Goal: Task Accomplishment & Management: Manage account settings

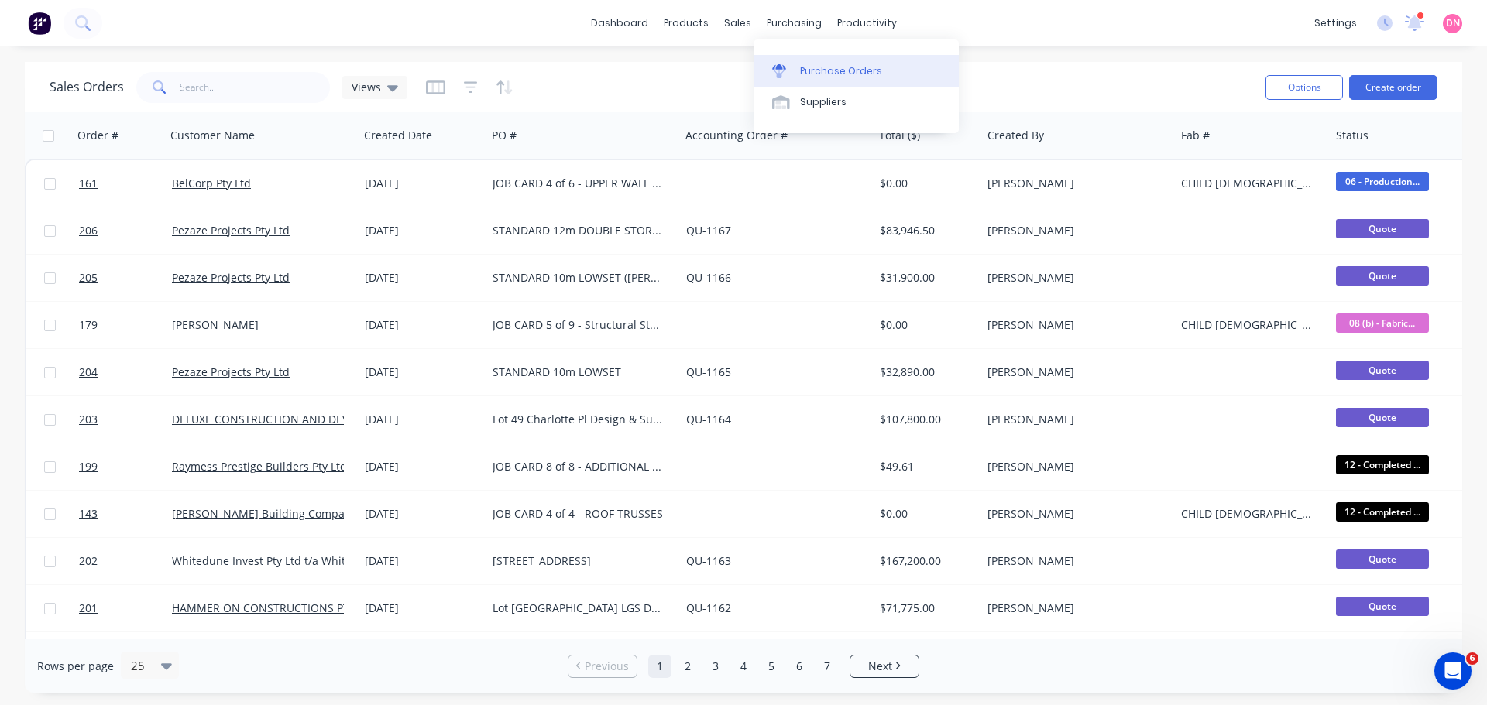
click at [786, 64] on div at bounding box center [783, 71] width 23 height 14
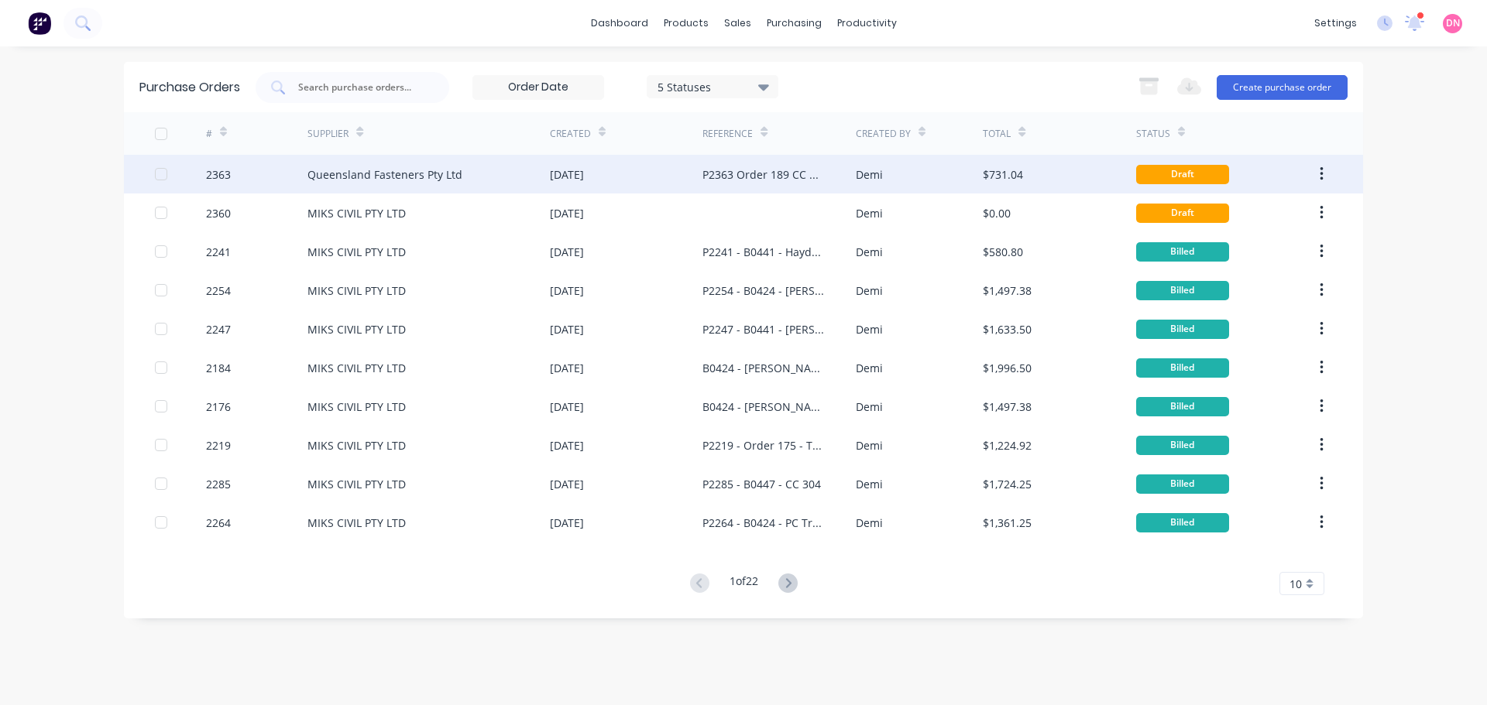
click at [1324, 170] on button "button" at bounding box center [1321, 174] width 36 height 28
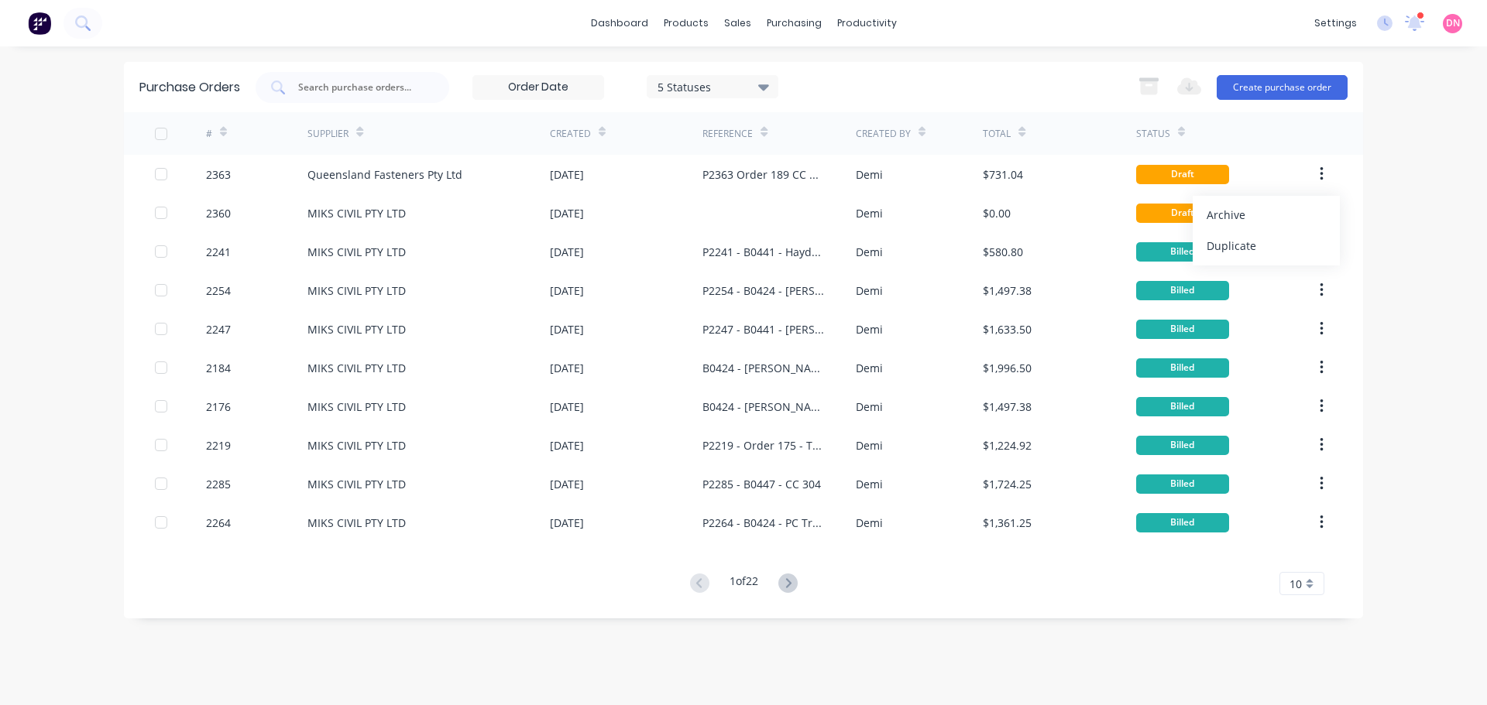
click at [586, 81] on input at bounding box center [538, 87] width 130 height 23
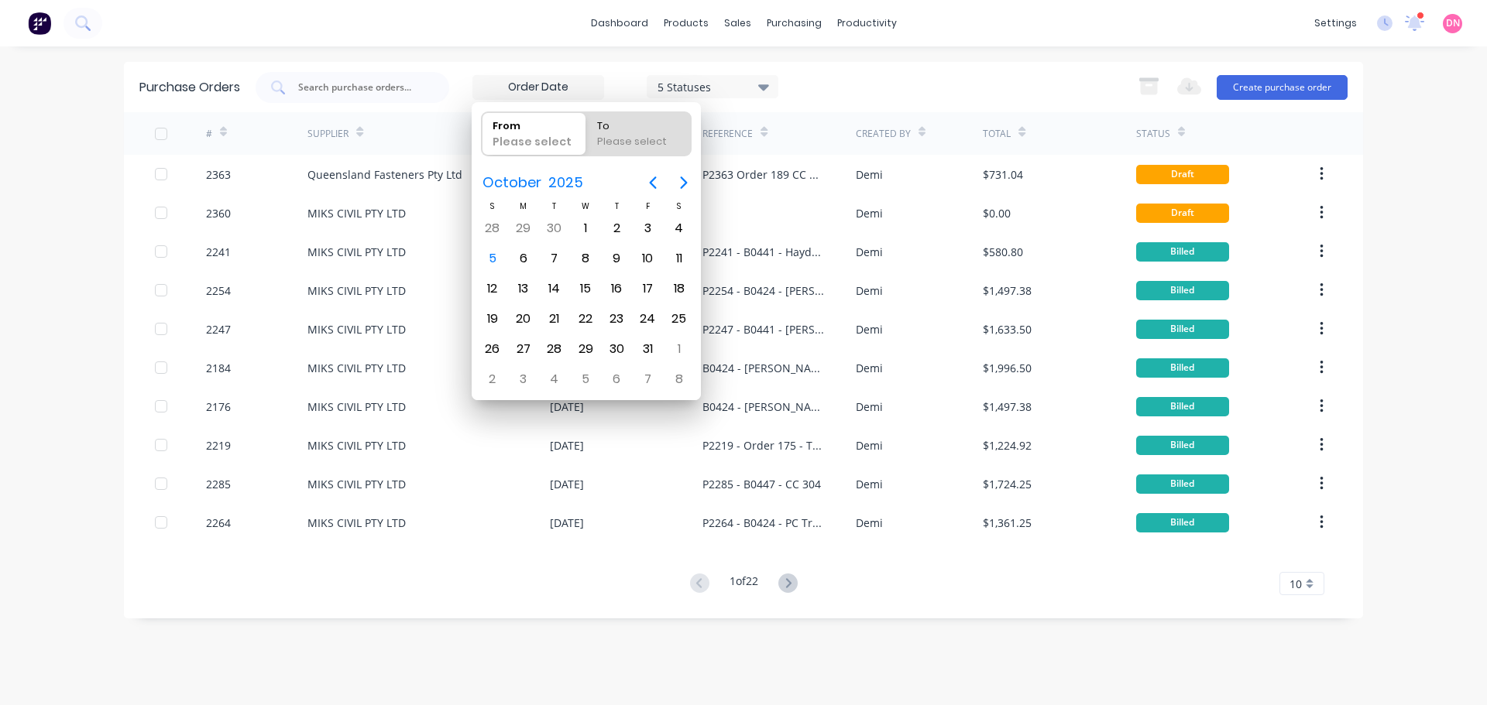
click at [586, 81] on input at bounding box center [538, 87] width 130 height 23
click at [662, 77] on div "5 Statuses" at bounding box center [713, 86] width 132 height 23
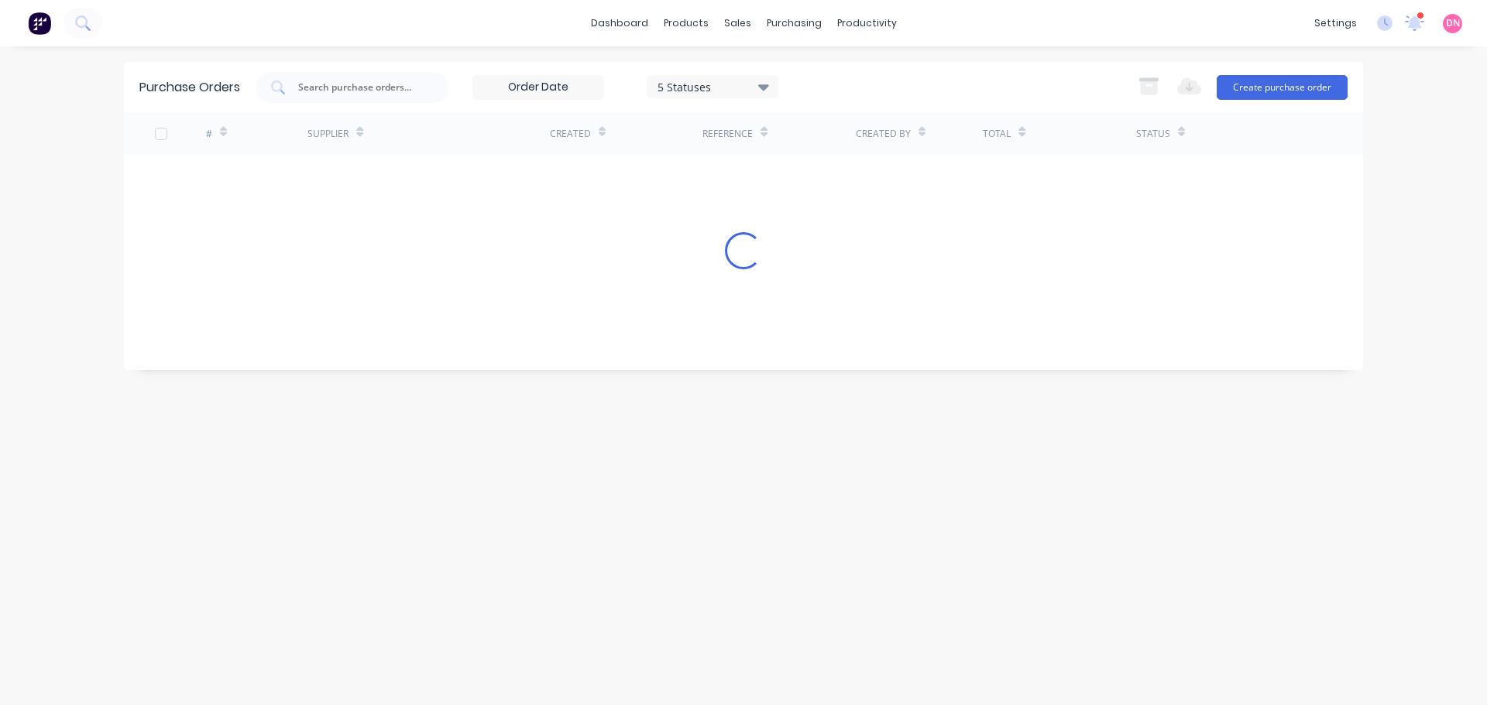
click at [662, 77] on div "5 Statuses" at bounding box center [713, 86] width 132 height 23
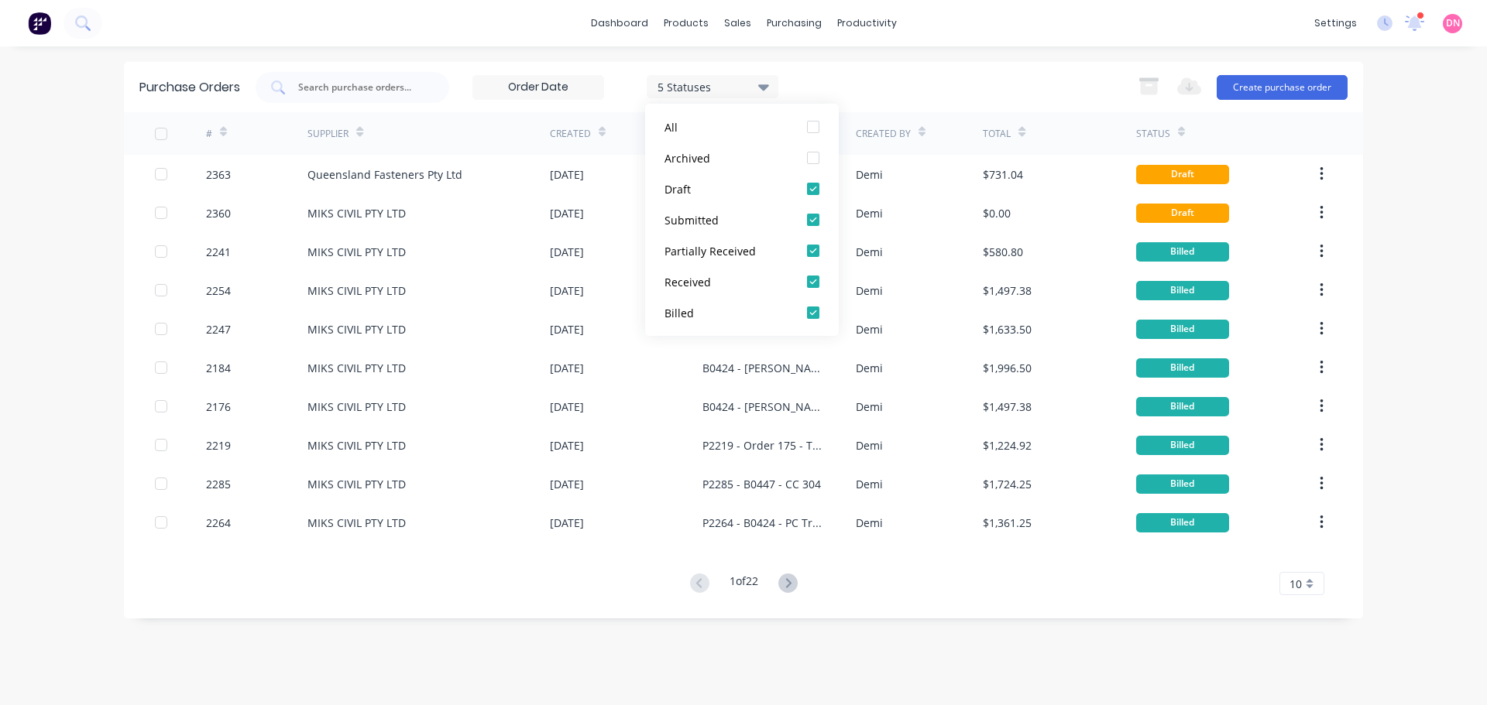
click at [883, 94] on div "5 Statuses 5 Statuses Export to Excel (XLSX) Create purchase order" at bounding box center [802, 87] width 1092 height 31
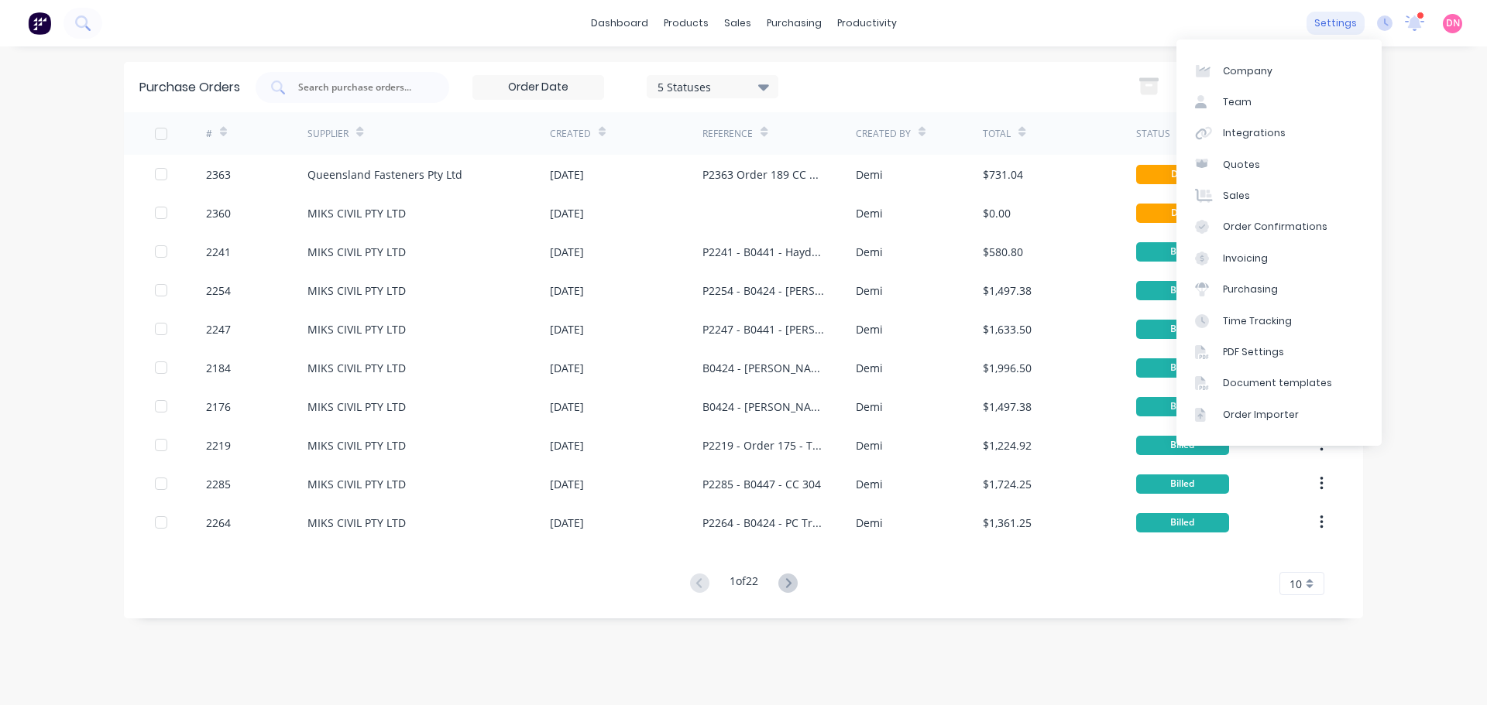
click at [1365, 19] on div "settings" at bounding box center [1335, 23] width 58 height 23
click at [1285, 400] on link "Order Importer" at bounding box center [1278, 415] width 205 height 31
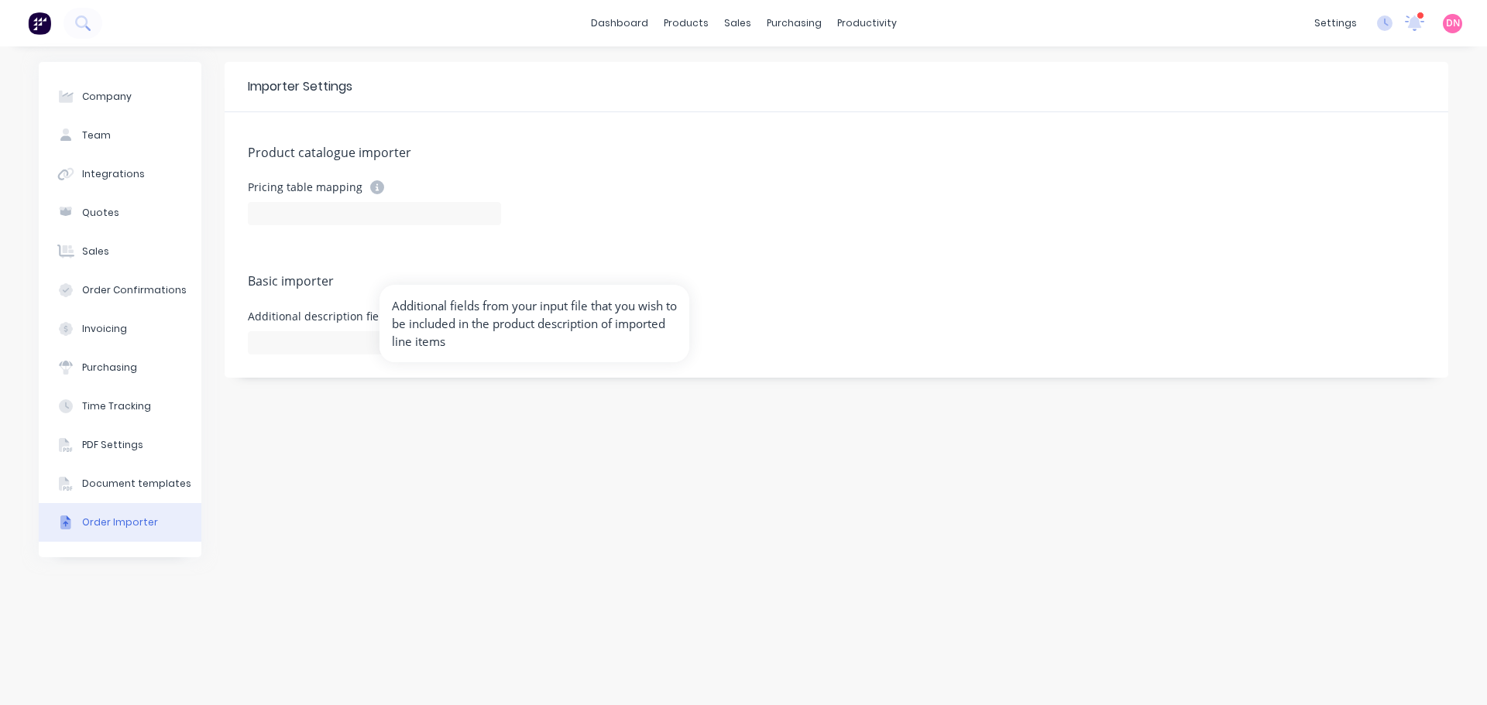
click at [402, 309] on icon at bounding box center [409, 316] width 14 height 14
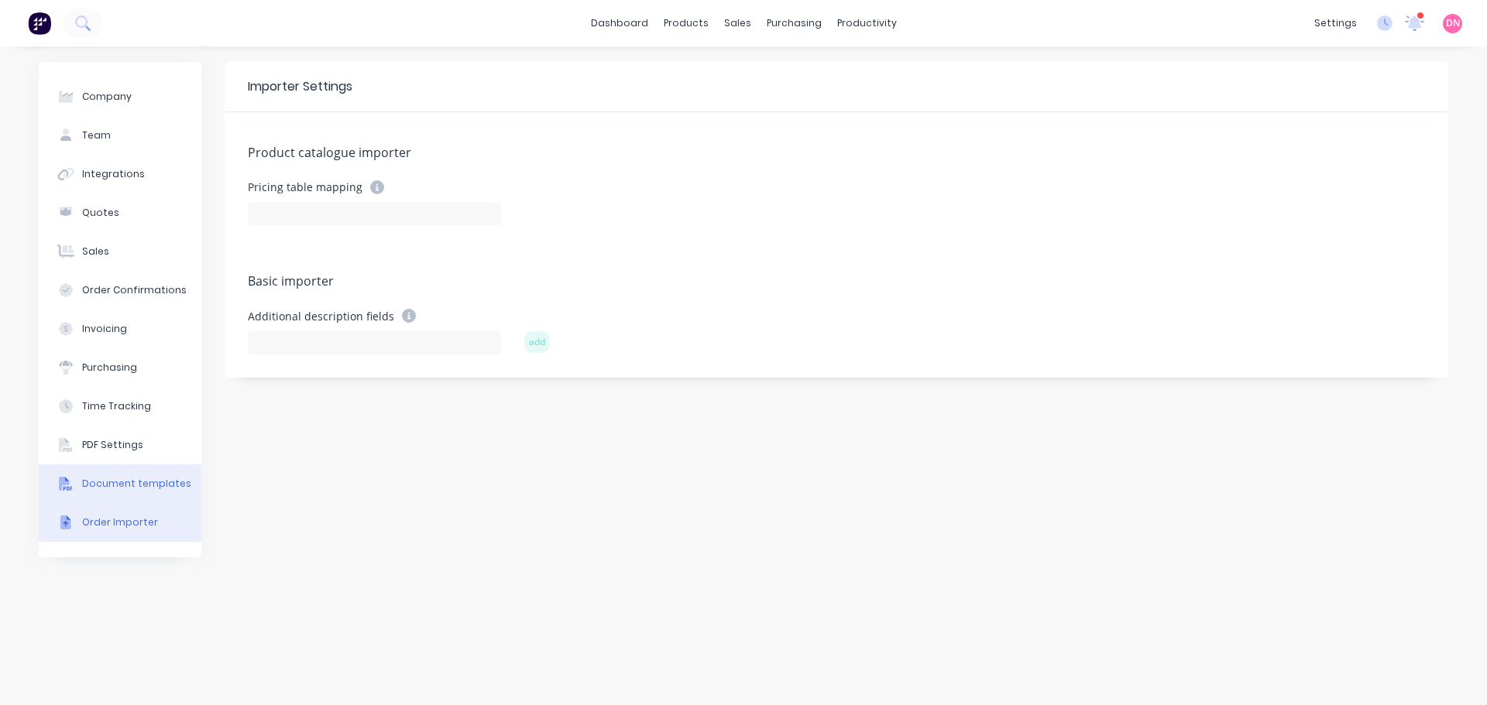
click at [129, 465] on button "Document templates" at bounding box center [120, 484] width 163 height 39
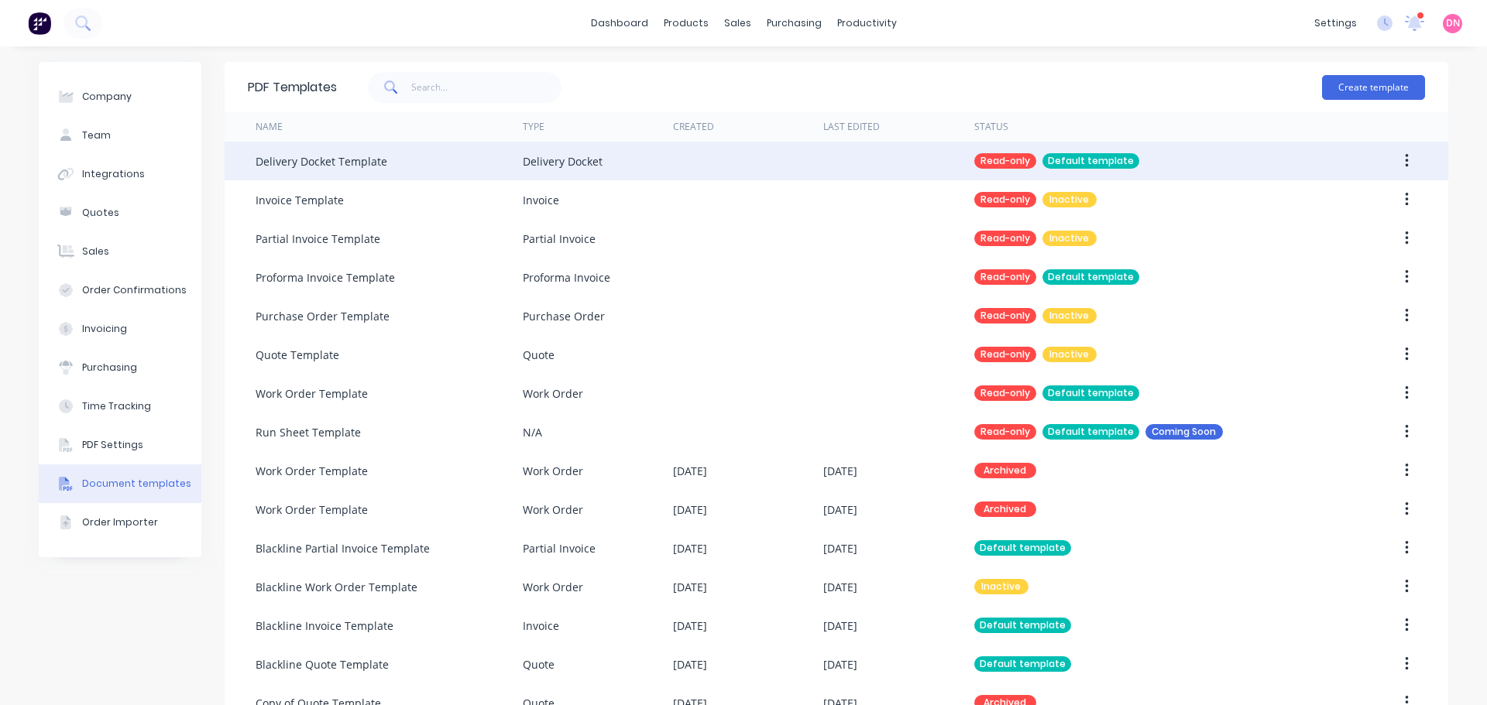
click at [939, 158] on div at bounding box center [898, 161] width 150 height 39
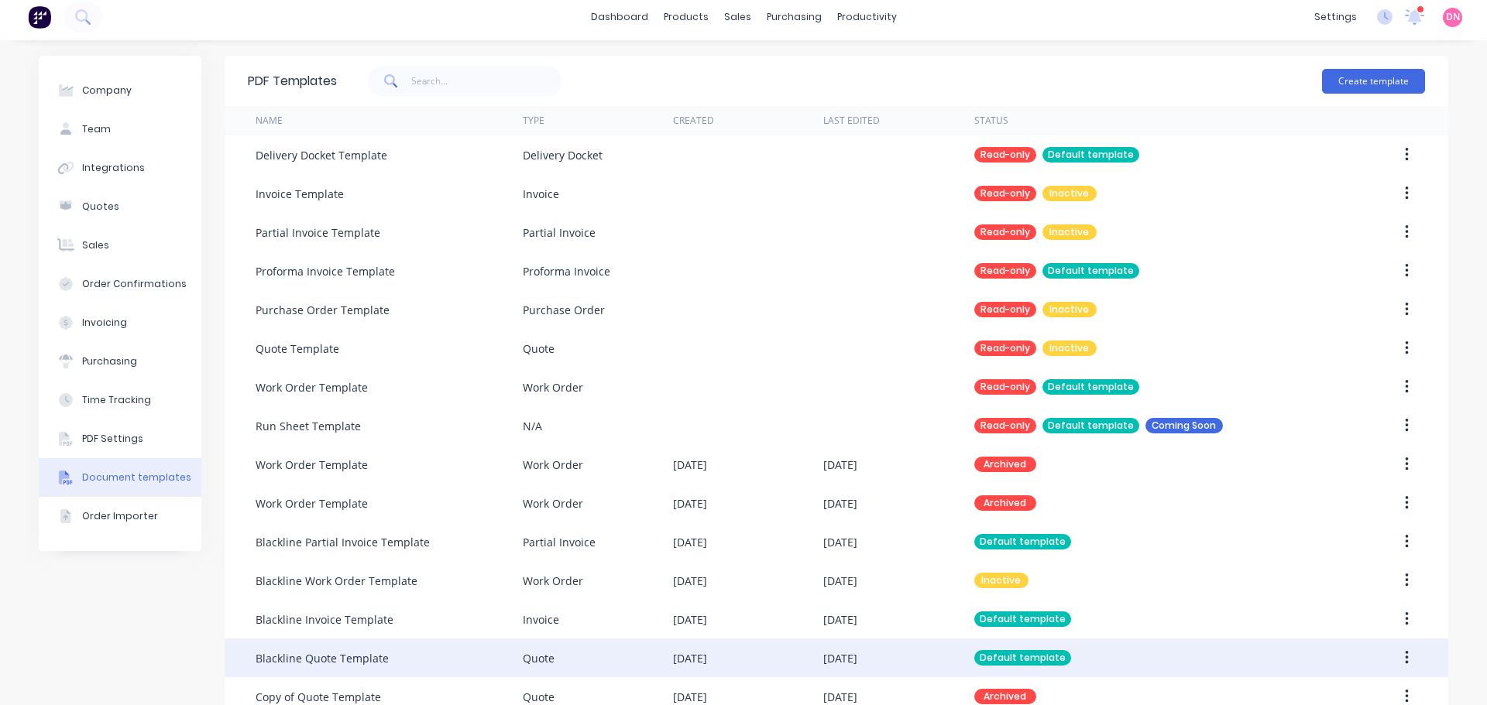
scroll to position [4, 0]
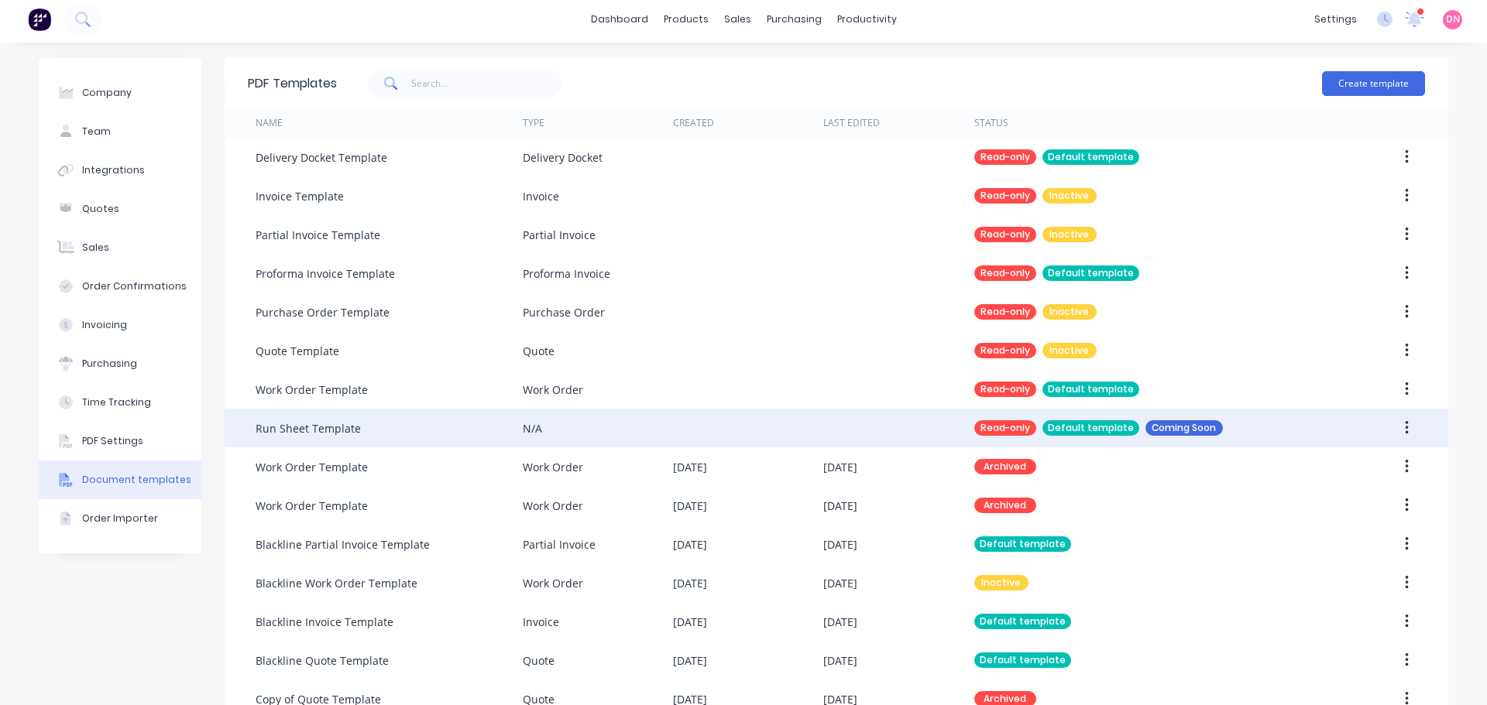
click at [1402, 424] on button "button" at bounding box center [1407, 428] width 36 height 28
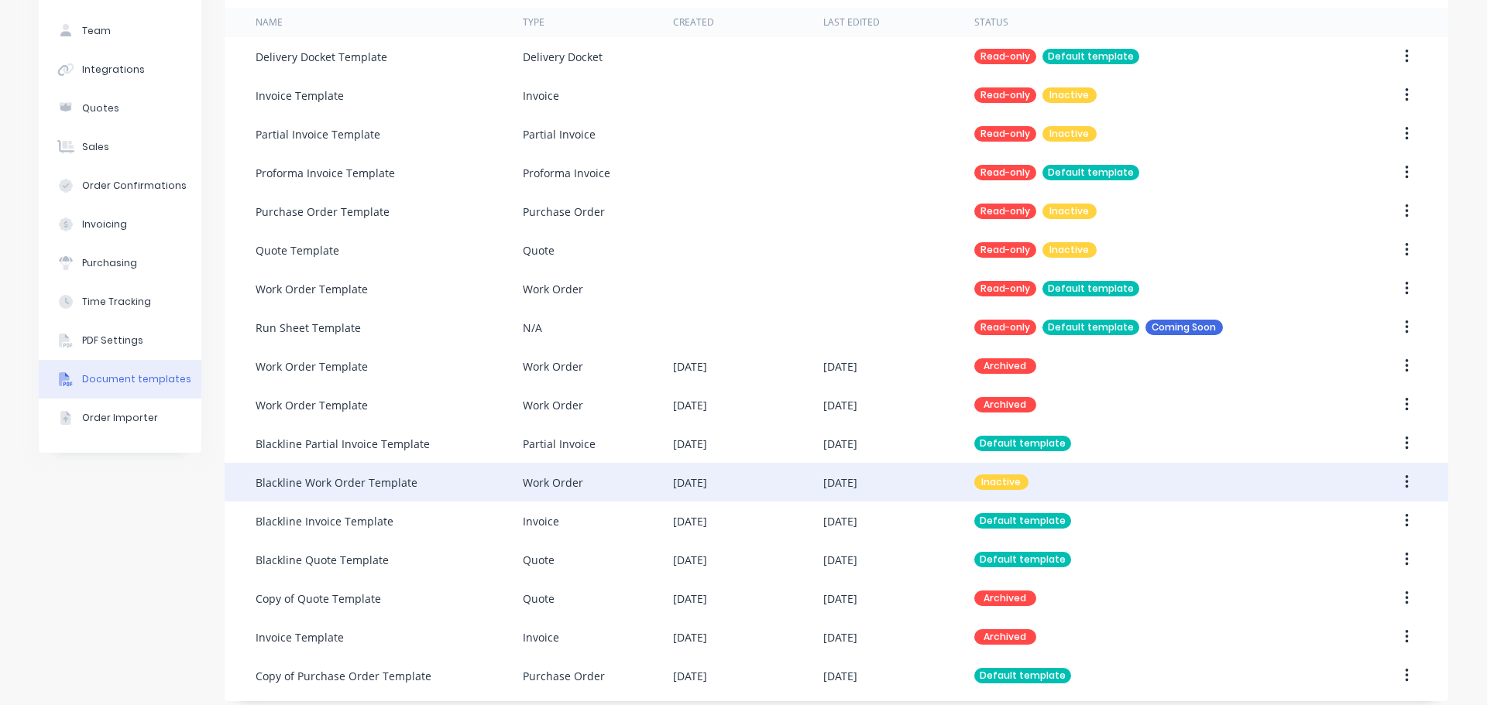
scroll to position [107, 0]
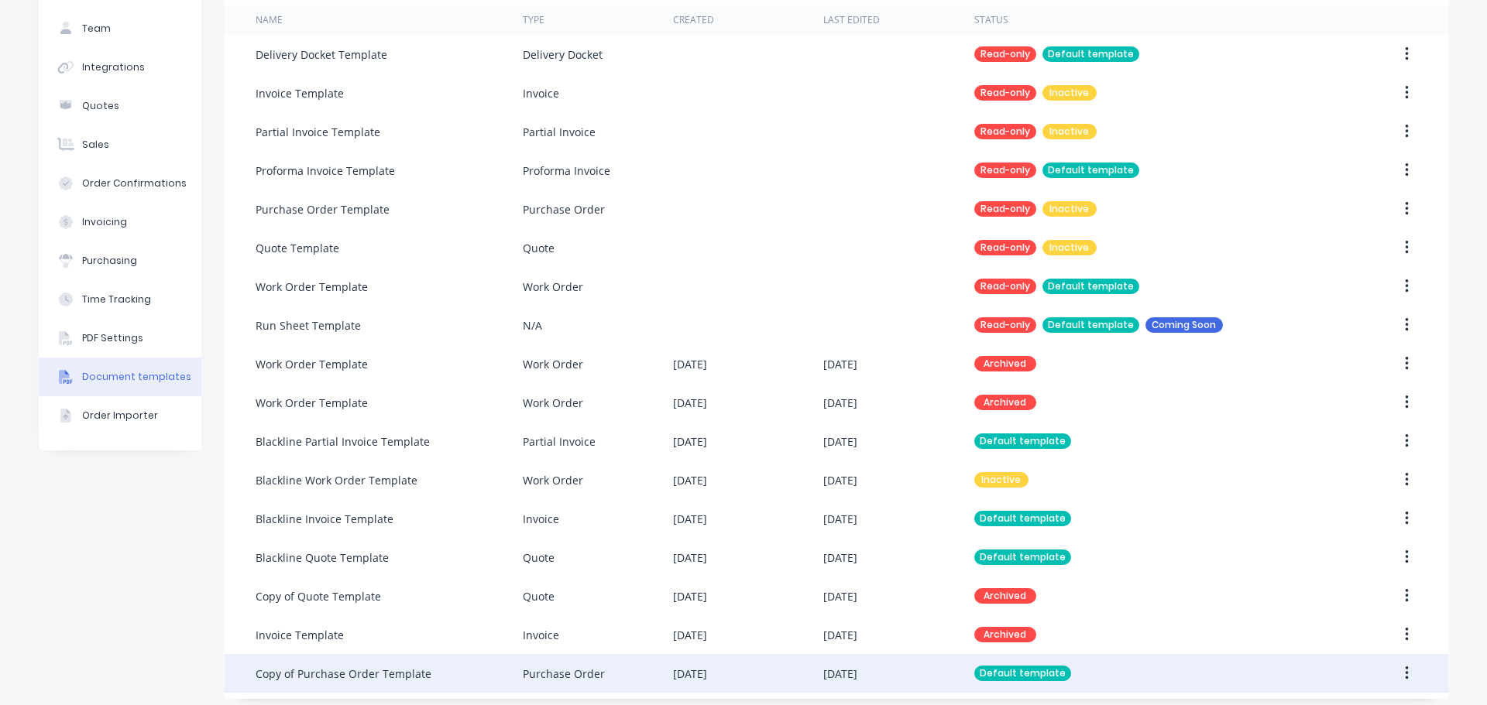
click at [890, 681] on div "[DATE]" at bounding box center [898, 673] width 150 height 39
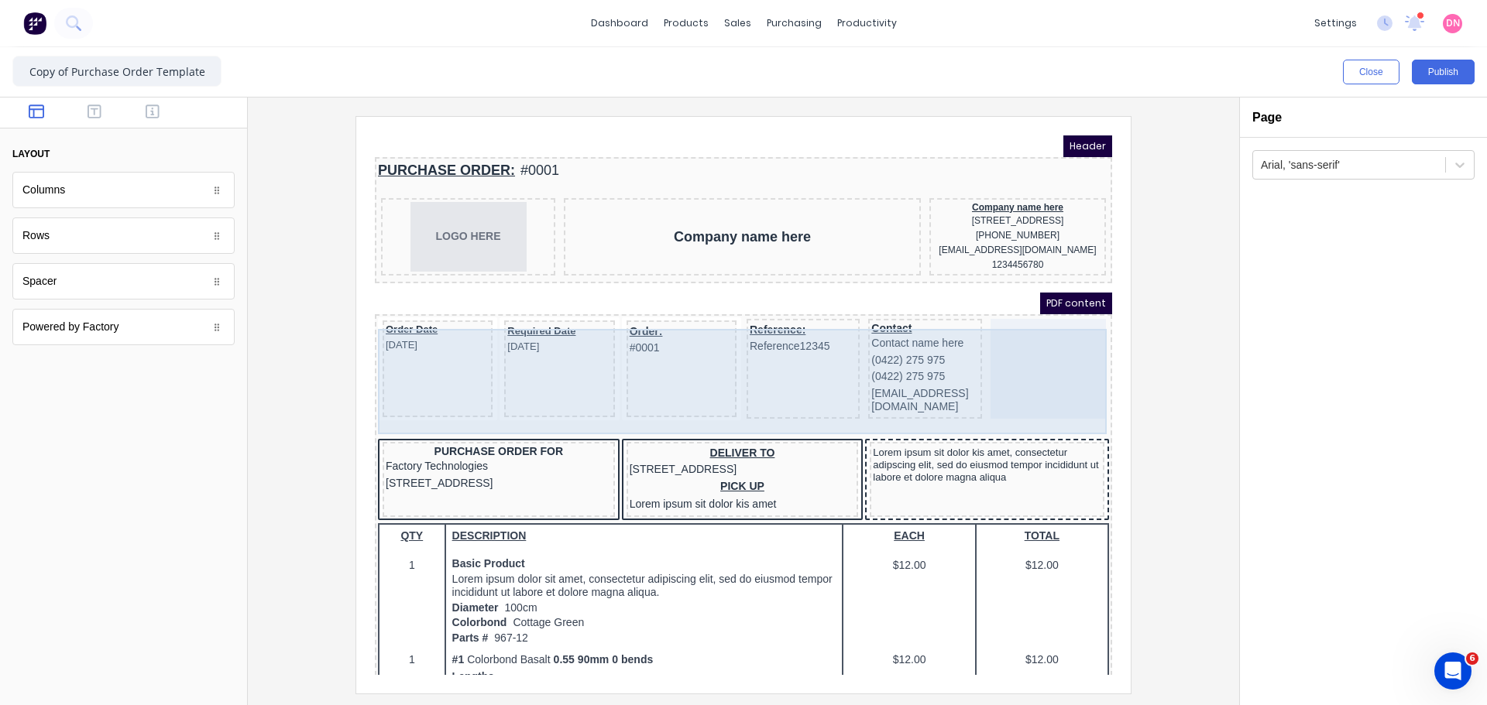
click at [959, 316] on div "Contact Contact name here (0422) 275 975 (0422) 275 975 xxxxxxx@xxxxx.com" at bounding box center [906, 350] width 113 height 100
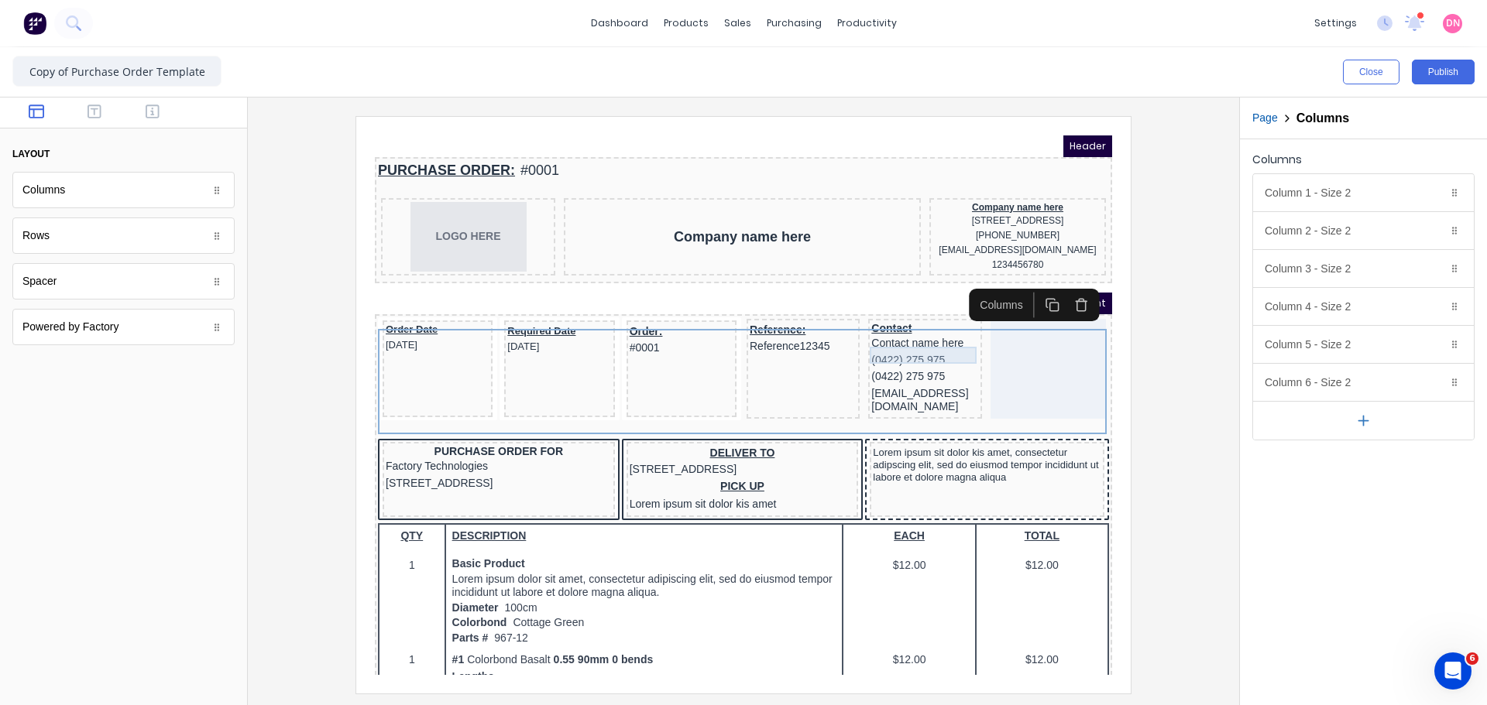
click at [946, 330] on div "Contact name here" at bounding box center [906, 325] width 107 height 17
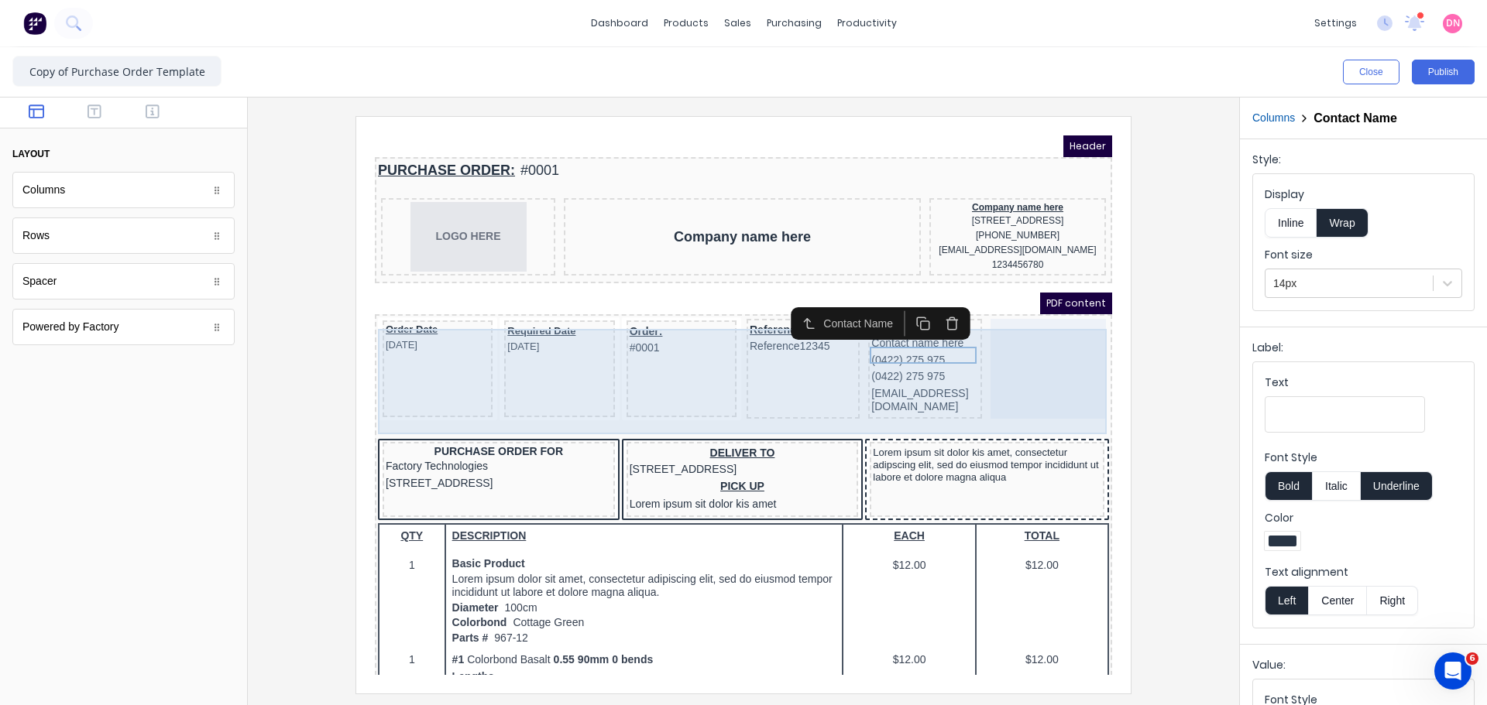
click at [1019, 342] on div at bounding box center [1029, 350] width 115 height 100
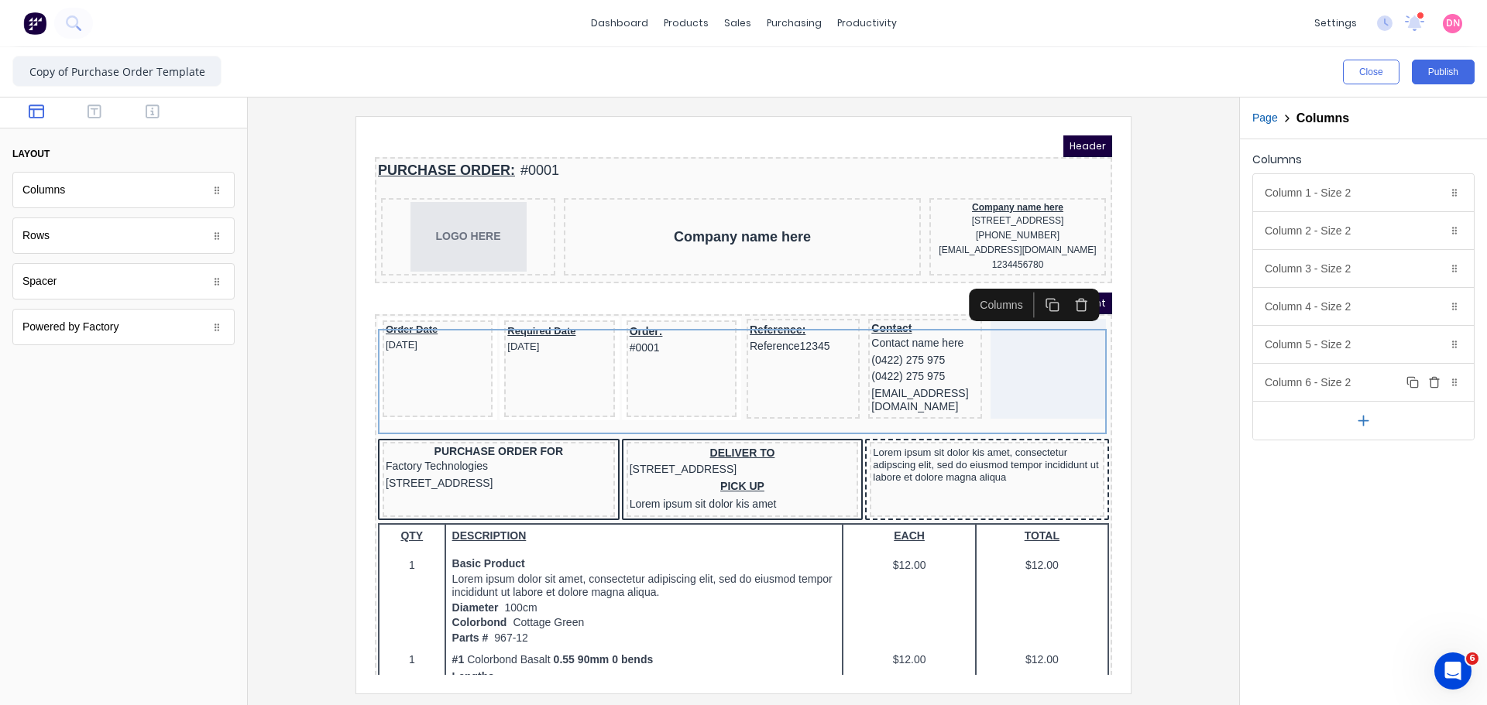
click at [1435, 382] on icon "button" at bounding box center [1434, 382] width 12 height 12
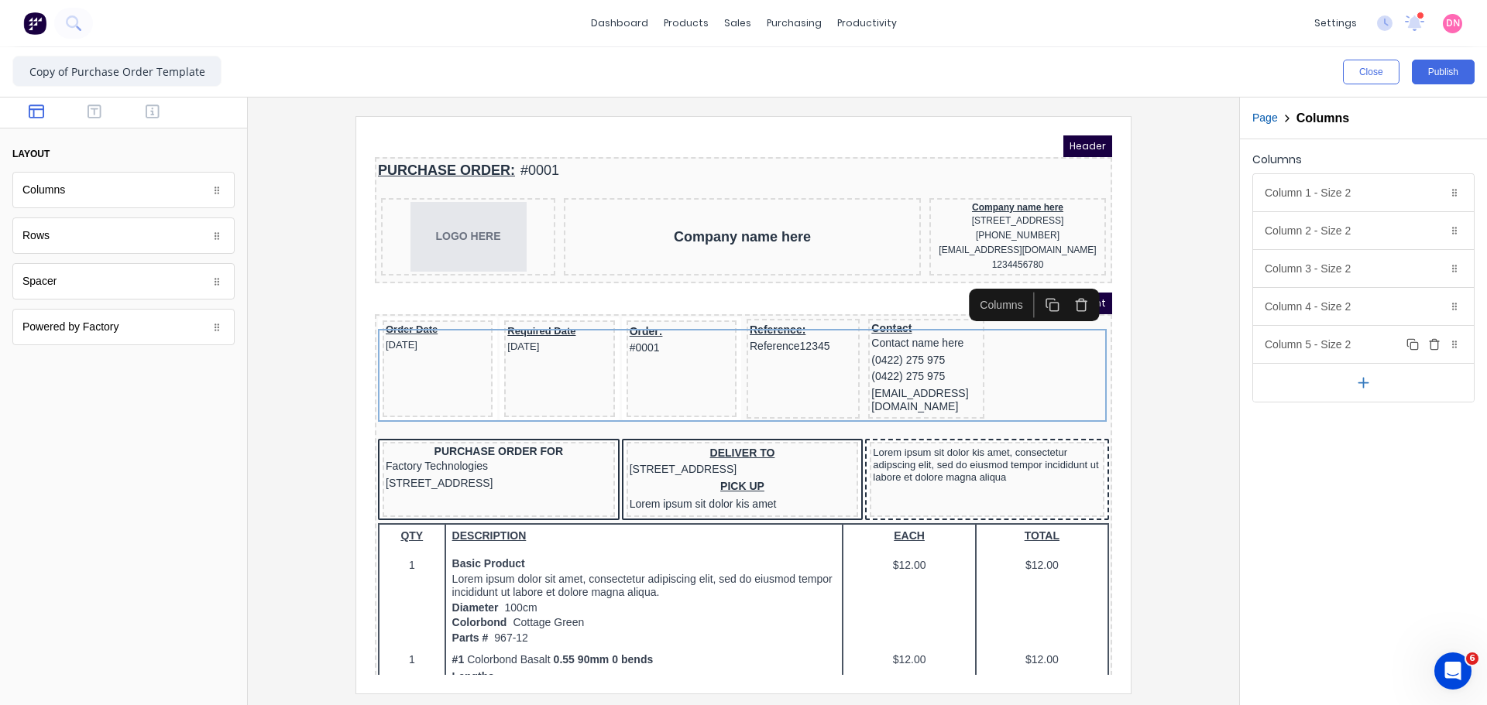
click at [1315, 346] on div "Column 5 - Size 2 Duplicate Delete" at bounding box center [1363, 344] width 221 height 37
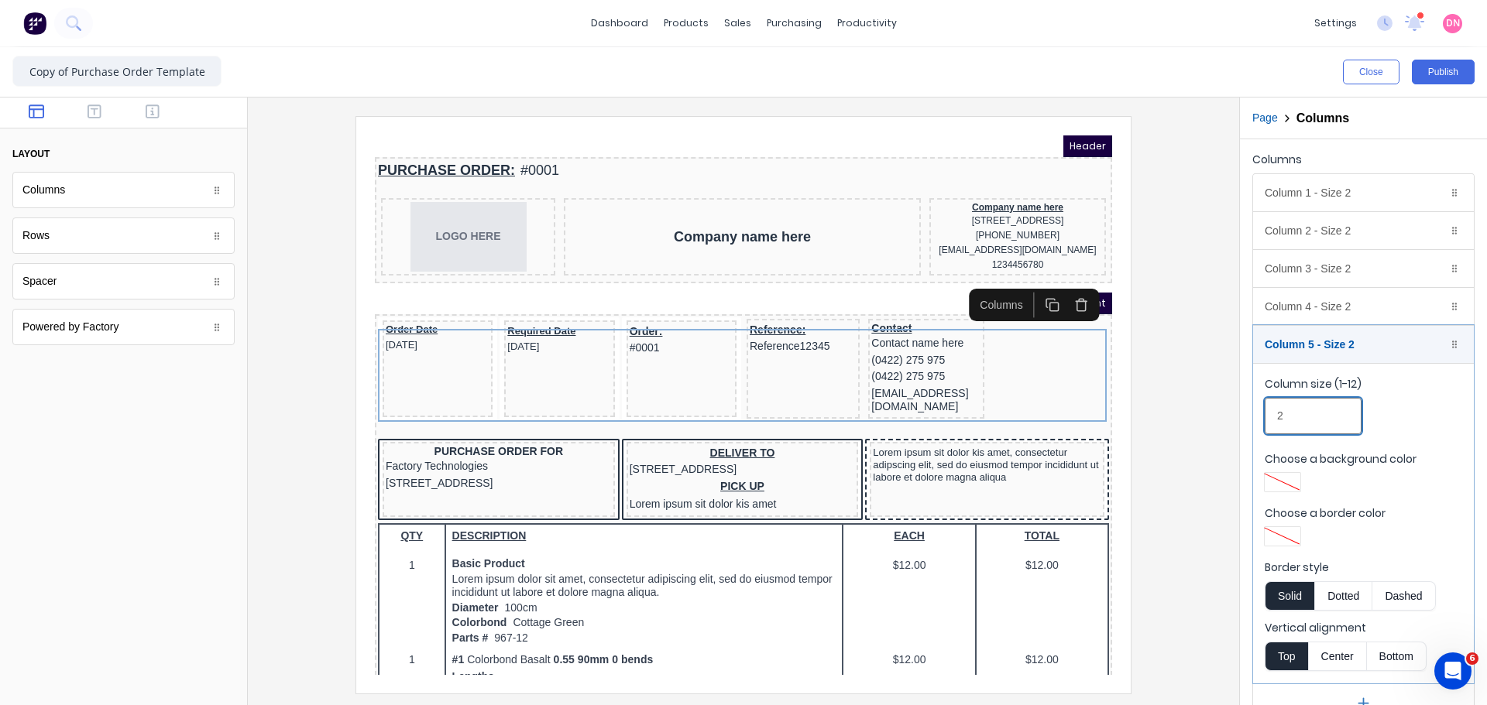
drag, startPoint x: 1317, startPoint y: 409, endPoint x: 1244, endPoint y: 412, distance: 72.9
click at [1244, 412] on div "Columns Column 1 - Size 2 Duplicate Delete Column size (1-12) 2 Choose a backgr…" at bounding box center [1363, 435] width 247 height 593
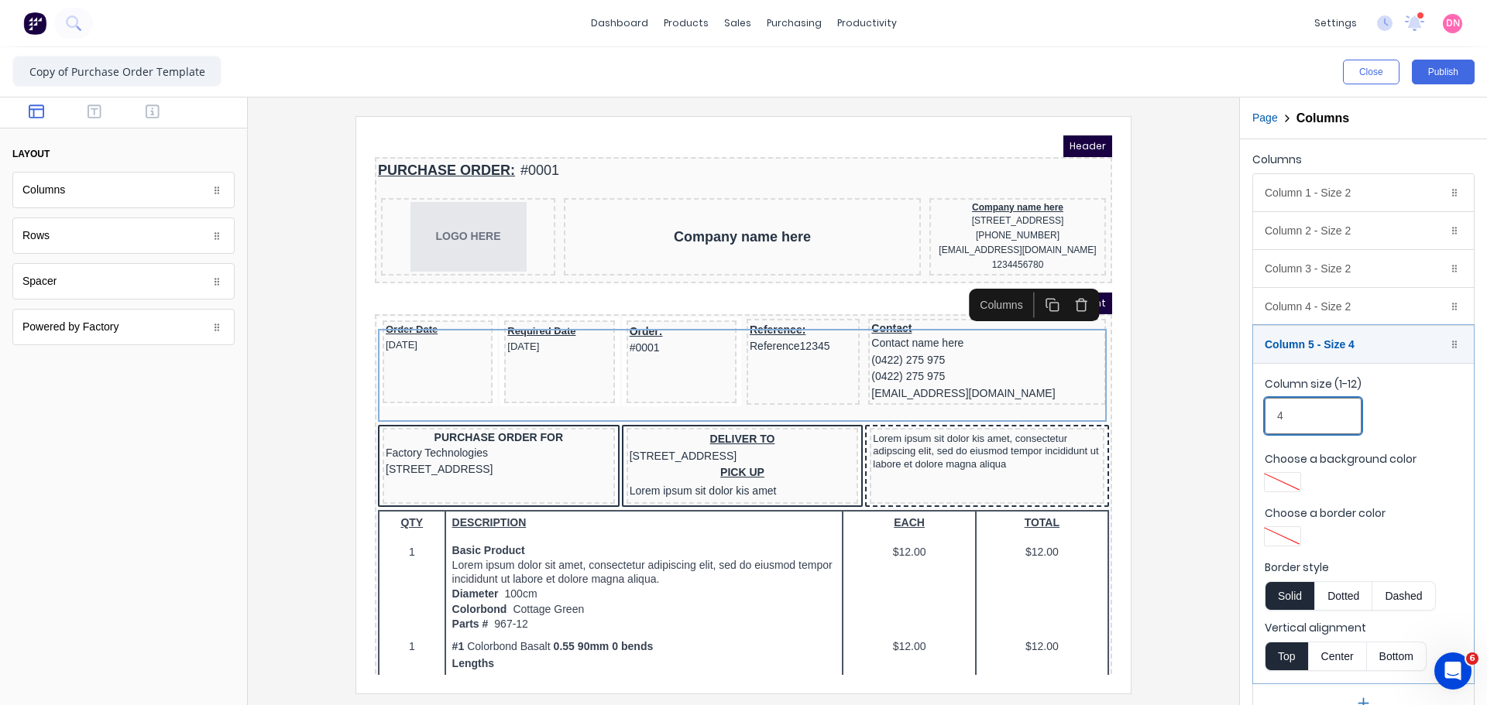
type input "4"
drag, startPoint x: 1158, startPoint y: 417, endPoint x: 733, endPoint y: 278, distance: 446.4
click at [1158, 417] on div at bounding box center [743, 404] width 966 height 577
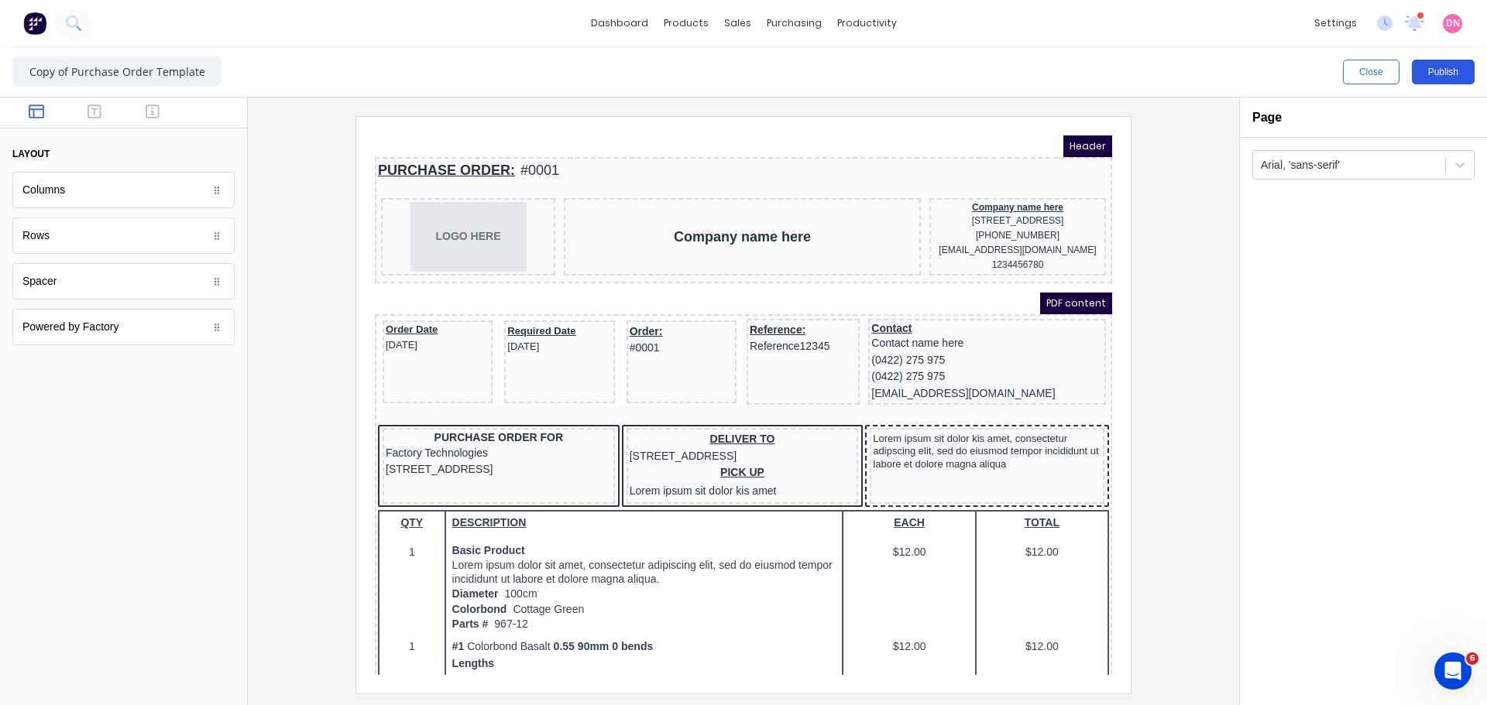
click at [1442, 75] on button "Publish" at bounding box center [1443, 72] width 63 height 25
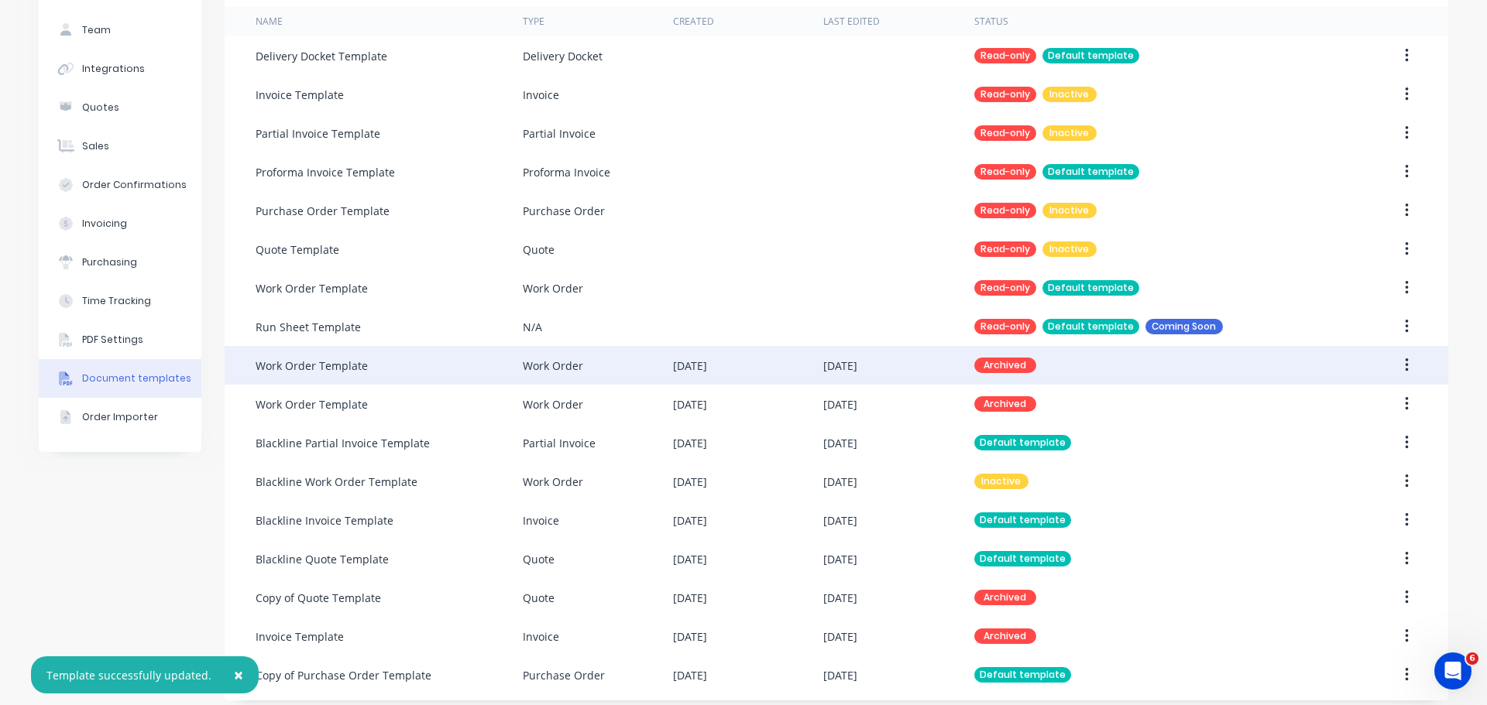
scroll to position [107, 0]
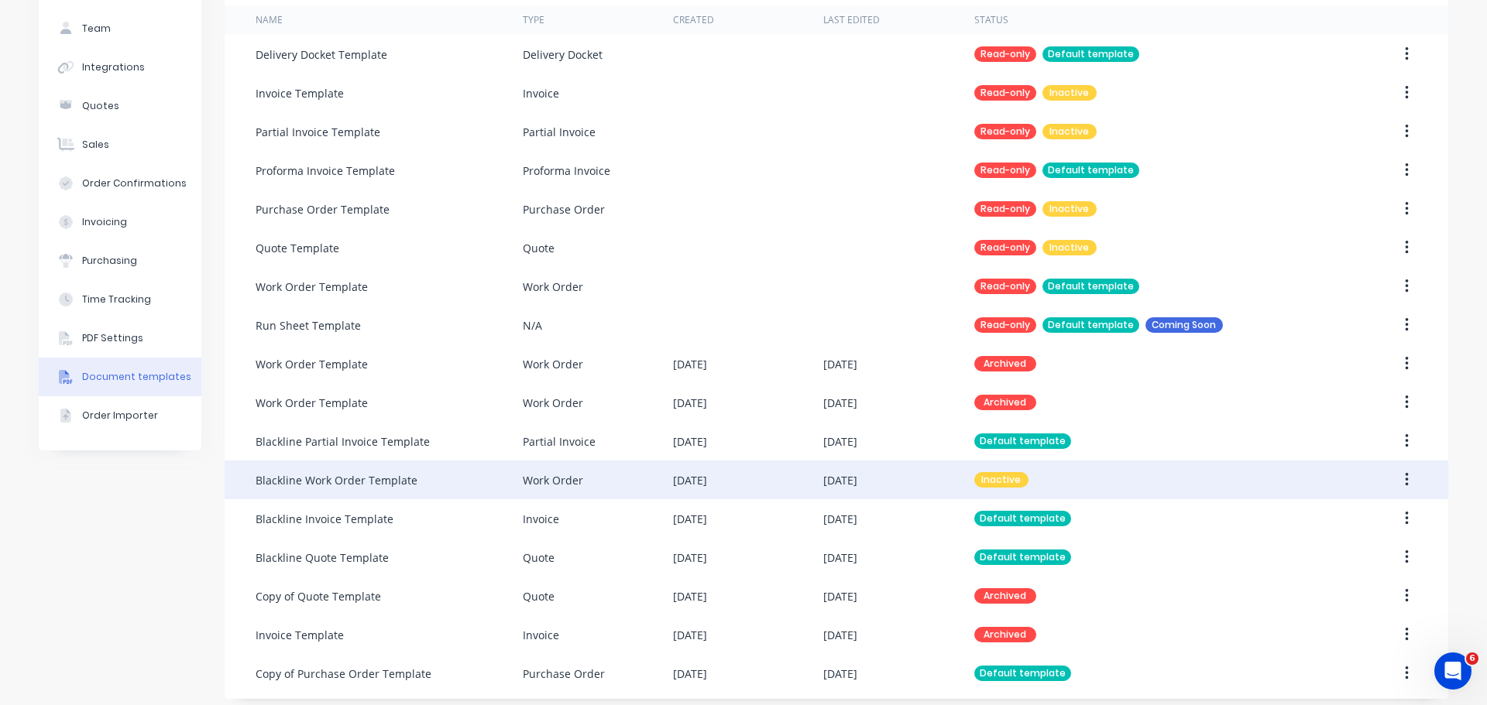
click at [1137, 482] on div "Inactive" at bounding box center [1149, 480] width 351 height 39
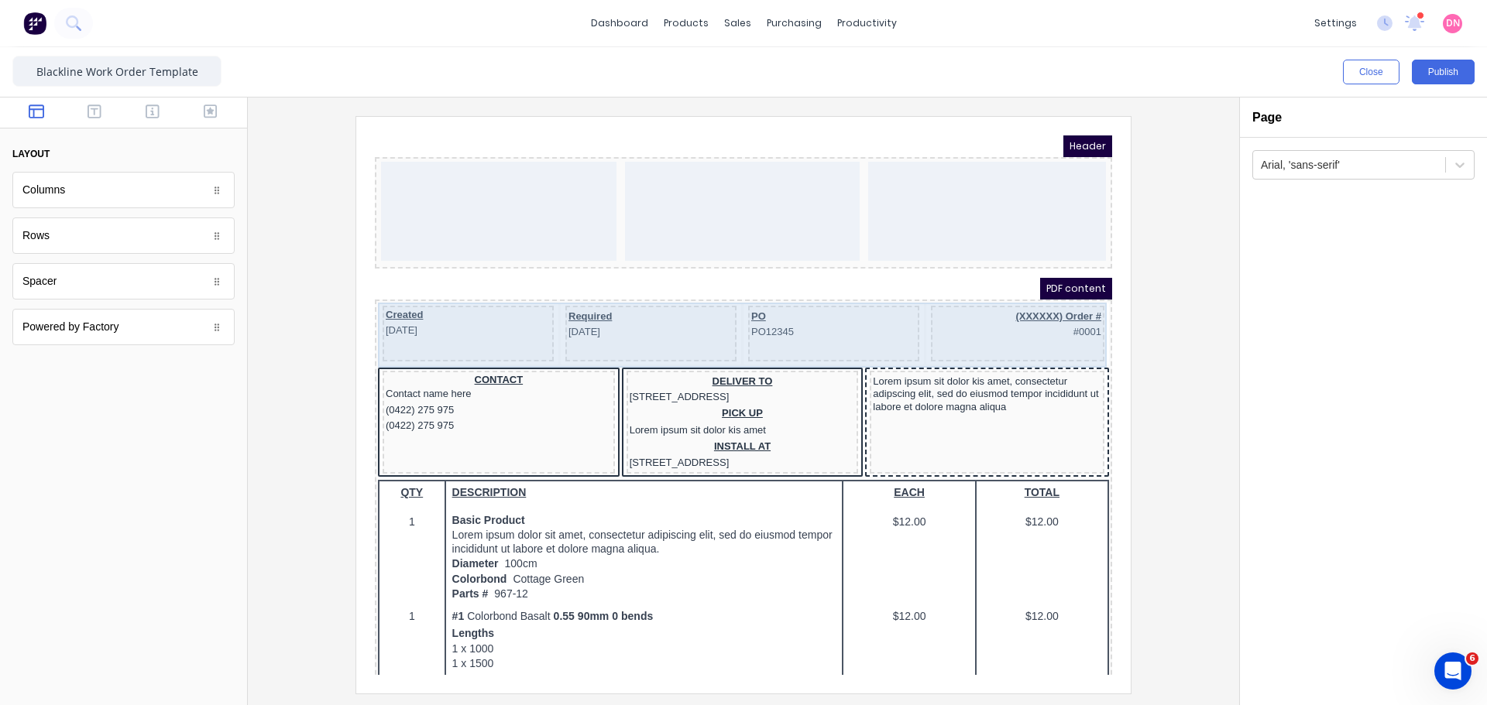
click at [1044, 326] on div "(XXXXXX) Order # #0001" at bounding box center [998, 315] width 173 height 56
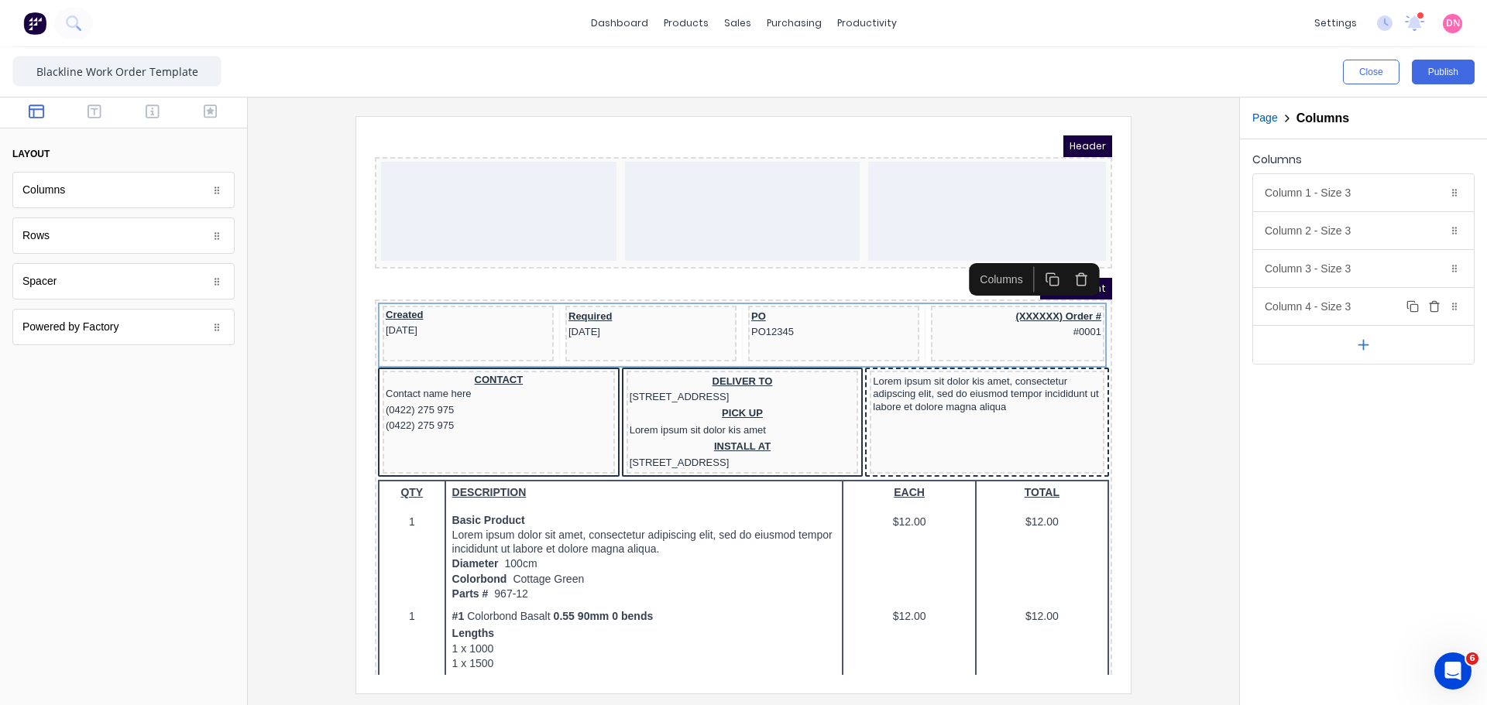
click at [1437, 304] on icon "button" at bounding box center [1434, 306] width 12 height 12
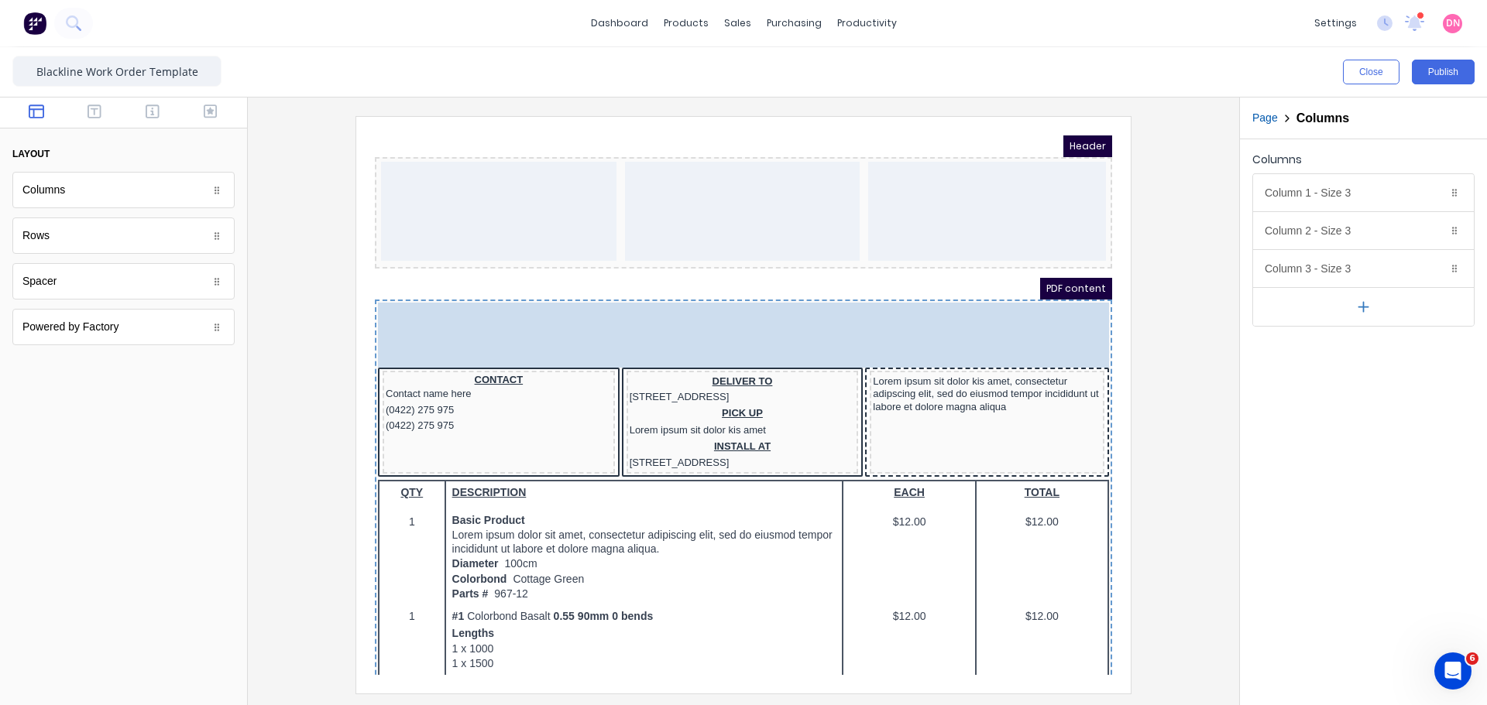
drag, startPoint x: 874, startPoint y: 325, endPoint x: 888, endPoint y: 323, distance: 14.1
click at [888, 323] on body "Header PDF content Created 29/10/2024 Required 29/10/2024 PO PO12345 Created 29…" at bounding box center [724, 387] width 737 height 540
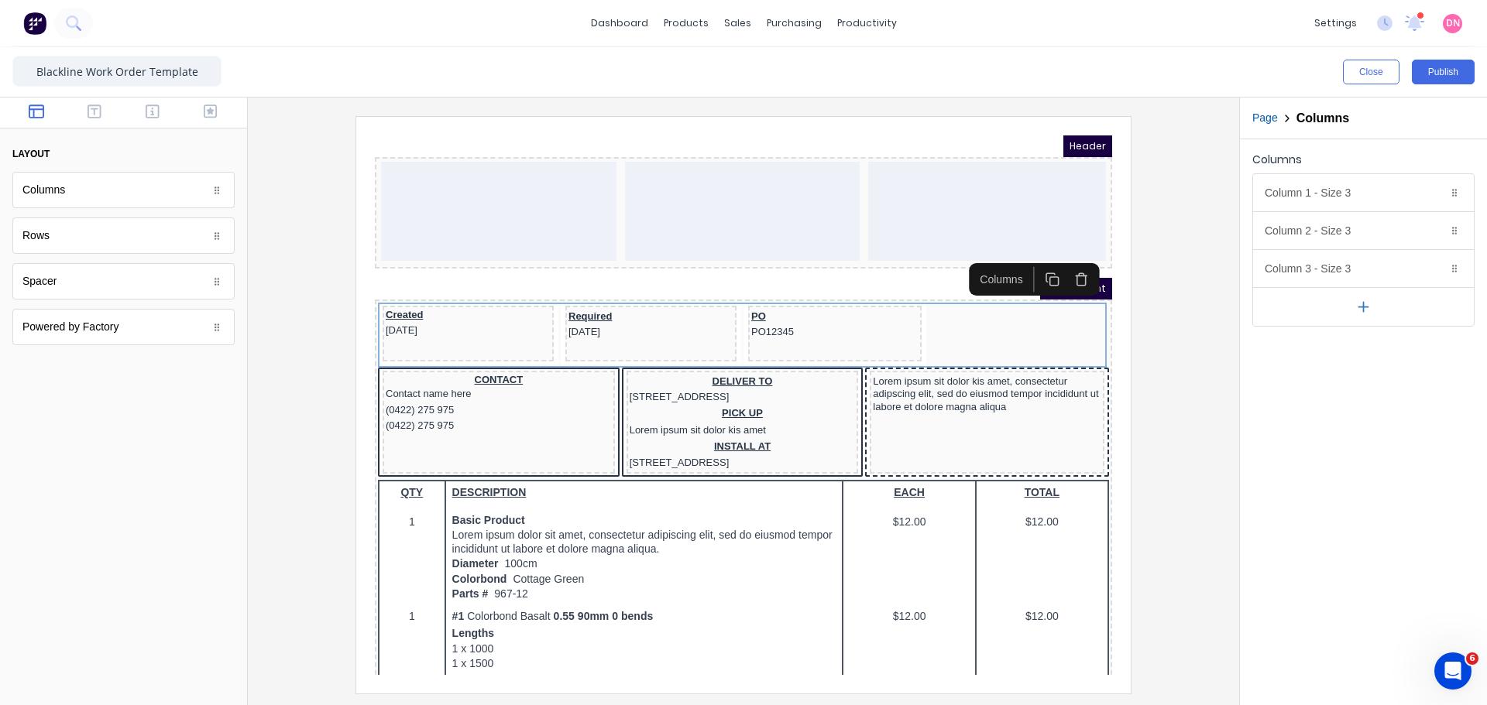
click at [1381, 291] on button "button" at bounding box center [1363, 306] width 221 height 39
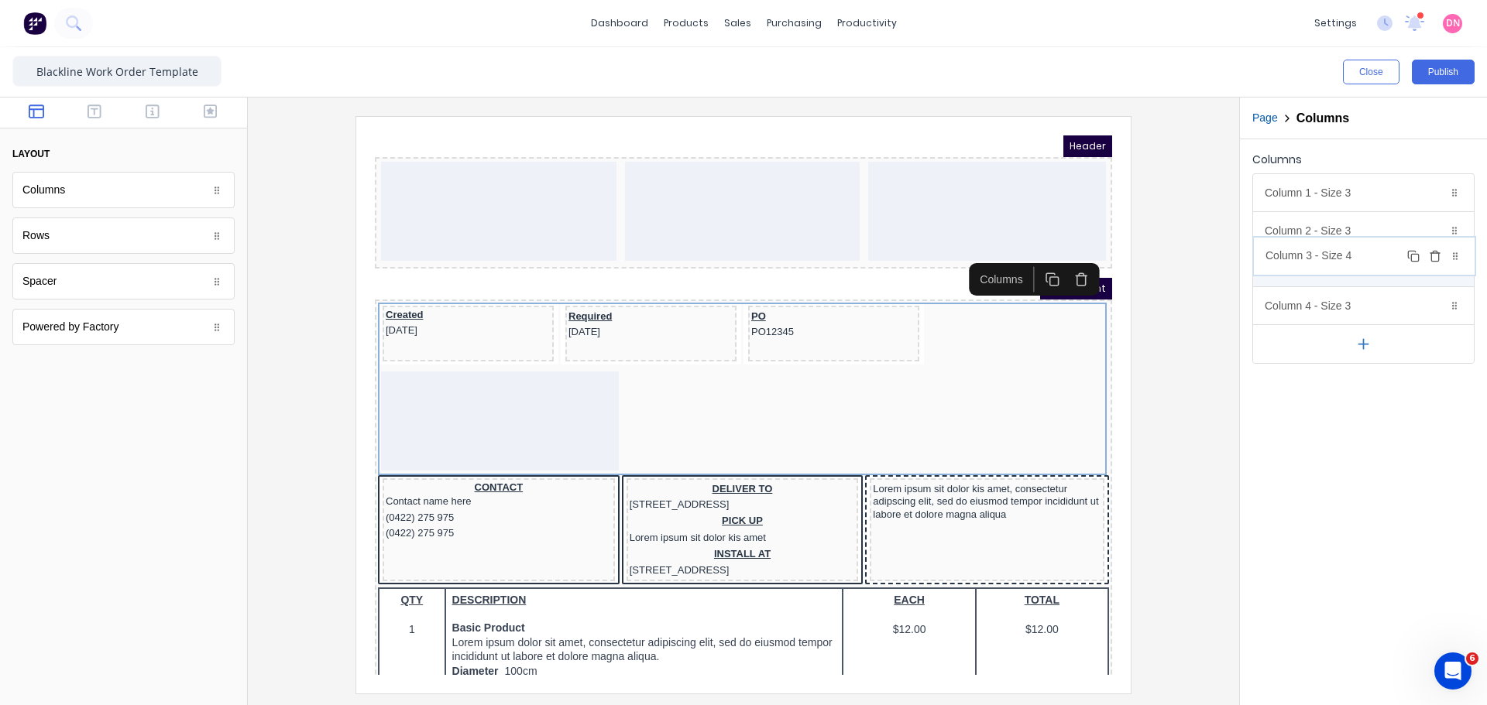
drag, startPoint x: 1456, startPoint y: 303, endPoint x: 1457, endPoint y: 256, distance: 46.5
click at [1457, 256] on body "dashboard products sales purchasing productivity dashboard products Product Cat…" at bounding box center [743, 352] width 1487 height 705
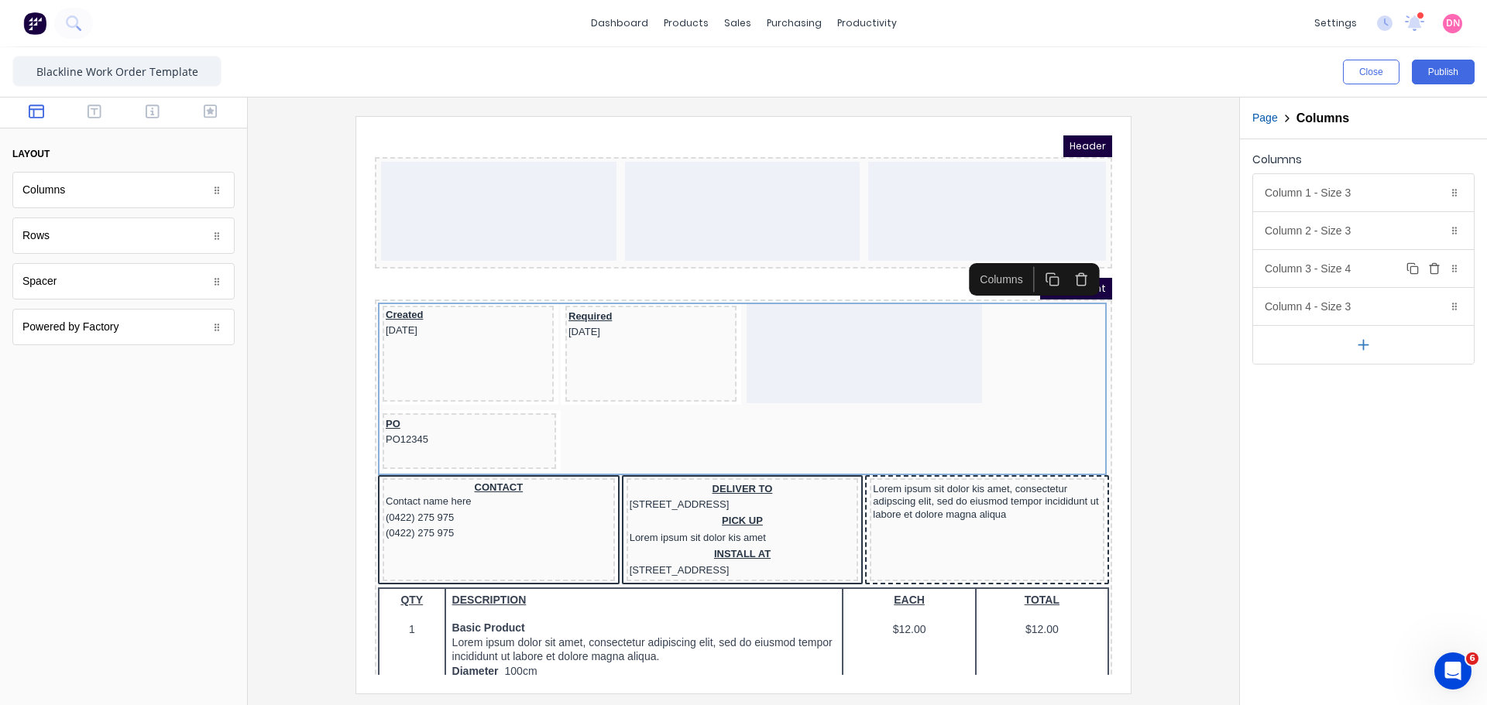
click at [1344, 256] on div "Column 3 - Size 4 Duplicate Delete" at bounding box center [1363, 268] width 221 height 37
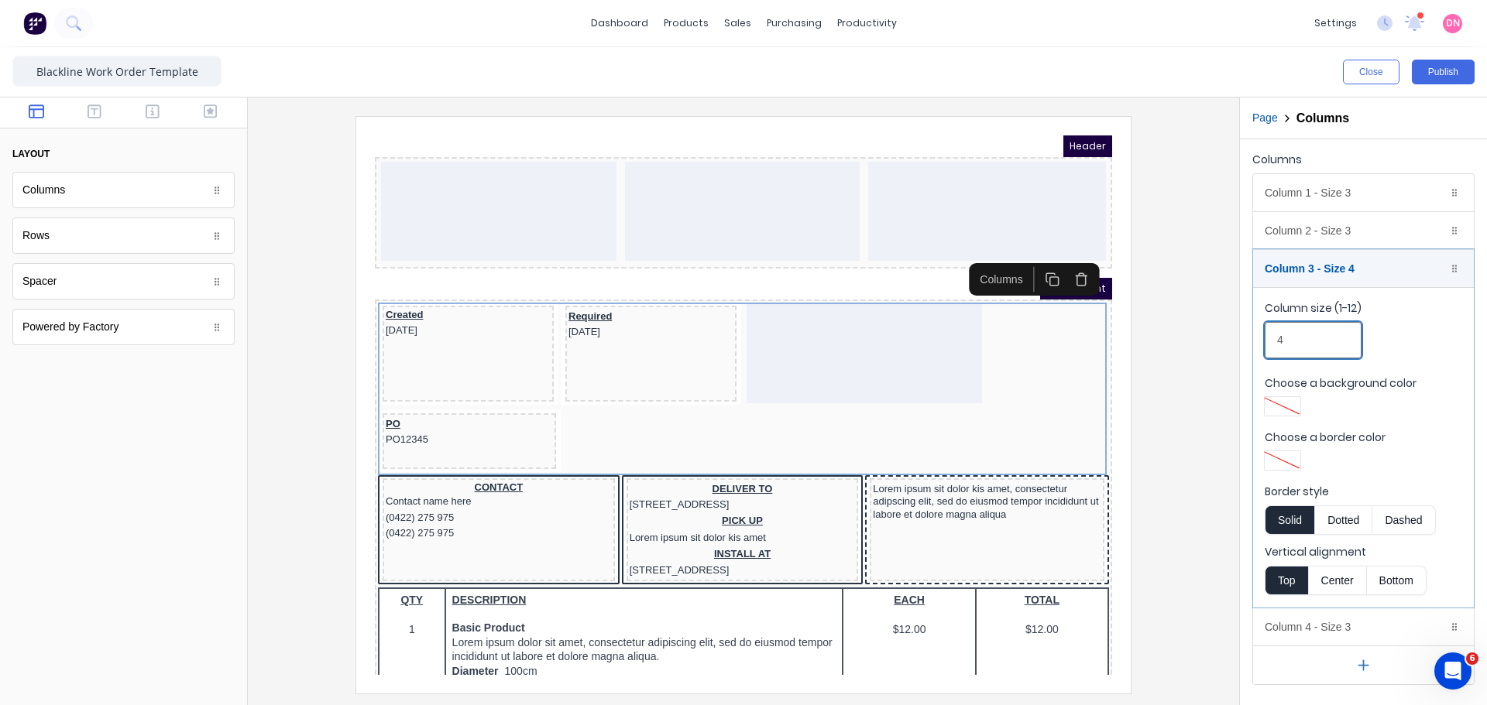
drag, startPoint x: 1320, startPoint y: 344, endPoint x: 1198, endPoint y: 340, distance: 122.4
click at [1198, 340] on div "Close Publish Components layout Columns Columns Rows Rows Spacer Spacer Powered…" at bounding box center [743, 376] width 1487 height 658
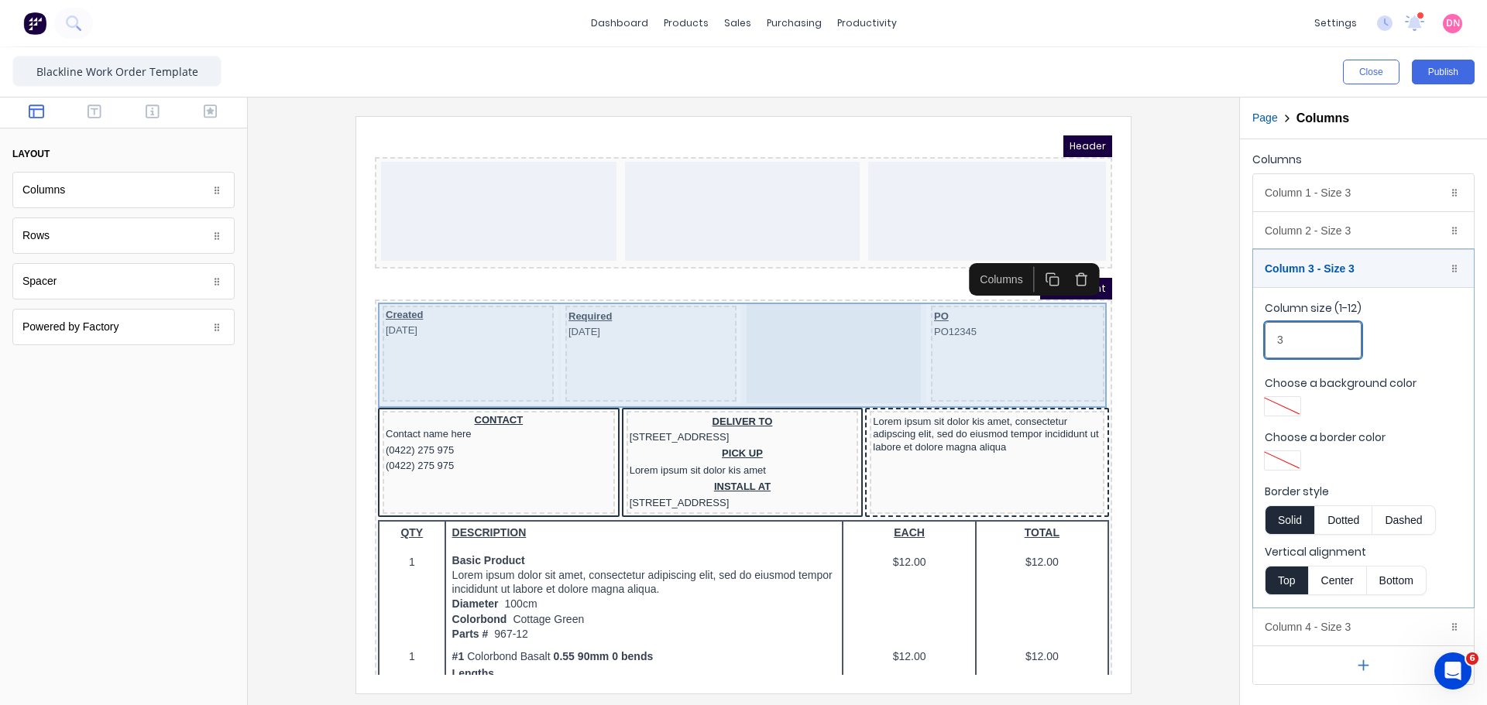
type input "3"
click at [804, 310] on div at bounding box center [815, 335] width 174 height 99
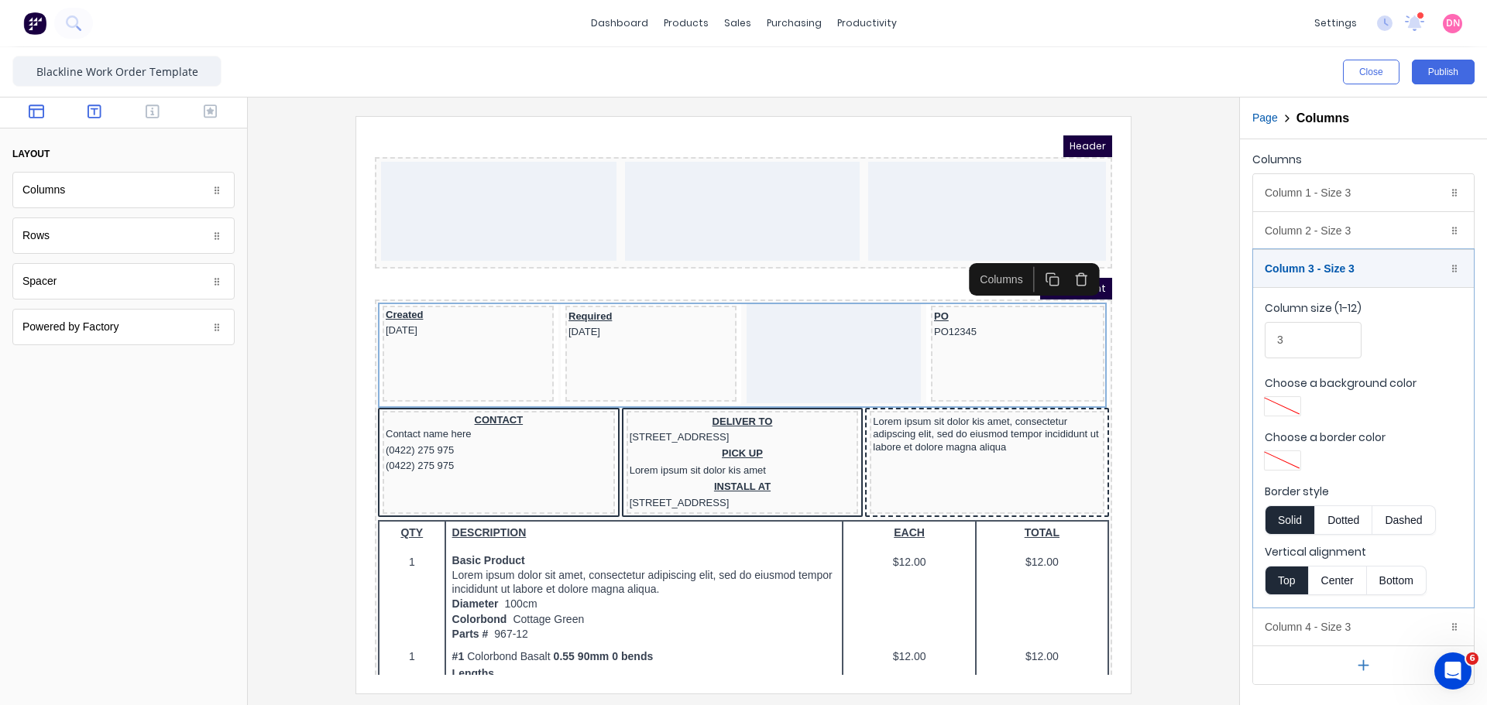
click at [84, 108] on button "button" at bounding box center [94, 113] width 49 height 19
click at [144, 110] on button "button" at bounding box center [153, 113] width 49 height 19
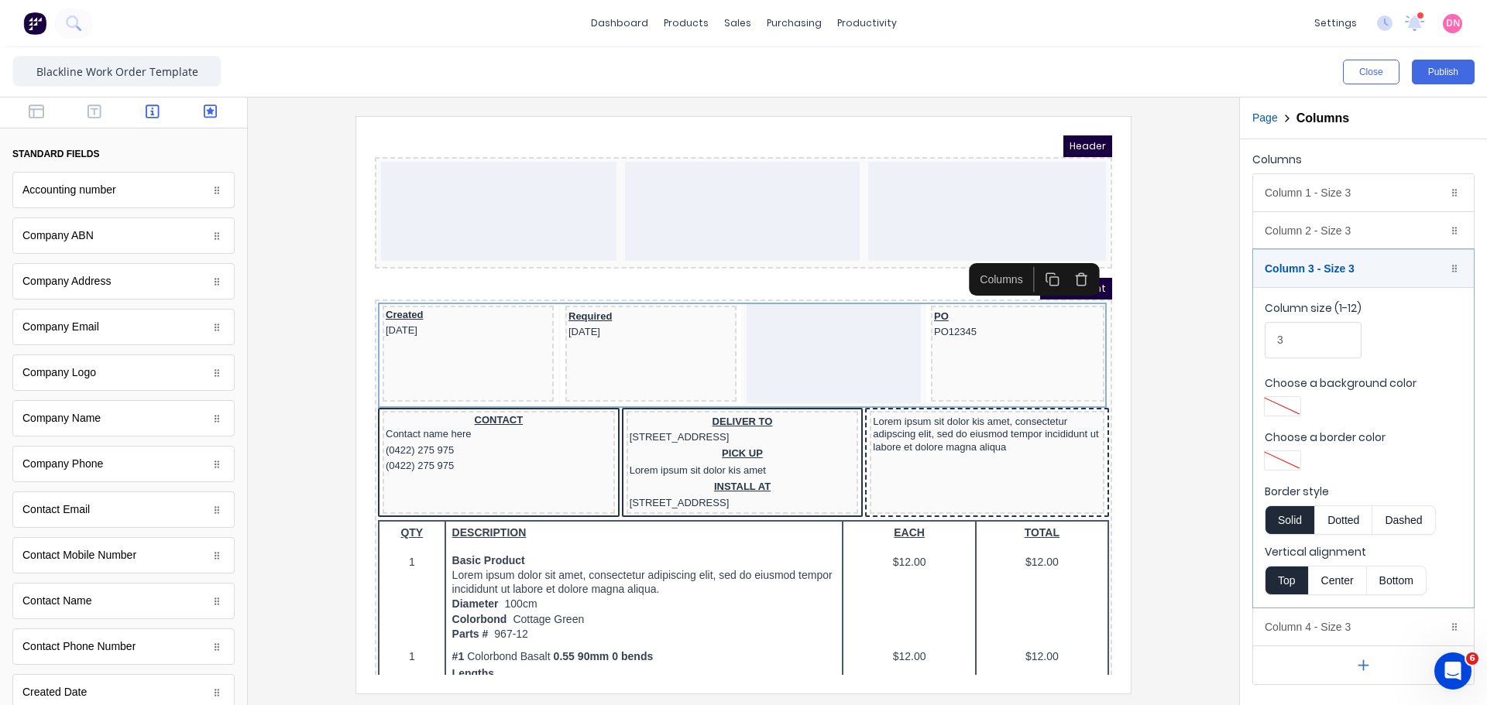
click at [204, 115] on icon "button" at bounding box center [211, 111] width 14 height 15
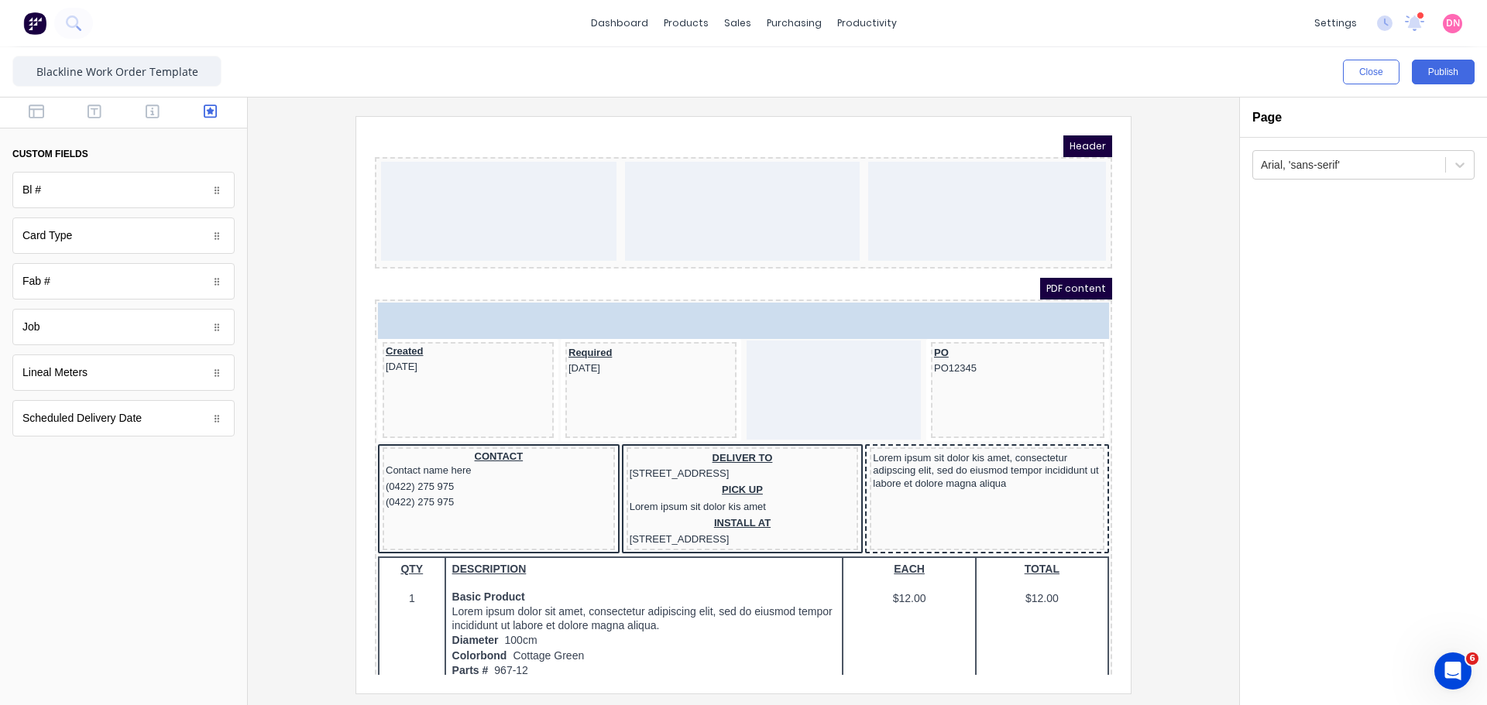
drag, startPoint x: 170, startPoint y: 423, endPoint x: 31, endPoint y: 411, distance: 139.1
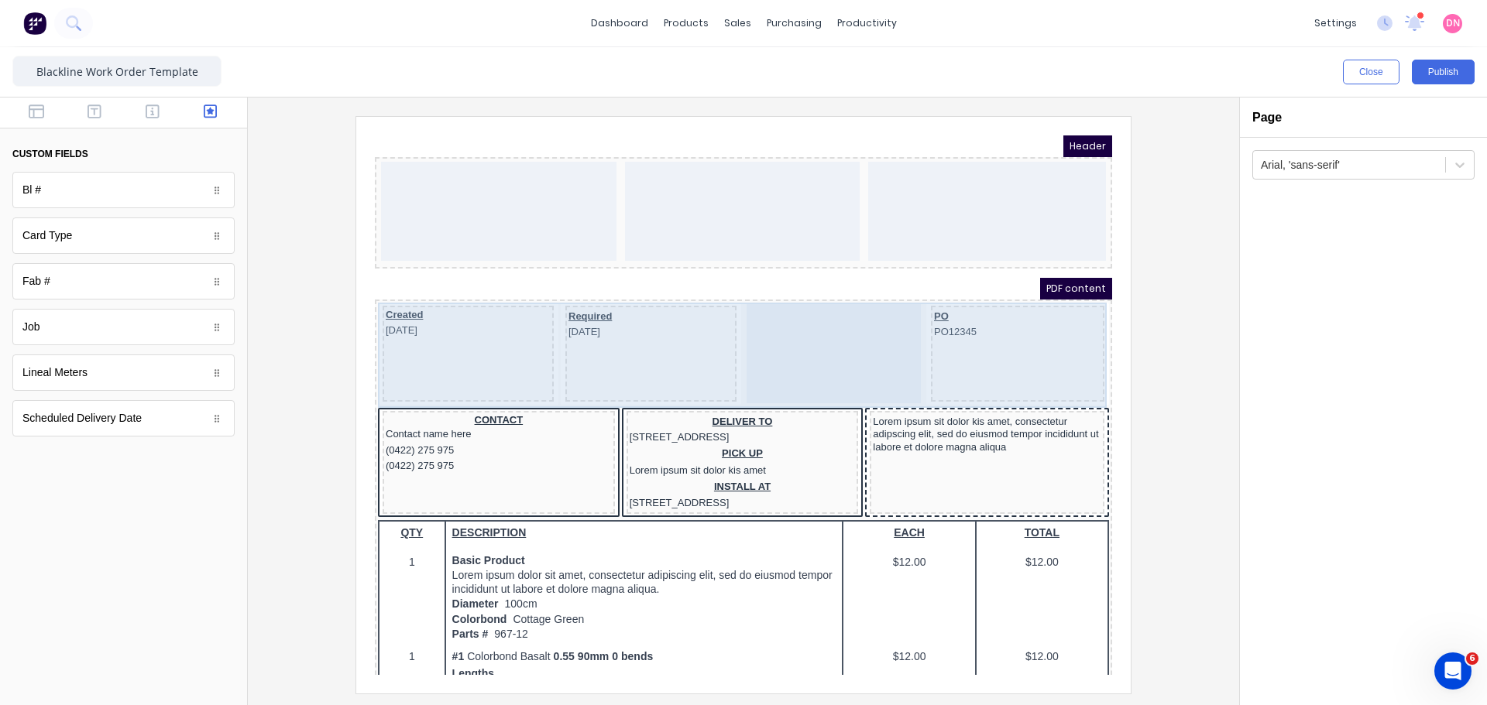
click at [757, 330] on div at bounding box center [815, 335] width 174 height 99
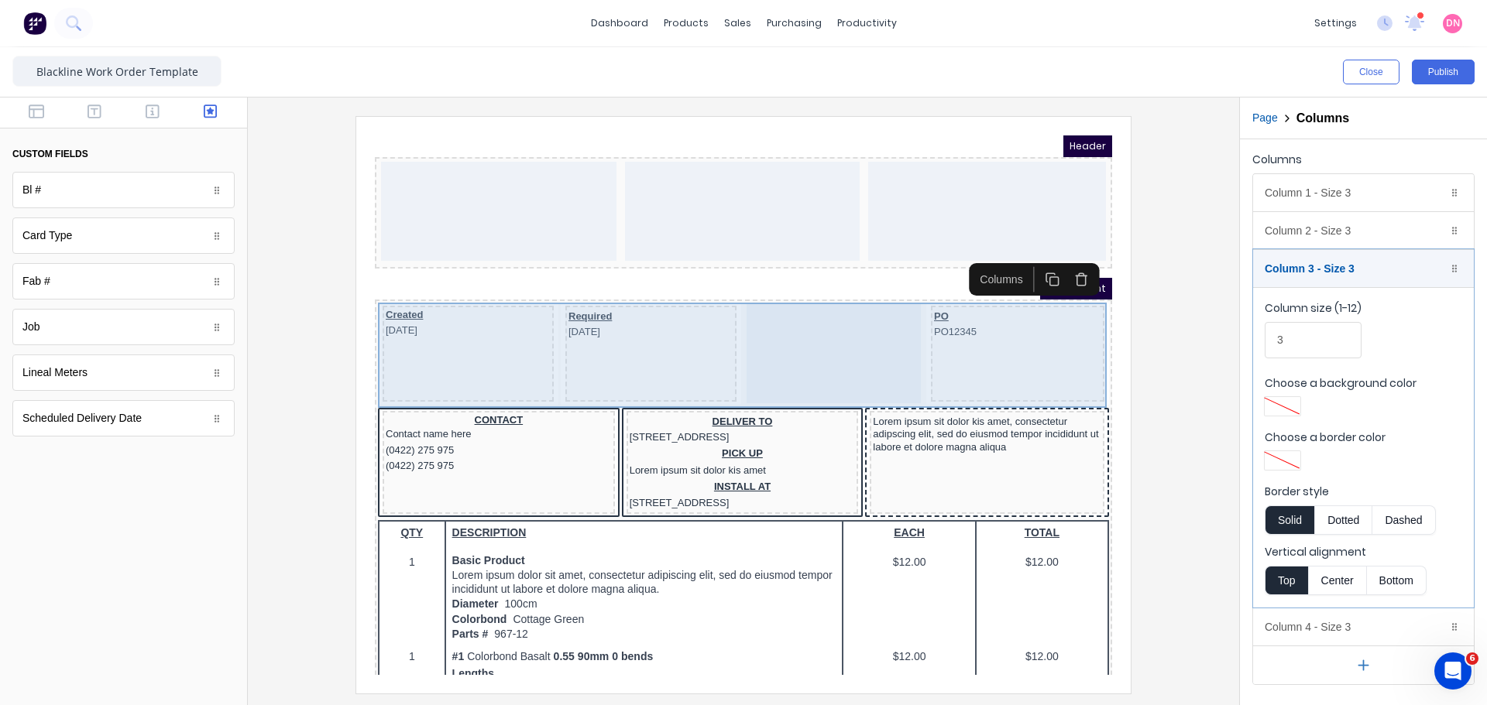
click at [779, 321] on div at bounding box center [815, 335] width 174 height 99
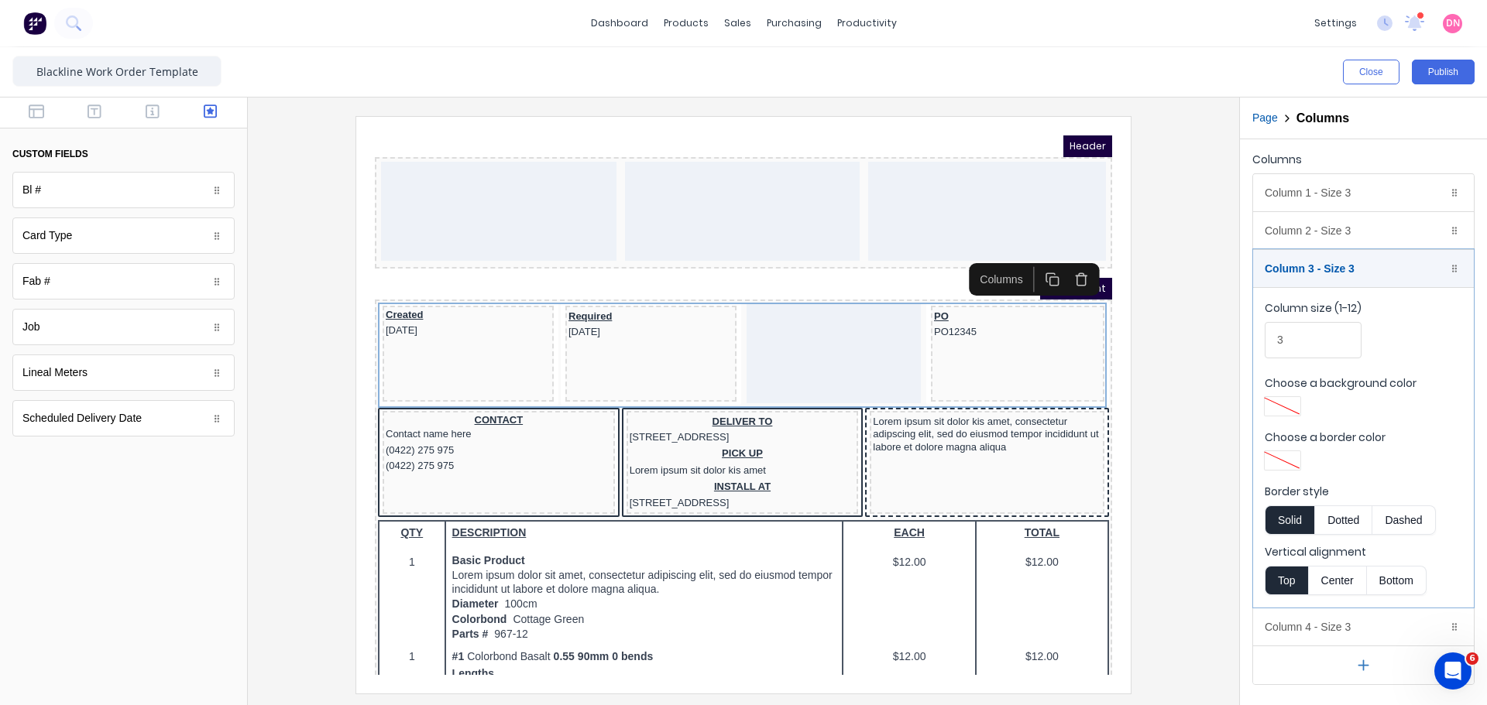
click at [145, 407] on div "Scheduled Delivery Date" at bounding box center [123, 418] width 222 height 36
click at [76, 425] on div "Scheduled Delivery Date" at bounding box center [123, 418] width 222 height 36
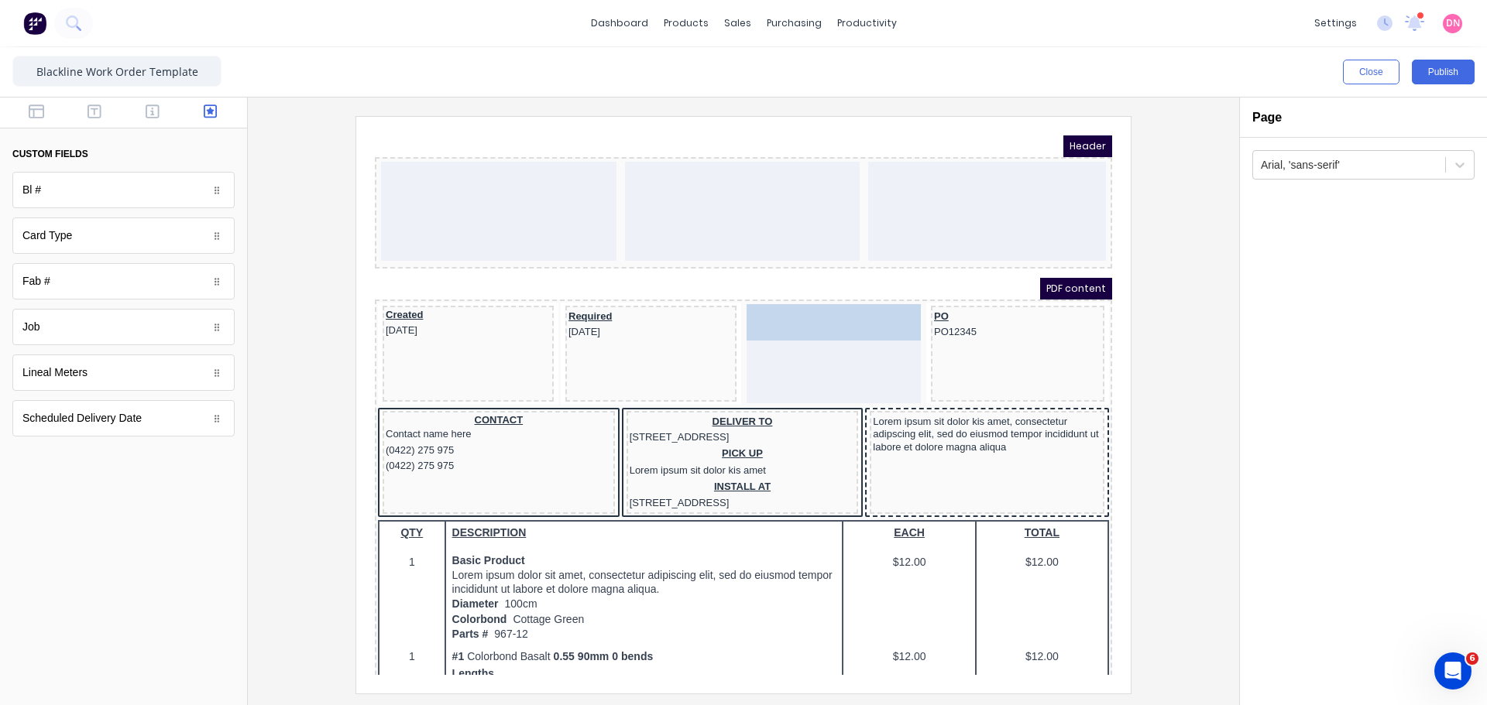
drag, startPoint x: 177, startPoint y: 413, endPoint x: 473, endPoint y: 221, distance: 353.4
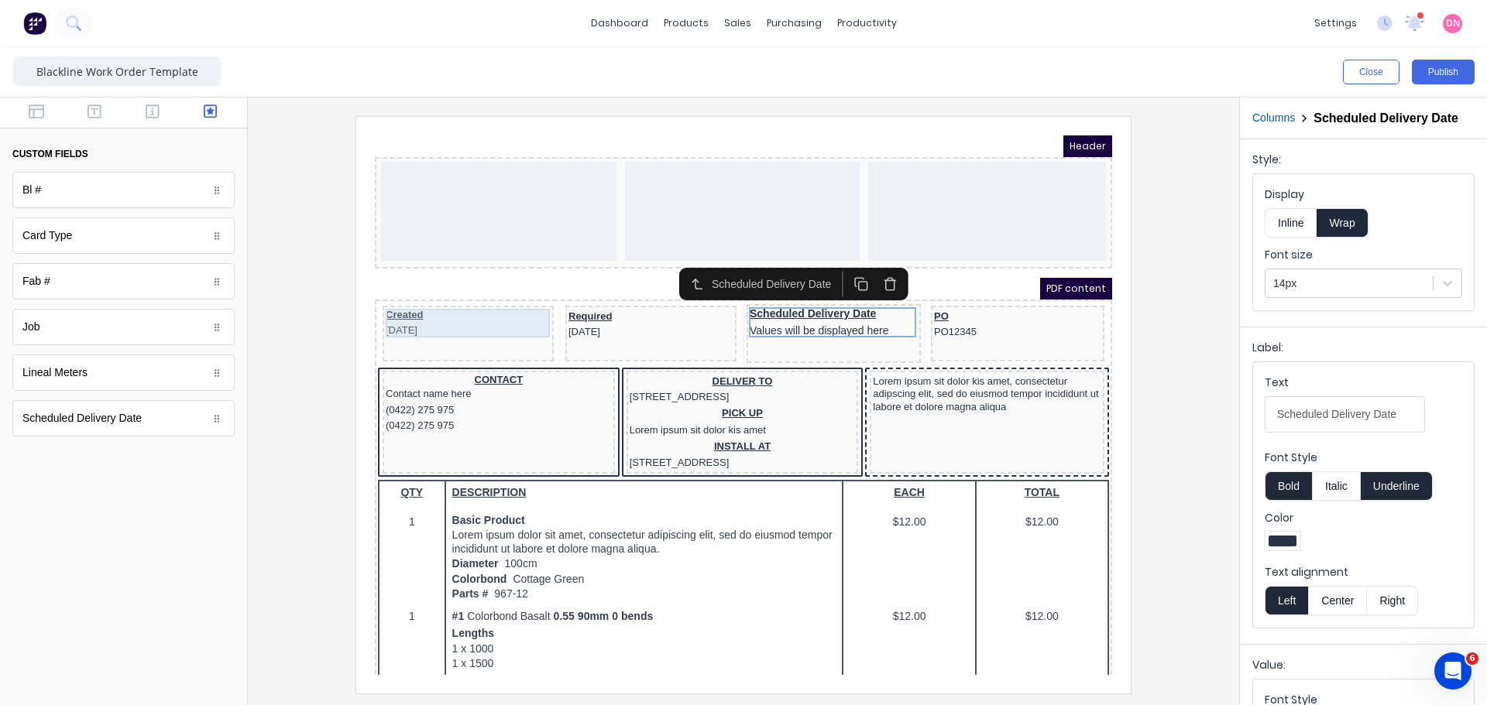
click at [512, 306] on div "Created 29/10/2024" at bounding box center [449, 304] width 165 height 29
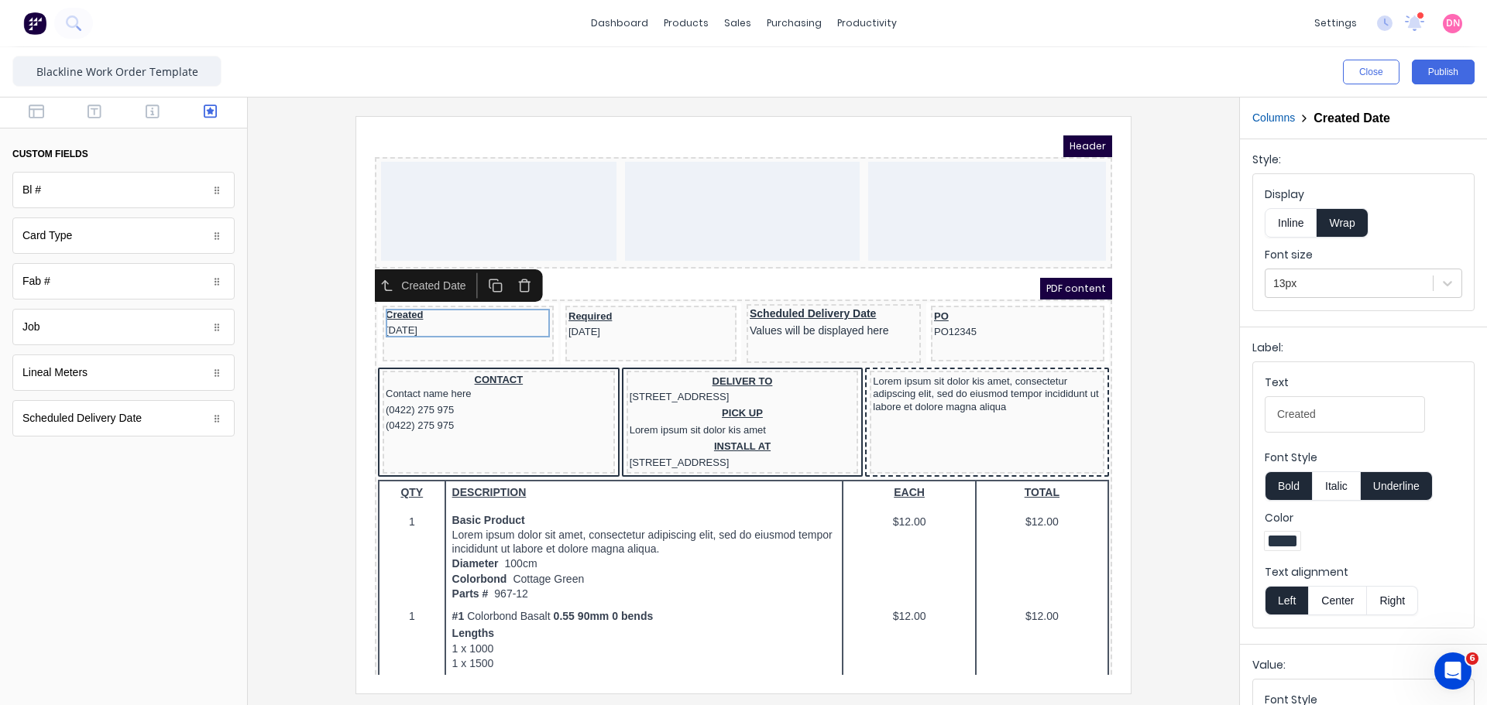
click at [506, 273] on icon "button" at bounding box center [506, 266] width 15 height 15
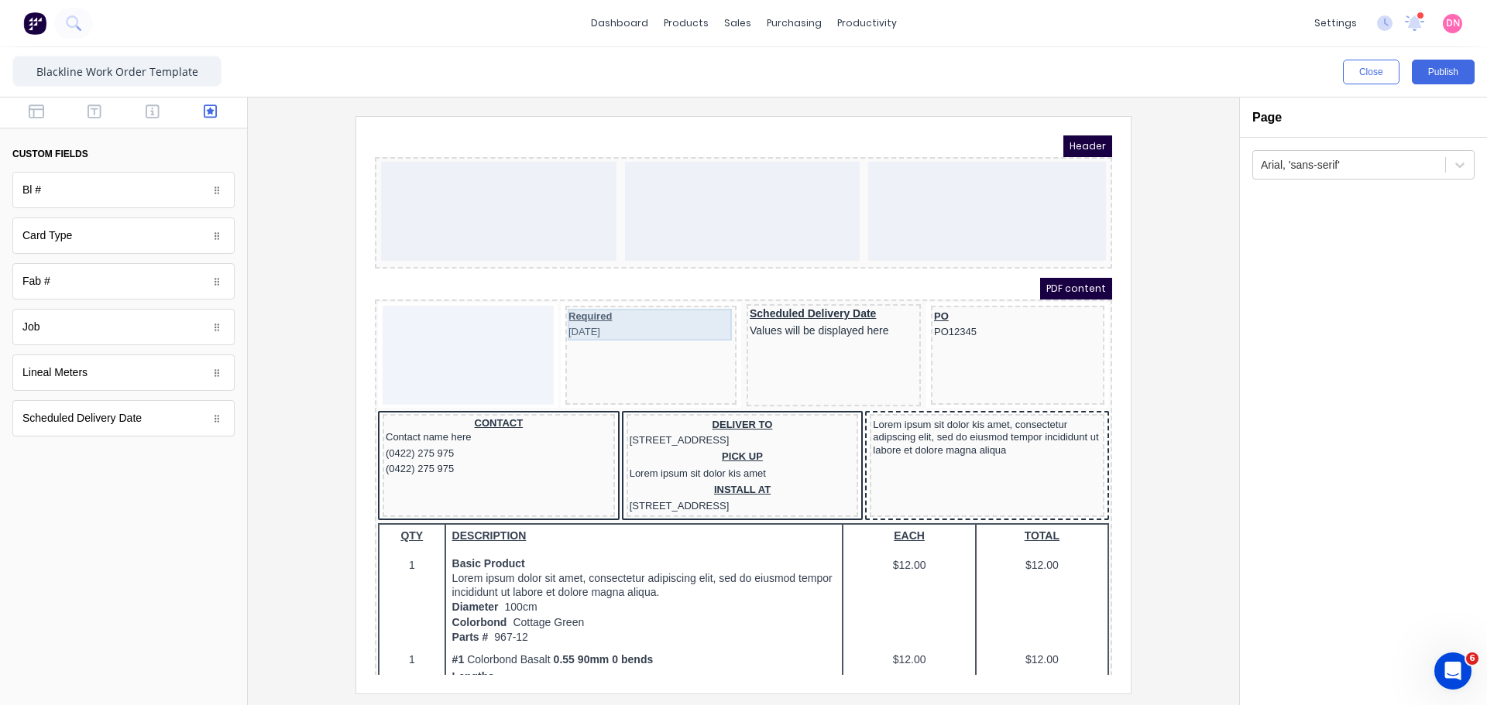
click at [619, 303] on div "Required 29/10/2024" at bounding box center [632, 306] width 165 height 32
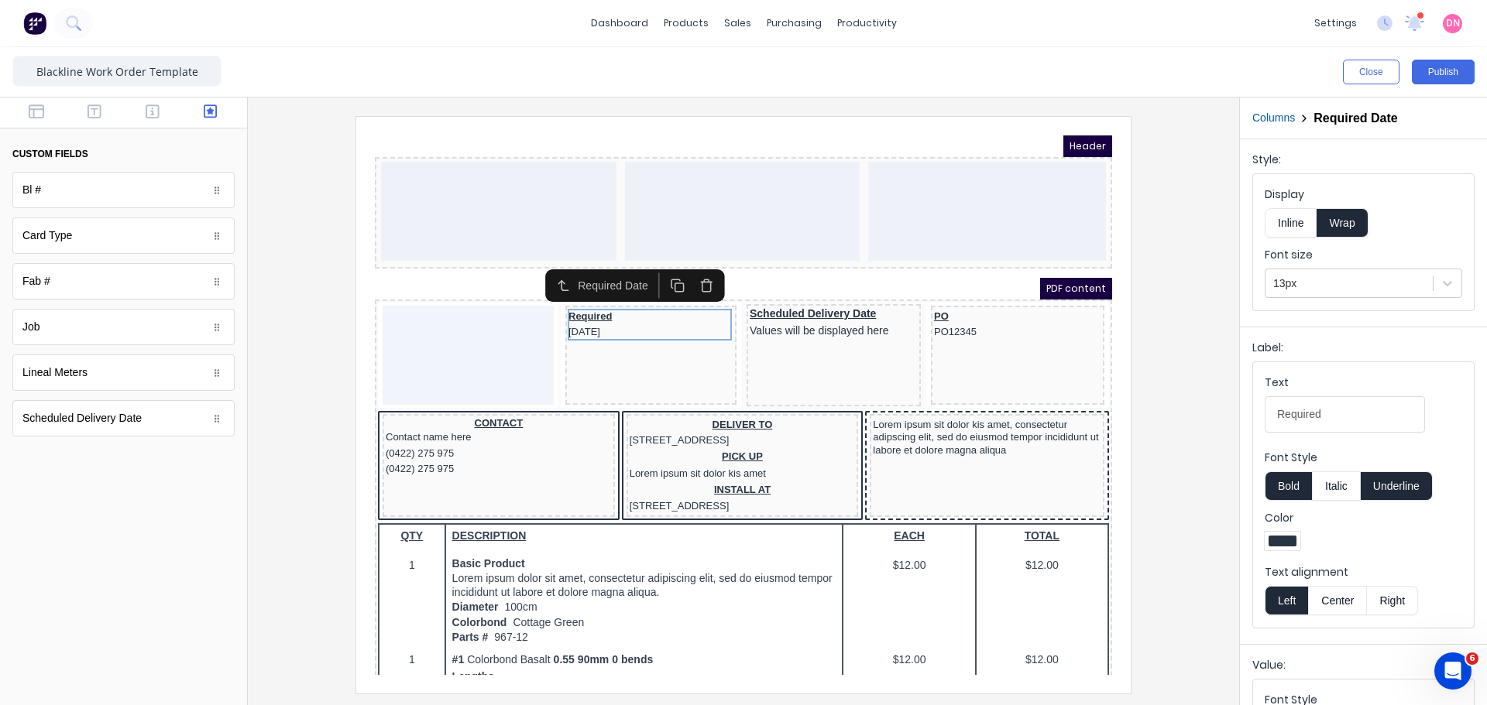
click at [690, 273] on icon "button" at bounding box center [688, 267] width 9 height 9
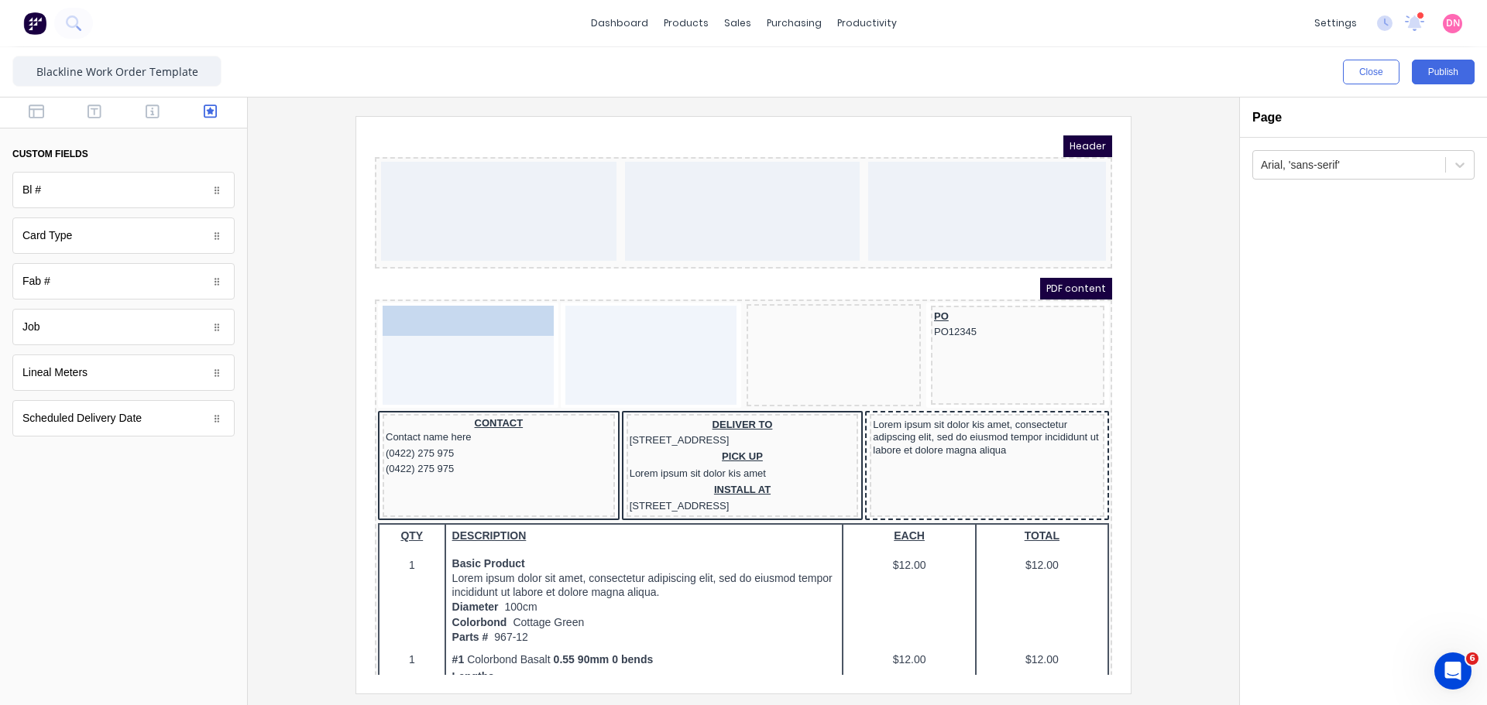
drag, startPoint x: 788, startPoint y: 297, endPoint x: 456, endPoint y: 293, distance: 331.5
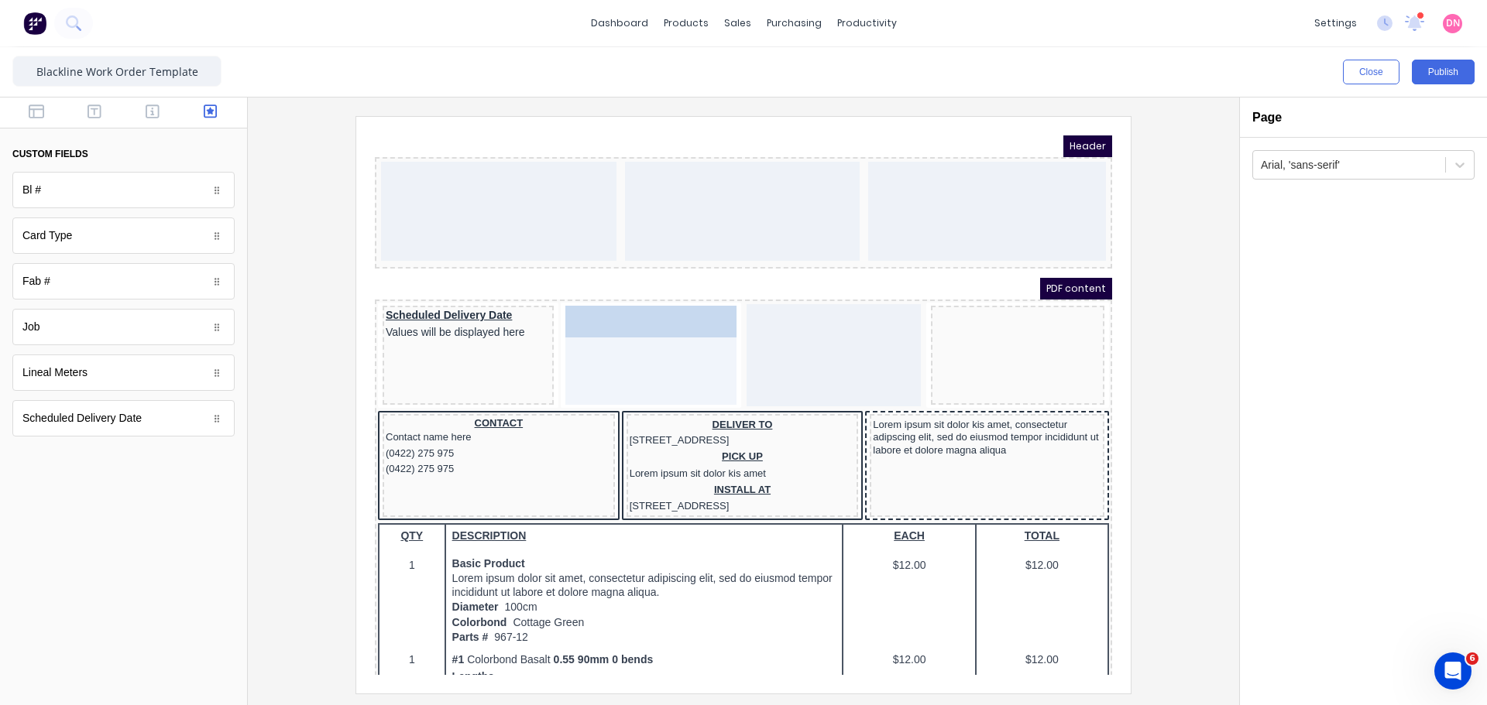
drag, startPoint x: 946, startPoint y: 300, endPoint x: 579, endPoint y: 299, distance: 367.1
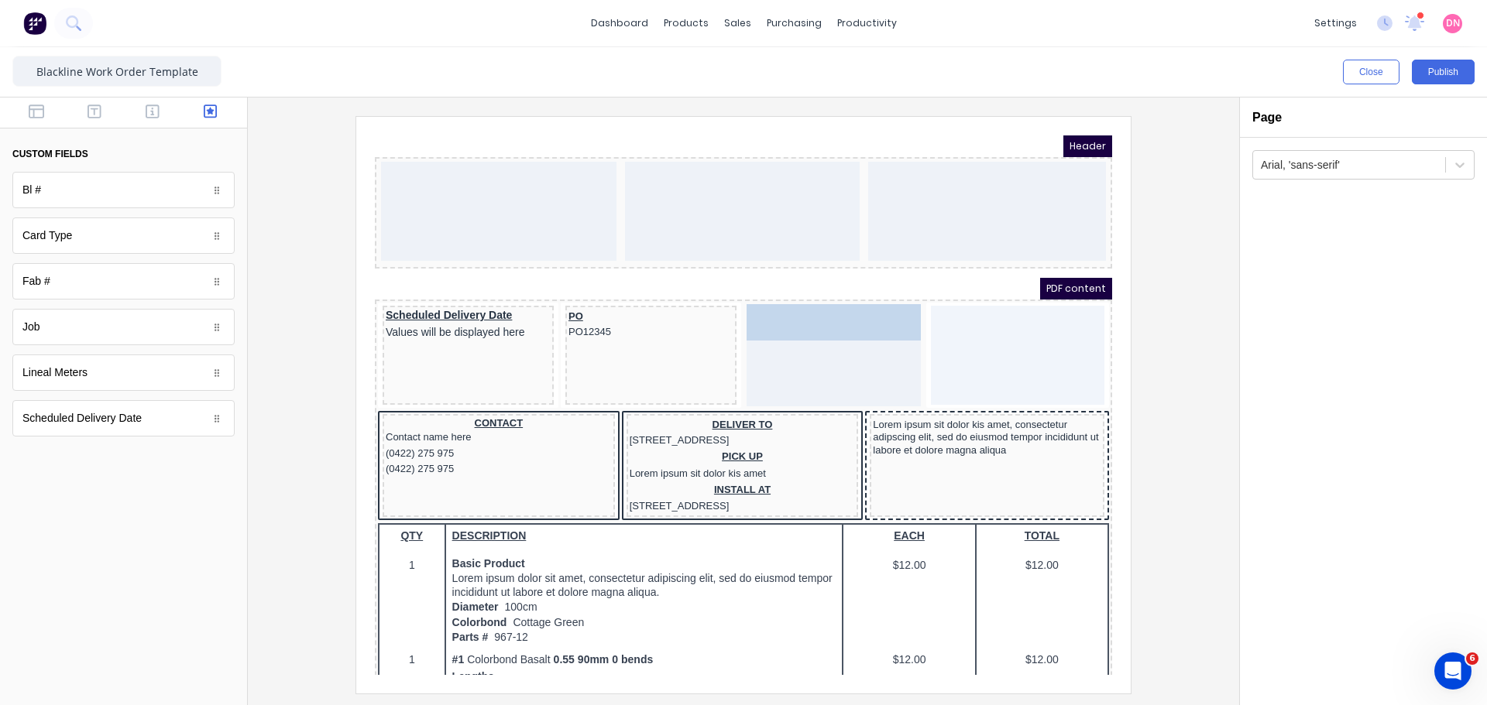
drag, startPoint x: 144, startPoint y: 328, endPoint x: 813, endPoint y: 333, distance: 669.1
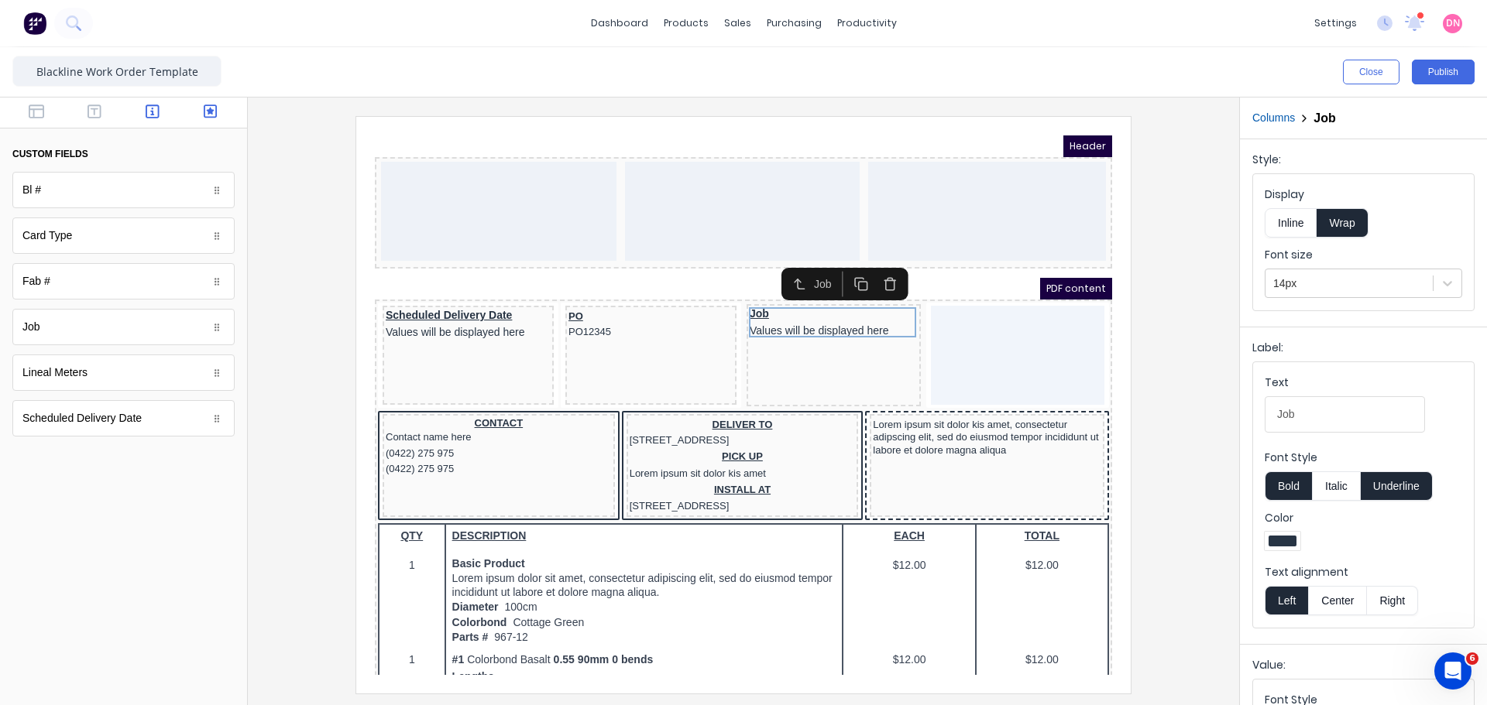
click at [157, 113] on icon "button" at bounding box center [153, 111] width 14 height 15
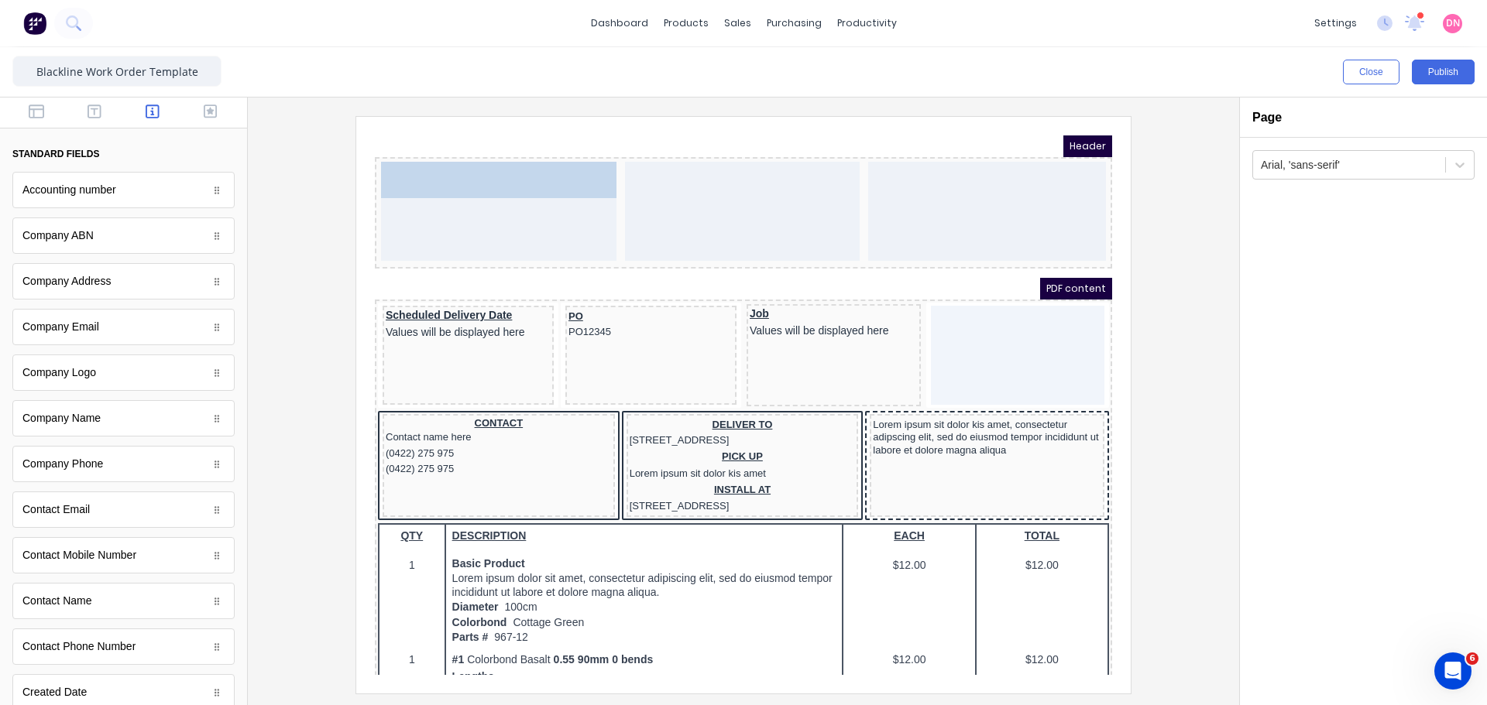
drag, startPoint x: 153, startPoint y: 359, endPoint x: 173, endPoint y: 38, distance: 321.2
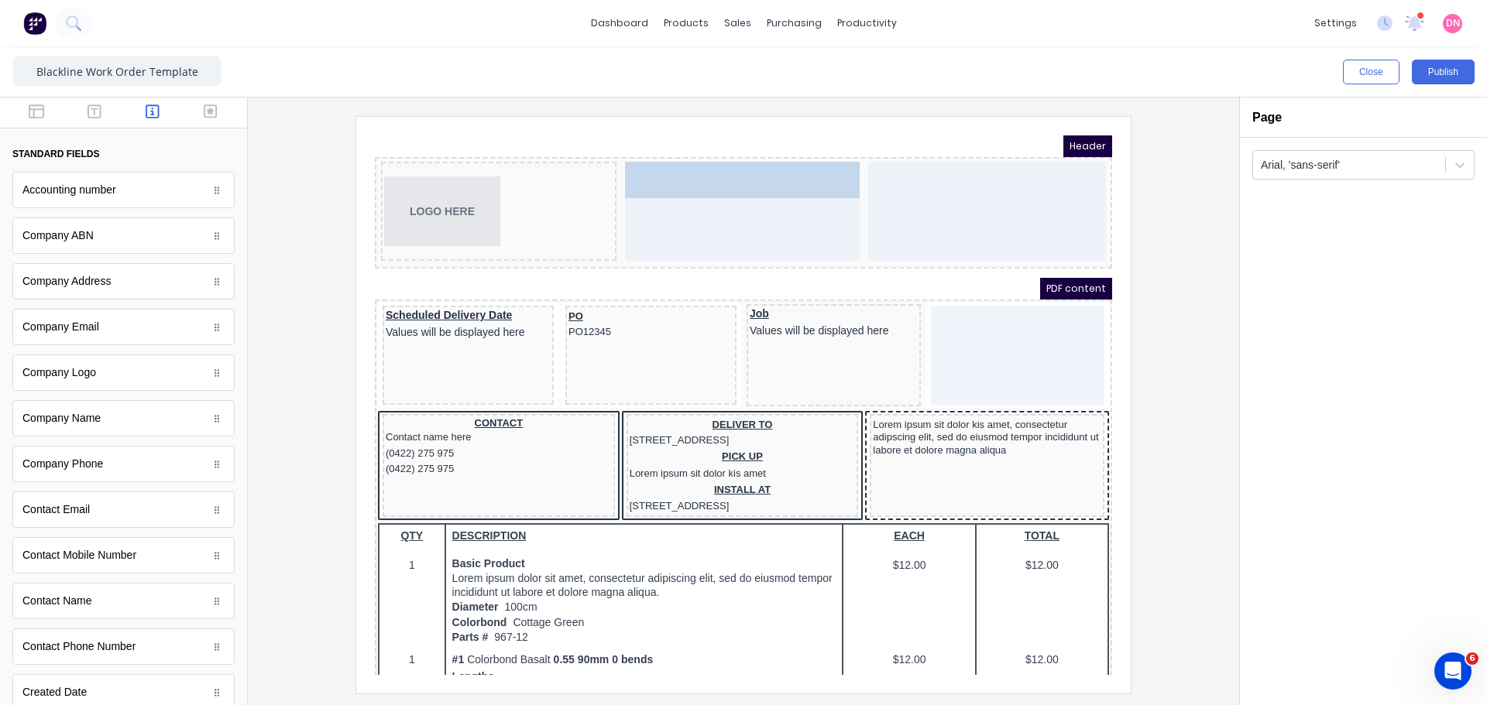
drag, startPoint x: 119, startPoint y: 423, endPoint x: 335, endPoint y: 54, distance: 427.3
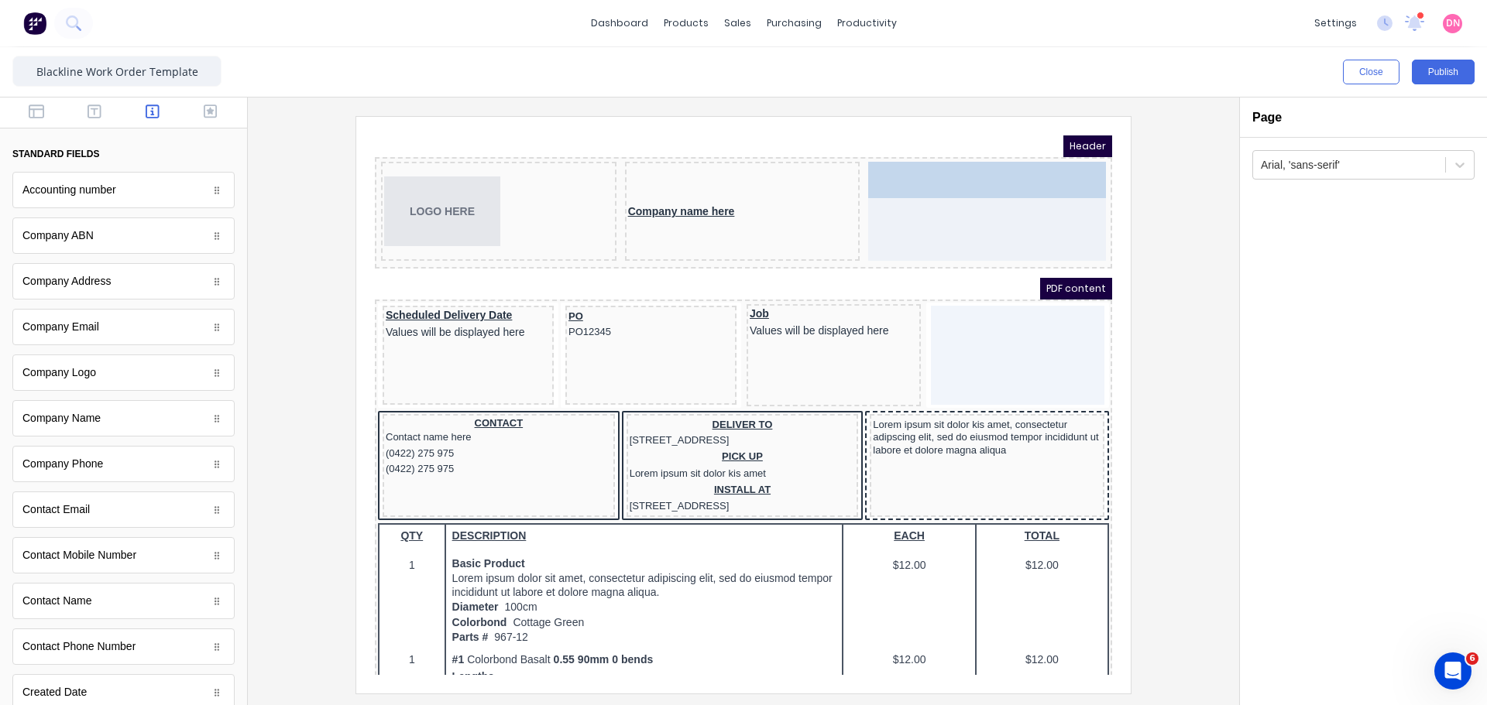
drag, startPoint x: 114, startPoint y: 238, endPoint x: 626, endPoint y: 34, distance: 550.9
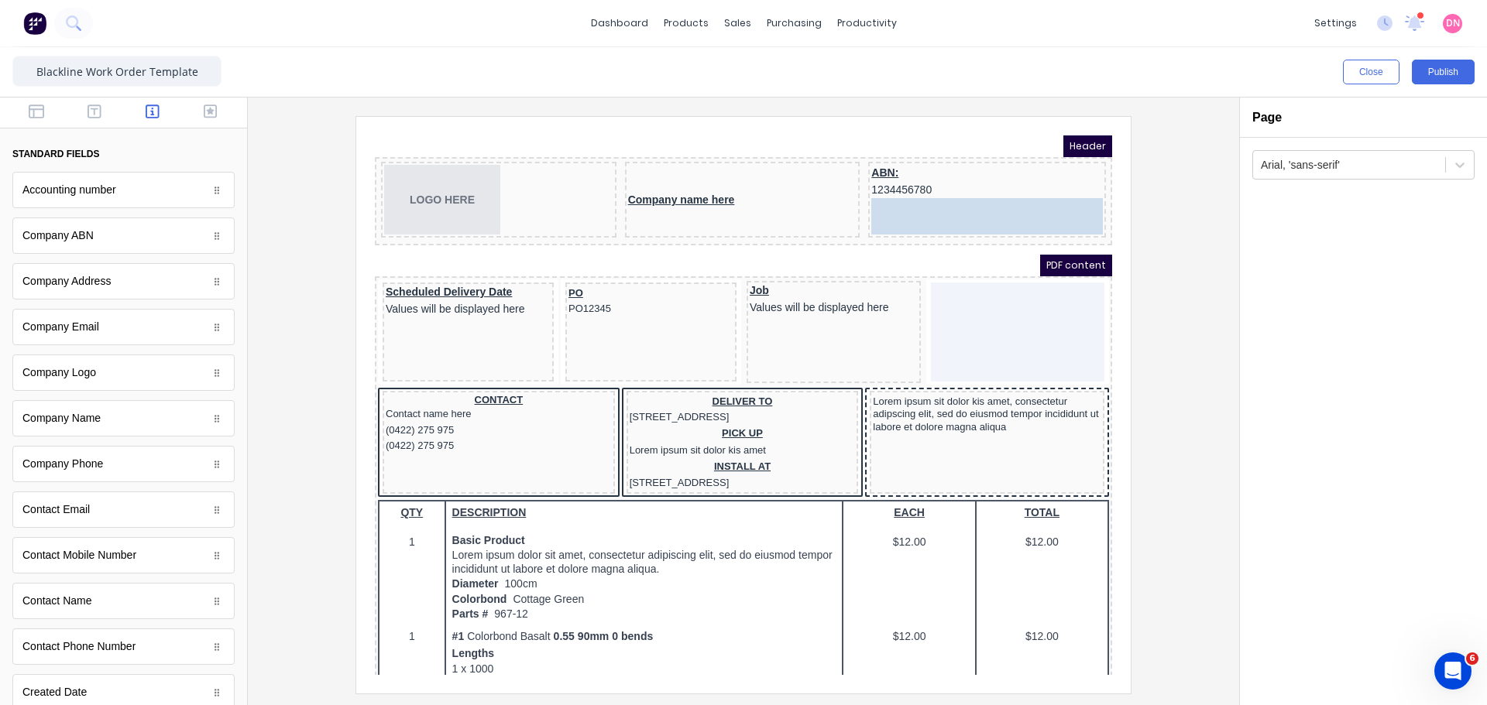
drag, startPoint x: 161, startPoint y: 273, endPoint x: 640, endPoint y: 66, distance: 521.3
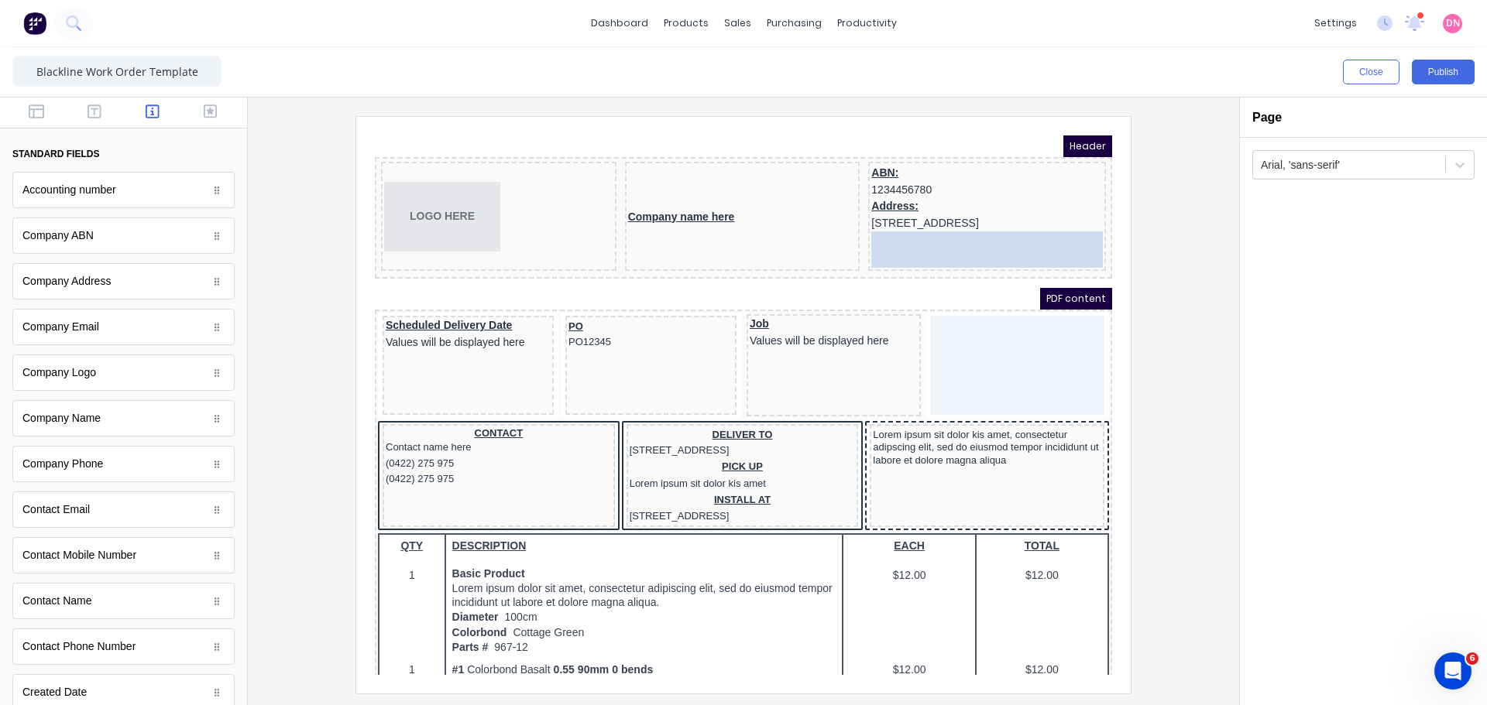
drag, startPoint x: 85, startPoint y: 452, endPoint x: 966, endPoint y: 236, distance: 907.4
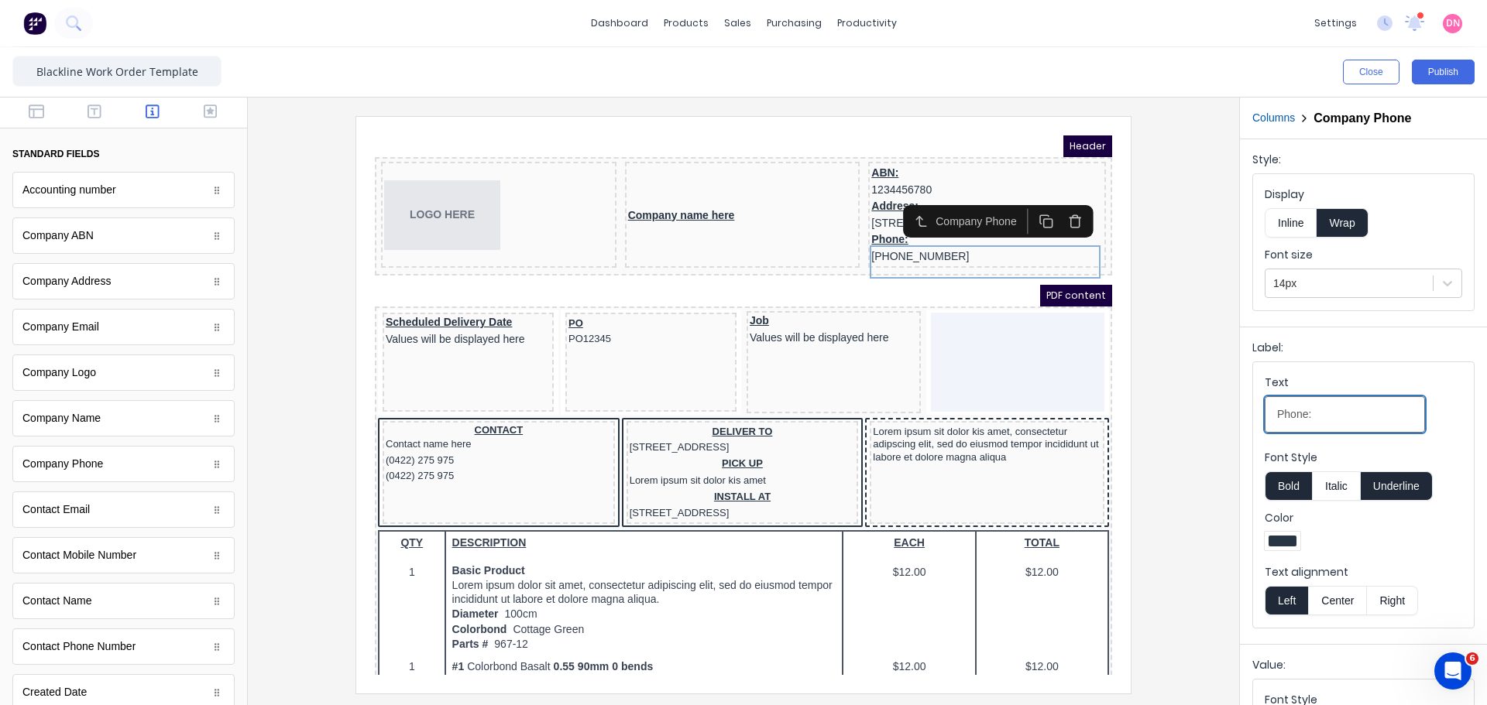
click at [1350, 397] on input "Phone:" at bounding box center [1345, 415] width 160 height 36
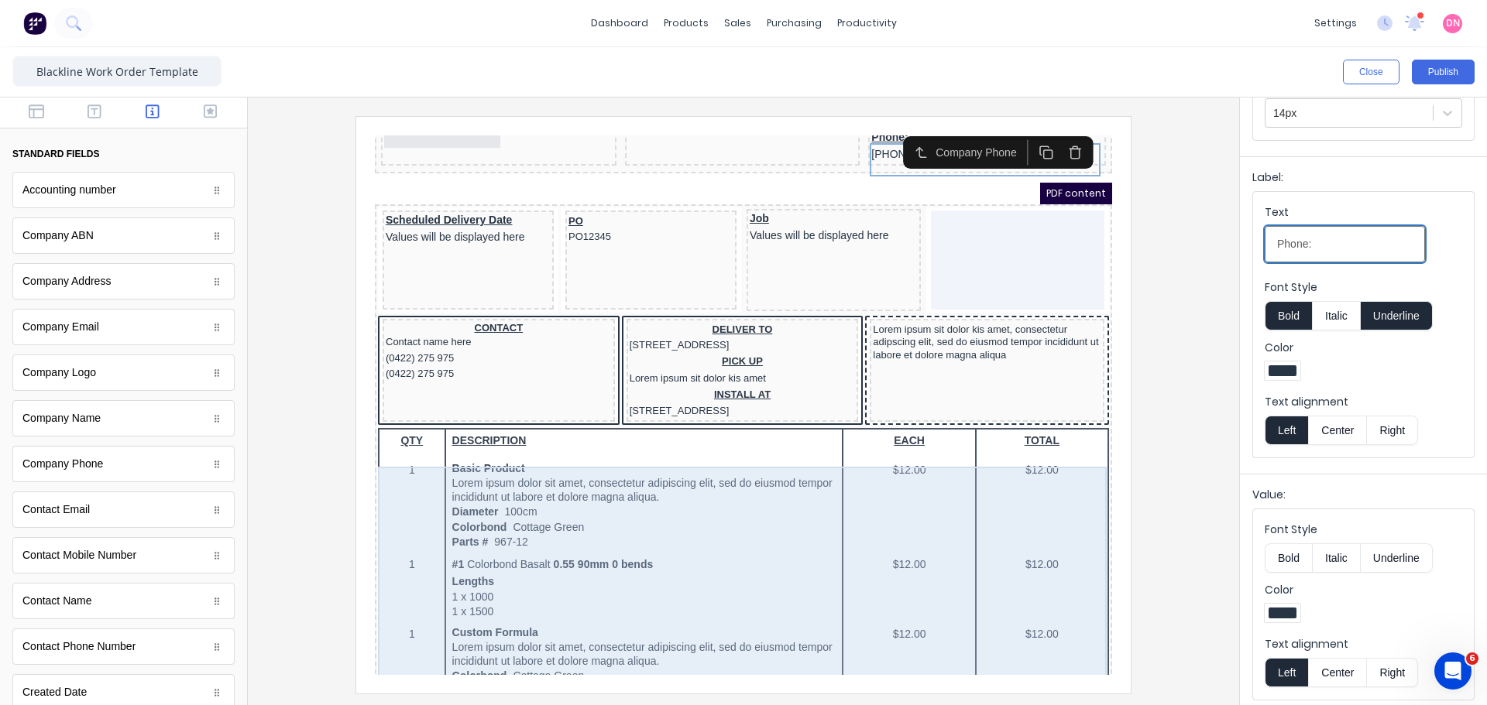
scroll to position [103, 0]
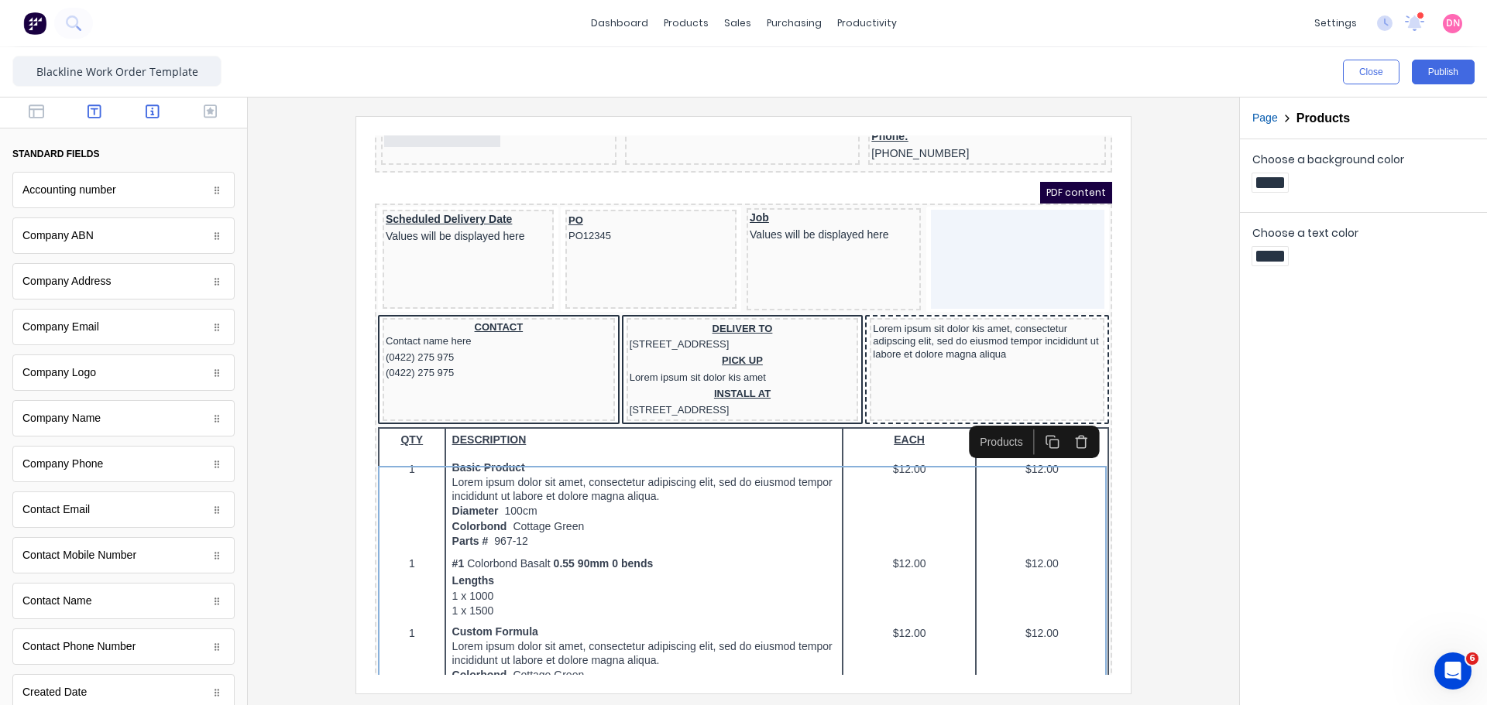
click at [94, 110] on icon "button" at bounding box center [95, 111] width 14 height 15
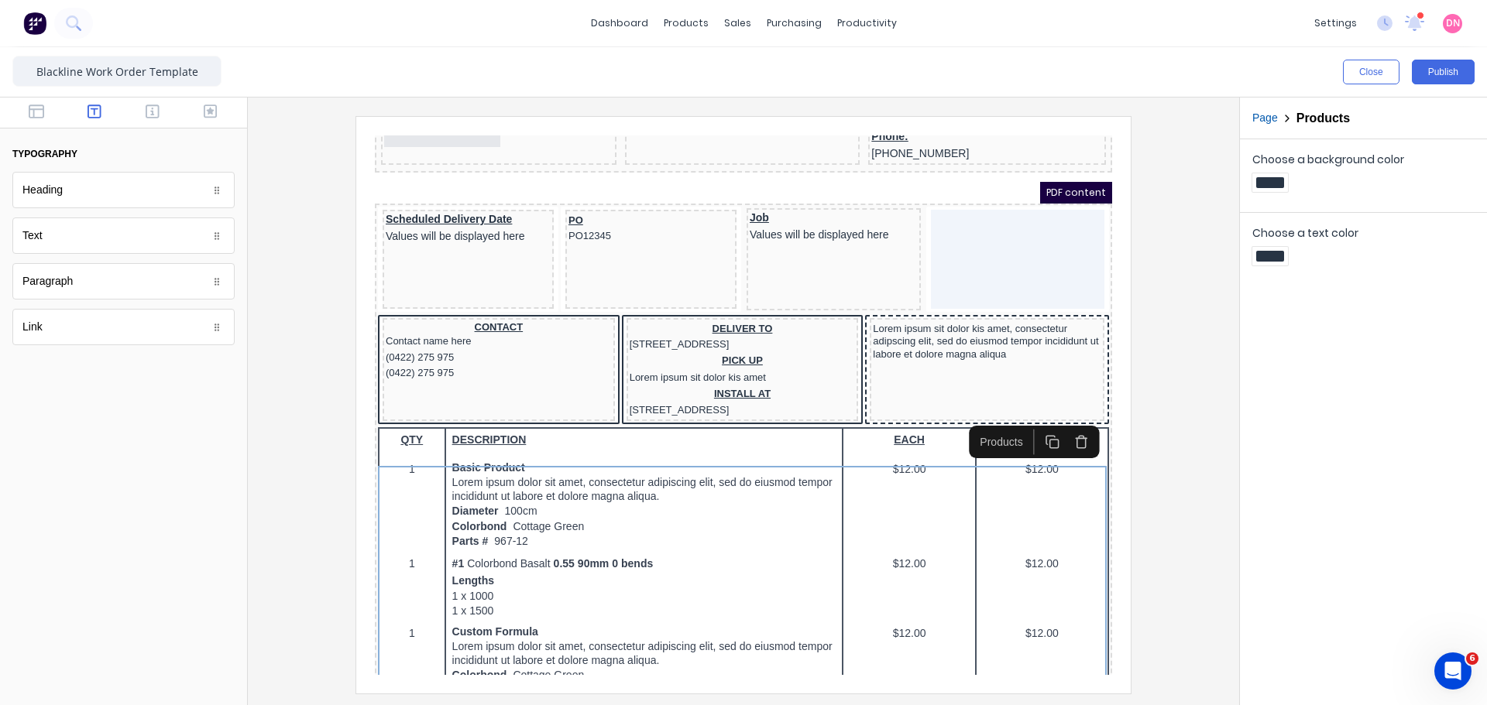
click at [94, 110] on icon "button" at bounding box center [95, 111] width 14 height 15
click at [64, 199] on div "Heading" at bounding box center [123, 190] width 222 height 36
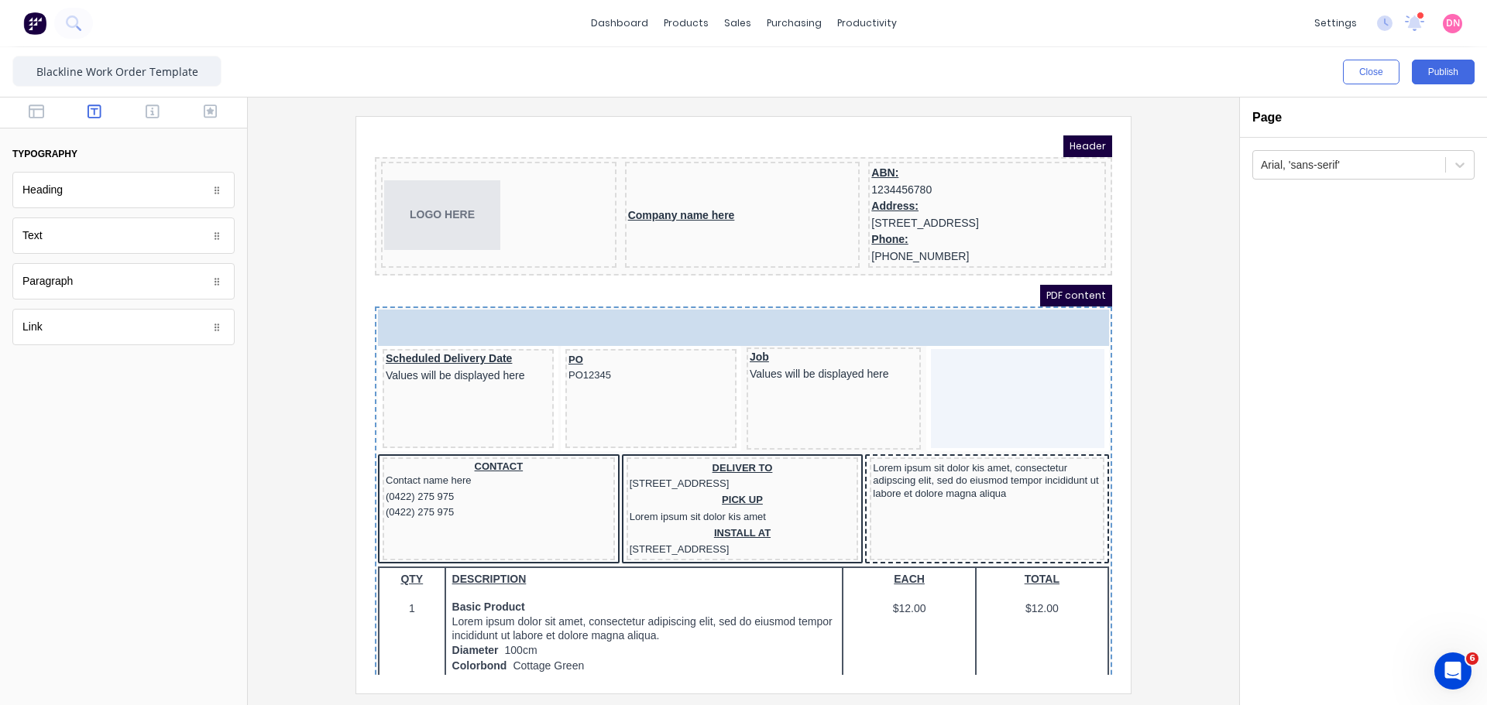
drag, startPoint x: 145, startPoint y: 188, endPoint x: 257, endPoint y: 169, distance: 113.9
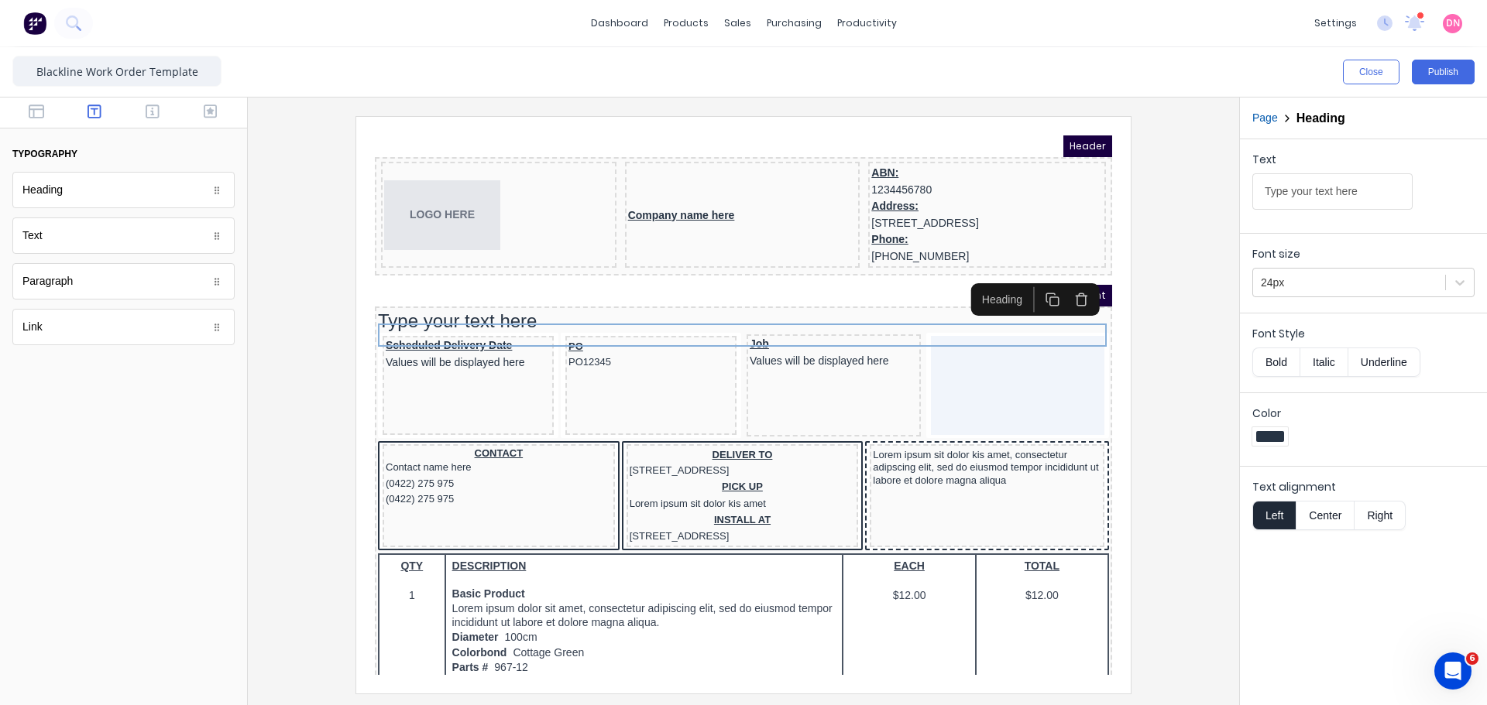
click at [1071, 280] on button "button" at bounding box center [1063, 282] width 29 height 26
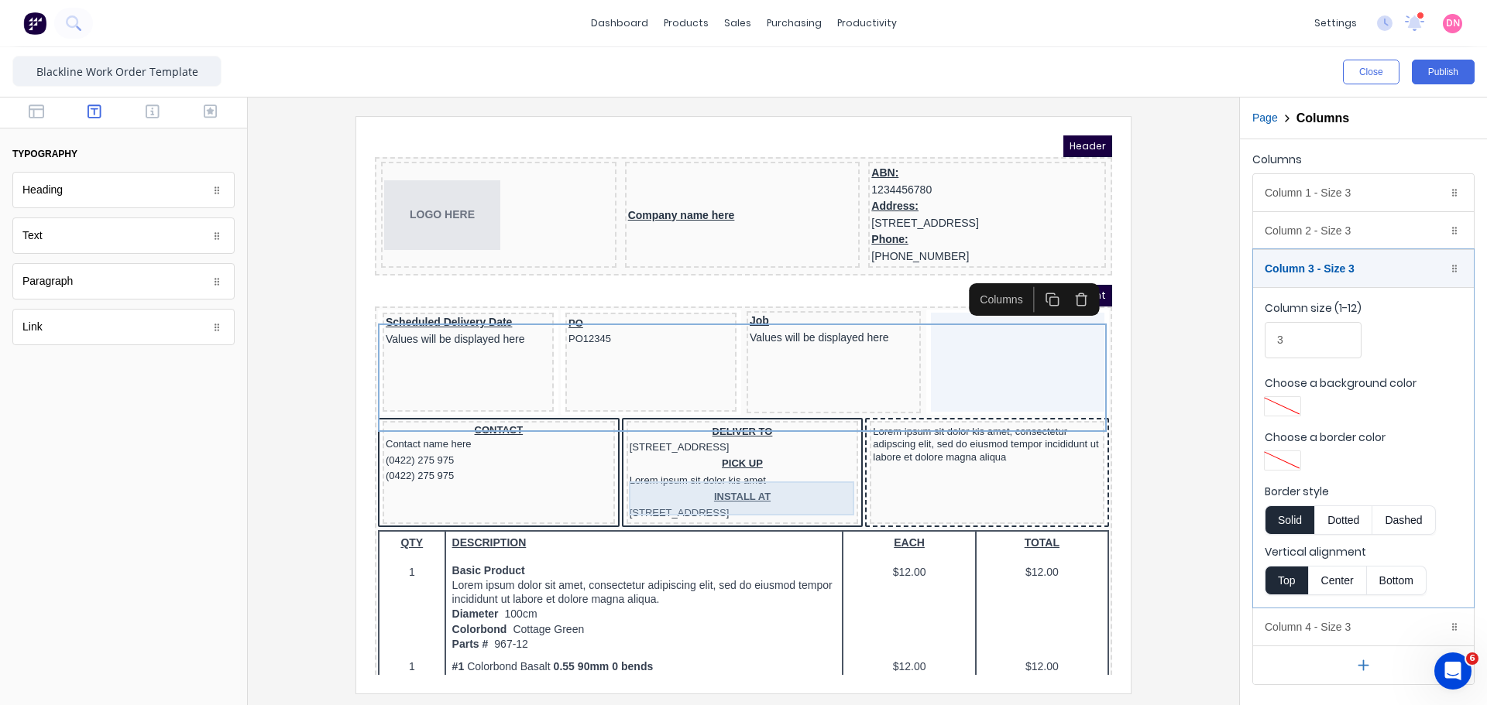
click at [711, 472] on div "PICK UP Lorem ipsum sit dolor kis amet" at bounding box center [724, 455] width 226 height 34
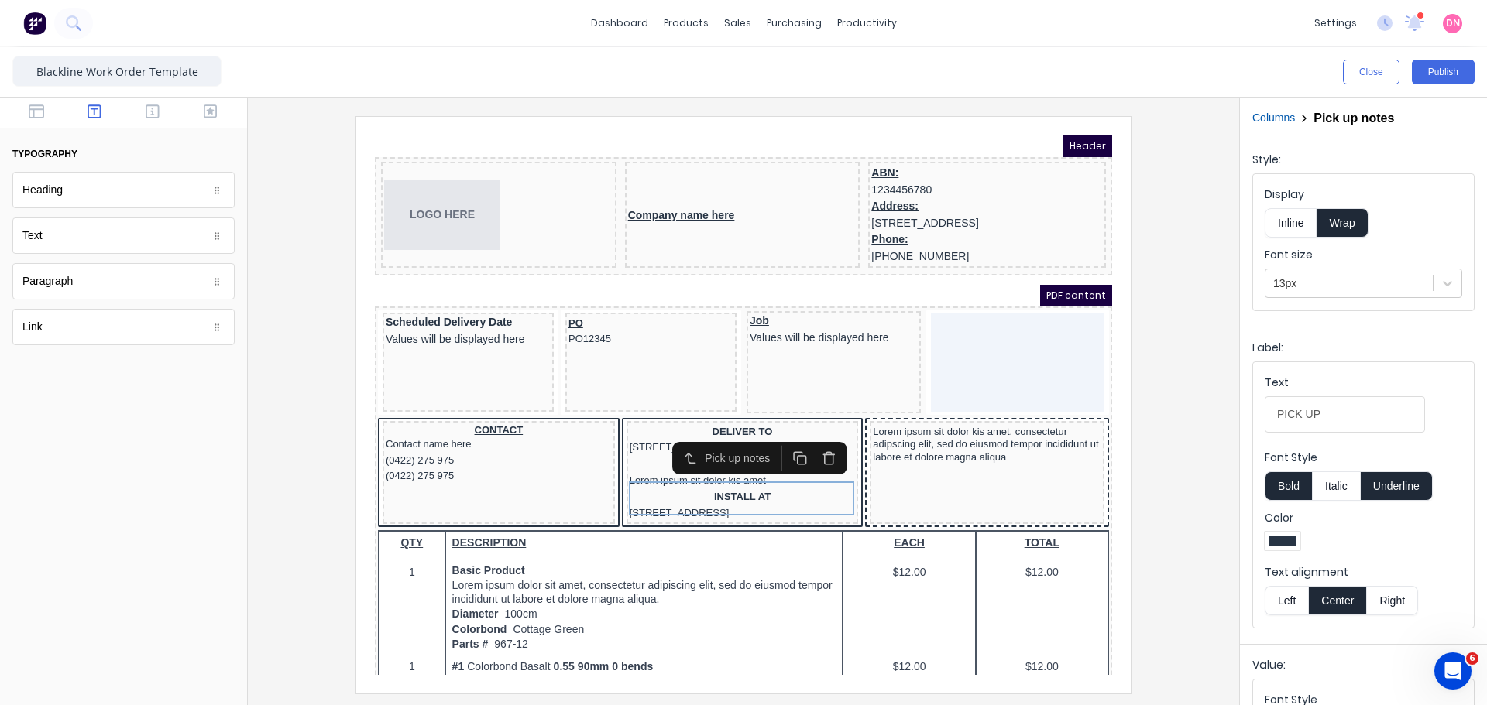
click at [808, 444] on icon "button" at bounding box center [810, 440] width 15 height 15
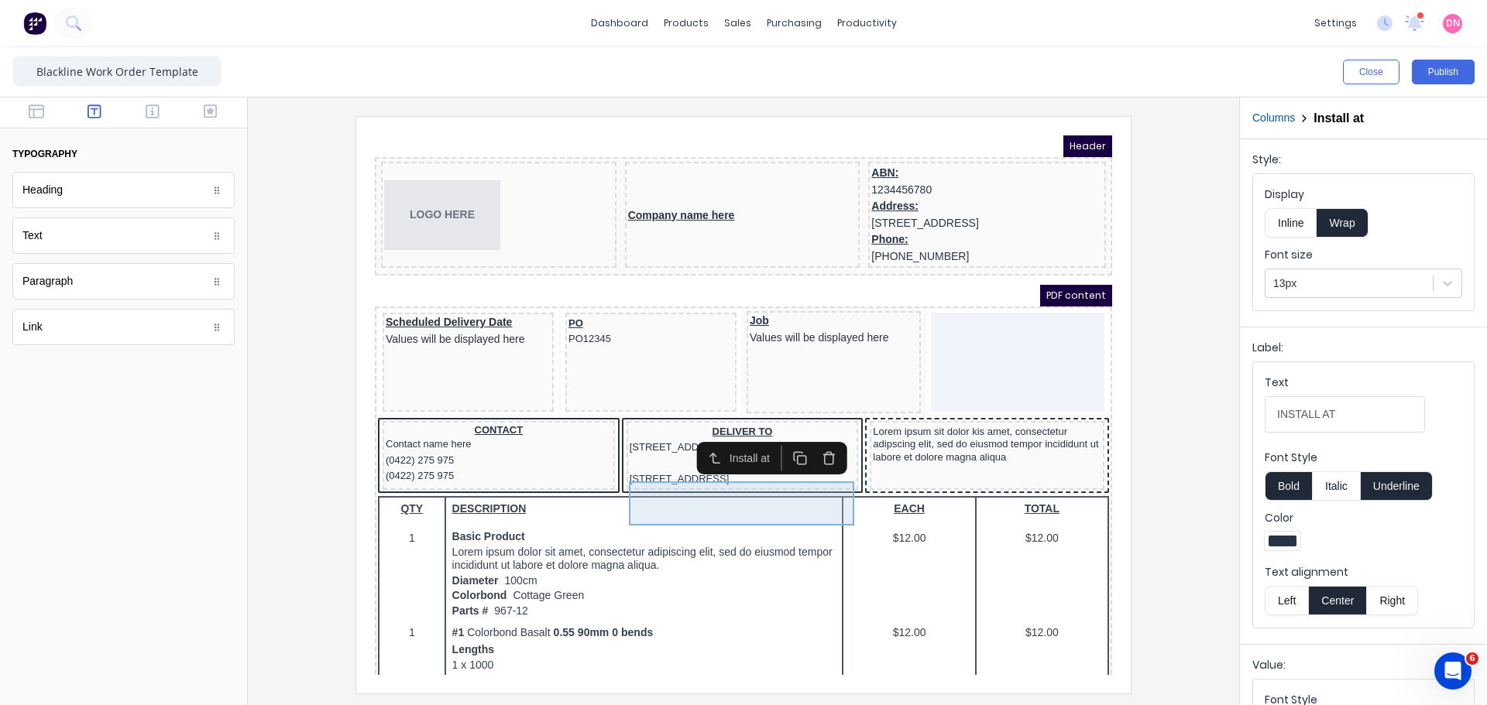
click at [797, 469] on div "INSTALL AT 234 Beach Road Gold Coast, Queensland, Australia" at bounding box center [724, 454] width 226 height 32
click at [812, 436] on icon "button" at bounding box center [810, 435] width 5 height 2
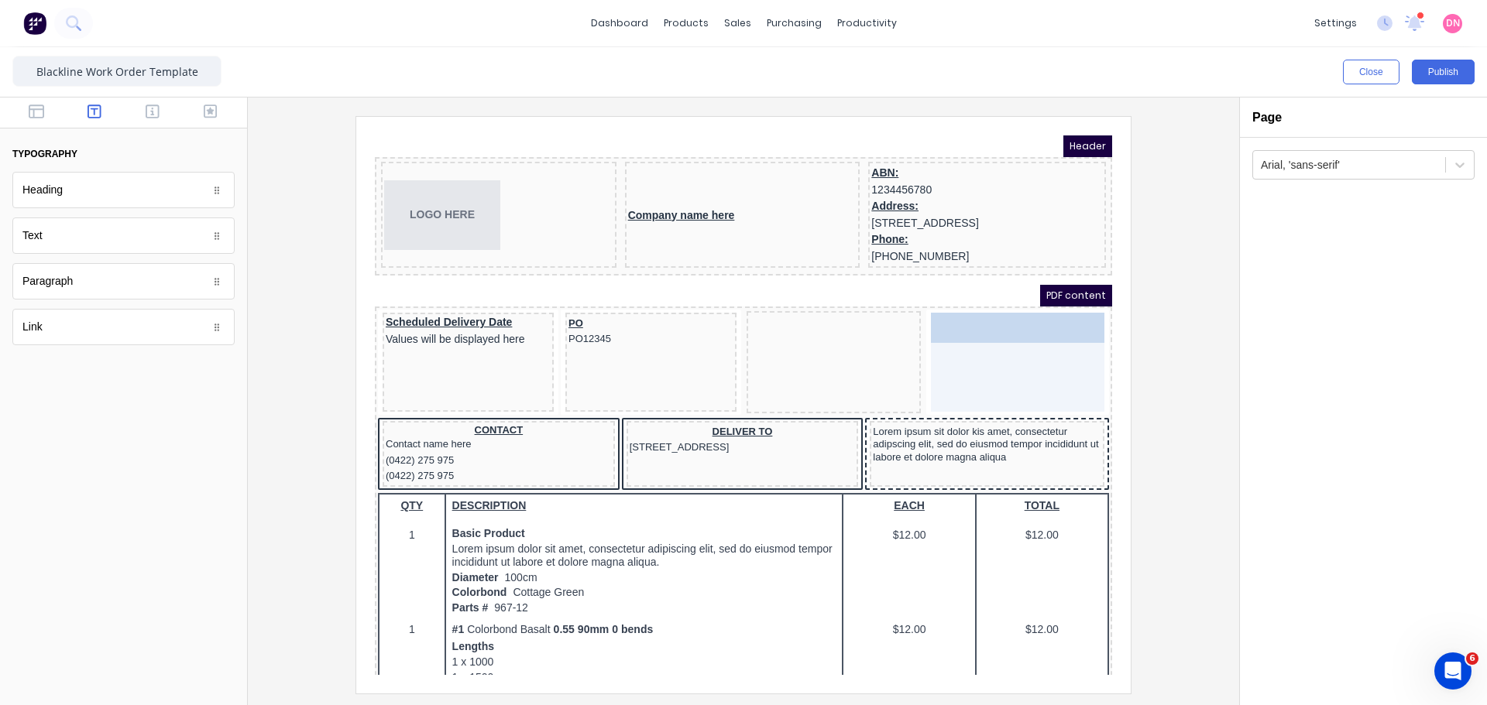
drag, startPoint x: 788, startPoint y: 332, endPoint x: 976, endPoint y: 326, distance: 187.5
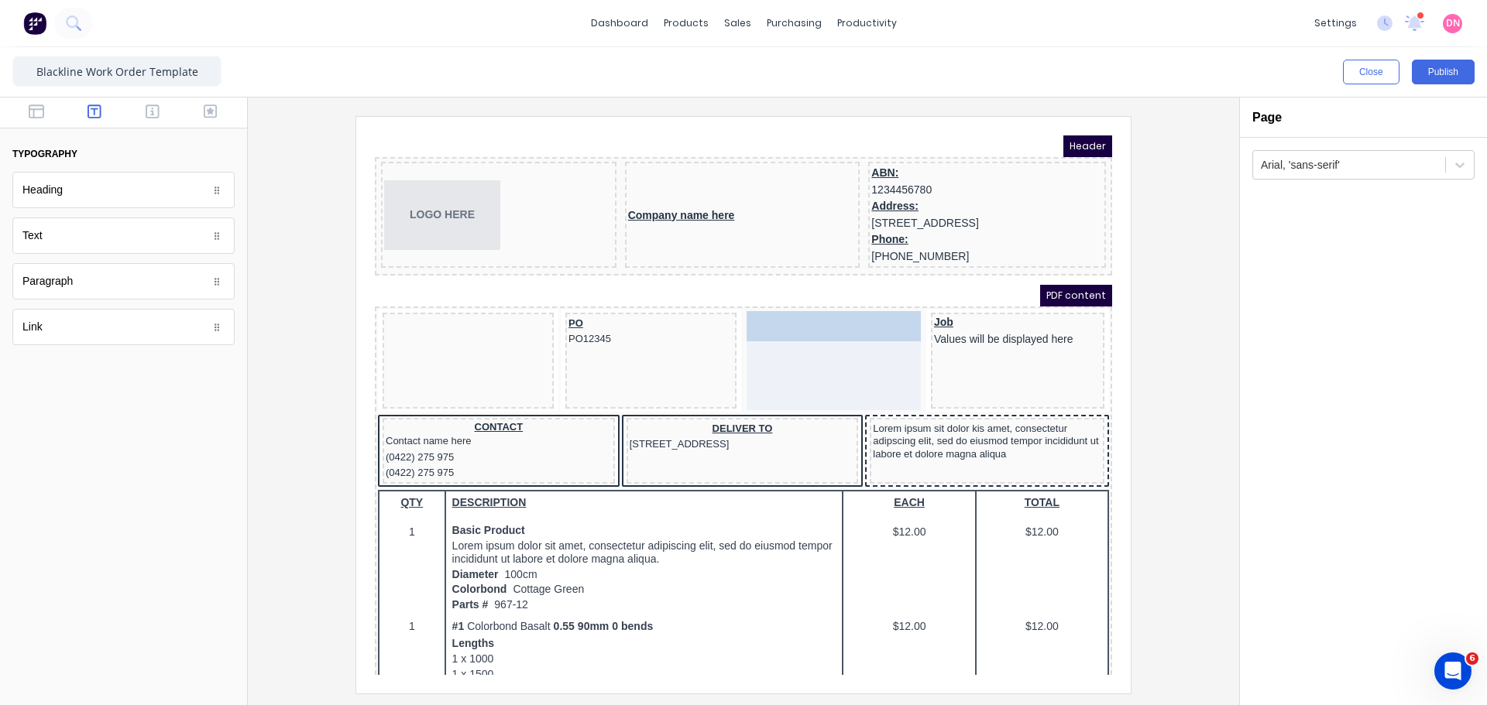
drag, startPoint x: 453, startPoint y: 324, endPoint x: 834, endPoint y: 321, distance: 381.0
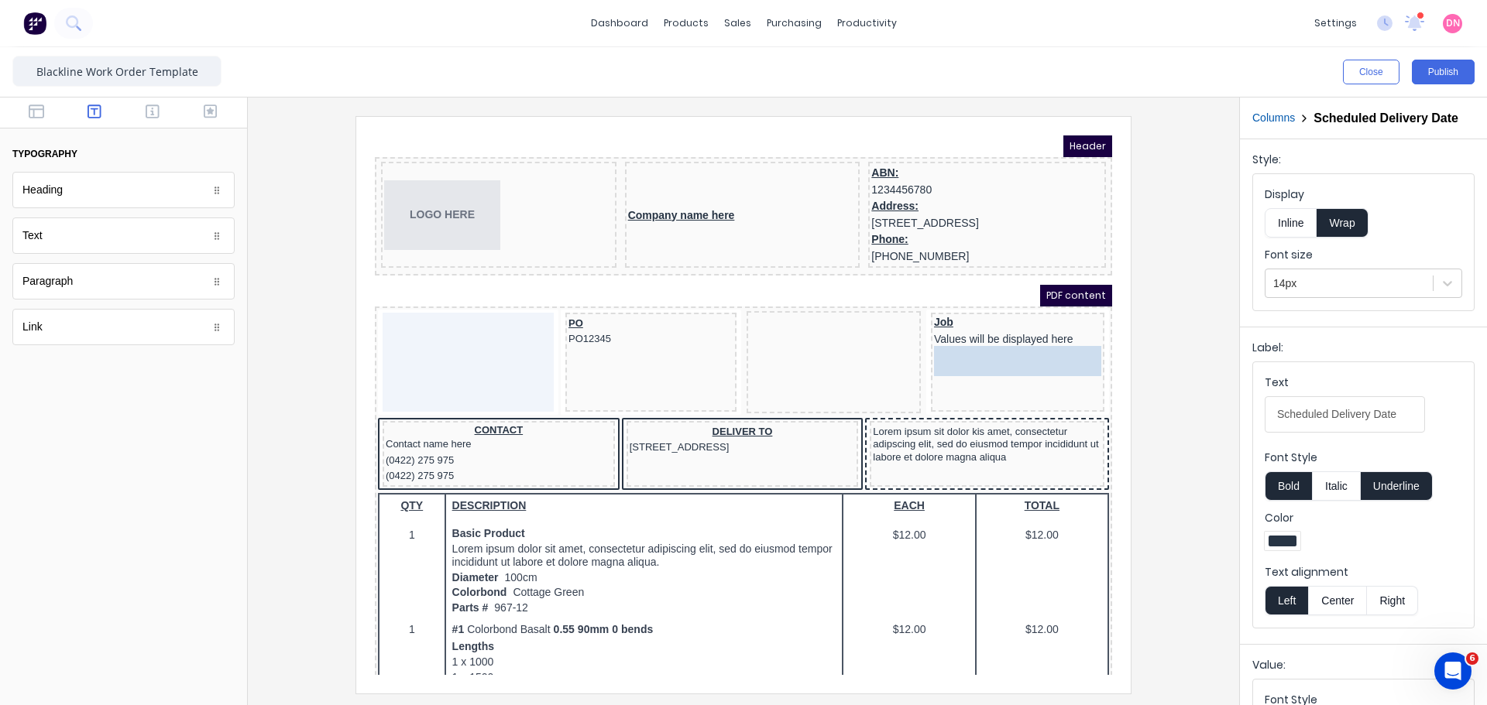
drag, startPoint x: 883, startPoint y: 322, endPoint x: 1003, endPoint y: 355, distance: 124.6
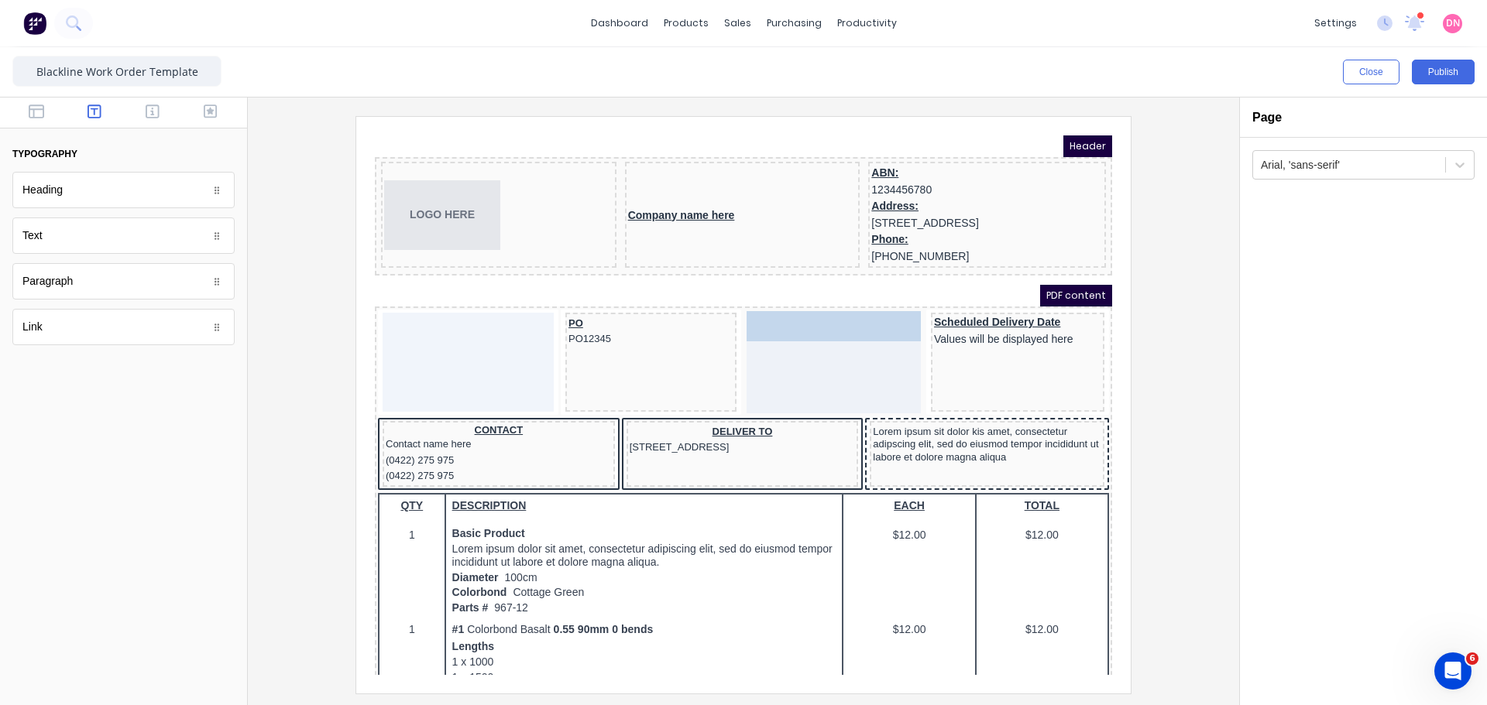
drag, startPoint x: 965, startPoint y: 337, endPoint x: 798, endPoint y: 328, distance: 166.7
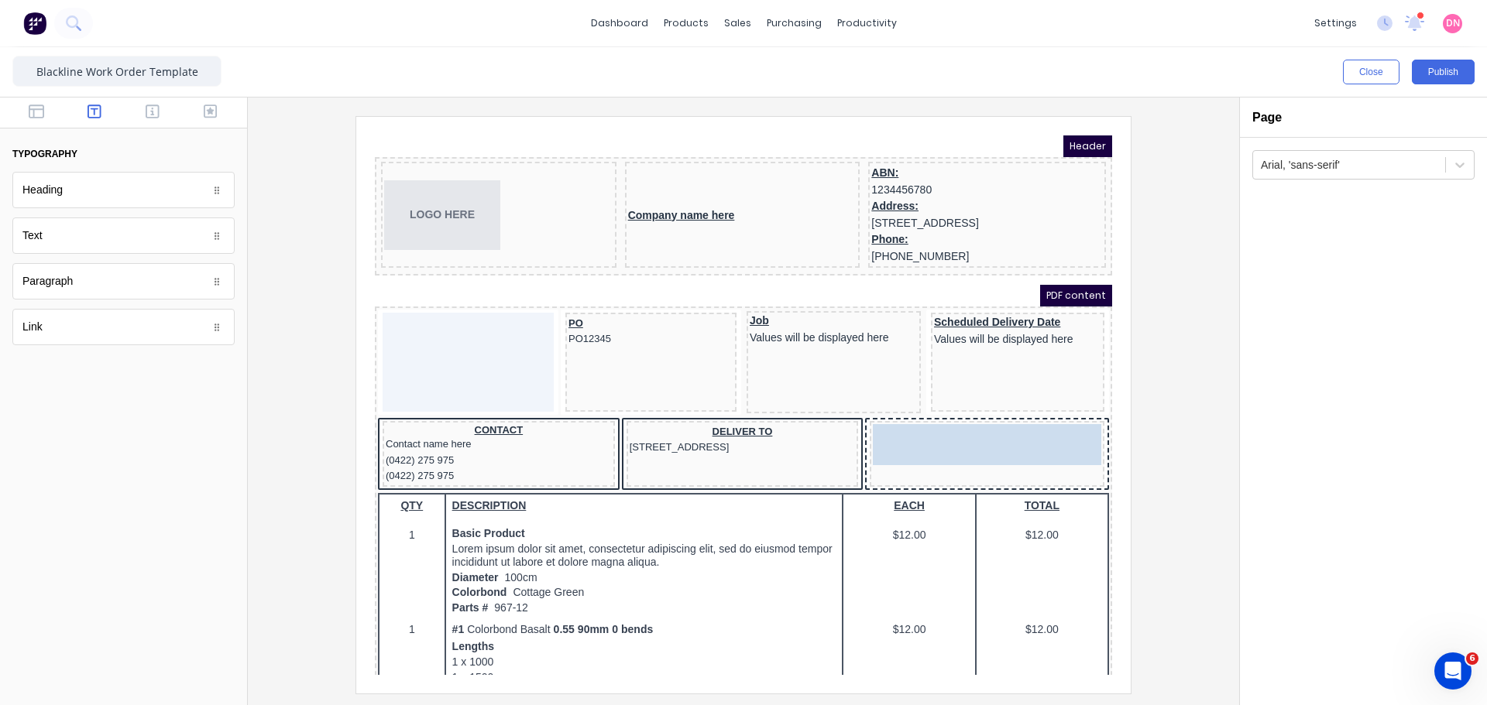
drag, startPoint x: 886, startPoint y: 438, endPoint x: 627, endPoint y: 448, distance: 259.6
click at [885, 439] on body "Header LOGO HERE Company name here ABN: 1234456780 Address: 234 Beach Road Gold…" at bounding box center [724, 387] width 737 height 540
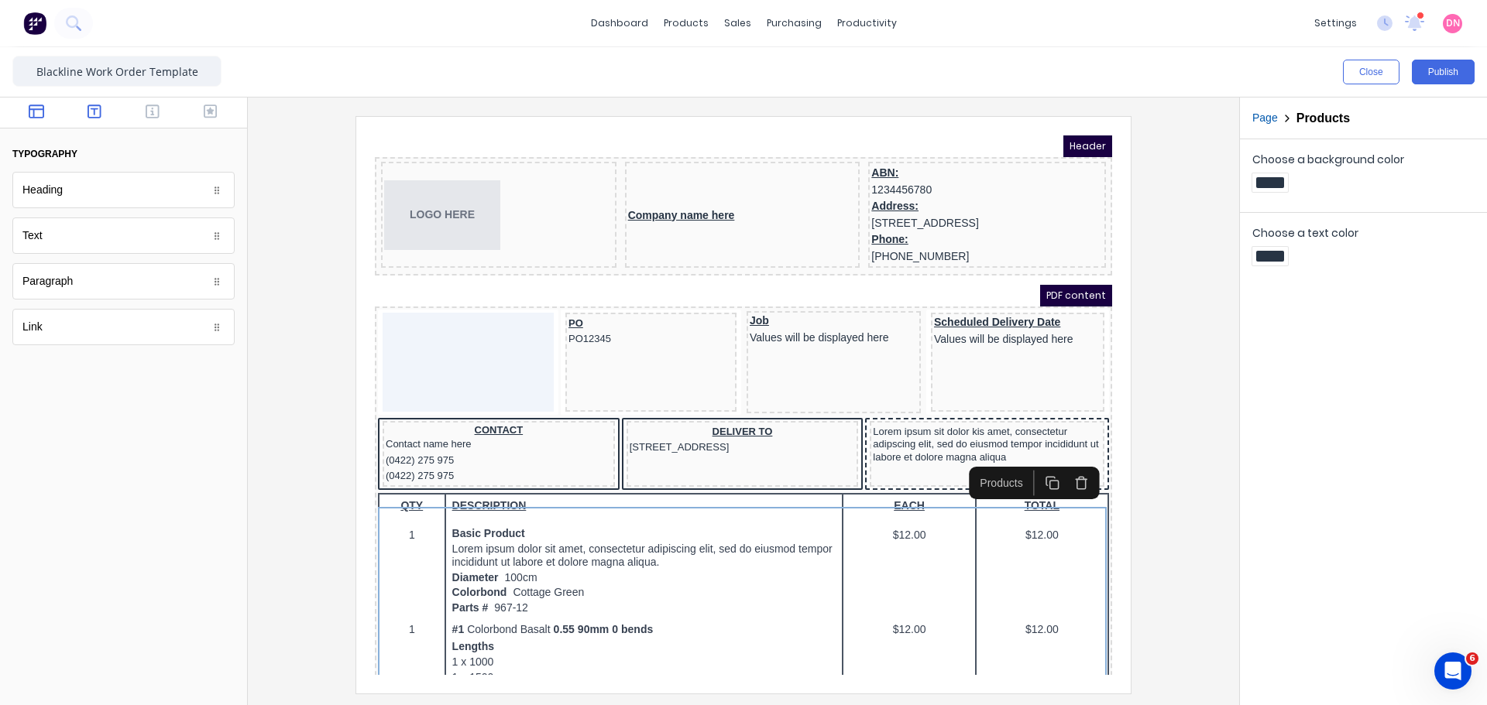
click at [28, 109] on button "button" at bounding box center [36, 113] width 49 height 19
click at [79, 184] on div "Columns" at bounding box center [123, 190] width 222 height 36
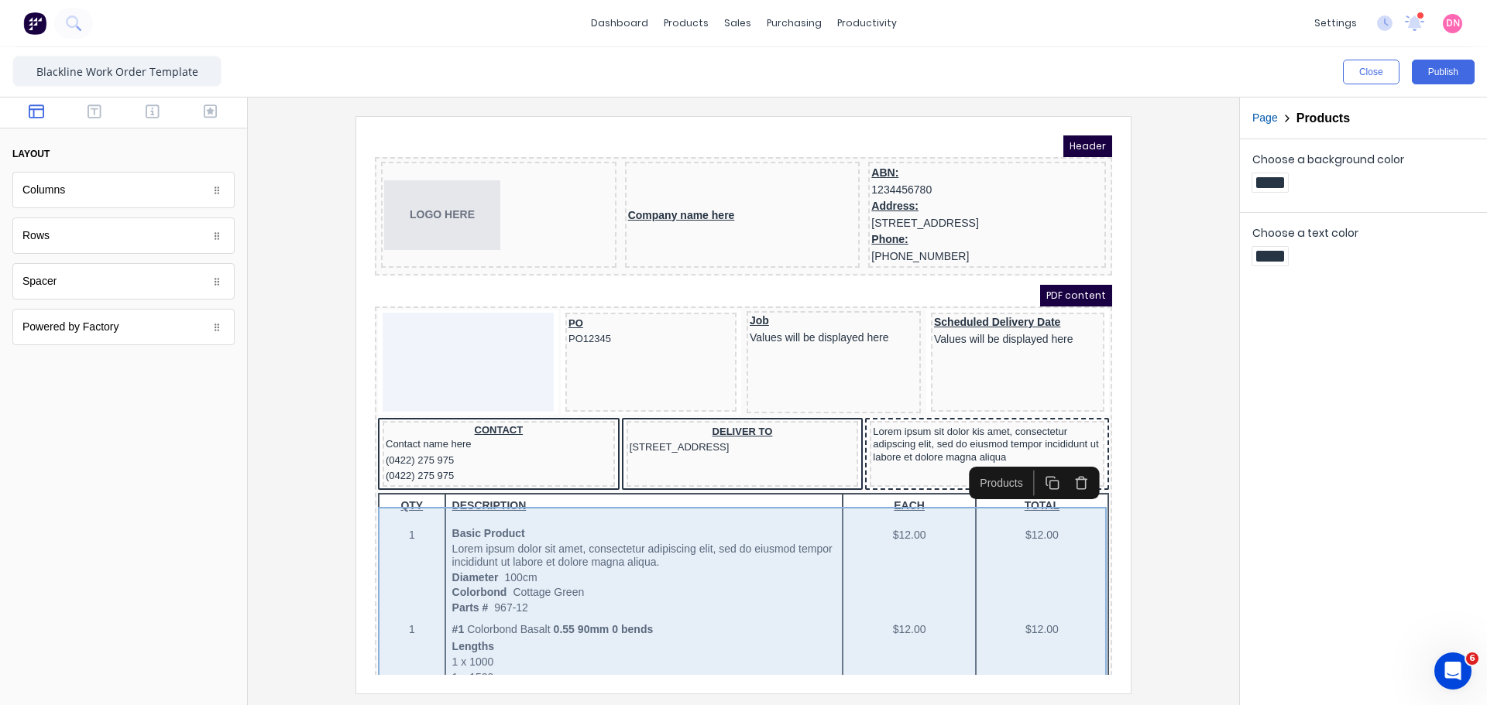
drag, startPoint x: 723, startPoint y: 576, endPoint x: 709, endPoint y: 578, distance: 14.0
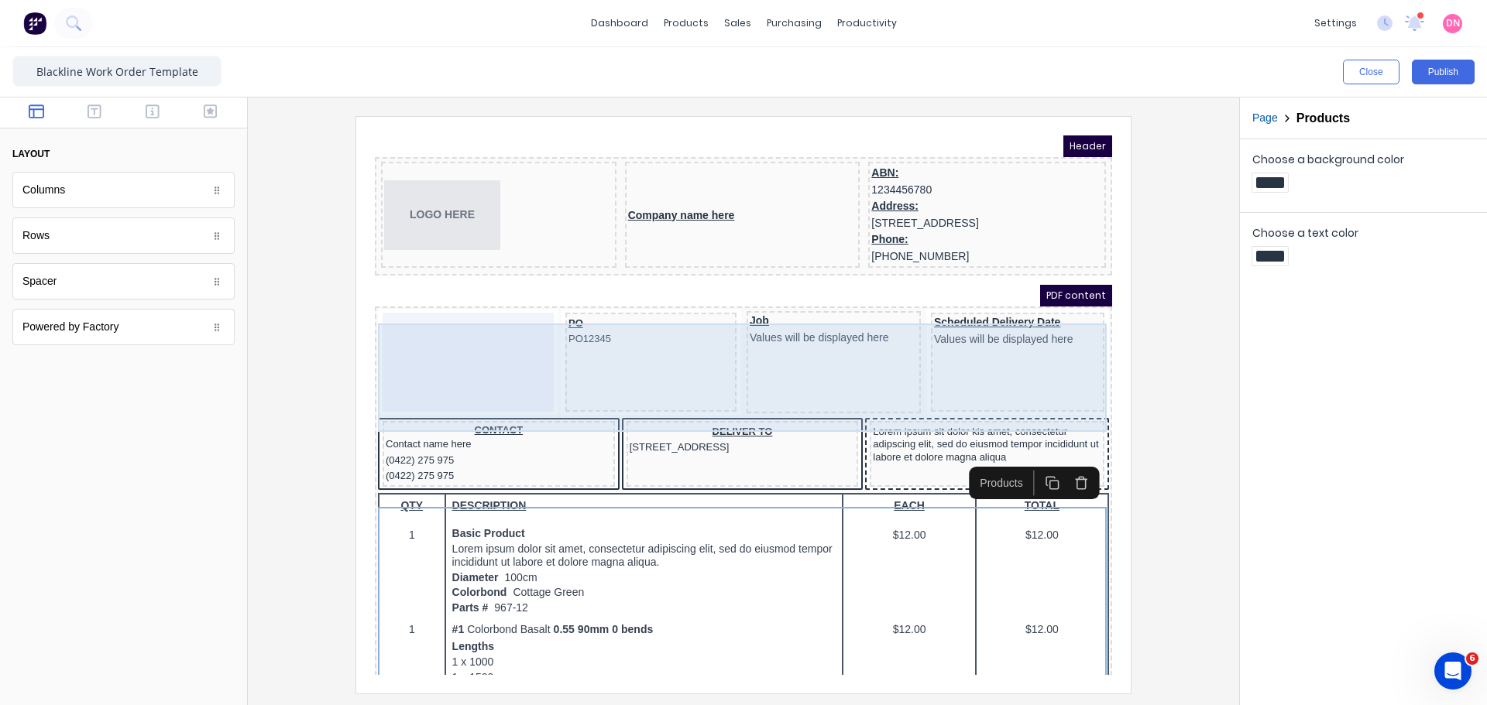
click at [428, 330] on div at bounding box center [449, 343] width 171 height 99
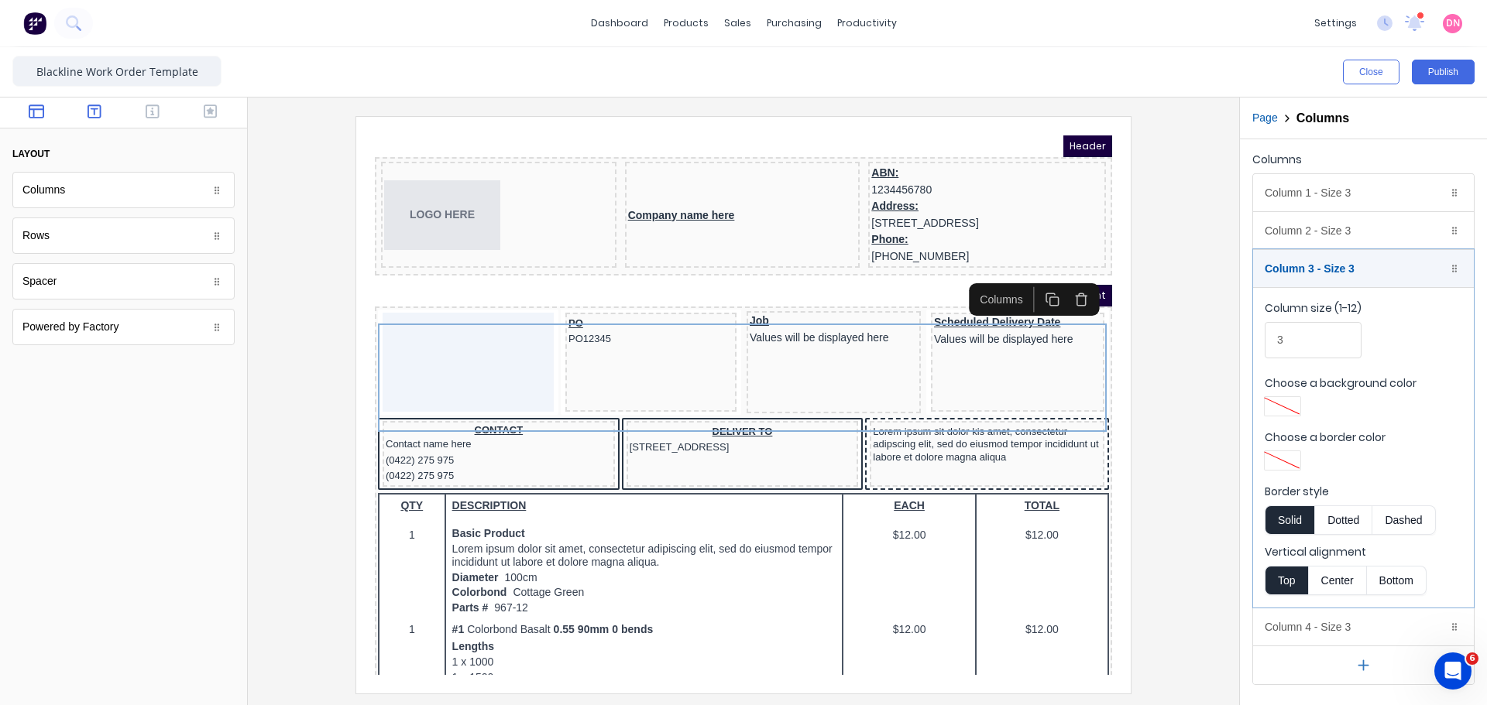
click at [96, 112] on icon "button" at bounding box center [95, 111] width 14 height 15
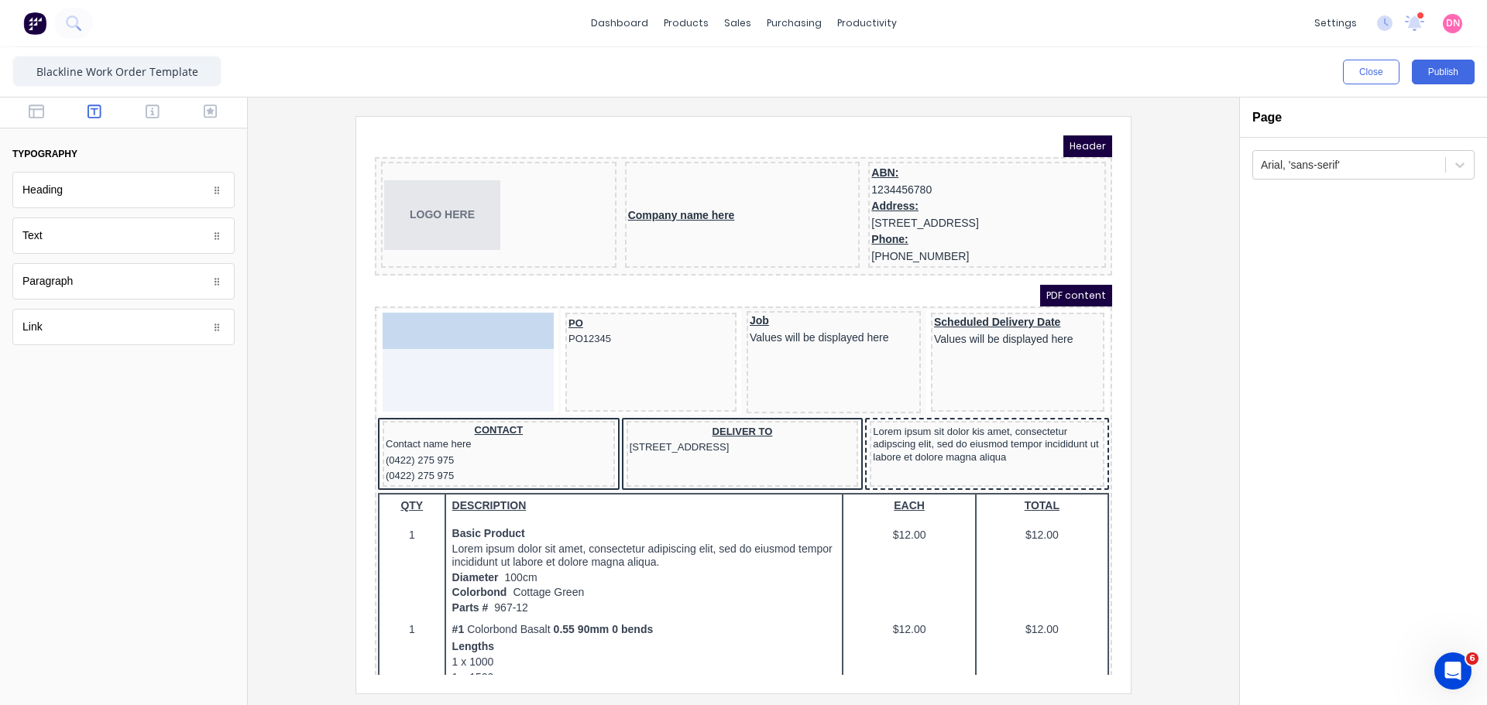
drag, startPoint x: 125, startPoint y: 224, endPoint x: 88, endPoint y: 218, distance: 37.7
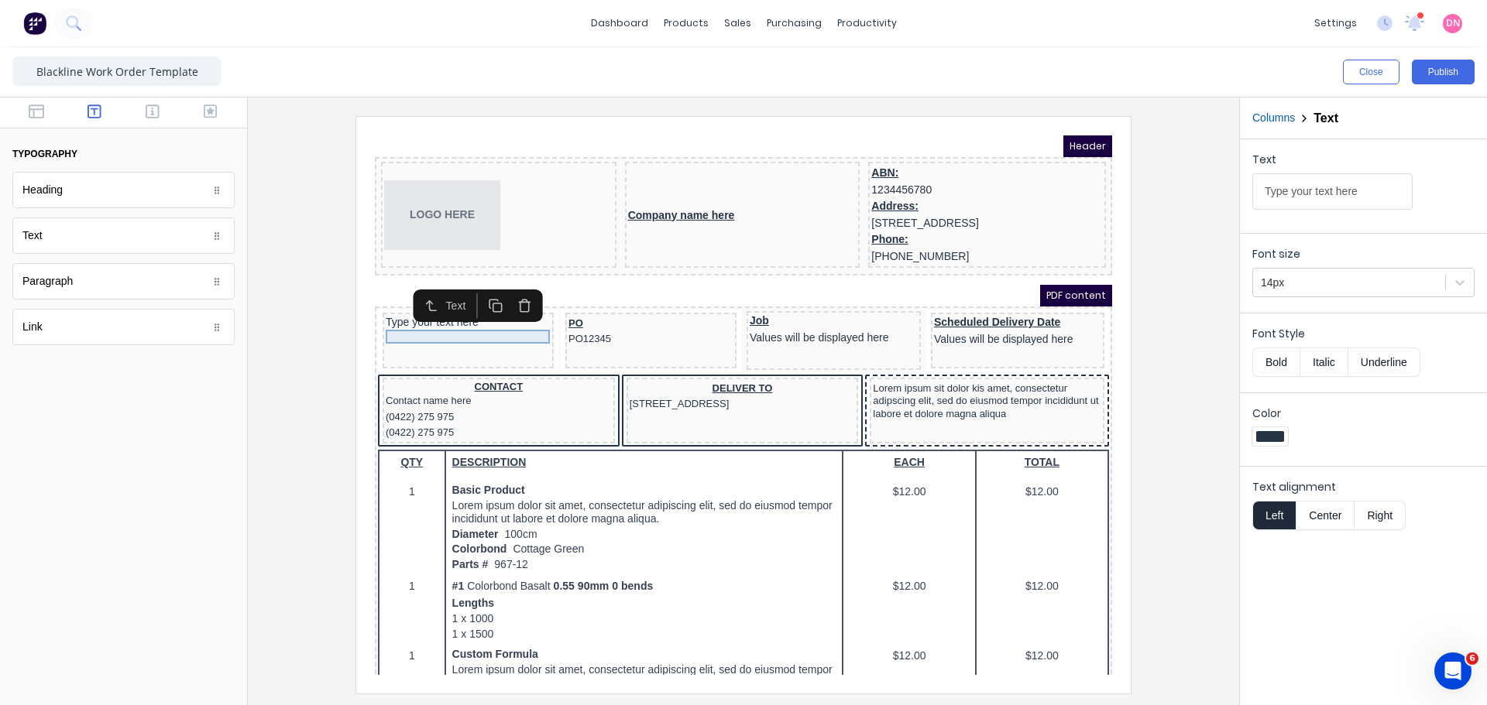
drag, startPoint x: 455, startPoint y: 318, endPoint x: 458, endPoint y: 335, distance: 18.0
click at [458, 335] on div "Type your text here" at bounding box center [449, 322] width 171 height 56
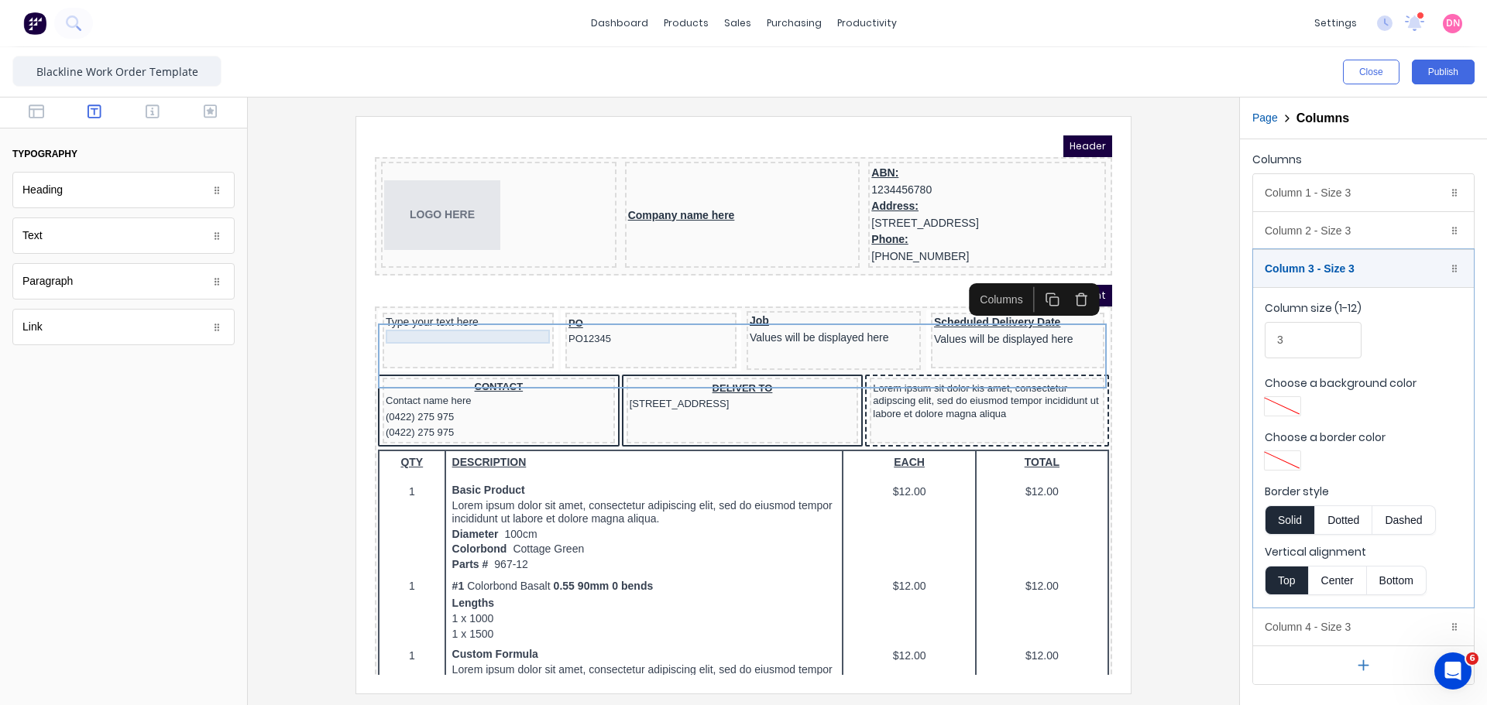
click at [451, 311] on div "Type your text here" at bounding box center [449, 304] width 165 height 14
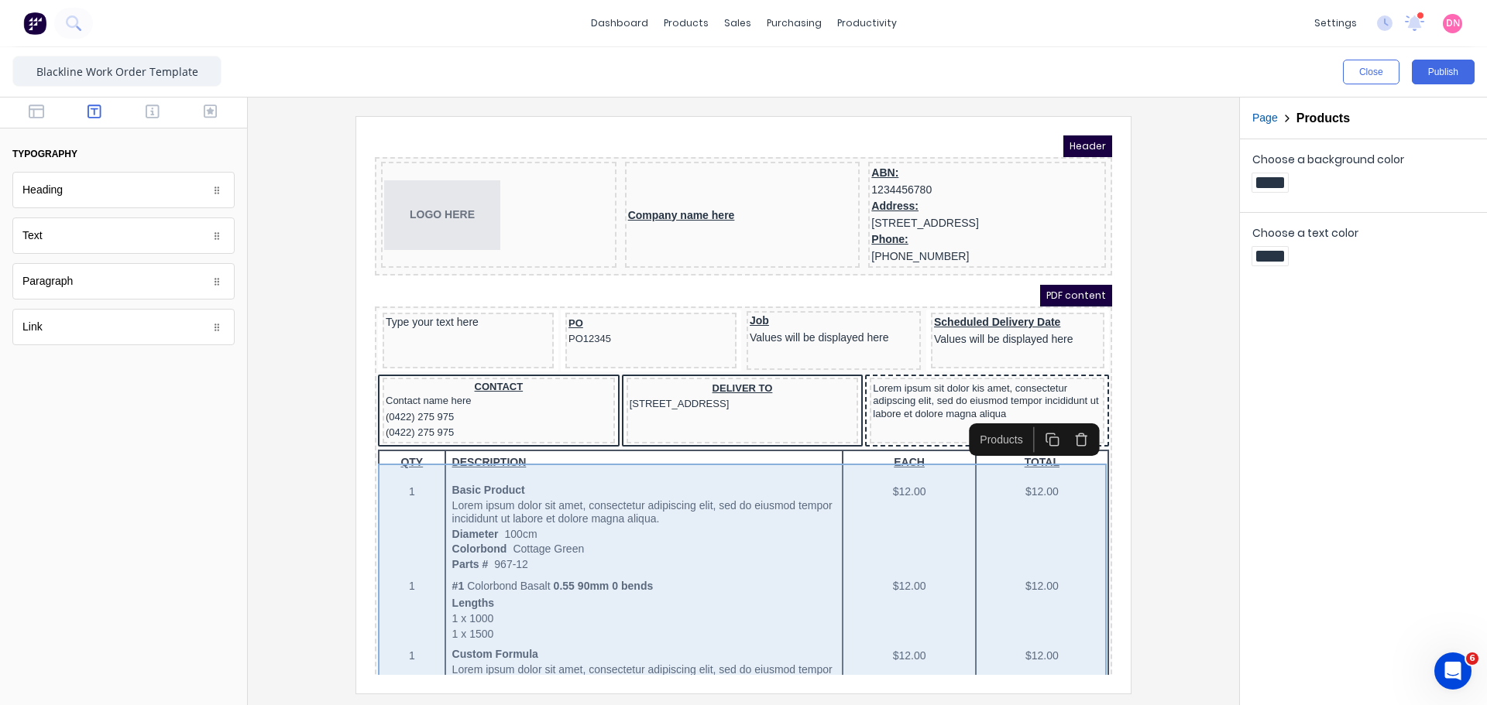
drag, startPoint x: 898, startPoint y: 479, endPoint x: 896, endPoint y: 486, distance: 7.9
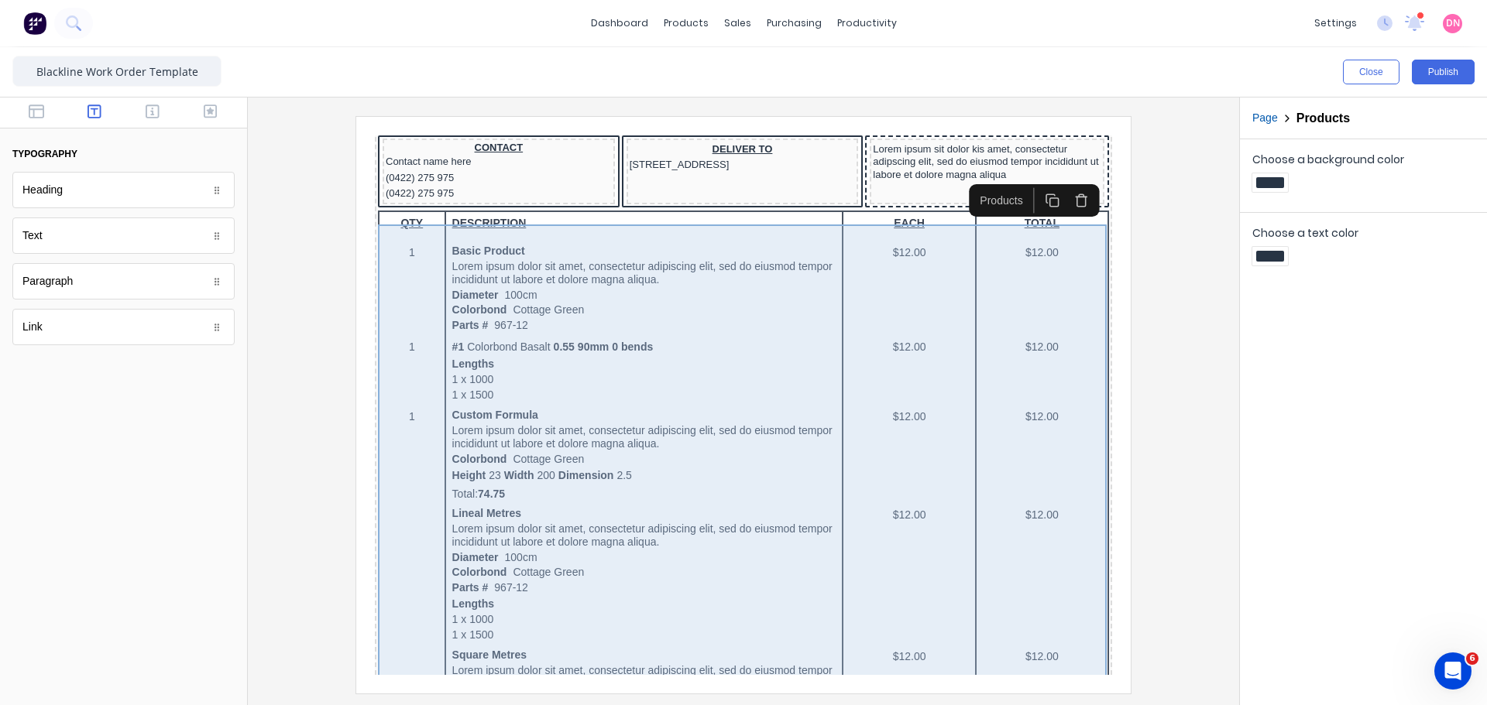
scroll to position [207, 0]
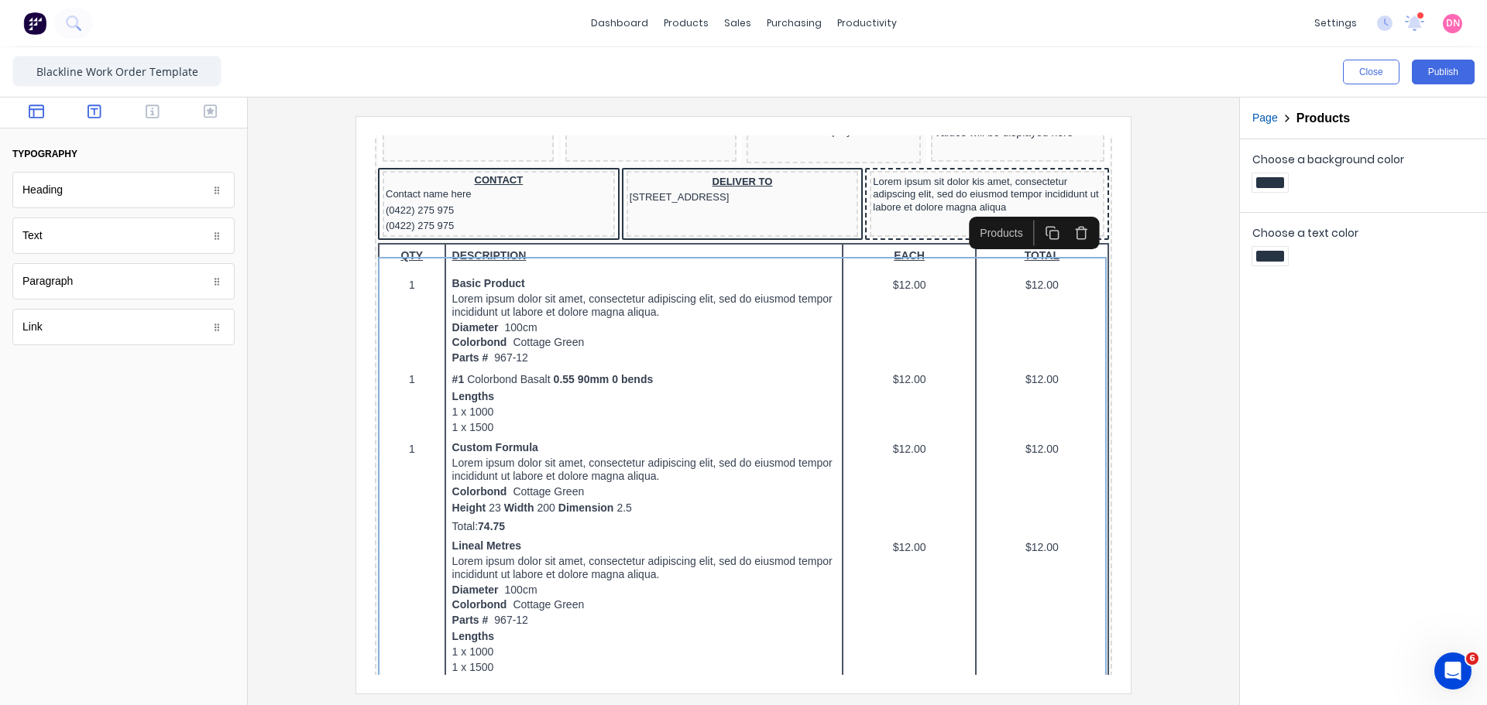
click at [27, 106] on button "button" at bounding box center [36, 113] width 49 height 19
click at [95, 117] on icon "button" at bounding box center [95, 111] width 14 height 15
click at [155, 107] on icon "button" at bounding box center [153, 111] width 14 height 15
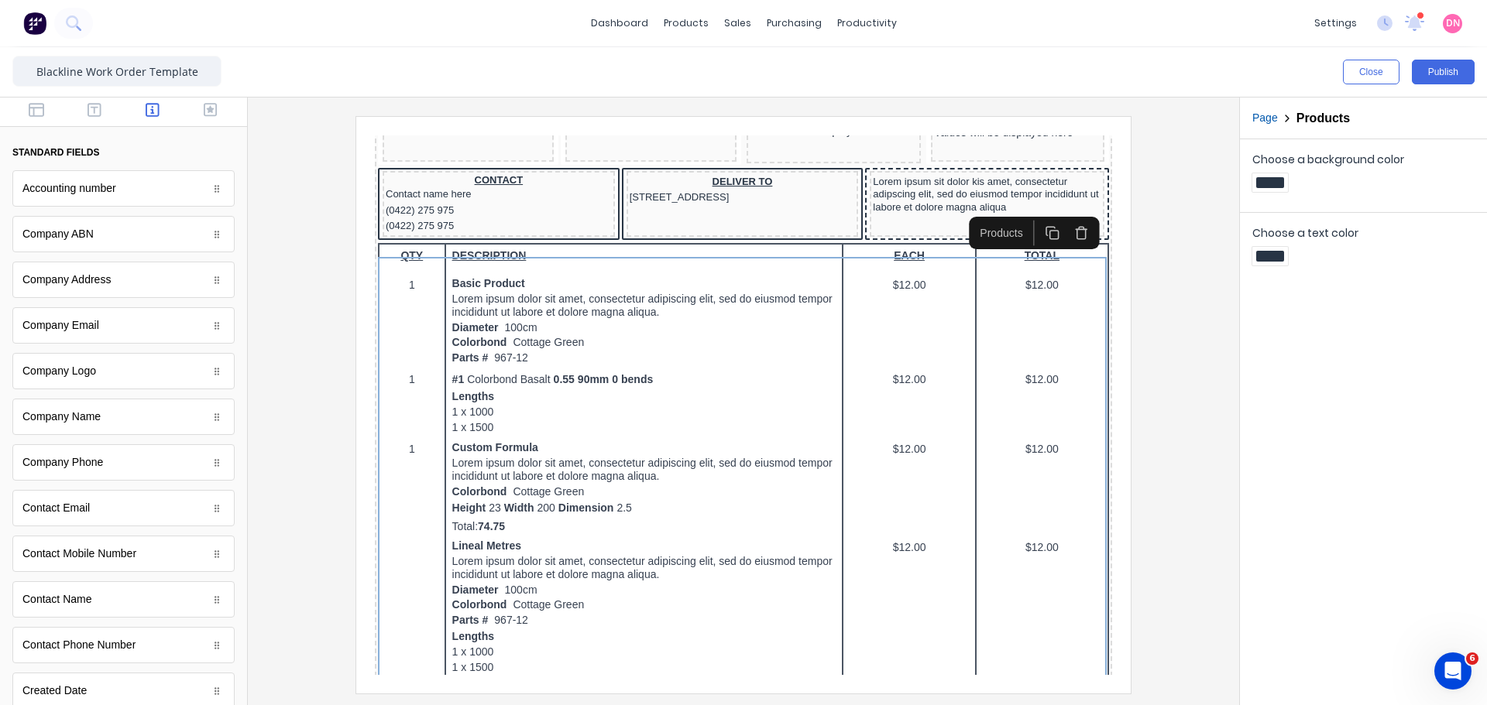
scroll to position [0, 0]
click at [218, 115] on button "button" at bounding box center [210, 113] width 49 height 19
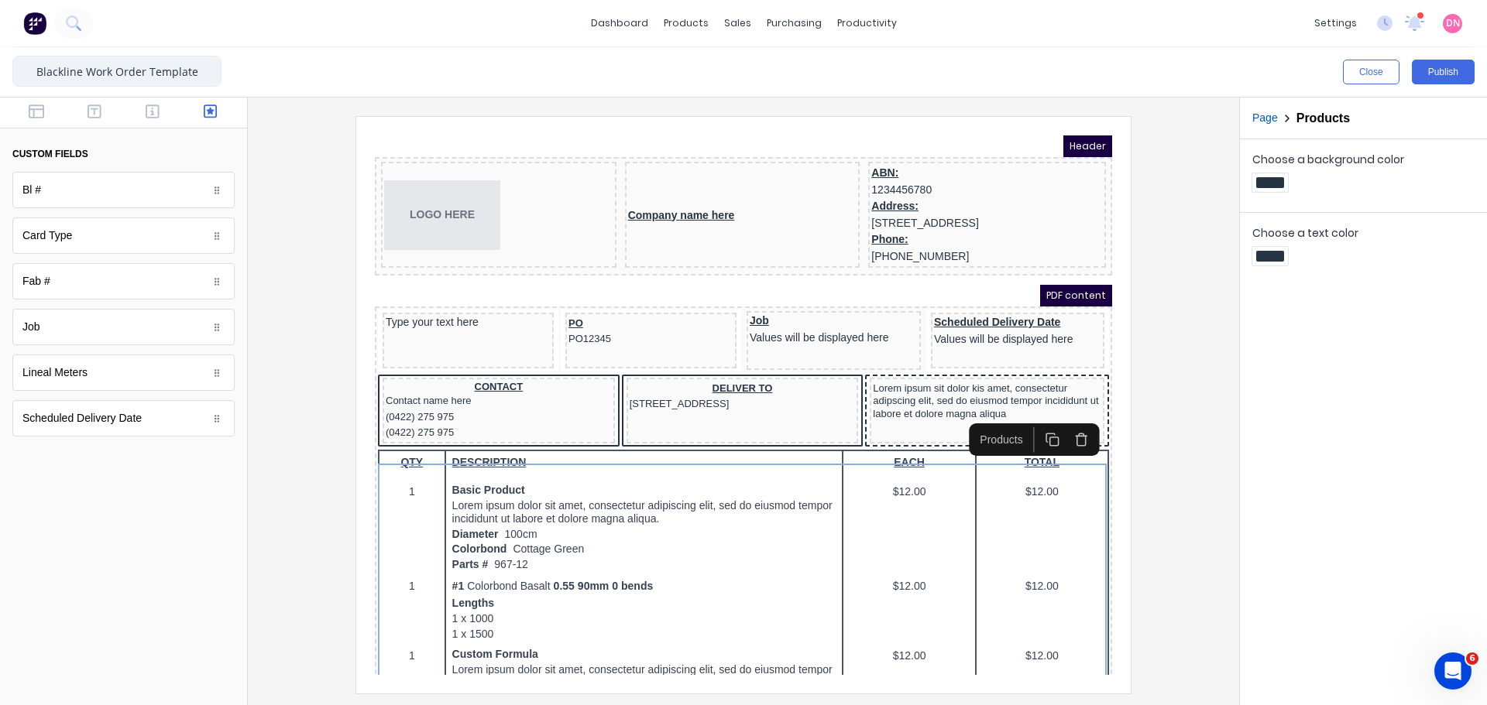
click at [181, 63] on input "Blackline Work Order Template" at bounding box center [116, 71] width 209 height 31
click at [1390, 71] on button "Close" at bounding box center [1371, 72] width 57 height 25
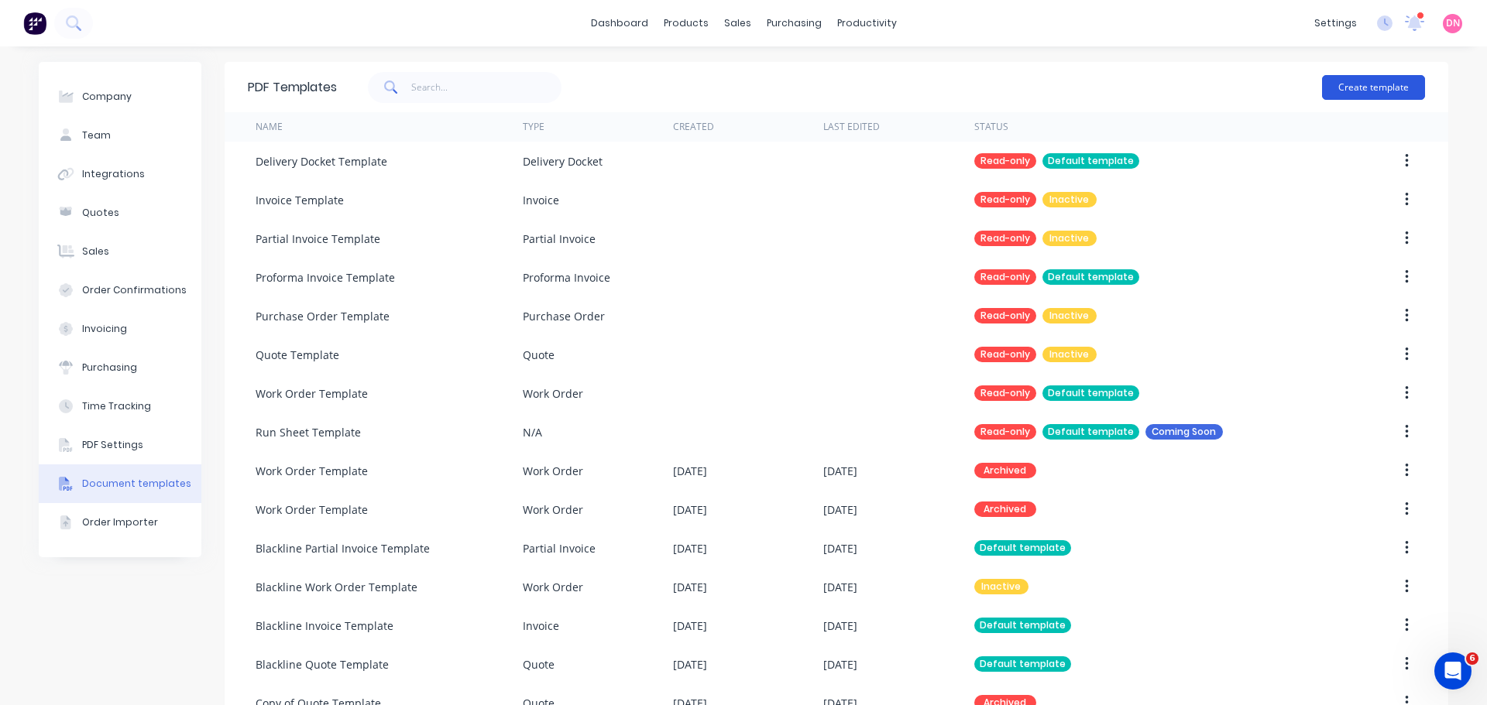
click at [1348, 81] on button "Create template" at bounding box center [1373, 87] width 103 height 25
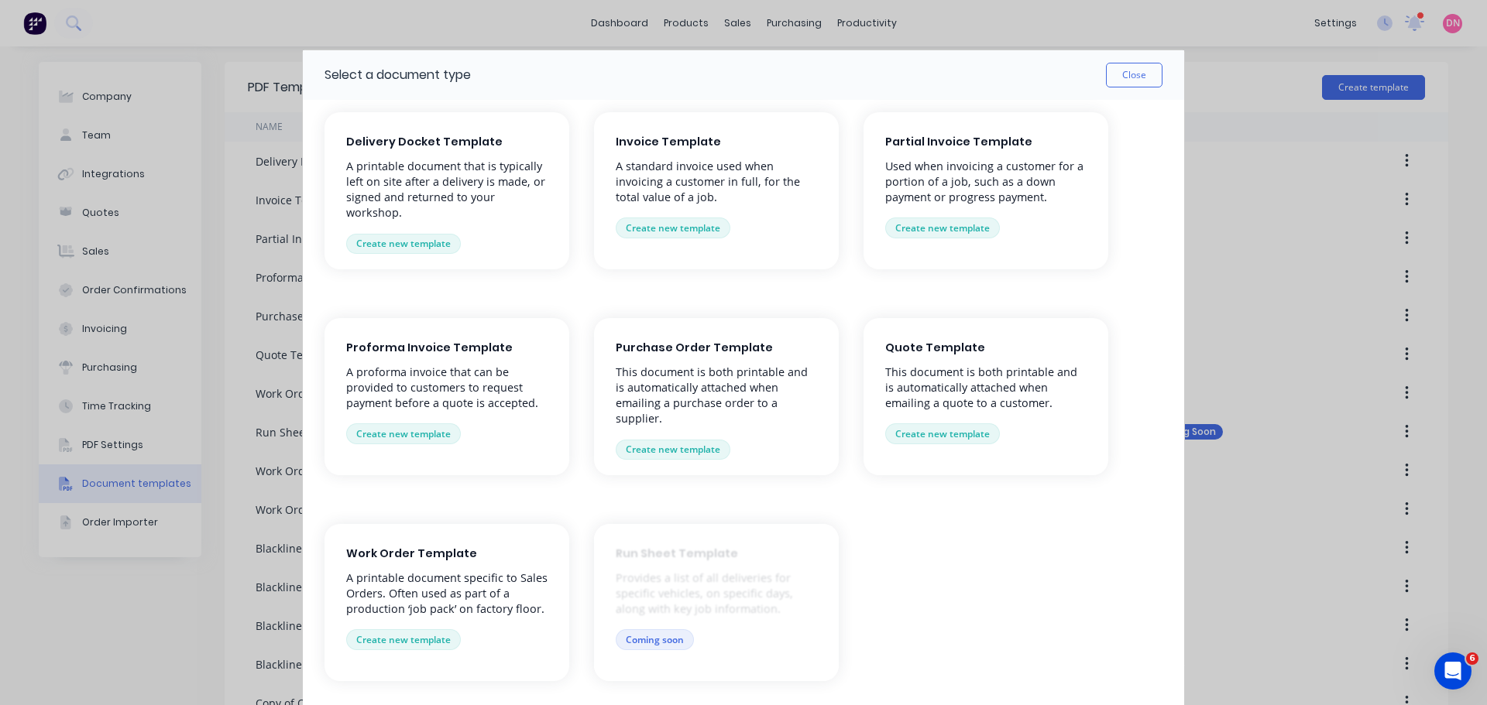
click at [1125, 67] on button "Close" at bounding box center [1134, 75] width 57 height 25
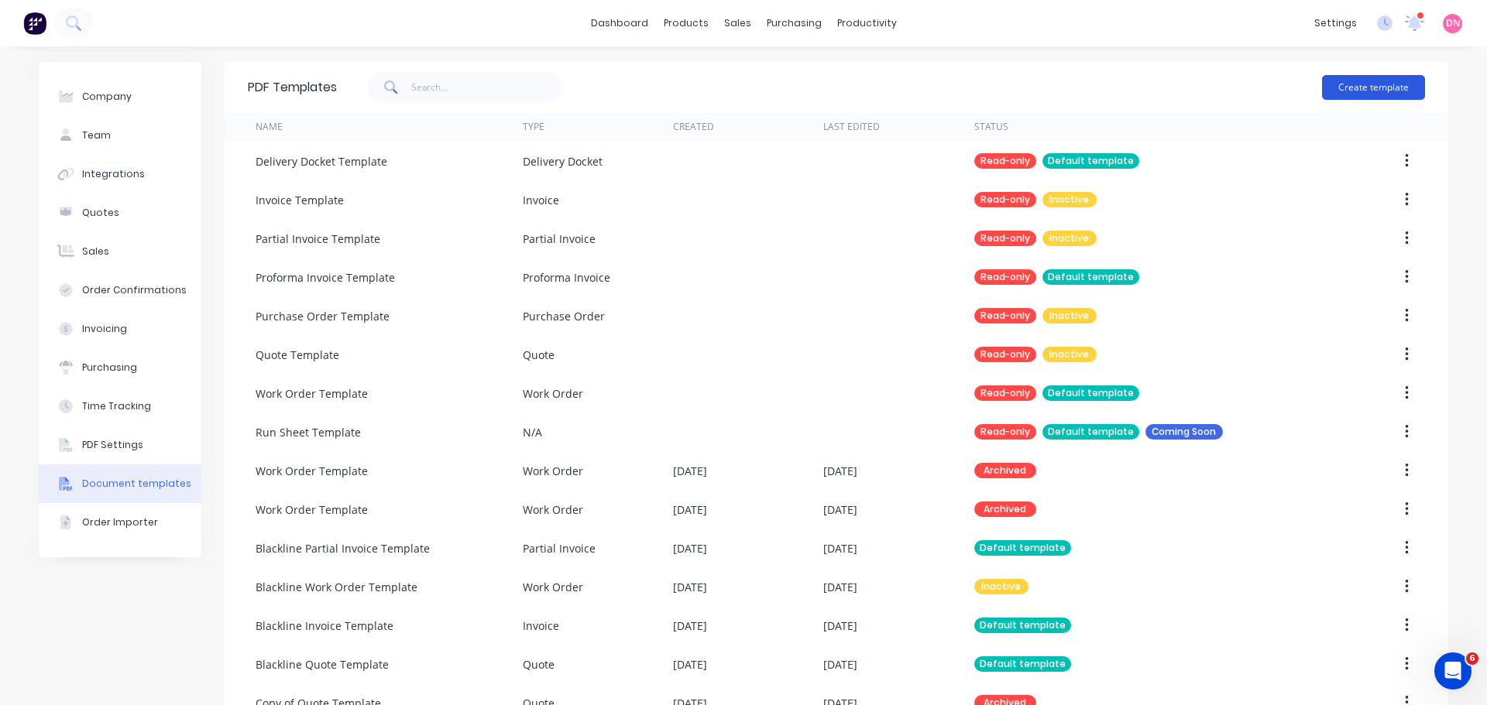
click at [1394, 81] on button "Create template" at bounding box center [1373, 87] width 103 height 25
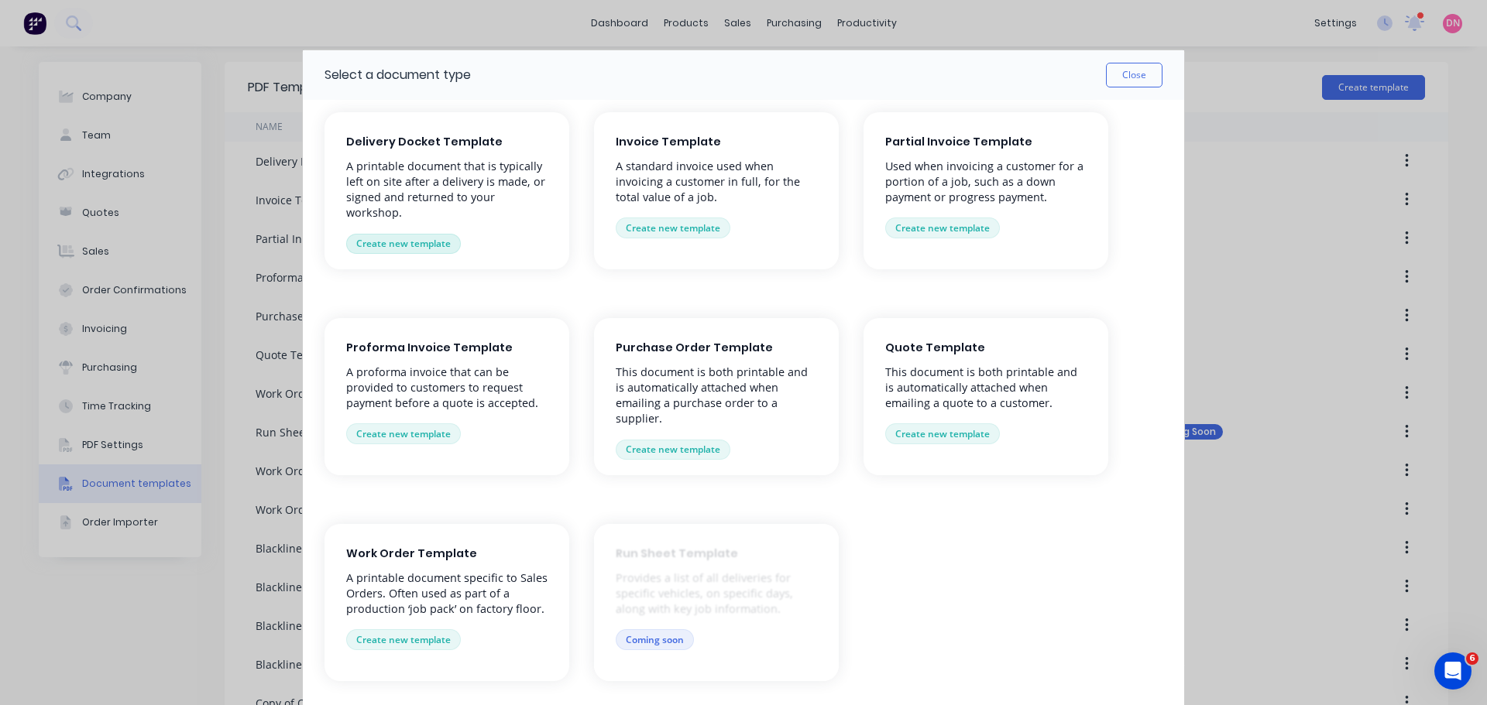
click at [383, 234] on button "Create new template" at bounding box center [403, 244] width 115 height 20
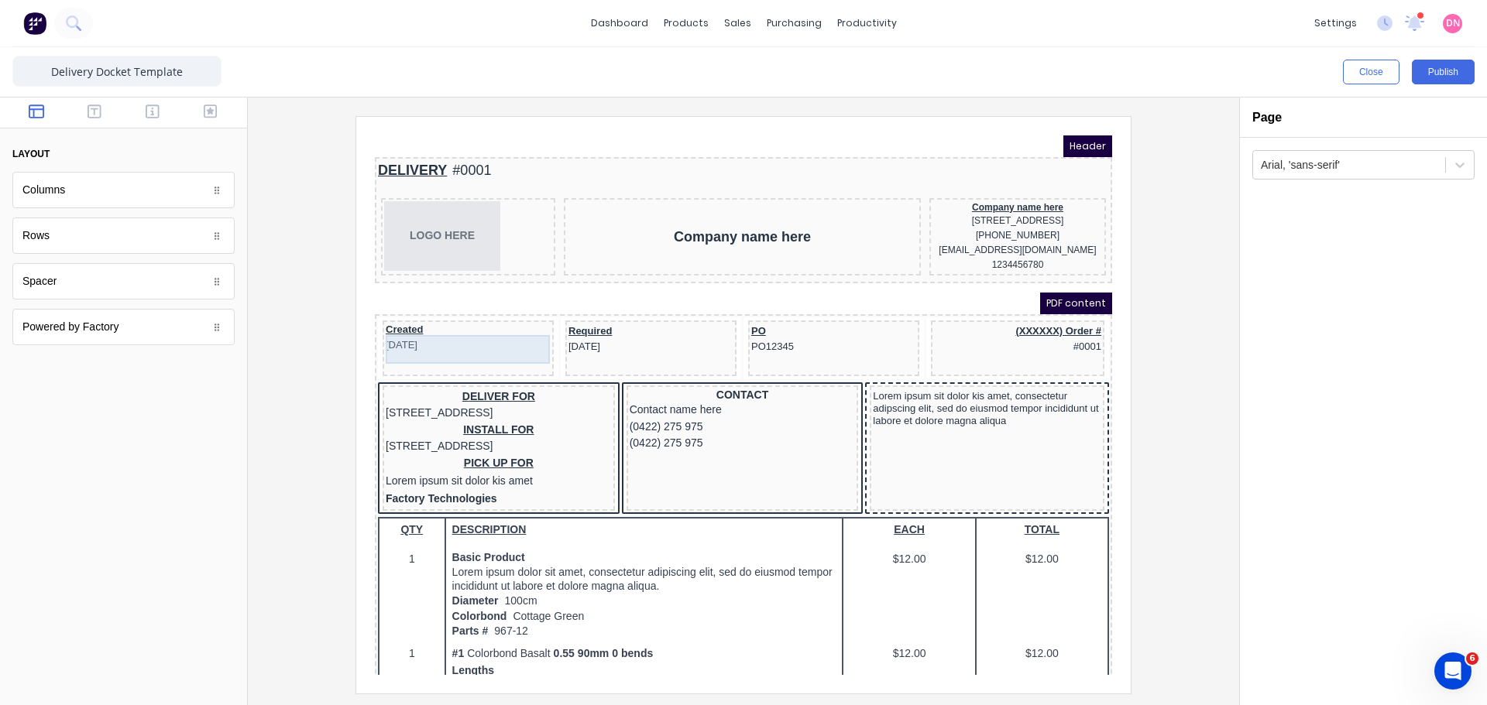
drag, startPoint x: 451, startPoint y: 335, endPoint x: 435, endPoint y: 332, distance: 16.6
click at [435, 332] on div "Created 29/10/2024" at bounding box center [449, 319] width 165 height 29
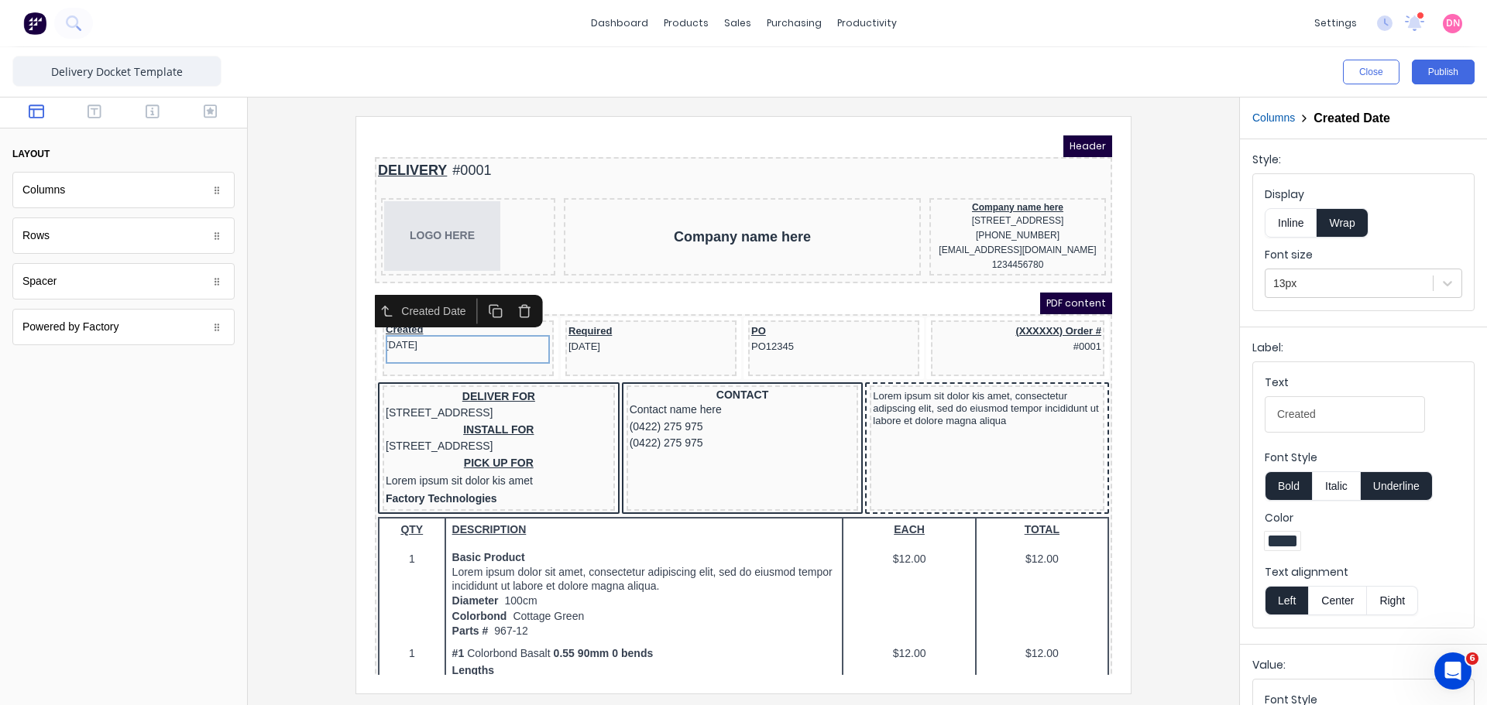
click at [502, 290] on icon "button" at bounding box center [506, 293] width 9 height 9
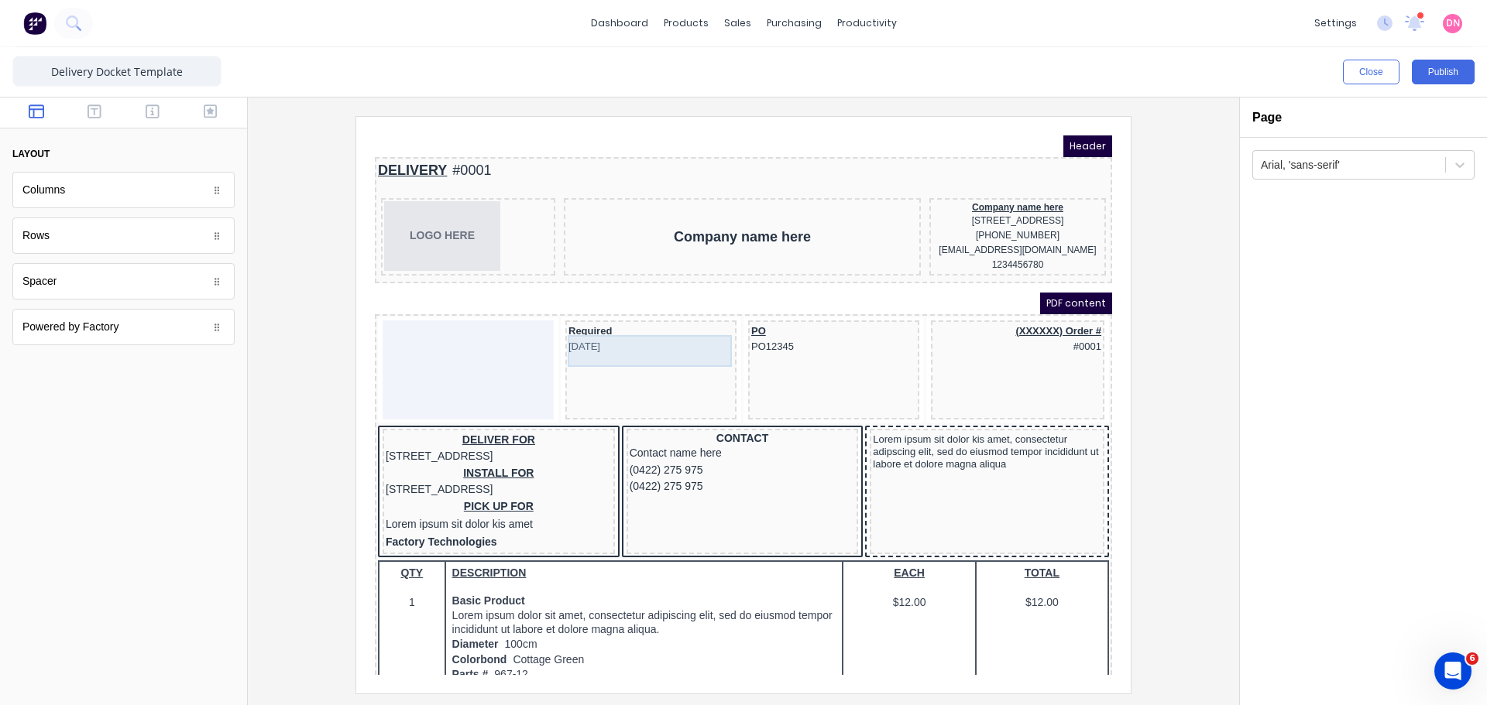
click at [585, 336] on div "Required 29/10/2024" at bounding box center [632, 321] width 165 height 32
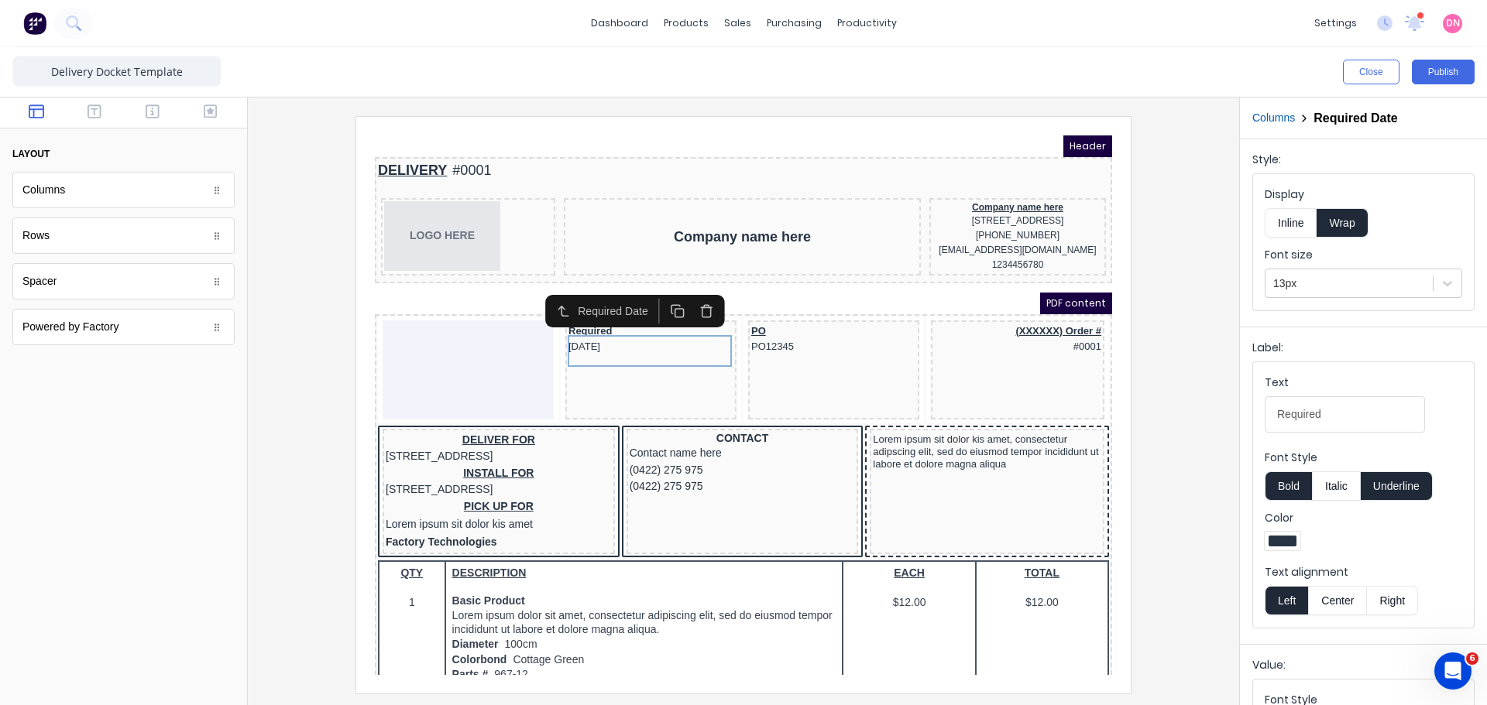
click at [692, 289] on icon "button" at bounding box center [688, 289] width 11 height 0
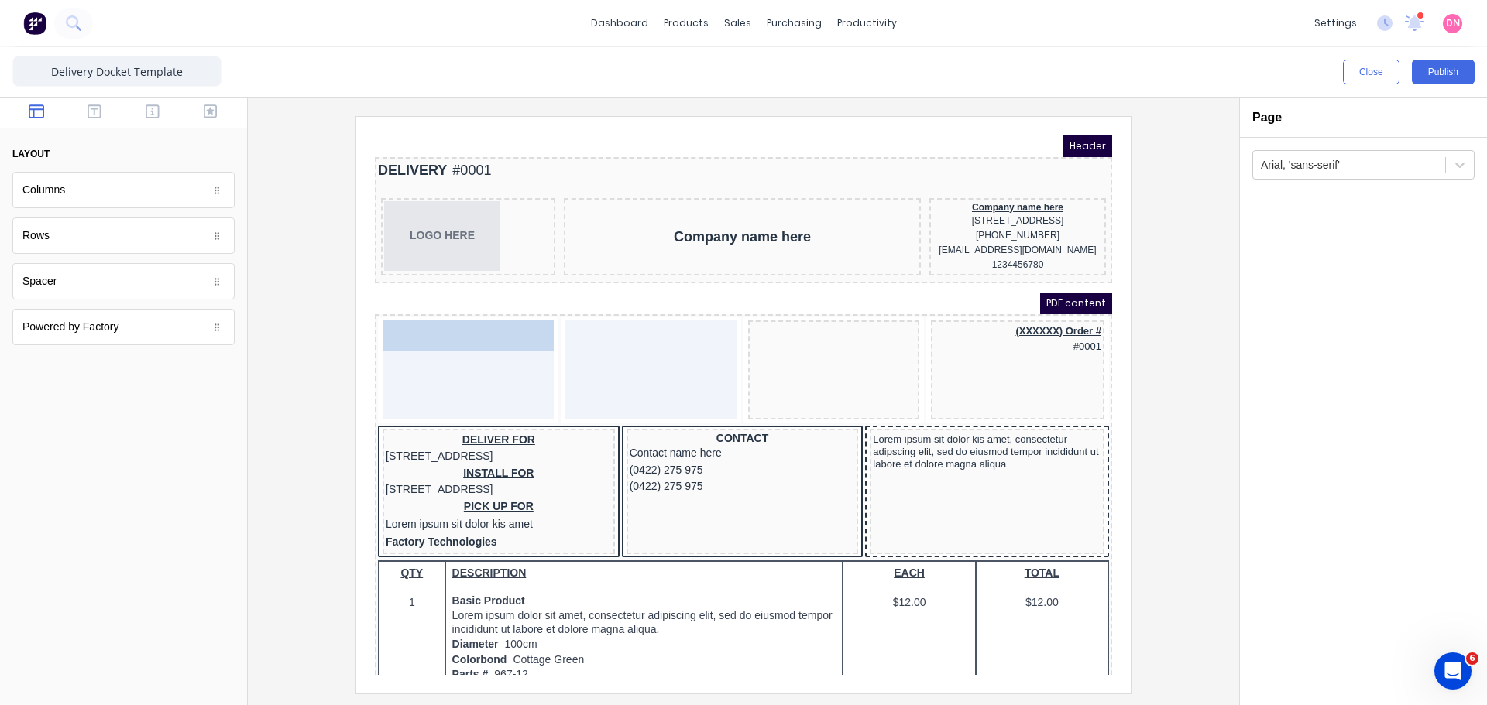
drag, startPoint x: 757, startPoint y: 331, endPoint x: 404, endPoint y: 328, distance: 353.1
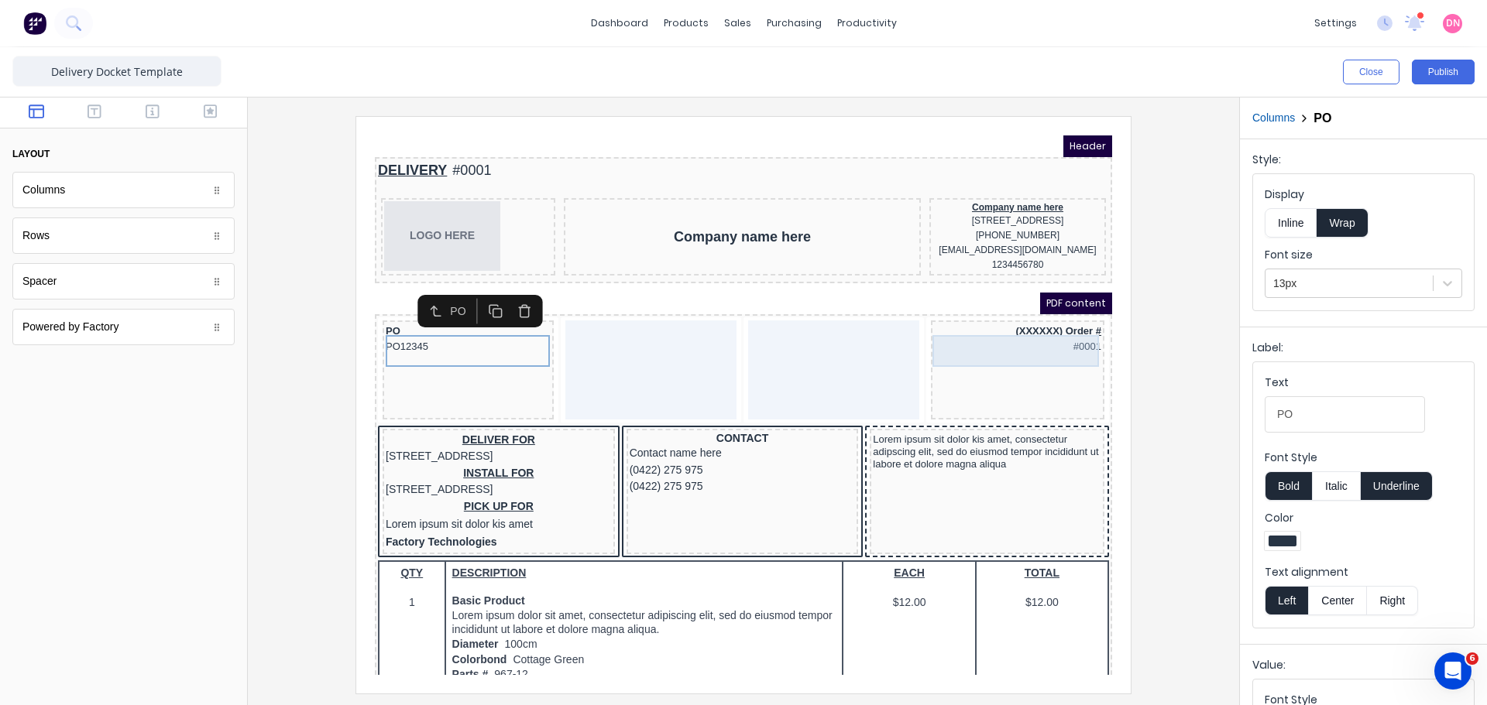
drag, startPoint x: 1030, startPoint y: 321, endPoint x: 1026, endPoint y: 331, distance: 10.8
click at [1026, 331] on div "(XXXXXX) Order # #0001" at bounding box center [998, 321] width 167 height 32
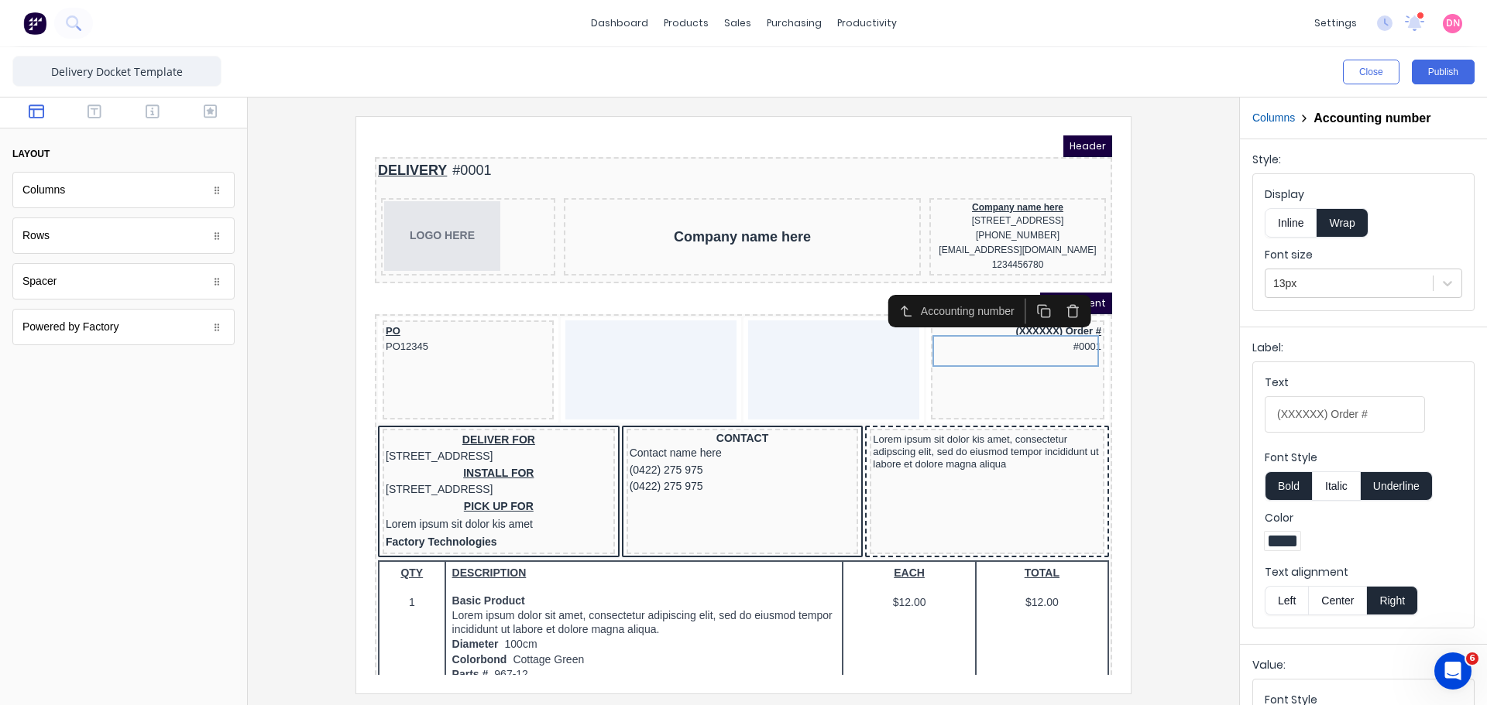
click at [1064, 286] on button "button" at bounding box center [1054, 293] width 29 height 26
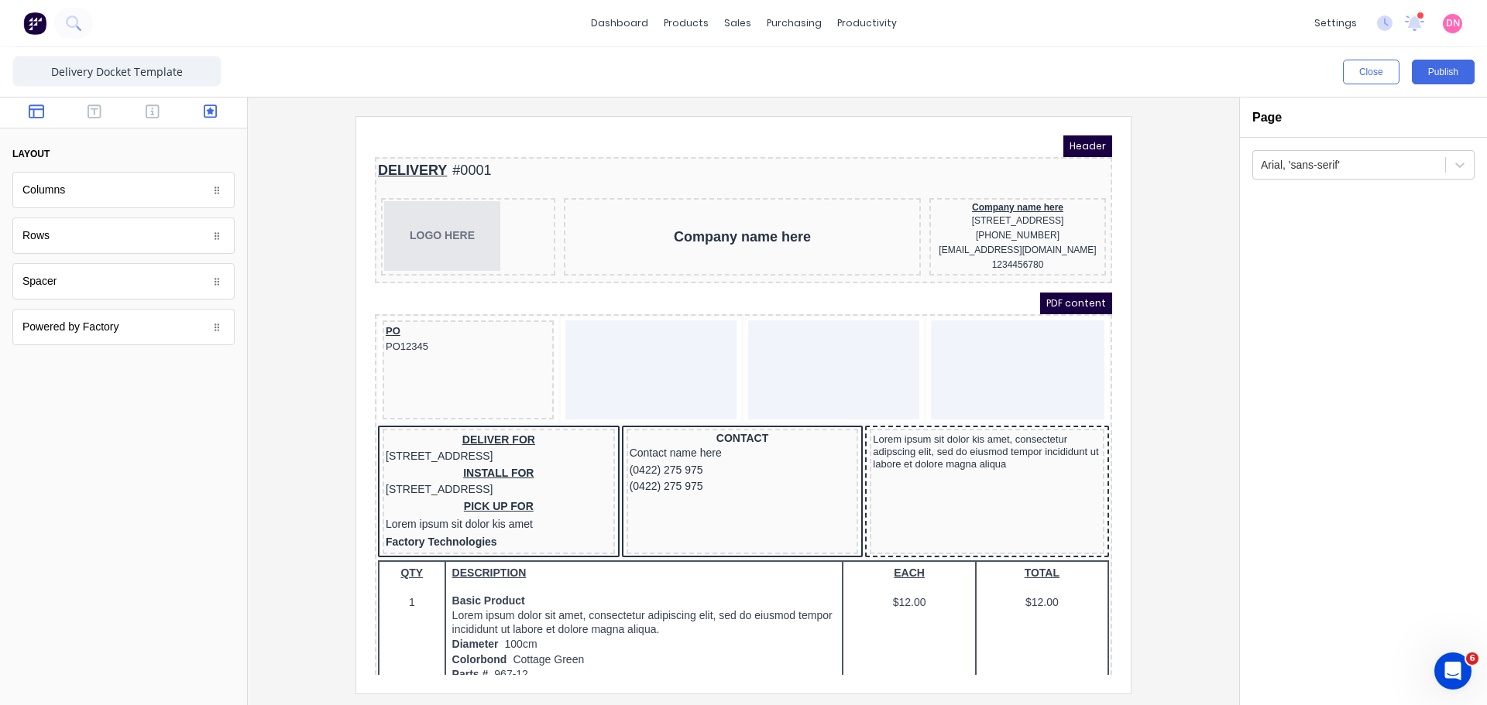
click at [227, 109] on button "button" at bounding box center [210, 113] width 49 height 19
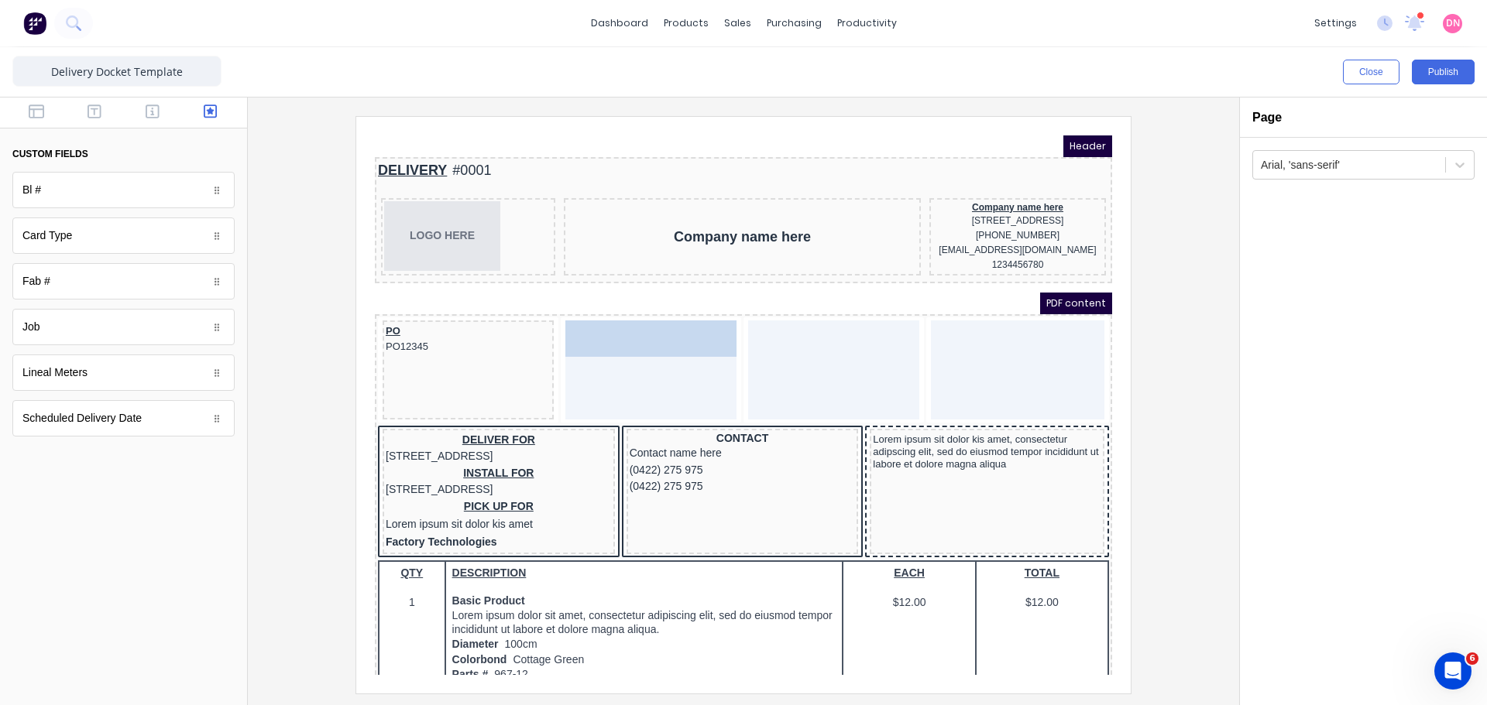
drag, startPoint x: 146, startPoint y: 320, endPoint x: 263, endPoint y: 220, distance: 153.8
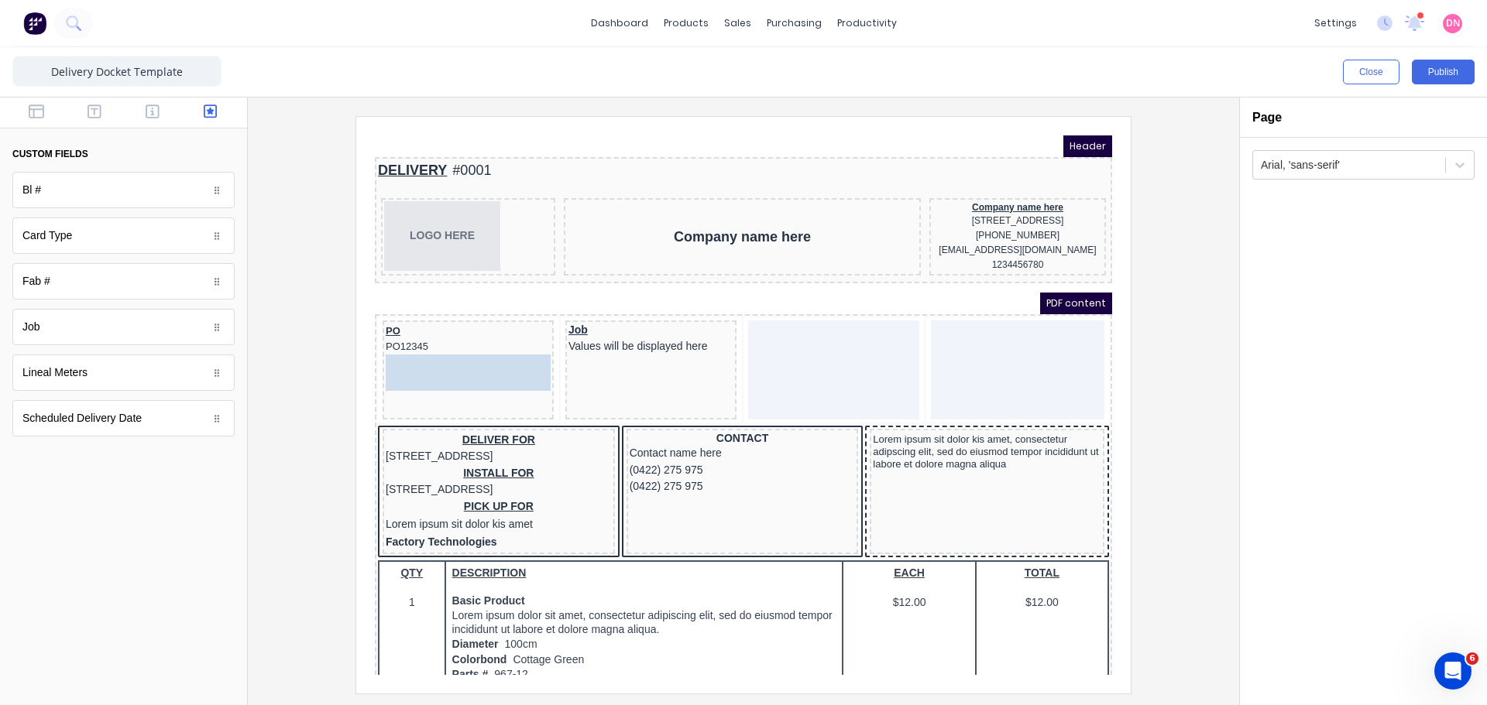
drag, startPoint x: 147, startPoint y: 425, endPoint x: 88, endPoint y: 259, distance: 176.9
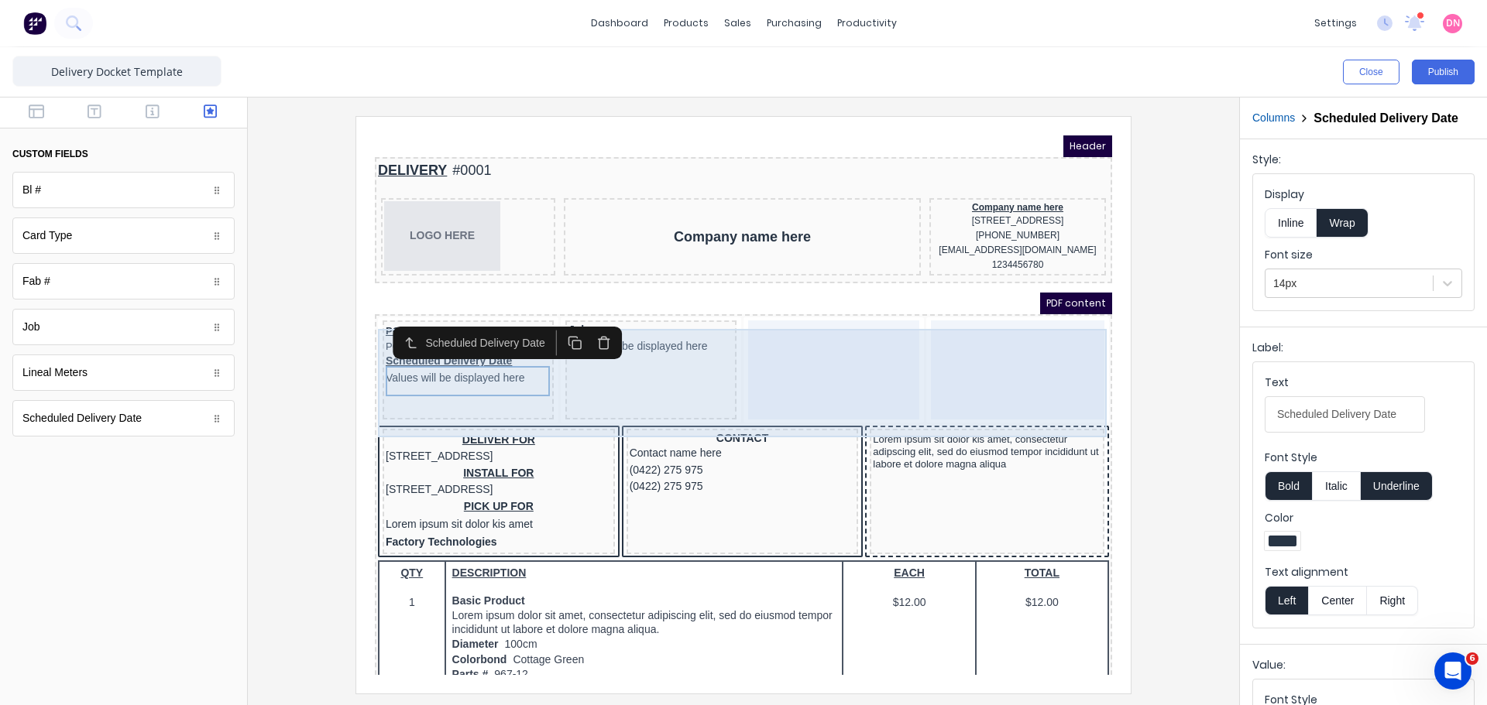
click at [675, 383] on div "Job Values will be displayed here" at bounding box center [632, 351] width 171 height 99
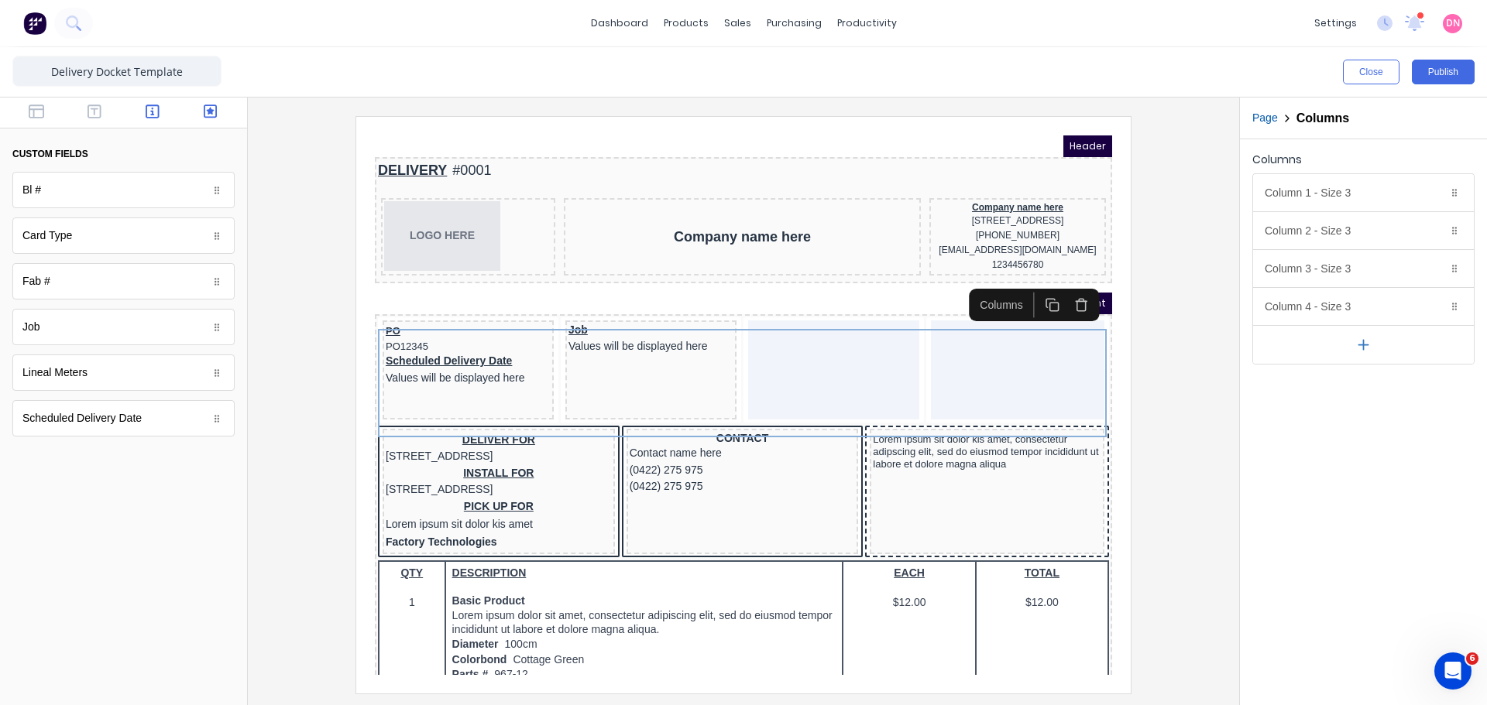
click at [153, 105] on icon "button" at bounding box center [153, 111] width 14 height 15
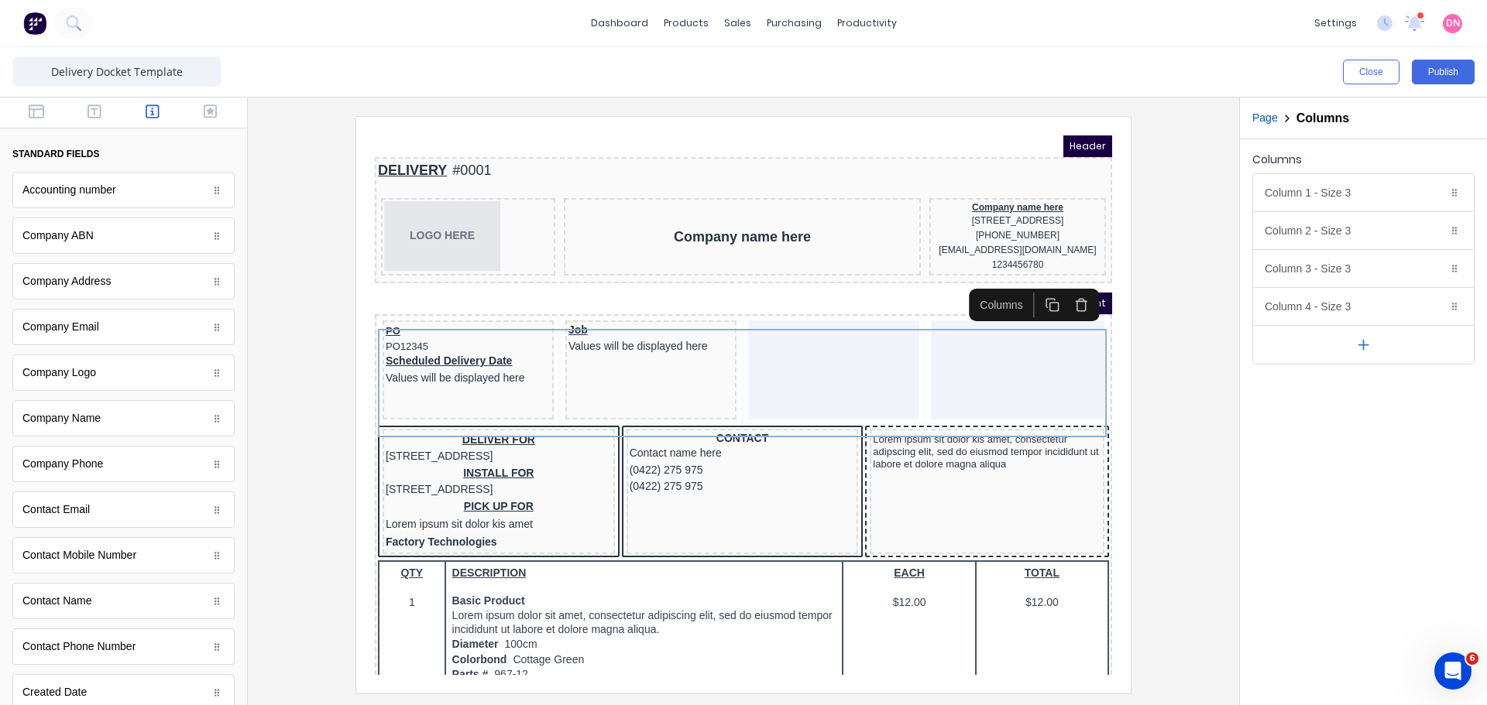
click at [102, 103] on div at bounding box center [123, 113] width 247 height 31
click at [95, 111] on icon "button" at bounding box center [95, 111] width 14 height 15
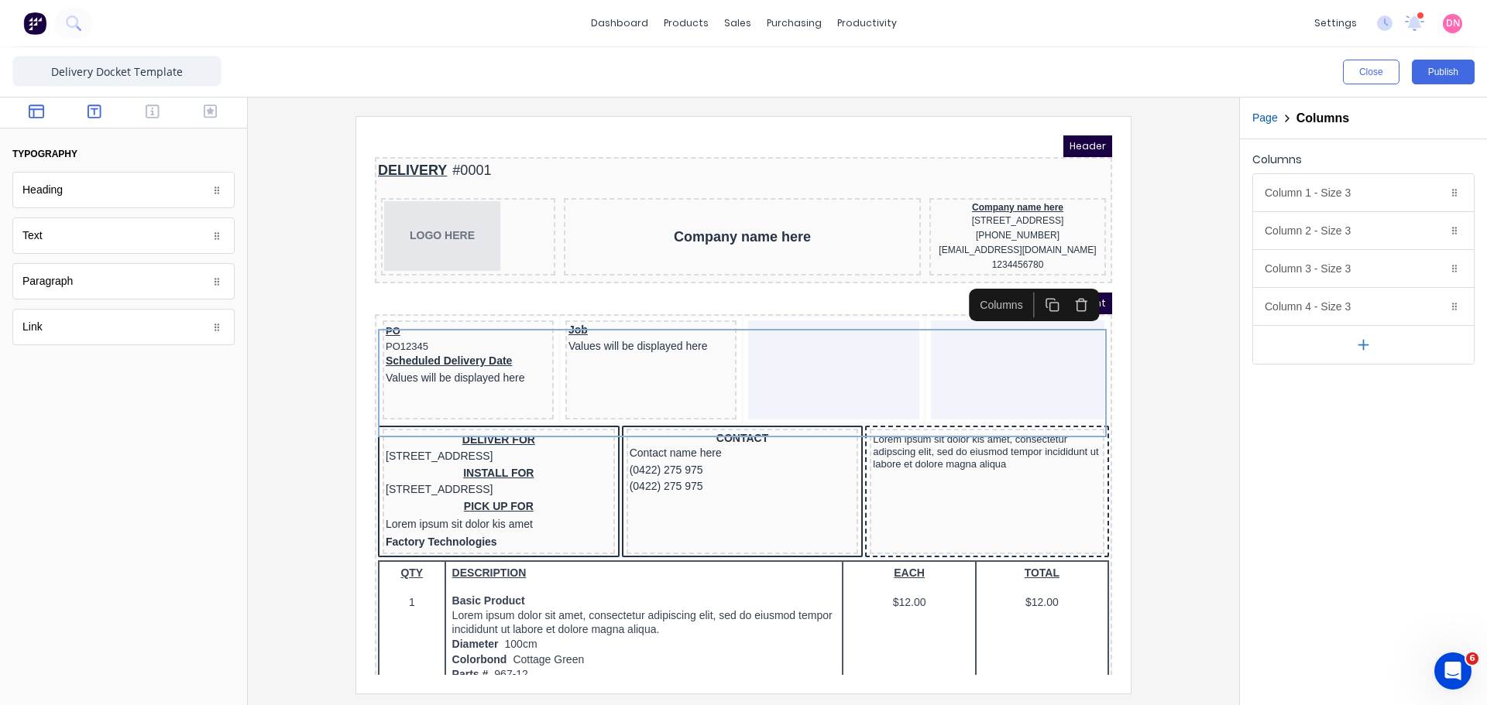
click at [43, 114] on icon "button" at bounding box center [36, 111] width 15 height 15
click at [503, 480] on div "INSTALL FOR 234 Beach Road Gold Coast, Queensland, Australia" at bounding box center [480, 463] width 226 height 33
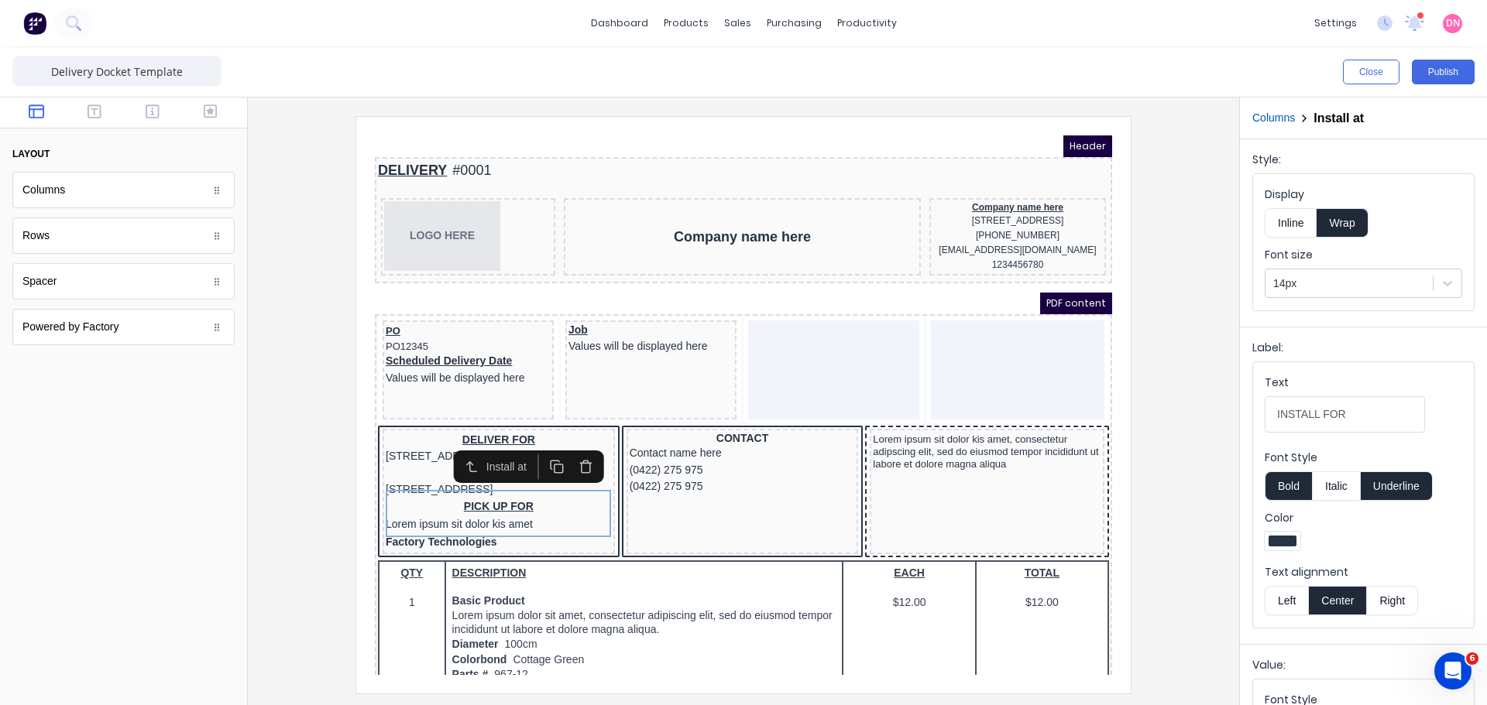
click at [572, 460] on button "button" at bounding box center [567, 448] width 29 height 26
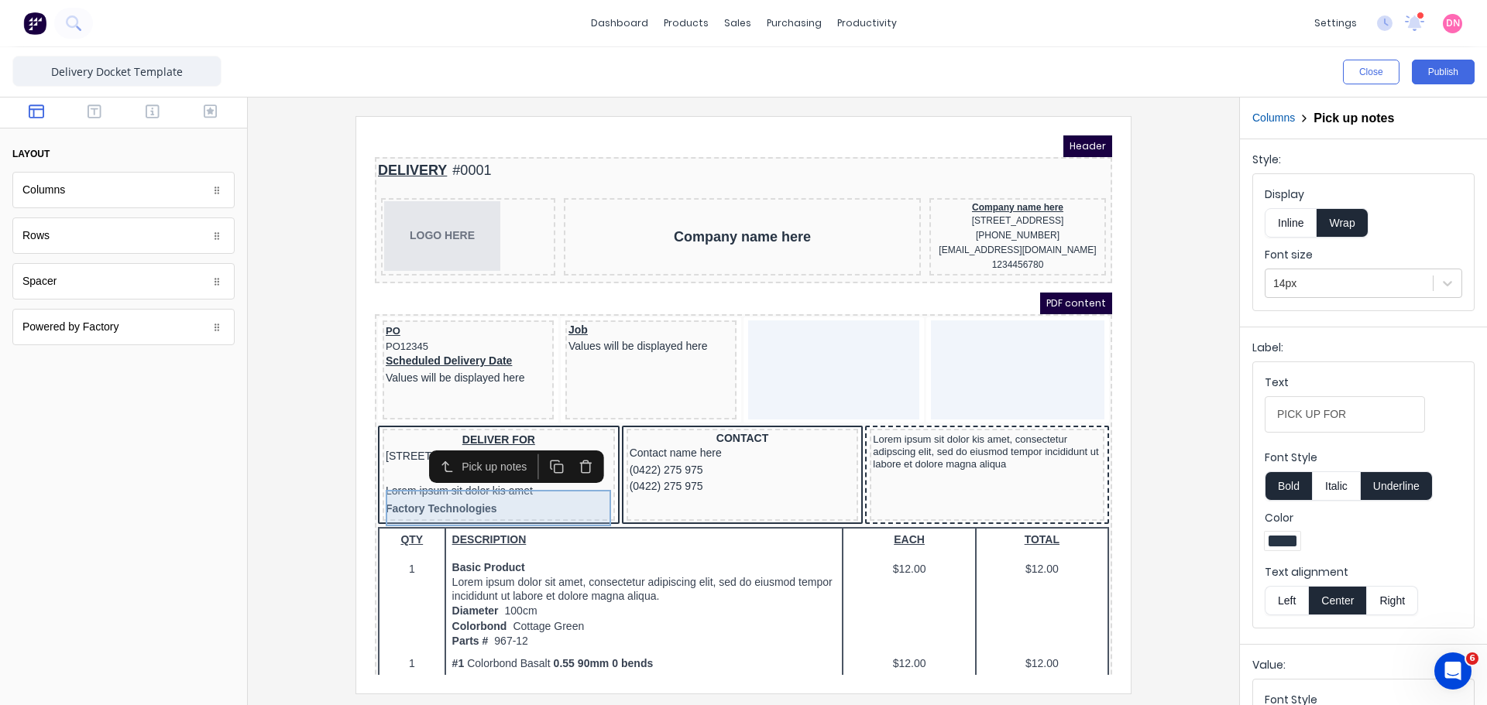
click at [566, 482] on div "PICK UP FOR Lorem ipsum sit dolor kis amet" at bounding box center [480, 465] width 226 height 36
click at [566, 438] on button "button" at bounding box center [567, 448] width 29 height 26
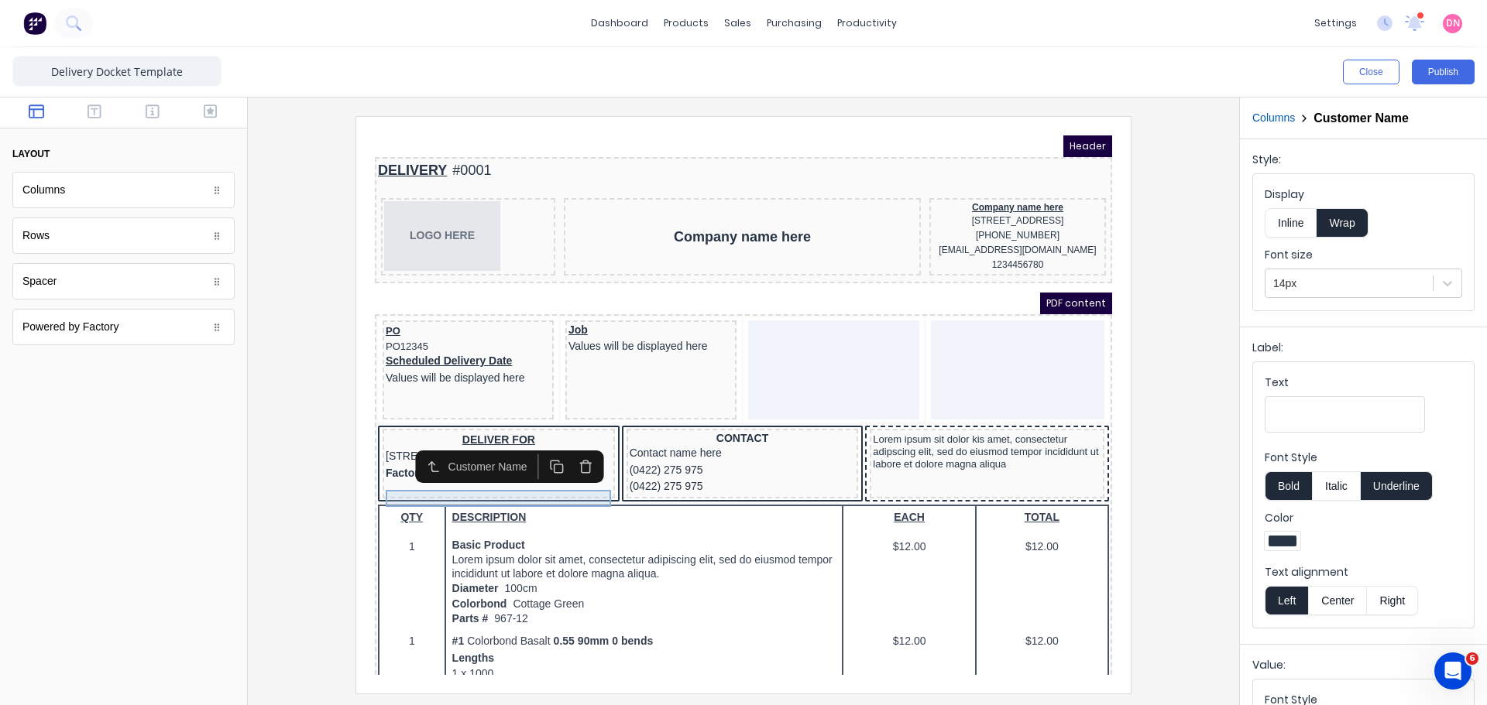
click at [545, 464] on div "Factory Technologies" at bounding box center [480, 455] width 226 height 17
click at [566, 451] on icon "button" at bounding box center [567, 448] width 15 height 15
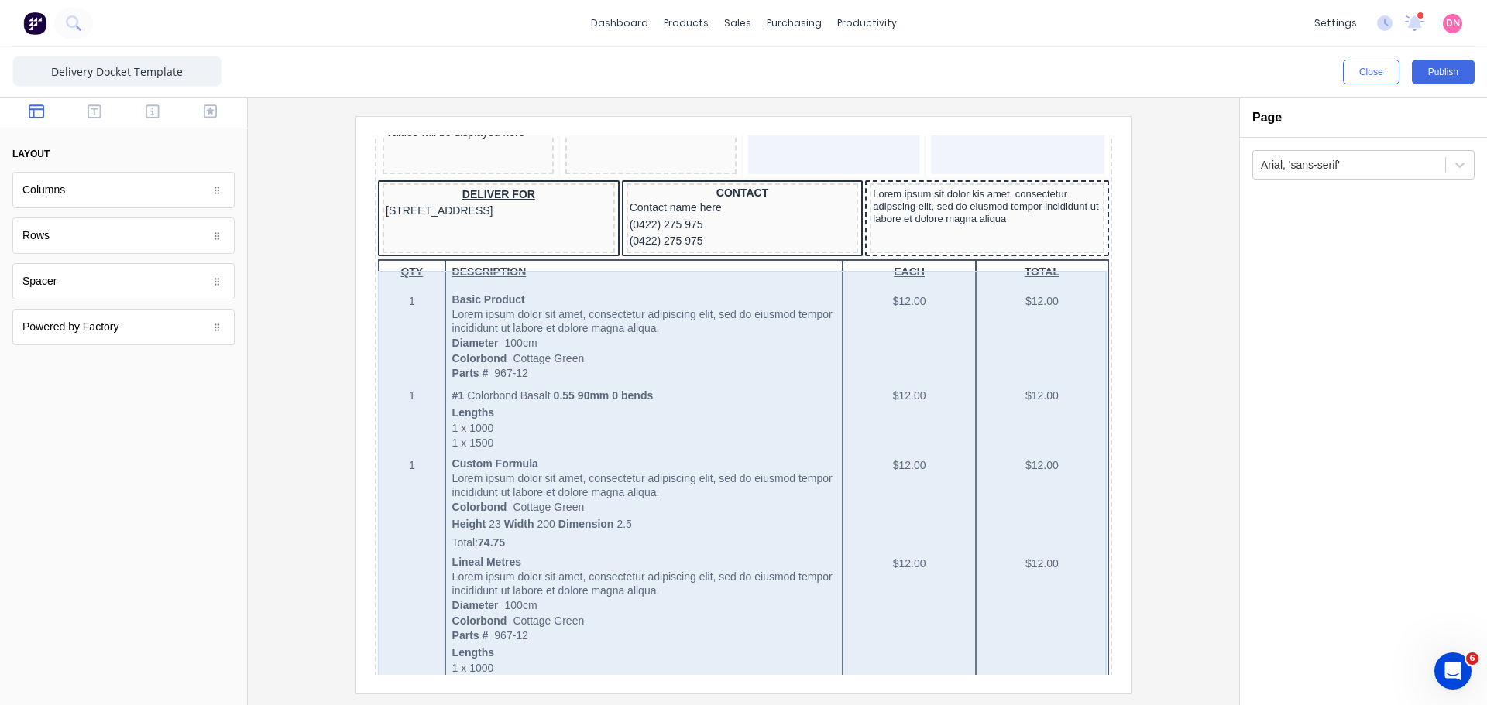
scroll to position [207, 0]
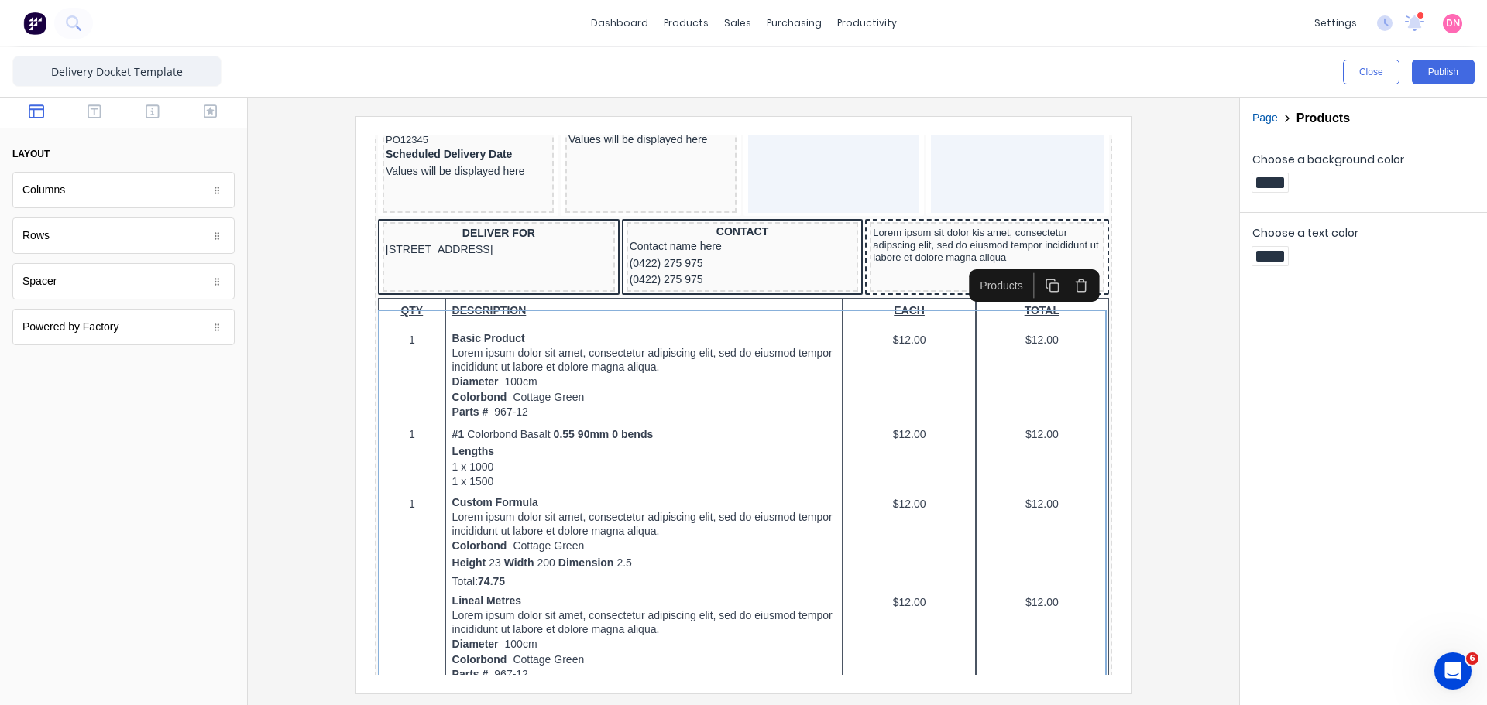
click at [1265, 122] on button "Page" at bounding box center [1265, 118] width 26 height 16
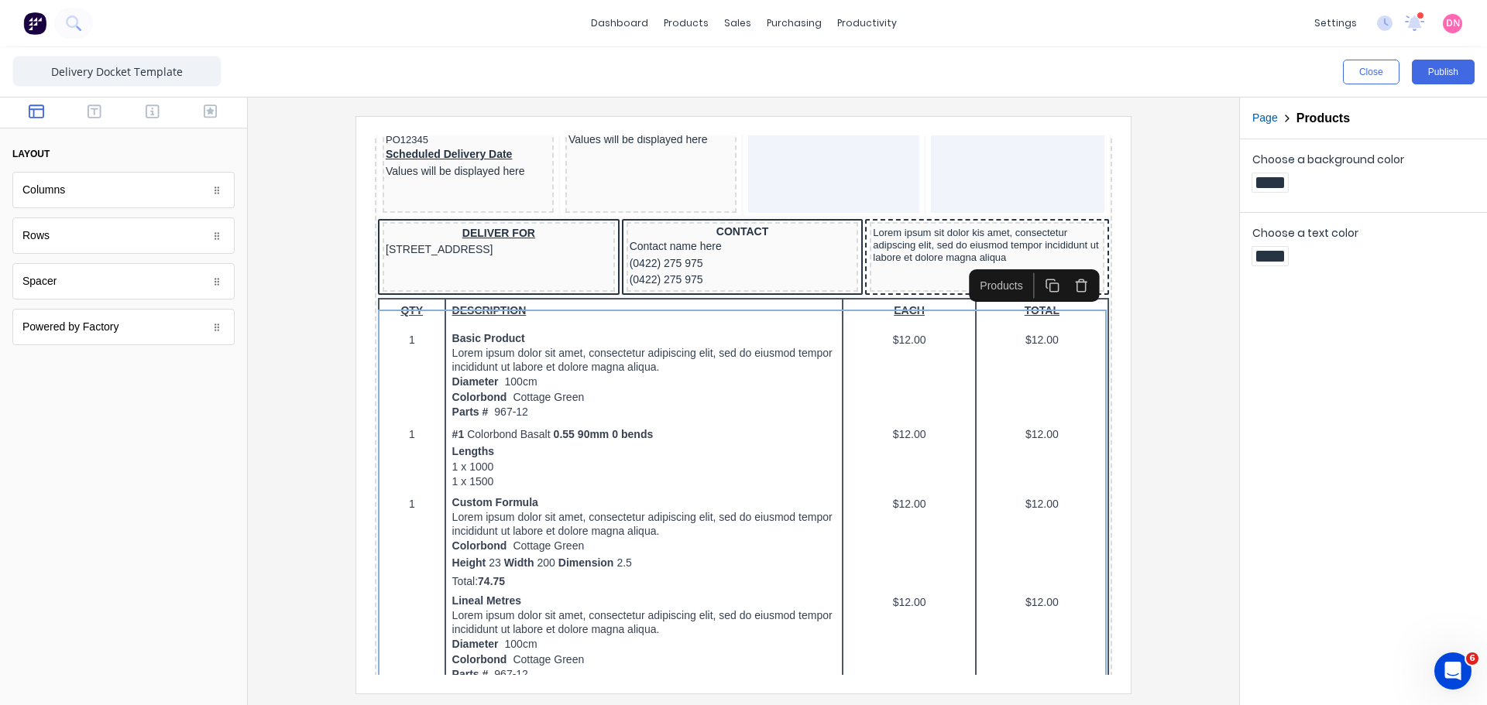
click at [994, 263] on div "Products" at bounding box center [982, 267] width 57 height 16
click at [94, 118] on icon "button" at bounding box center [95, 112] width 14 height 14
click at [145, 109] on button "button" at bounding box center [153, 113] width 49 height 19
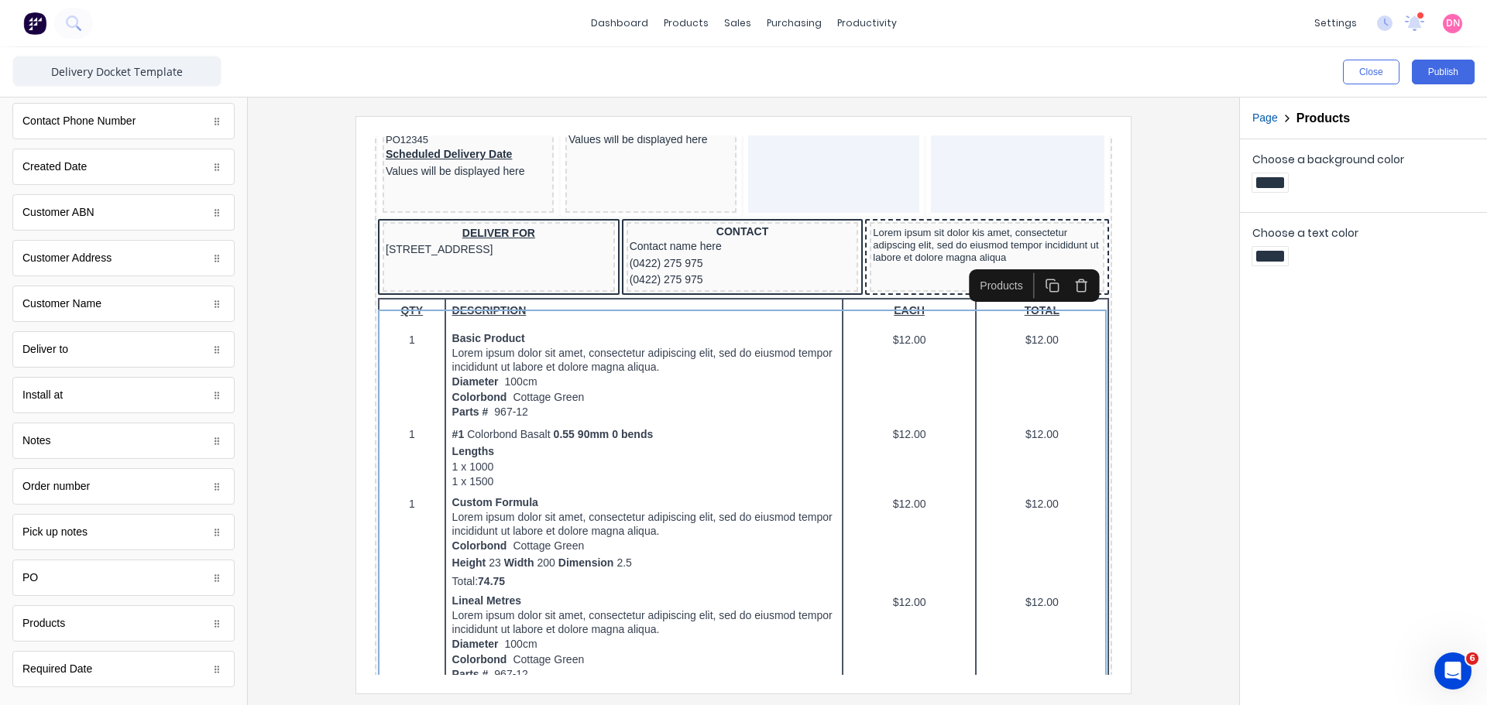
scroll to position [534, 0]
click at [166, 613] on div "Products" at bounding box center [123, 616] width 222 height 36
click at [165, 607] on div "Products" at bounding box center [123, 616] width 222 height 36
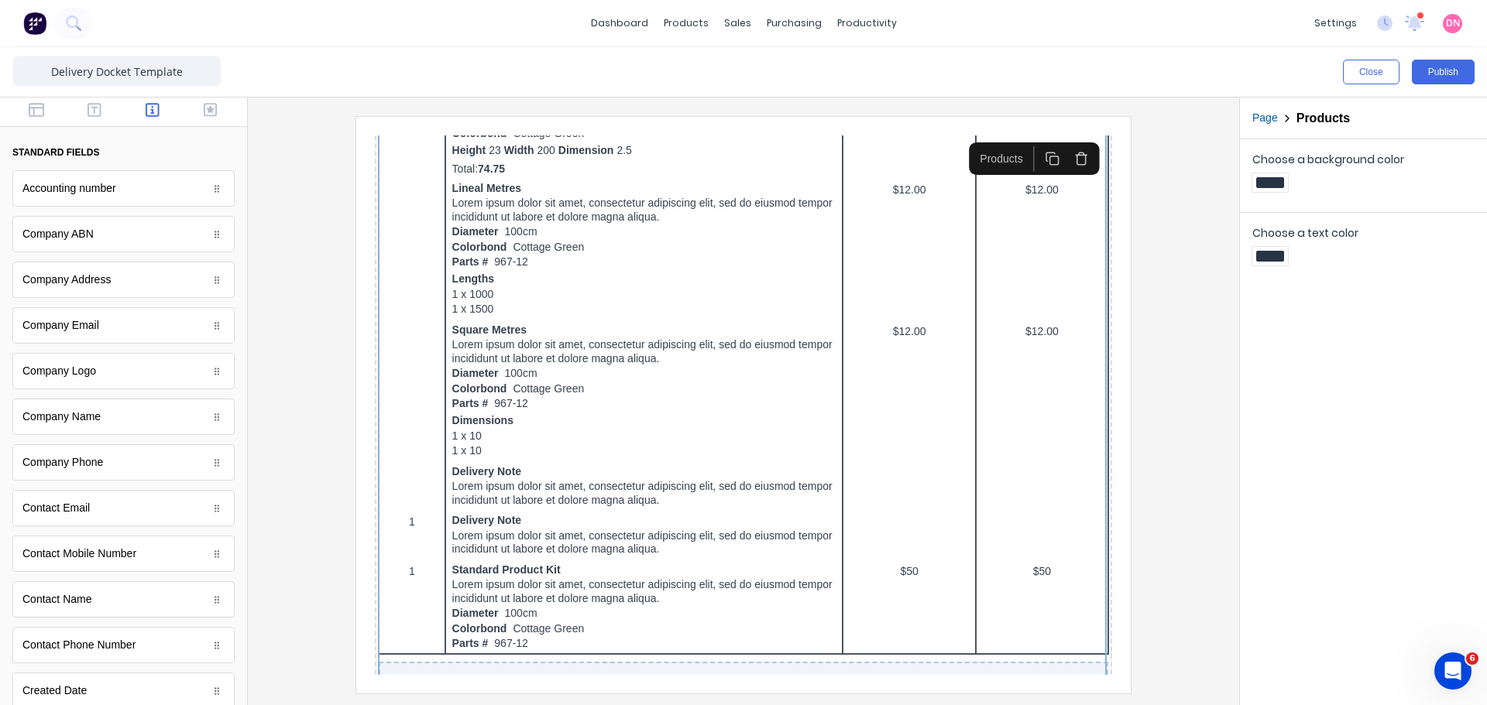
scroll to position [0, 0]
click at [204, 115] on icon "button" at bounding box center [211, 111] width 14 height 15
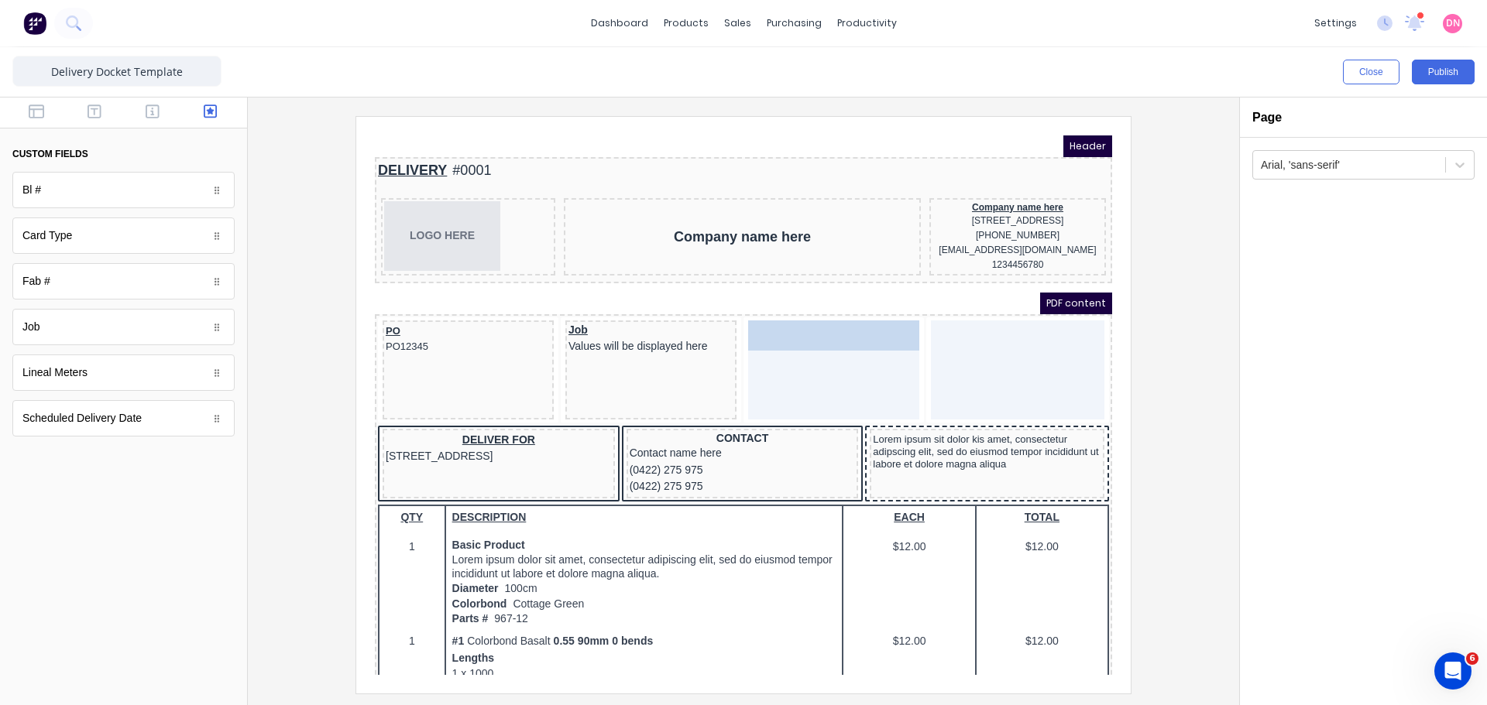
drag, startPoint x: 434, startPoint y: 366, endPoint x: 804, endPoint y: 341, distance: 370.3
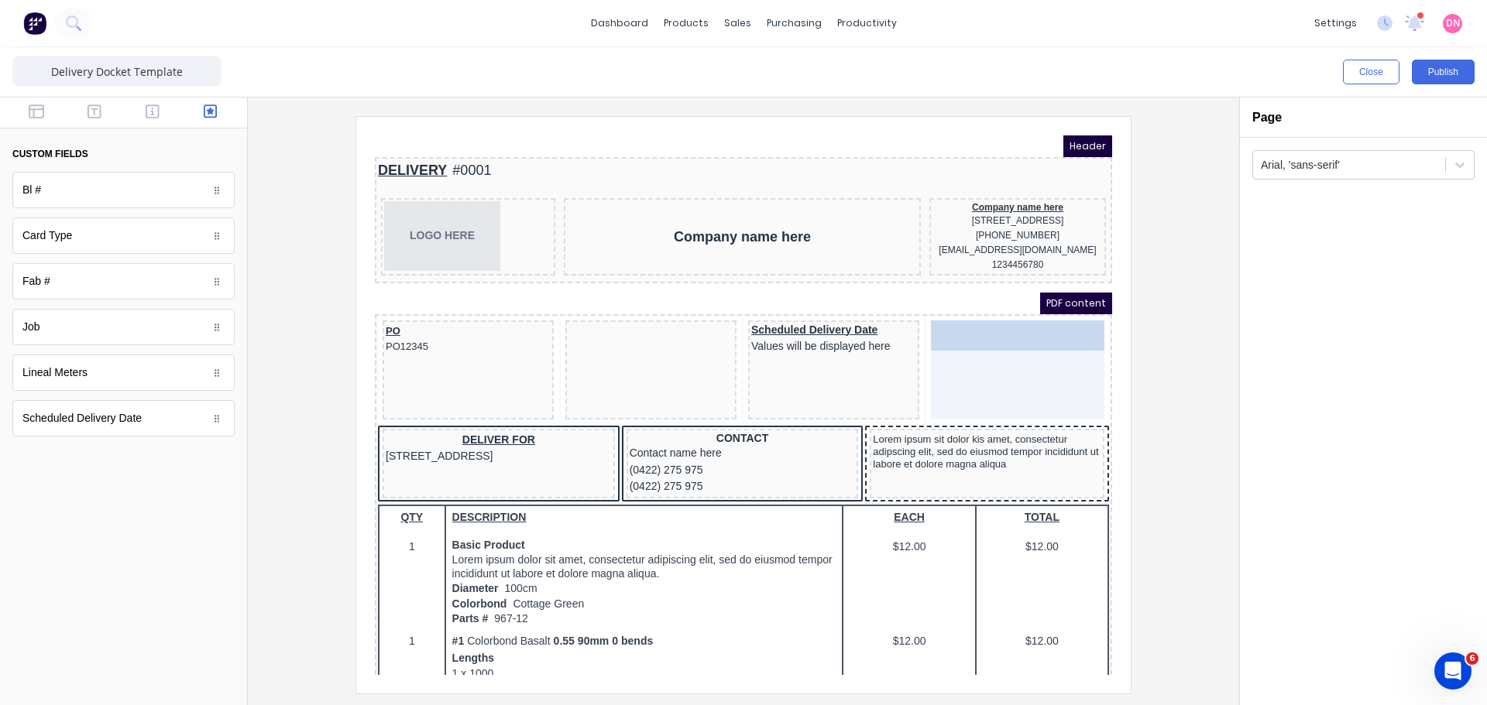
drag, startPoint x: 648, startPoint y: 340, endPoint x: 989, endPoint y: 342, distance: 340.7
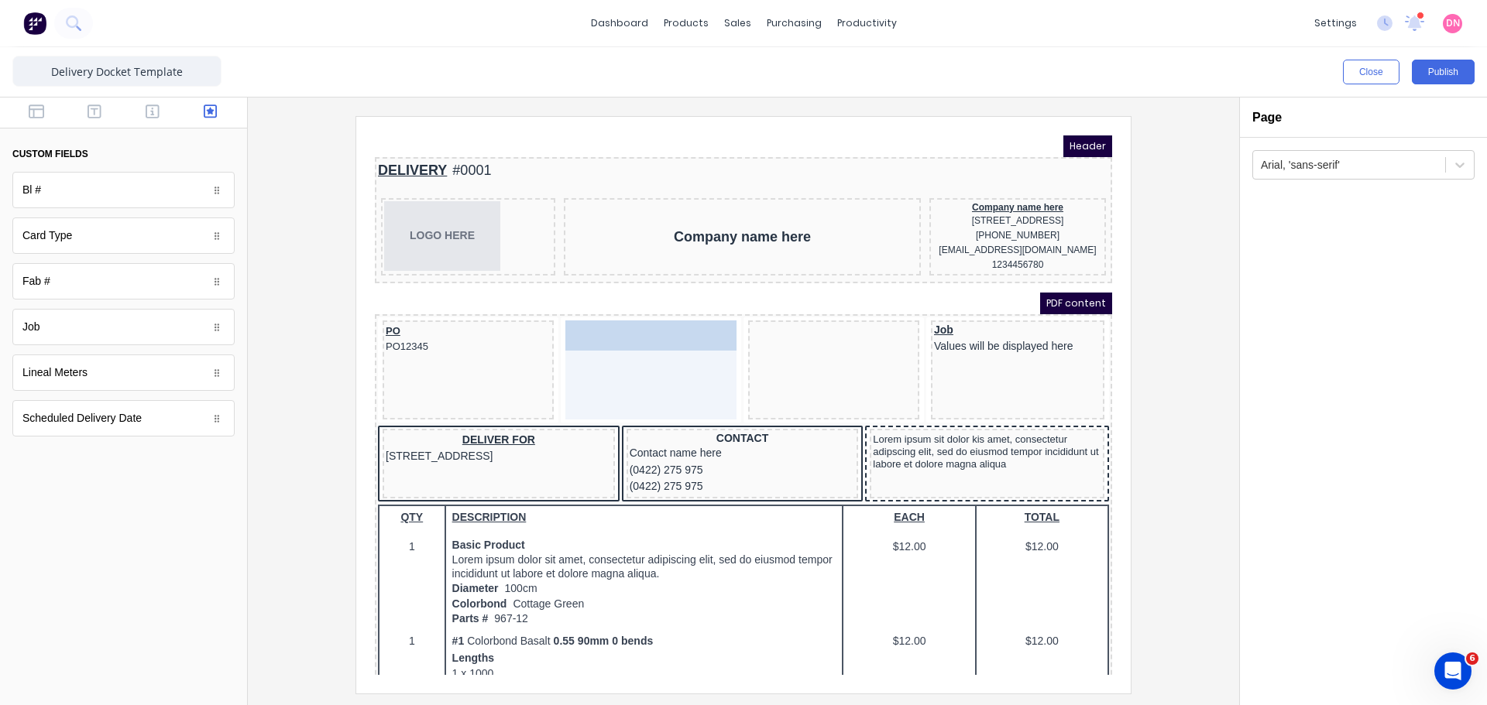
drag, startPoint x: 808, startPoint y: 327, endPoint x: 644, endPoint y: 333, distance: 165.1
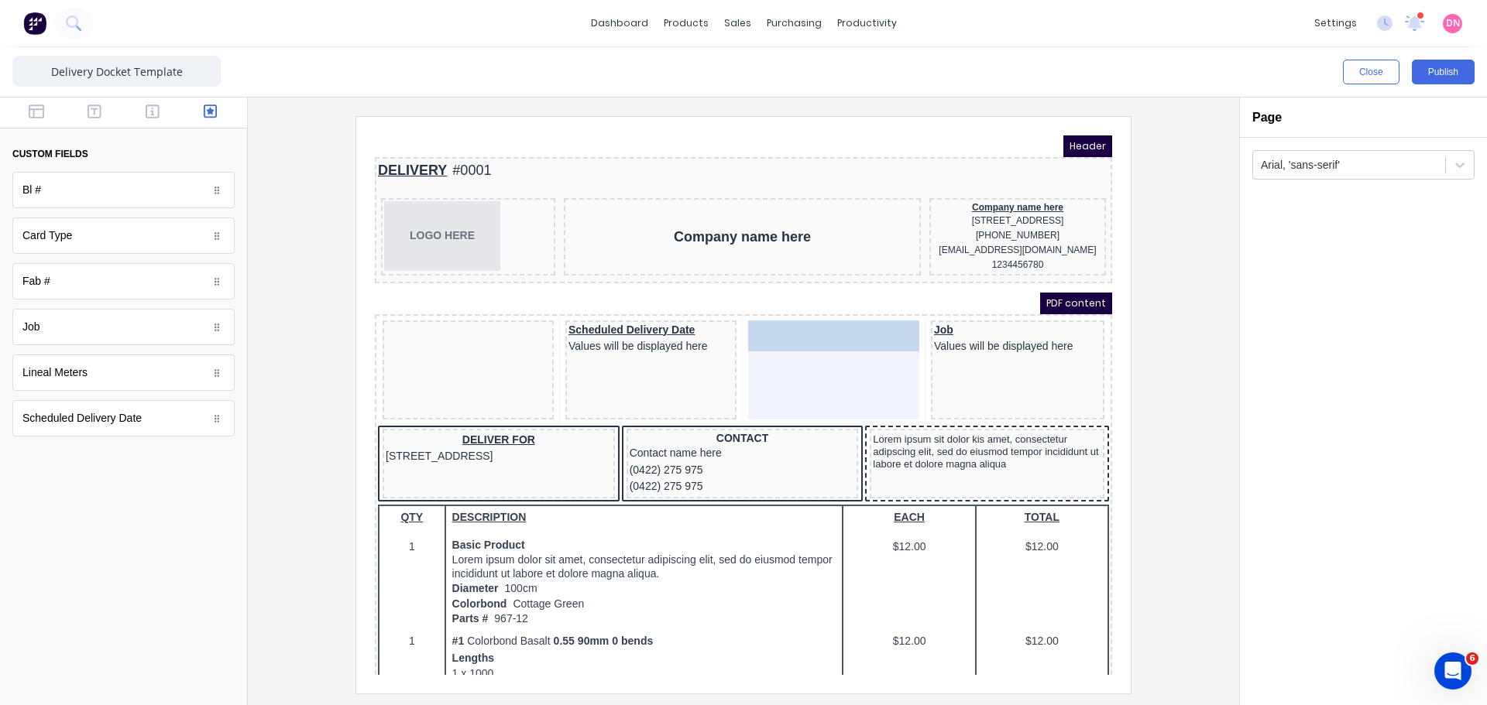
drag, startPoint x: 401, startPoint y: 335, endPoint x: 789, endPoint y: 342, distance: 388.0
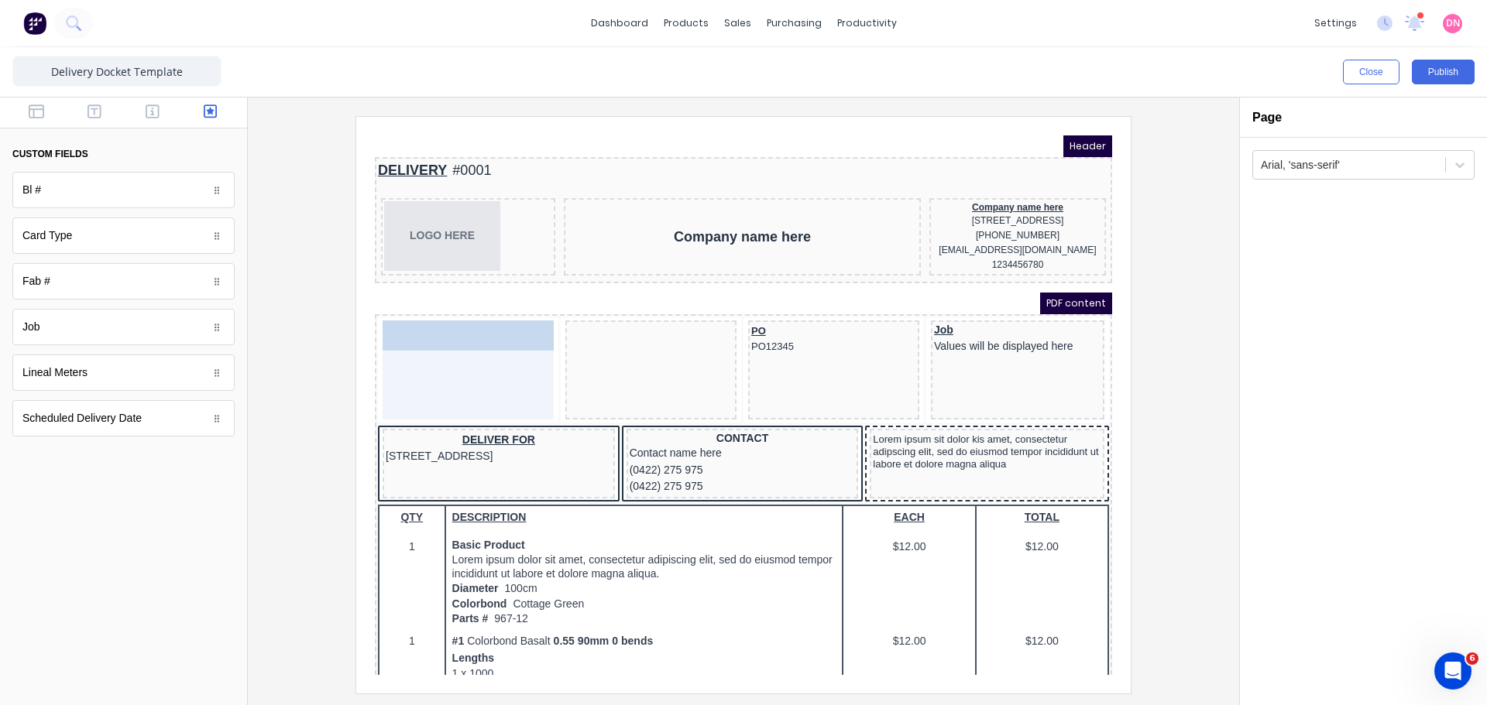
drag, startPoint x: 588, startPoint y: 338, endPoint x: 467, endPoint y: 339, distance: 120.8
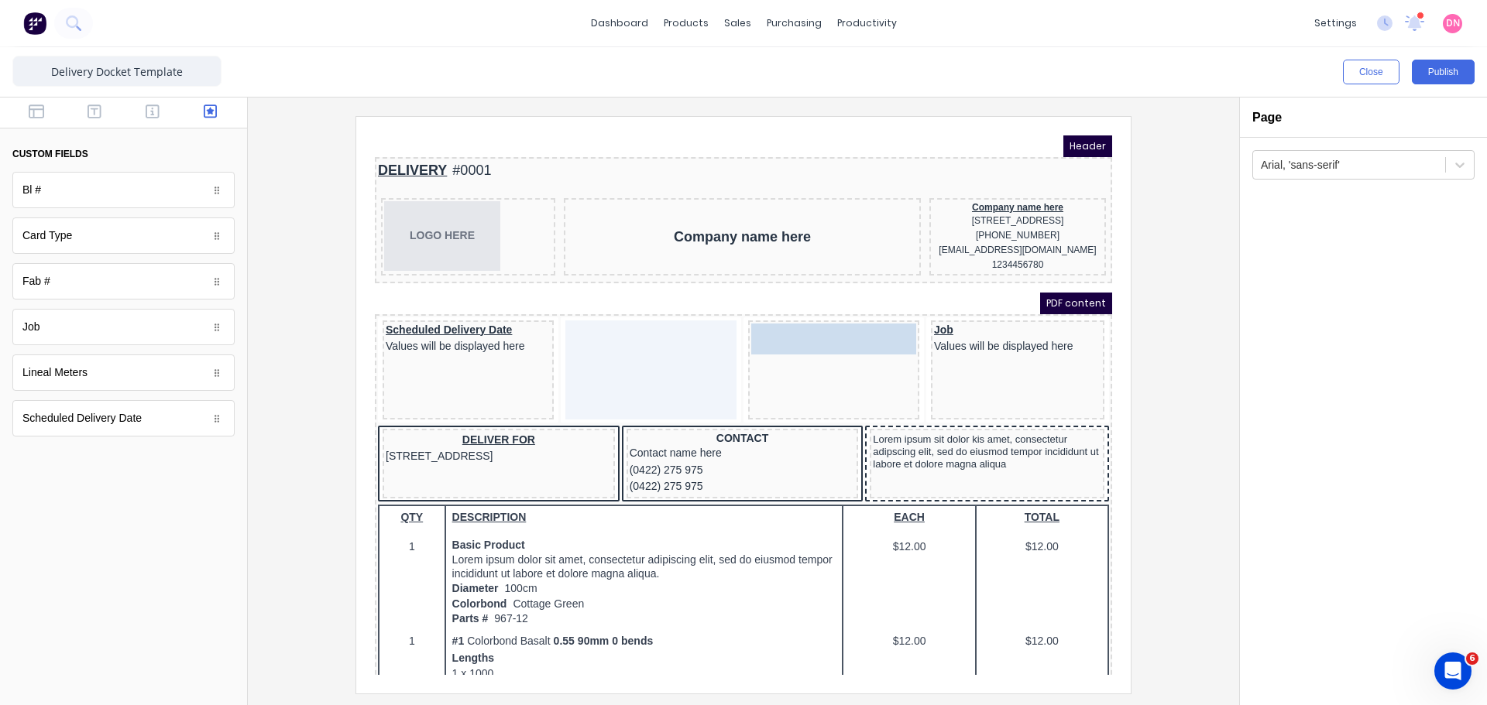
drag, startPoint x: 778, startPoint y: 342, endPoint x: 626, endPoint y: 342, distance: 152.6
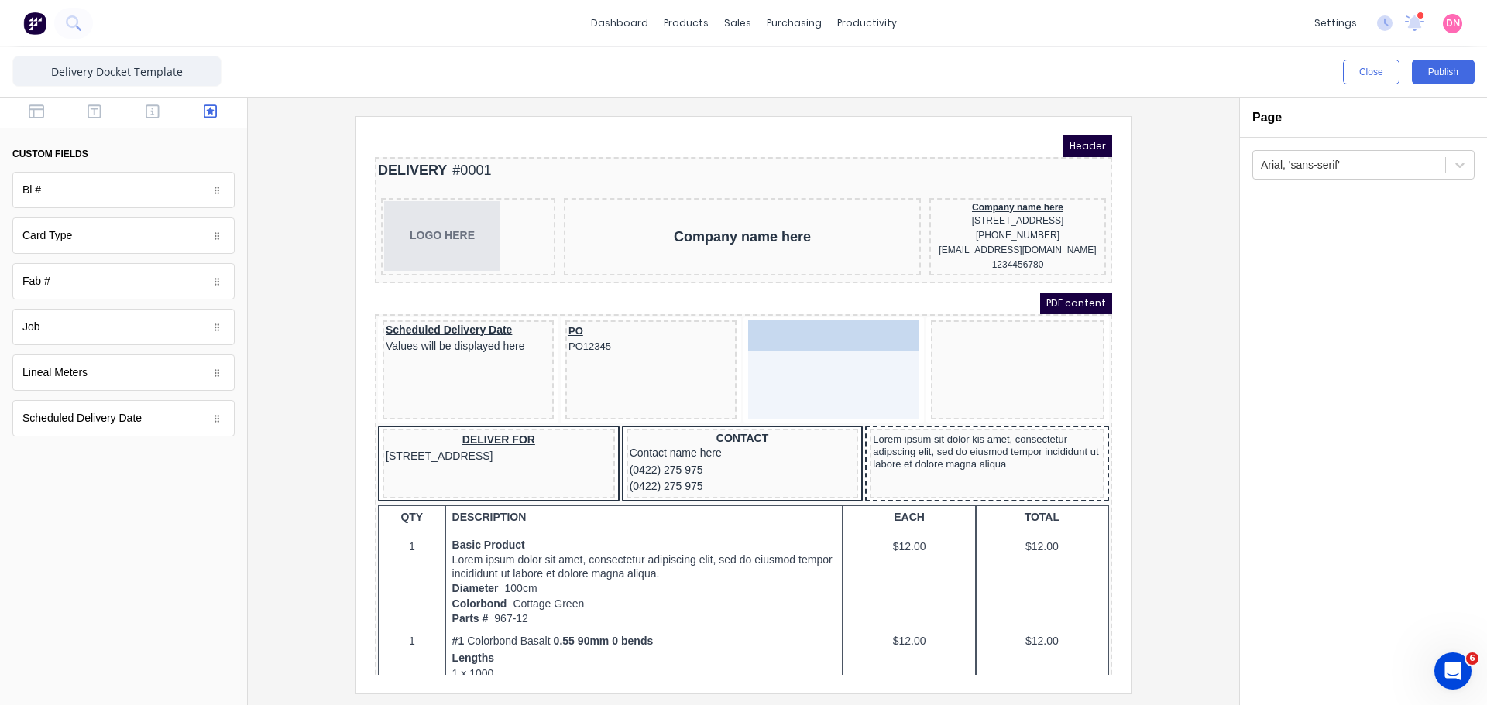
drag, startPoint x: 963, startPoint y: 338, endPoint x: 799, endPoint y: 340, distance: 163.4
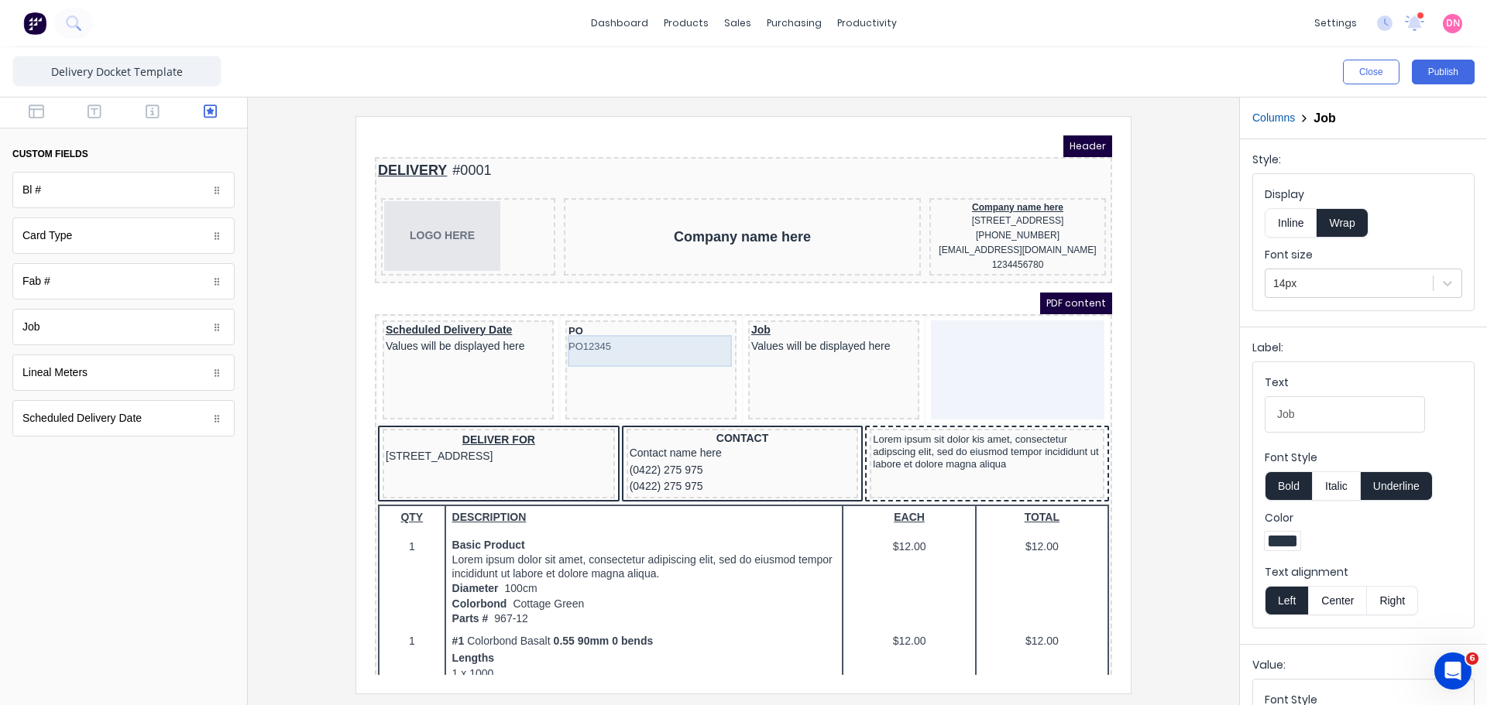
click at [620, 333] on div "PO PO12345" at bounding box center [632, 321] width 165 height 32
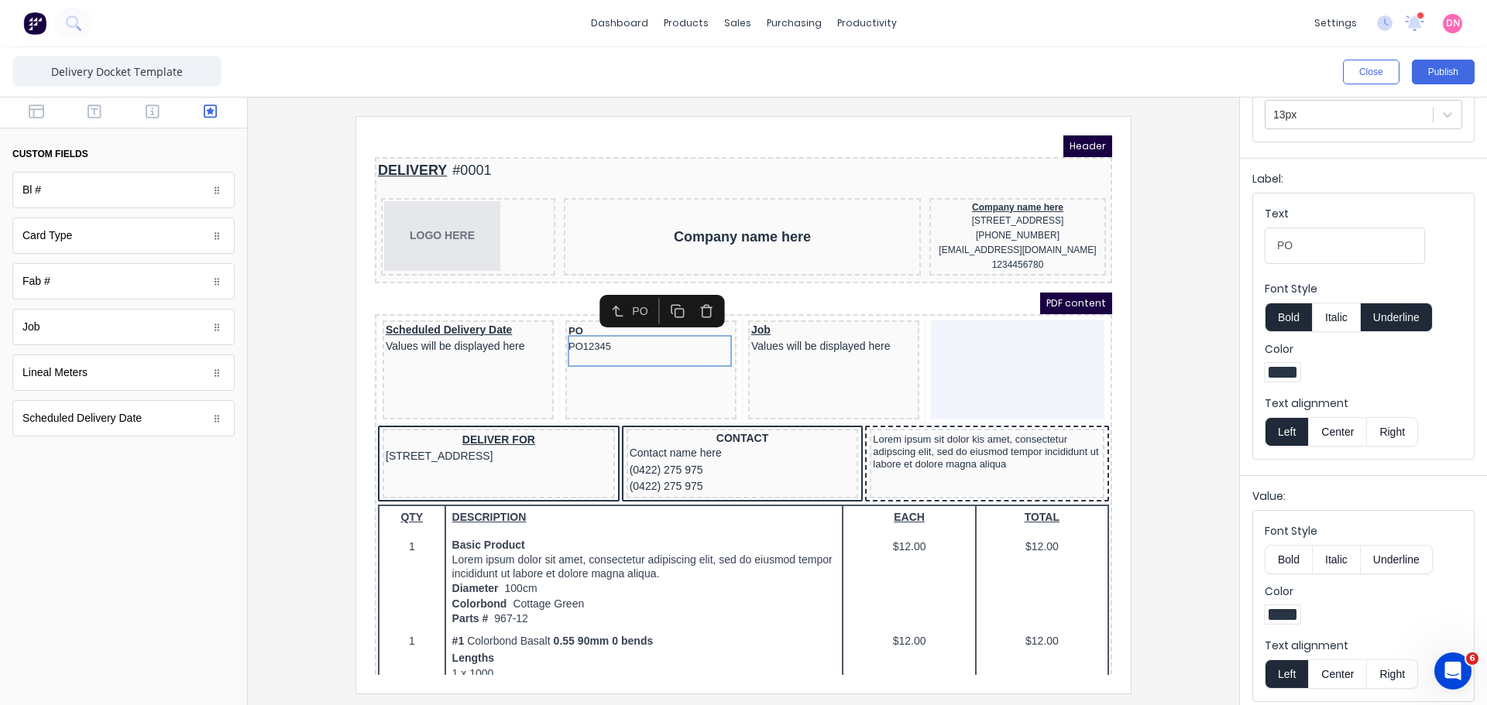
scroll to position [170, 0]
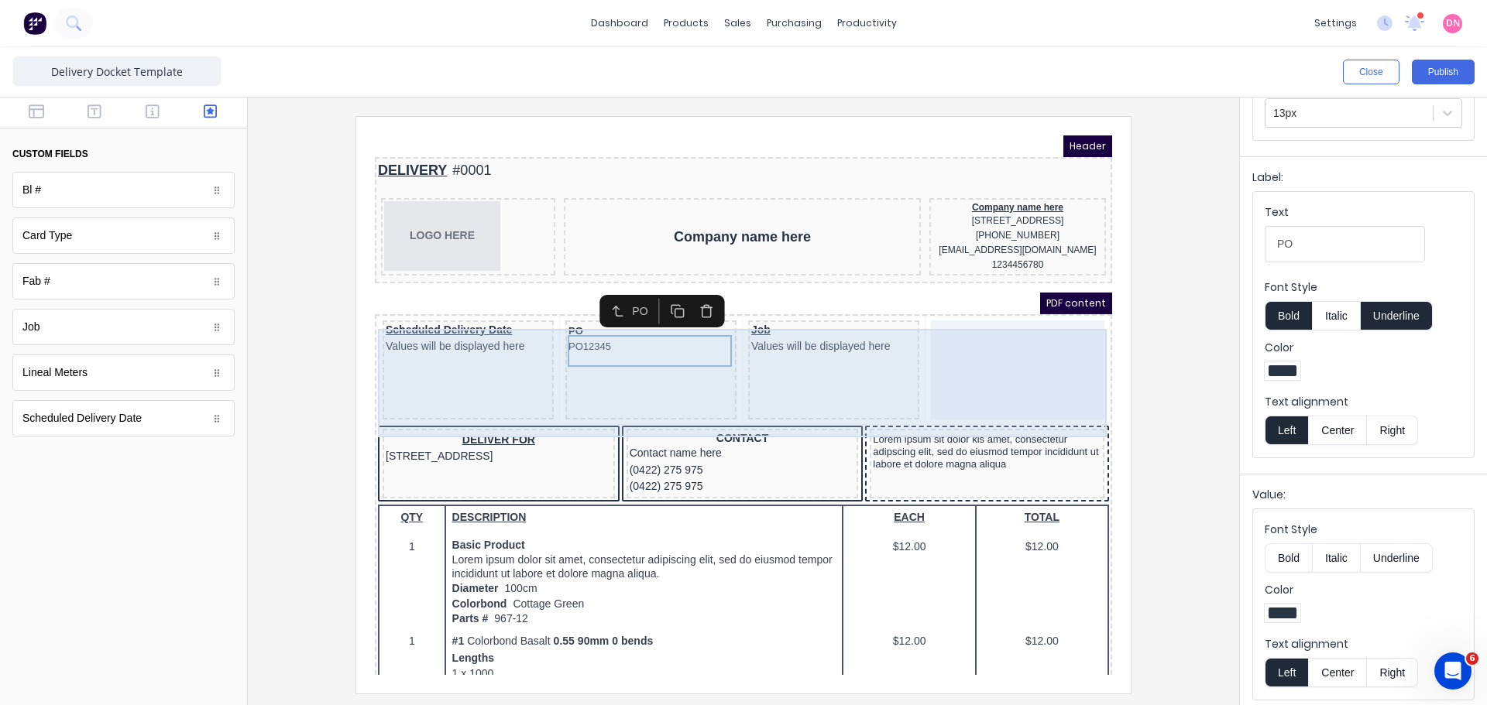
click at [1006, 324] on div at bounding box center [998, 351] width 173 height 99
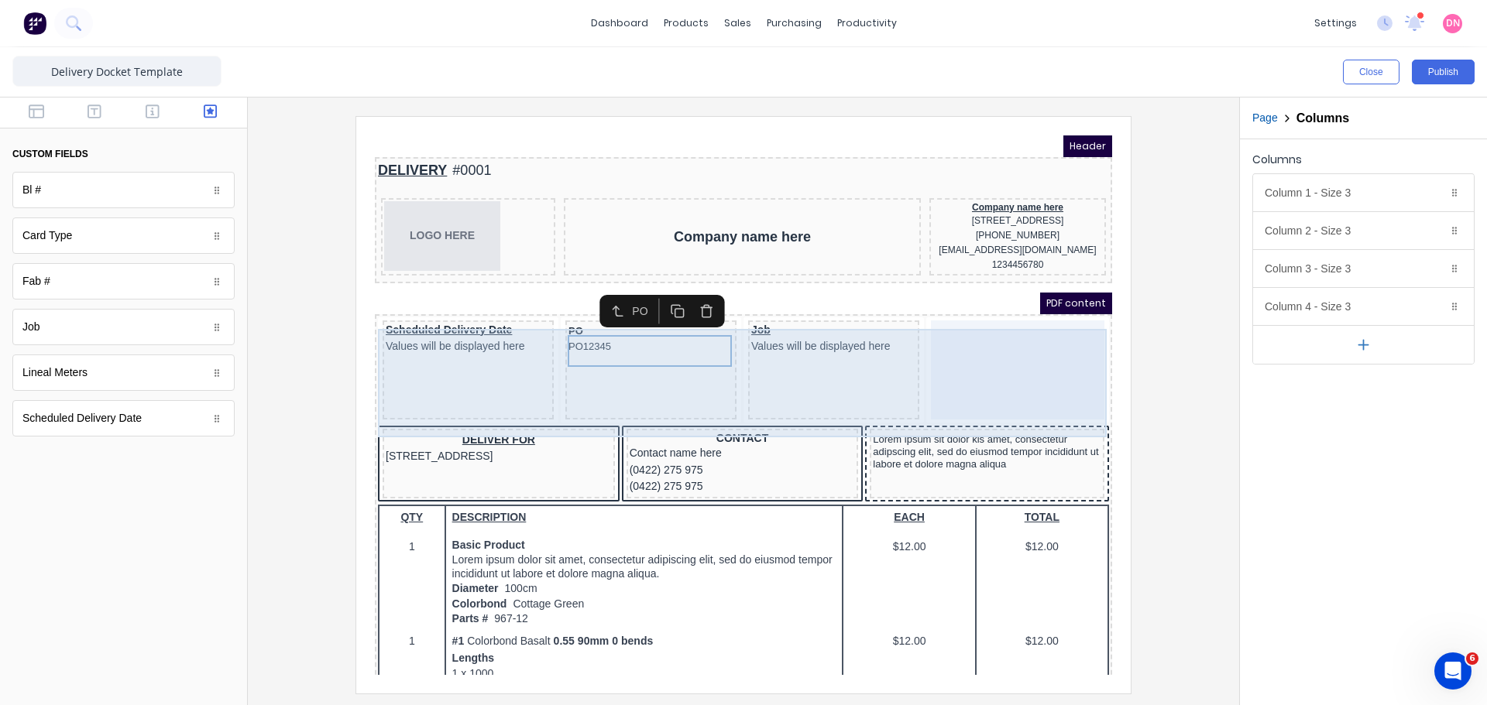
scroll to position [0, 0]
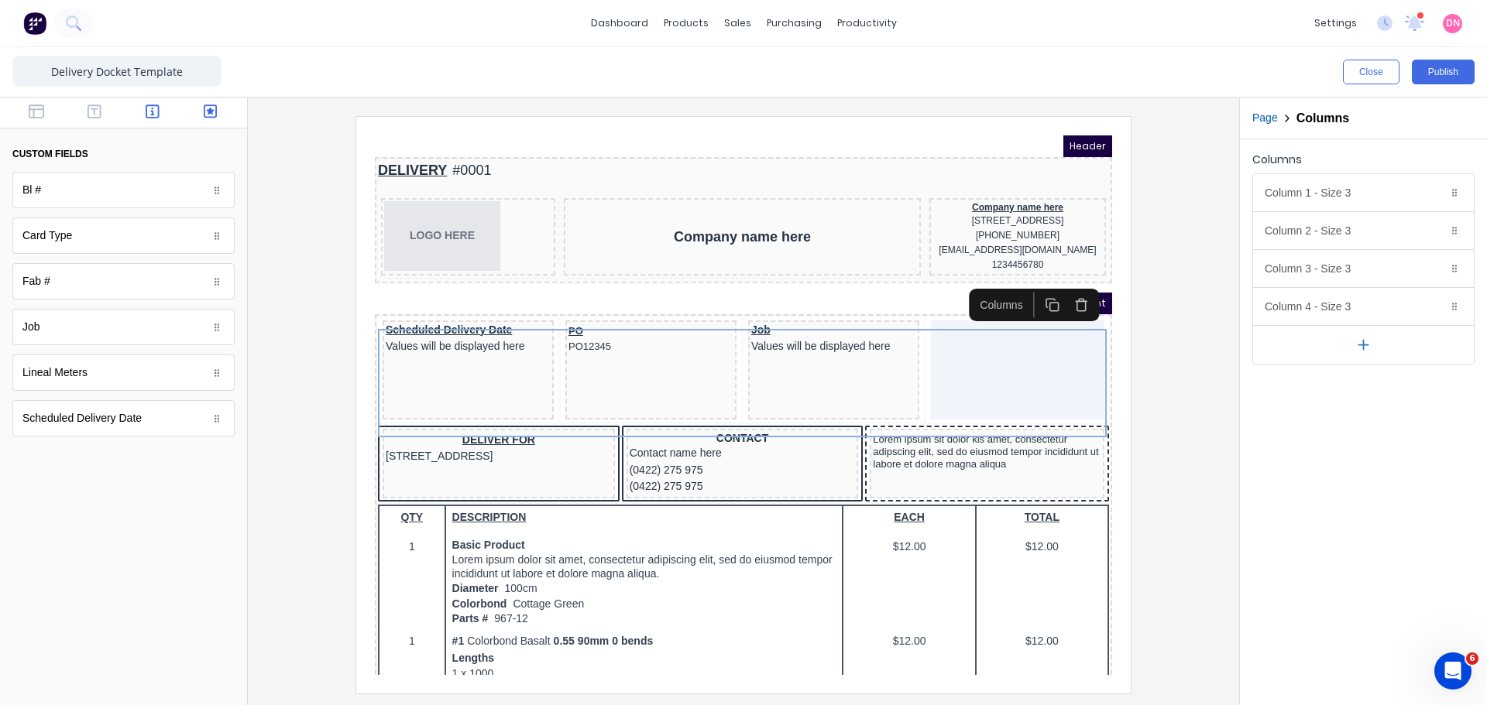
click at [156, 115] on icon "button" at bounding box center [153, 111] width 14 height 15
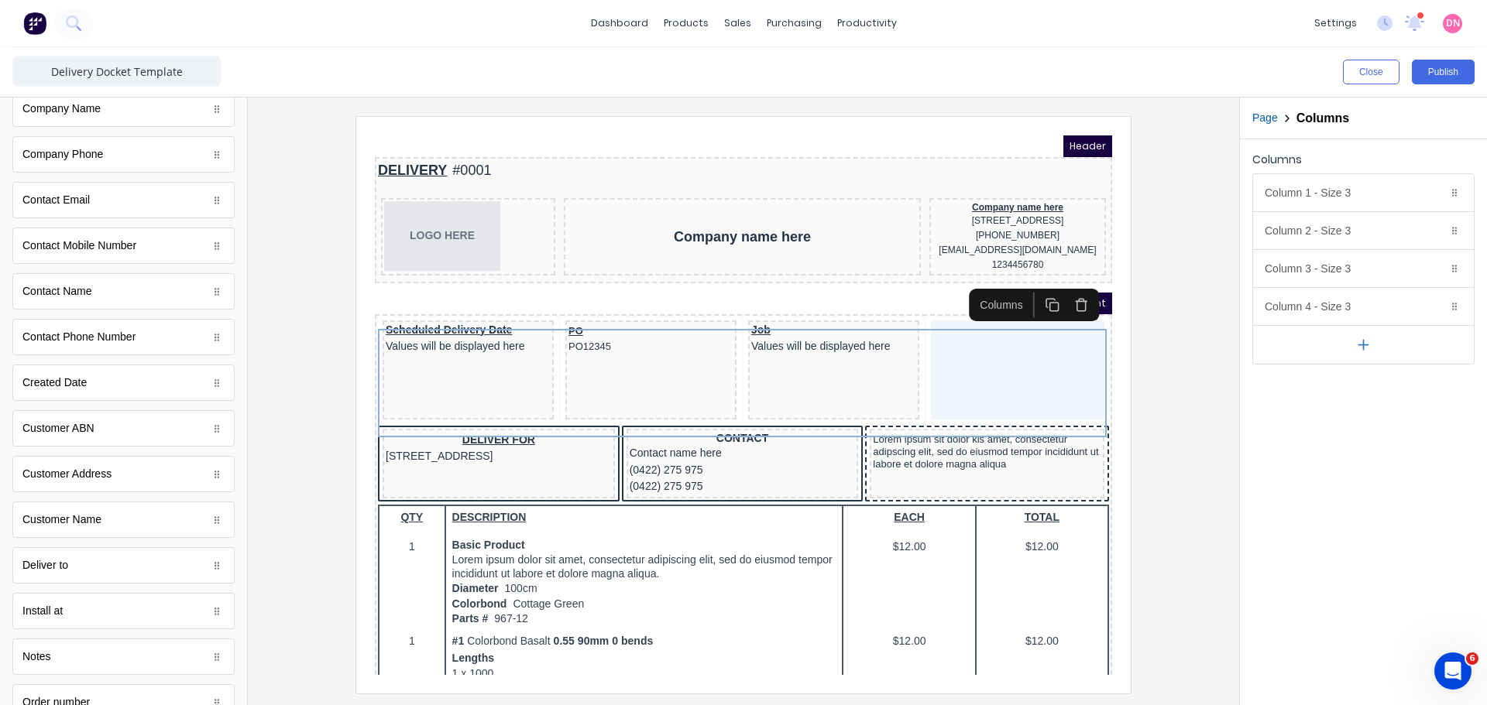
scroll to position [362, 0]
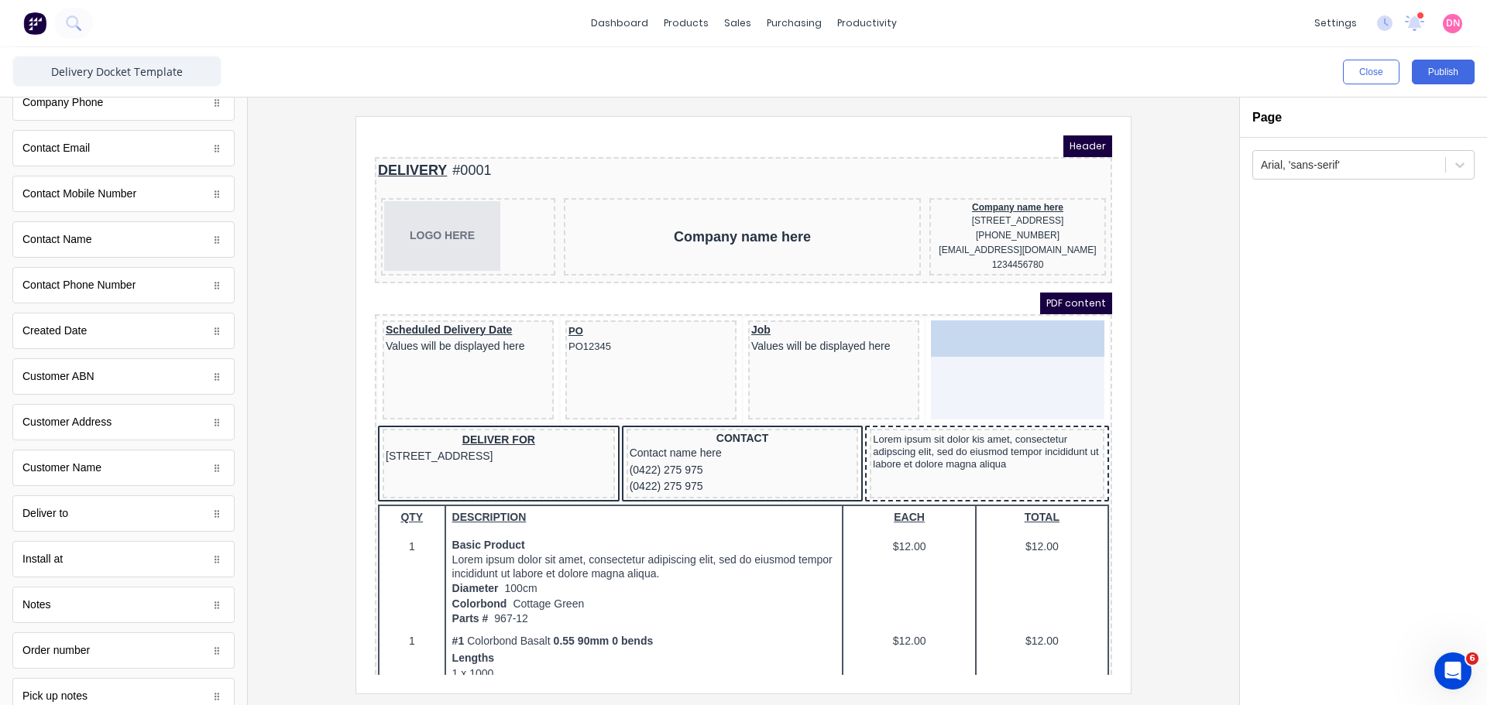
drag, startPoint x: 106, startPoint y: 448, endPoint x: 603, endPoint y: 212, distance: 550.4
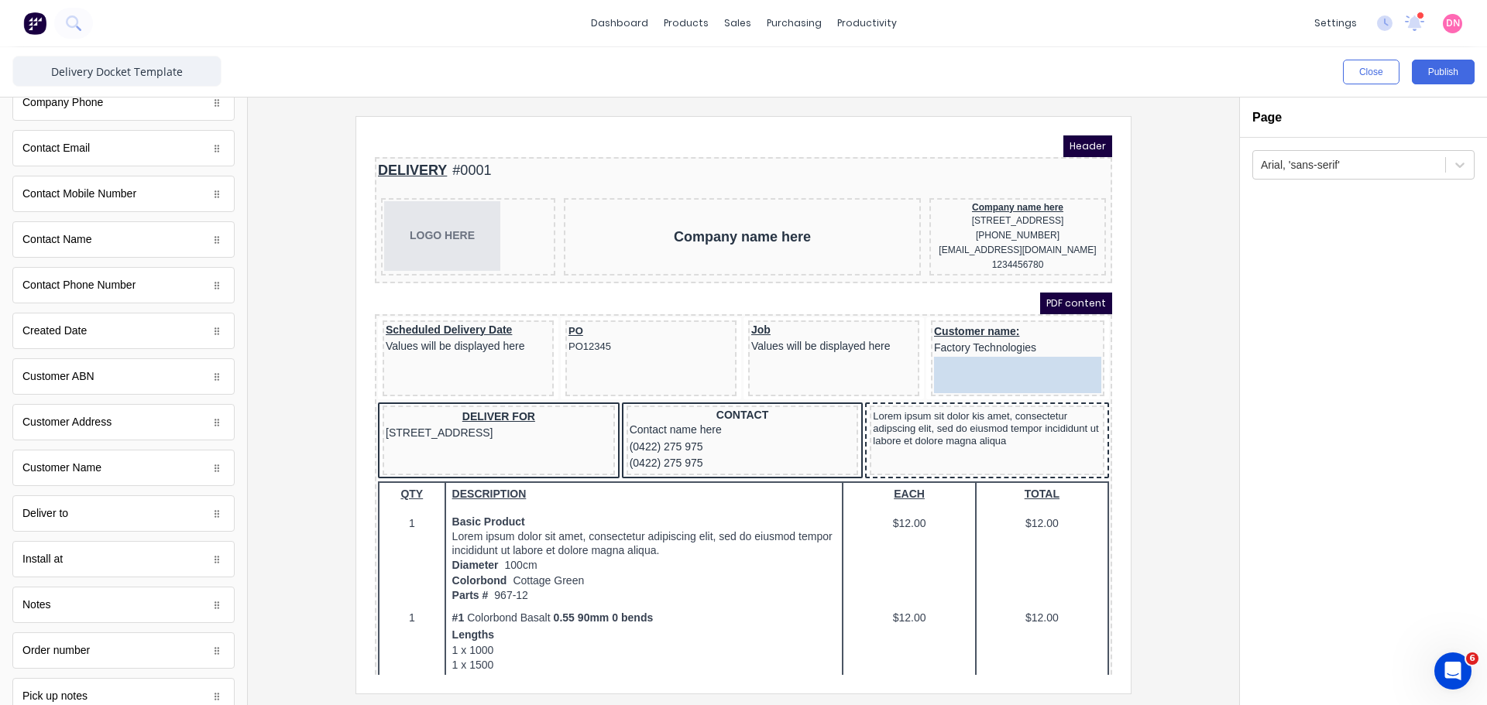
drag, startPoint x: 141, startPoint y: 418, endPoint x: 677, endPoint y: 251, distance: 561.4
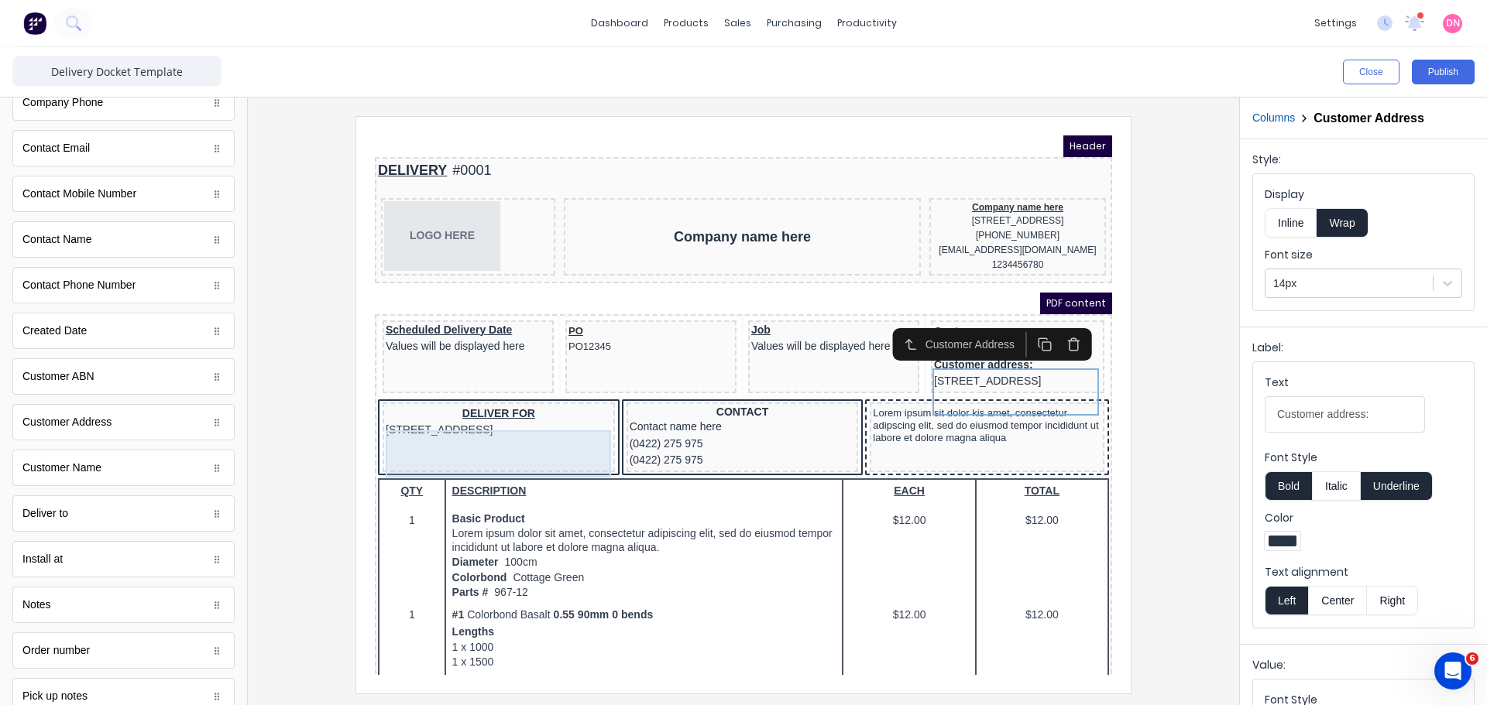
click at [491, 421] on div "DELIVER FOR 234 Beach Road Gold Coast, Queensland, Australia" at bounding box center [480, 403] width 226 height 33
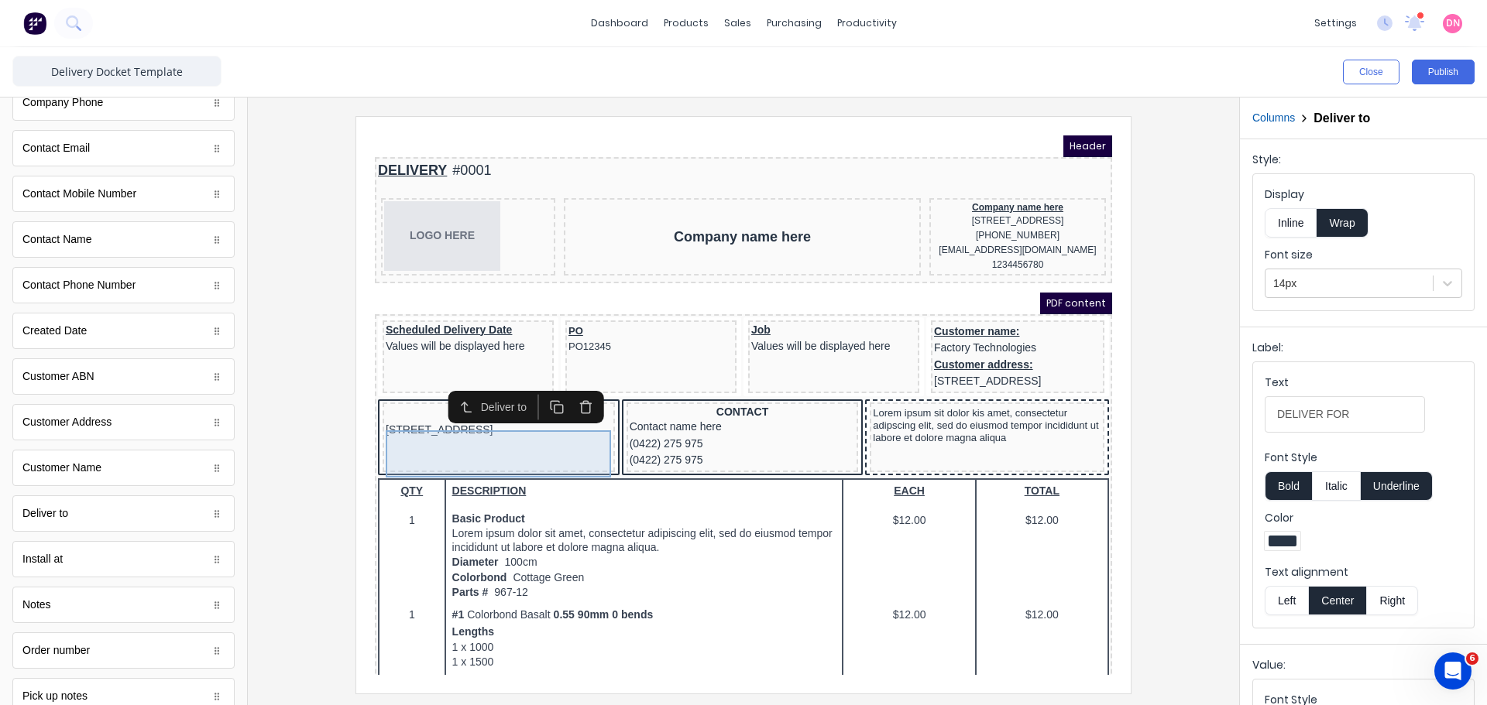
click at [491, 421] on div "DELIVER FOR 234 Beach Road Gold Coast, Queensland, Australia" at bounding box center [480, 403] width 226 height 33
click at [566, 390] on icon "button" at bounding box center [567, 388] width 15 height 15
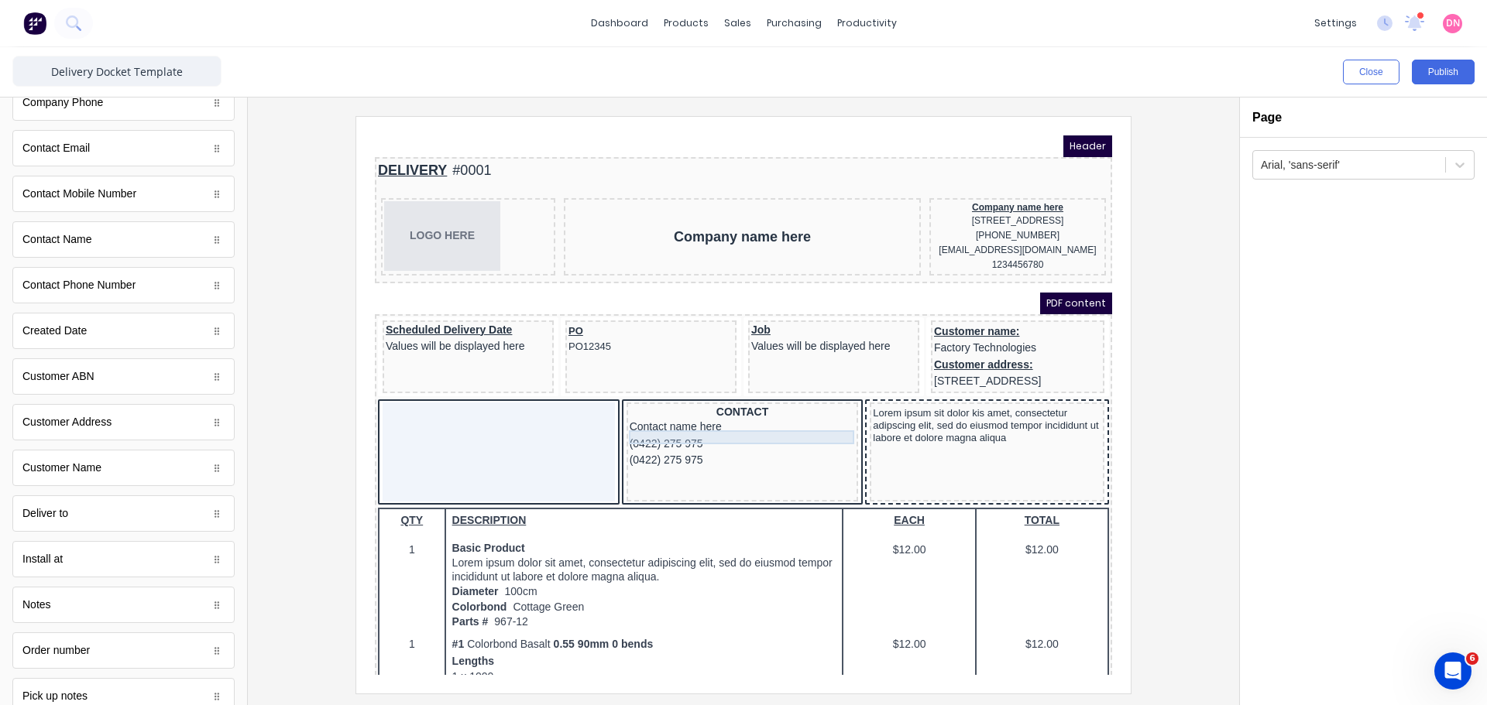
click at [743, 401] on div "CONTACT" at bounding box center [724, 394] width 226 height 14
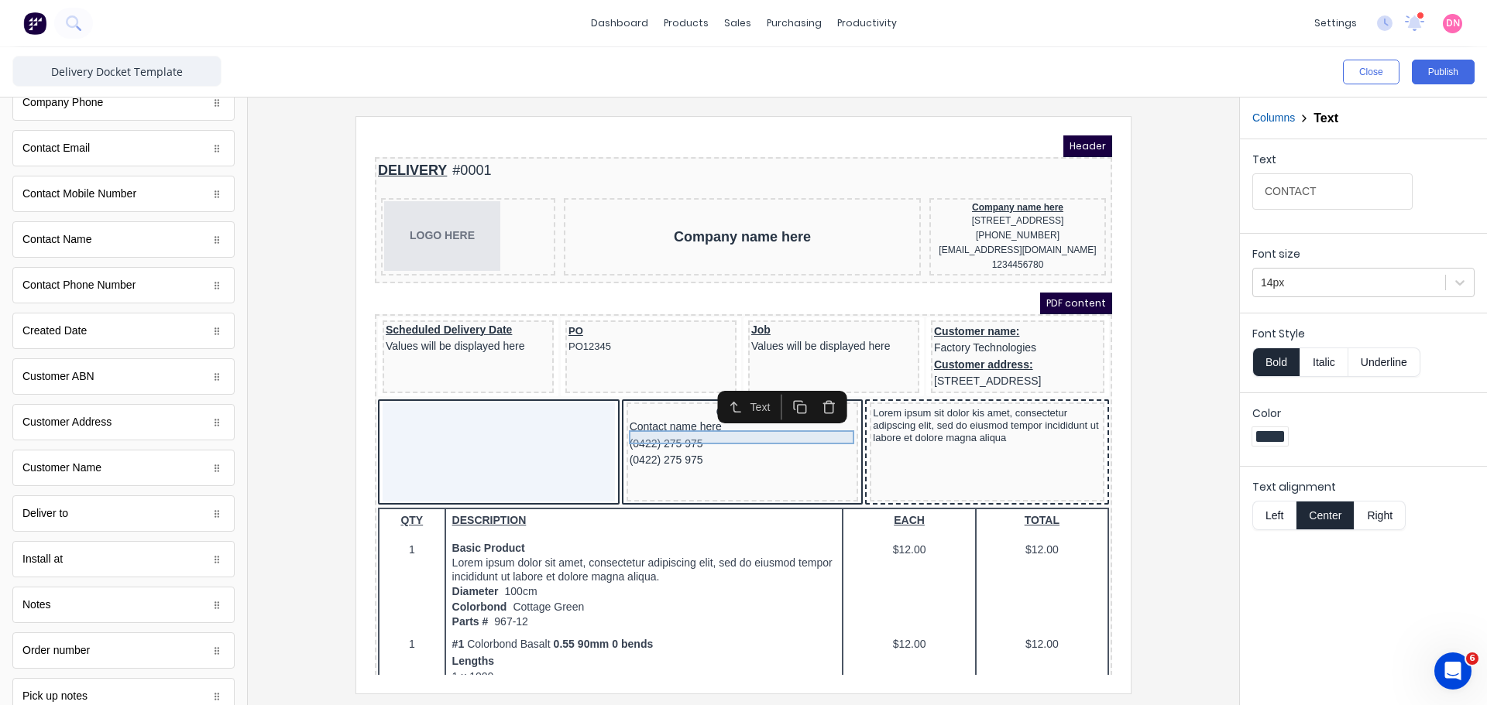
drag, startPoint x: 740, startPoint y: 416, endPoint x: 712, endPoint y: 438, distance: 35.8
click at [712, 417] on div "Contact name here" at bounding box center [724, 408] width 226 height 17
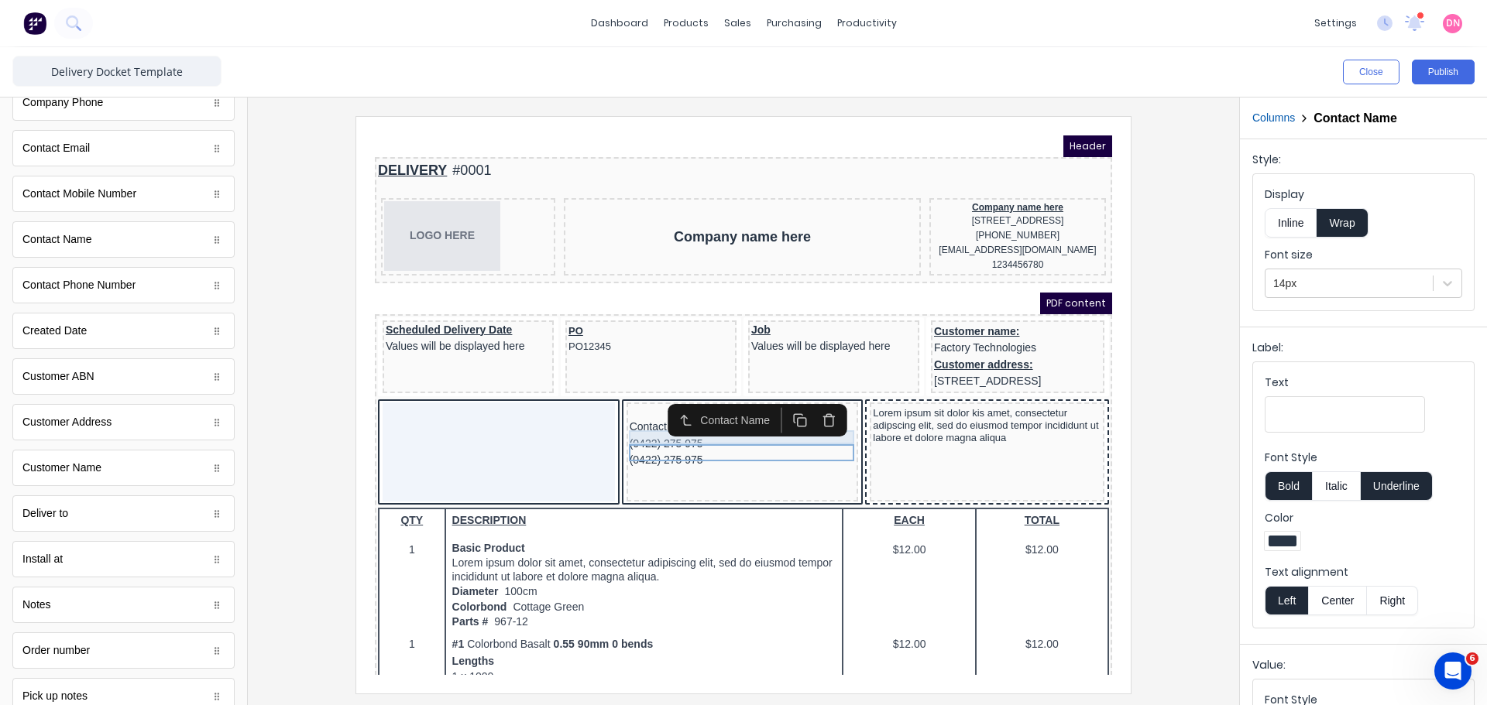
click at [737, 401] on div "CONTACT" at bounding box center [724, 394] width 226 height 14
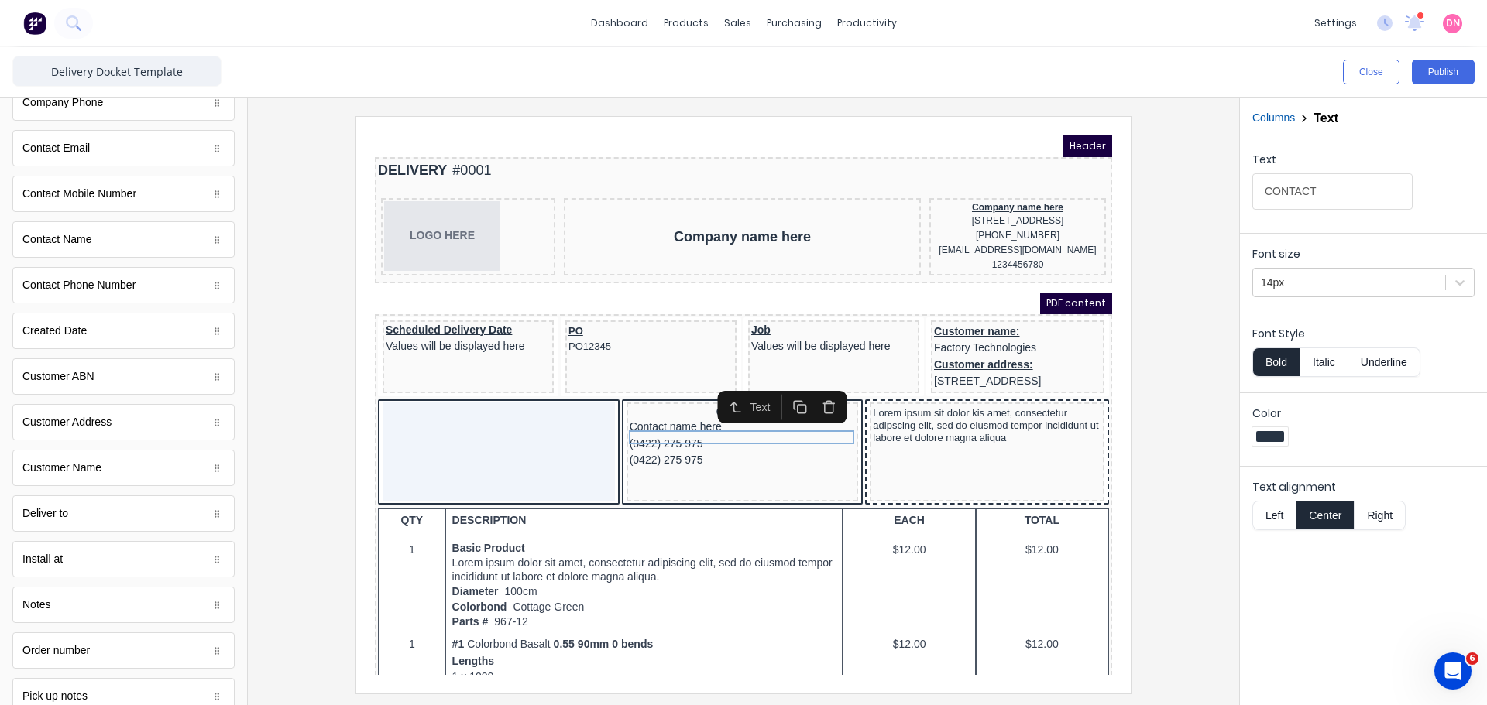
click at [800, 387] on button "button" at bounding box center [809, 389] width 29 height 26
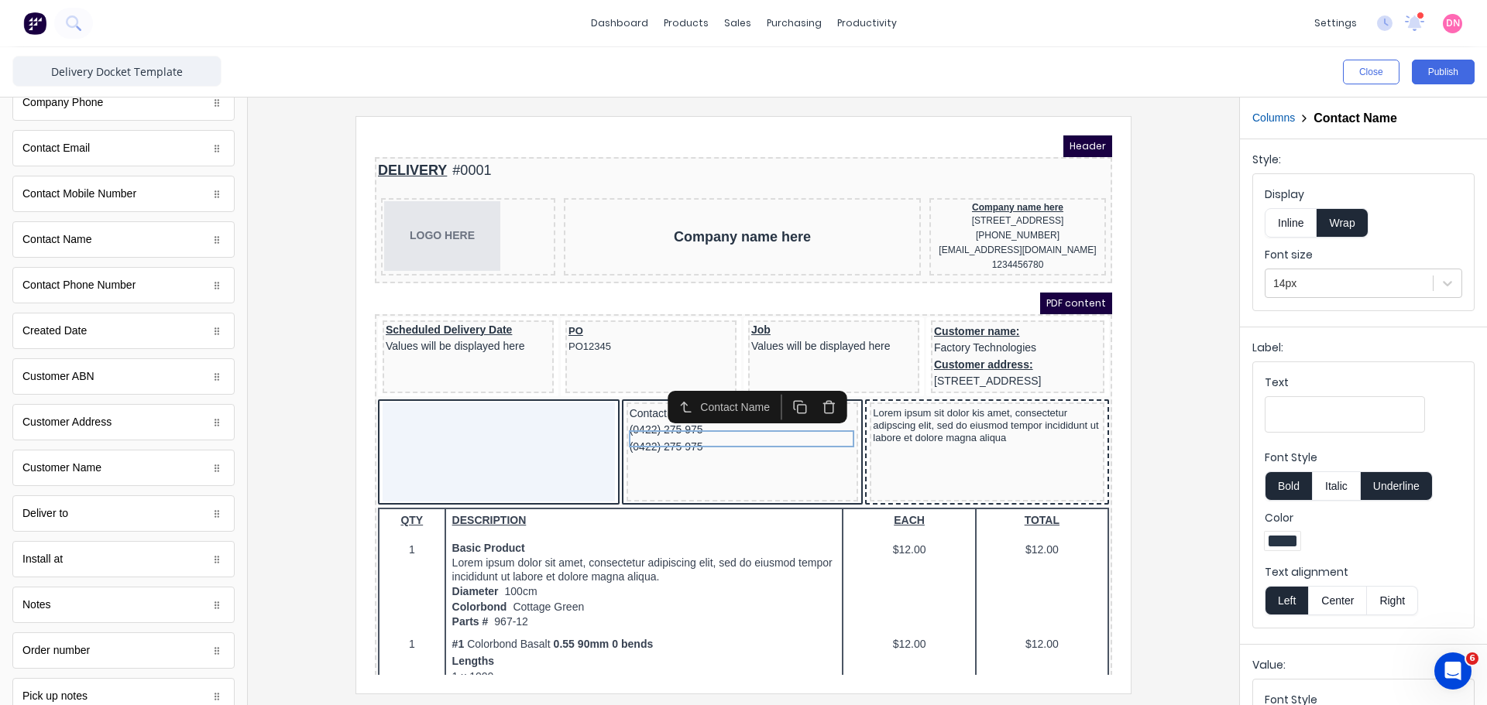
click at [803, 390] on icon "button" at bounding box center [810, 388] width 15 height 15
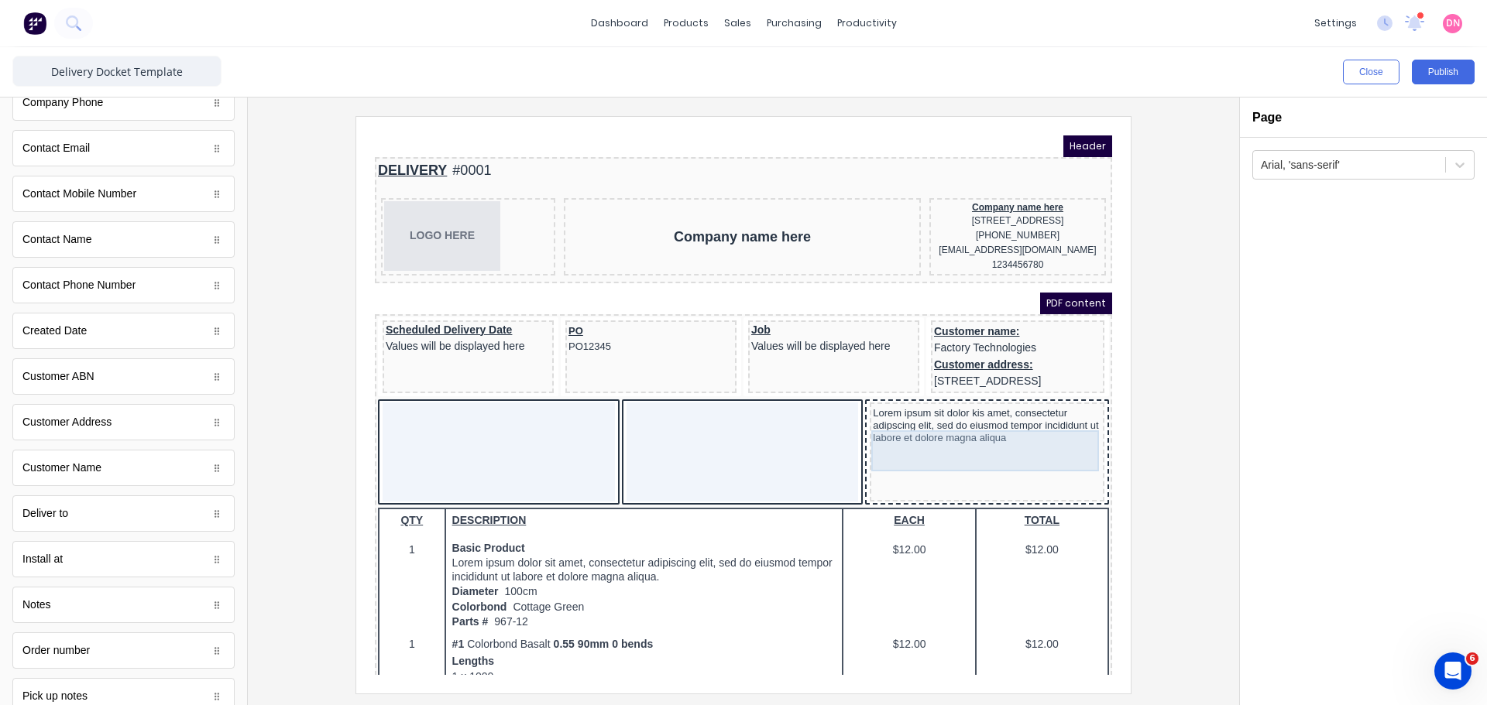
click at [891, 428] on div "Lorem ipsum sit dolor kis amet, consectetur adipscing elit, sed do eiusmod temp…" at bounding box center [968, 407] width 228 height 41
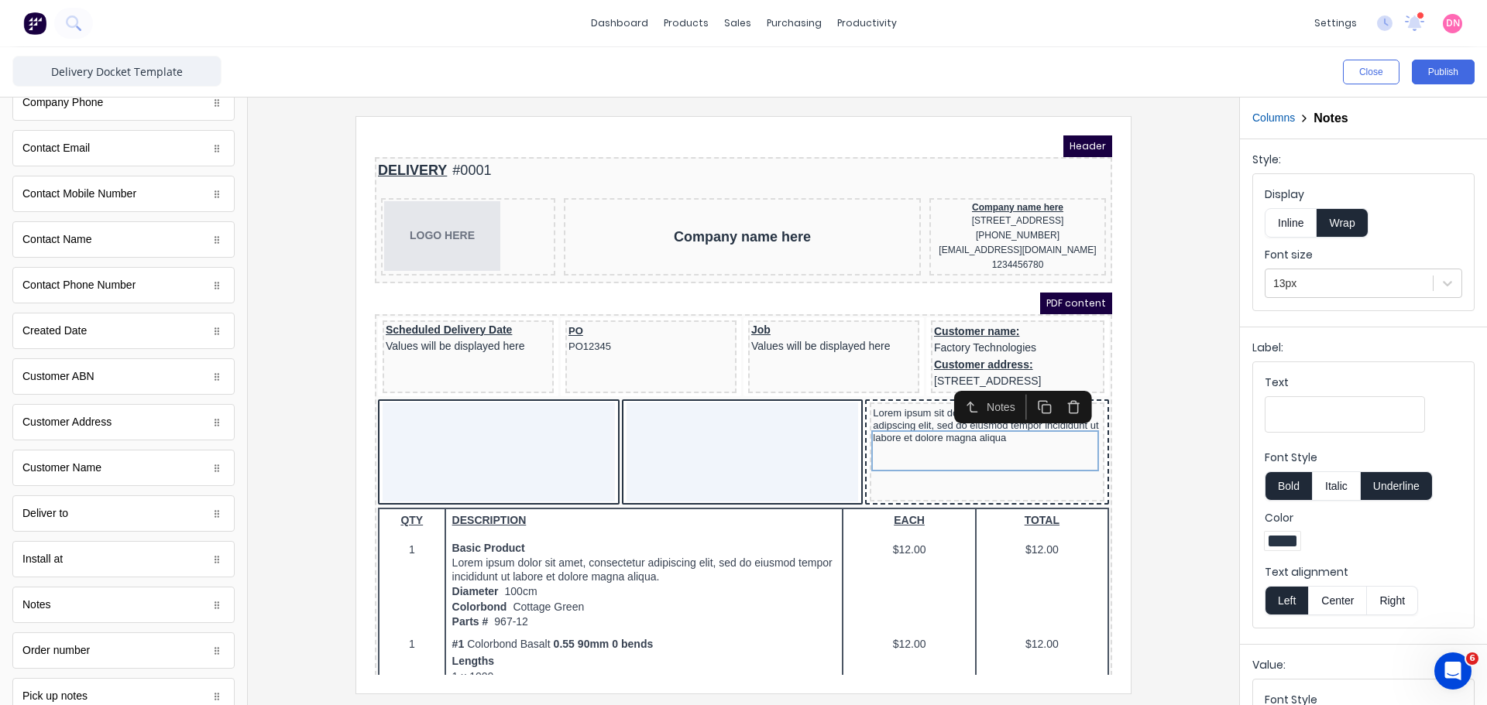
click at [1056, 385] on icon "button" at bounding box center [1055, 385] width 11 height 0
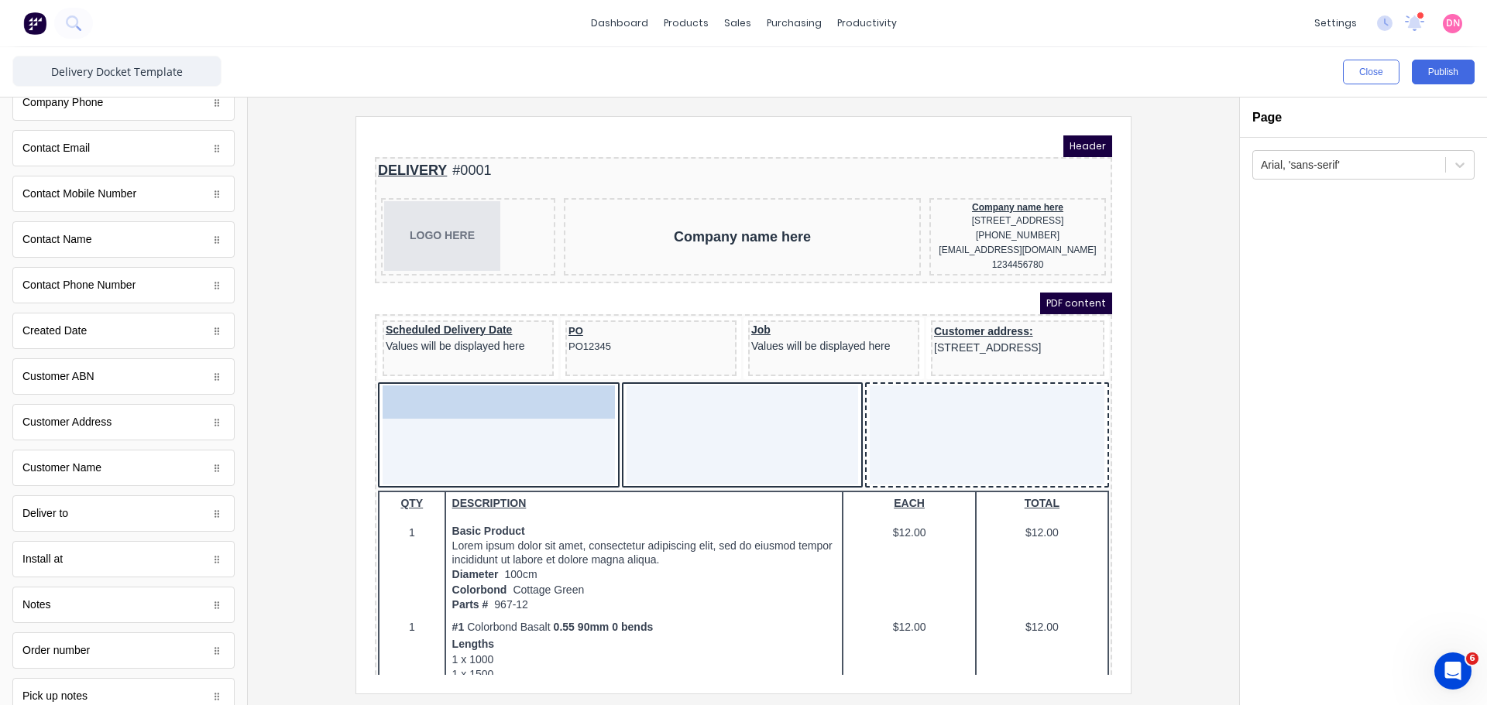
drag, startPoint x: 993, startPoint y: 329, endPoint x: 510, endPoint y: 439, distance: 495.6
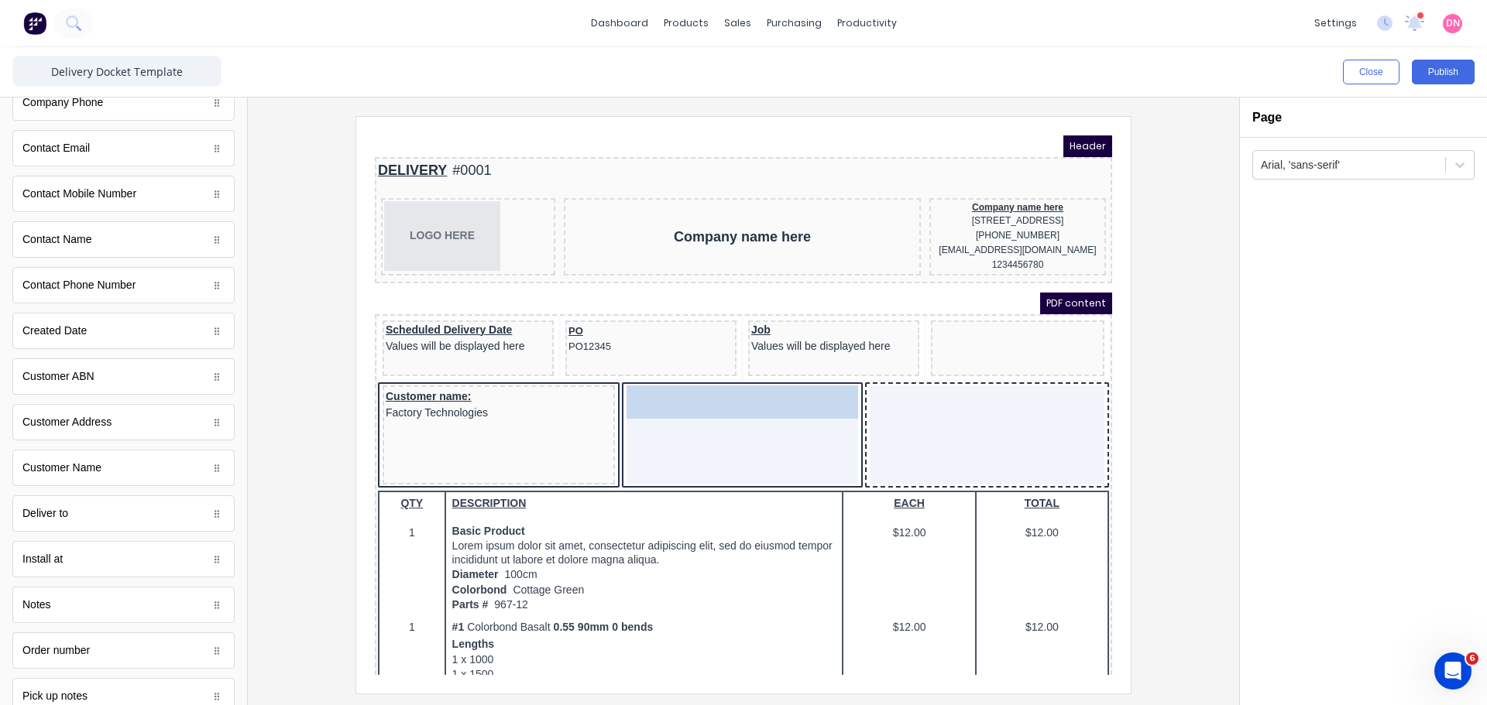
drag, startPoint x: 991, startPoint y: 332, endPoint x: 699, endPoint y: 411, distance: 302.5
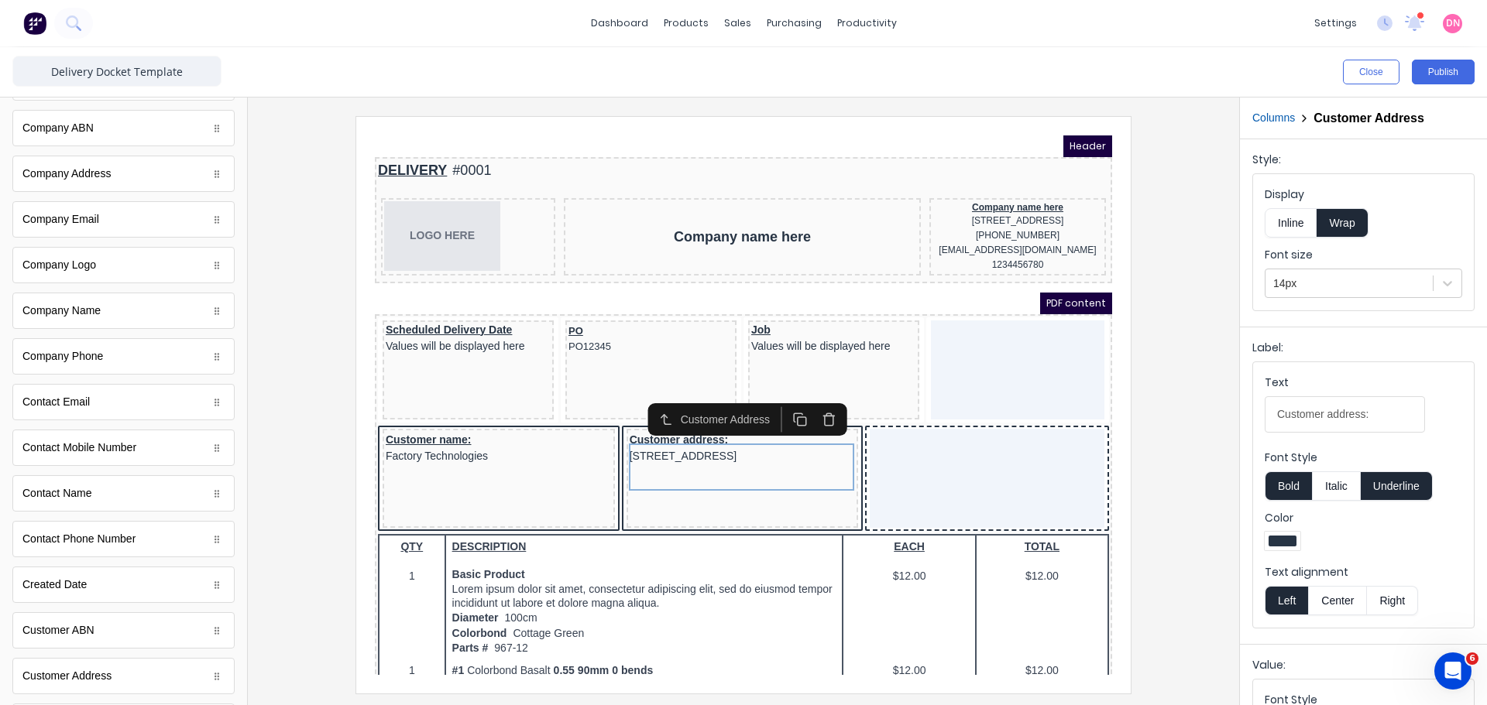
scroll to position [103, 0]
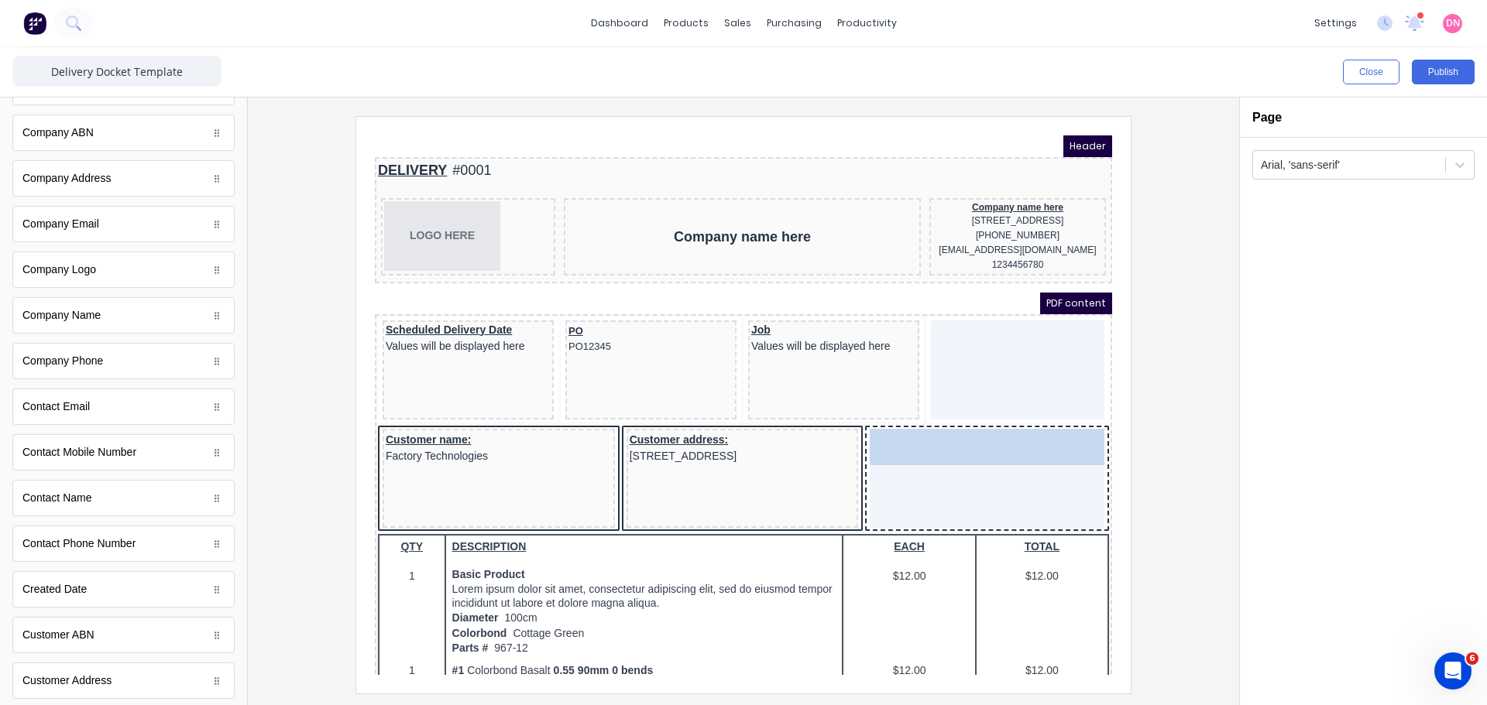
drag, startPoint x: 120, startPoint y: 446, endPoint x: 670, endPoint y: 322, distance: 563.6
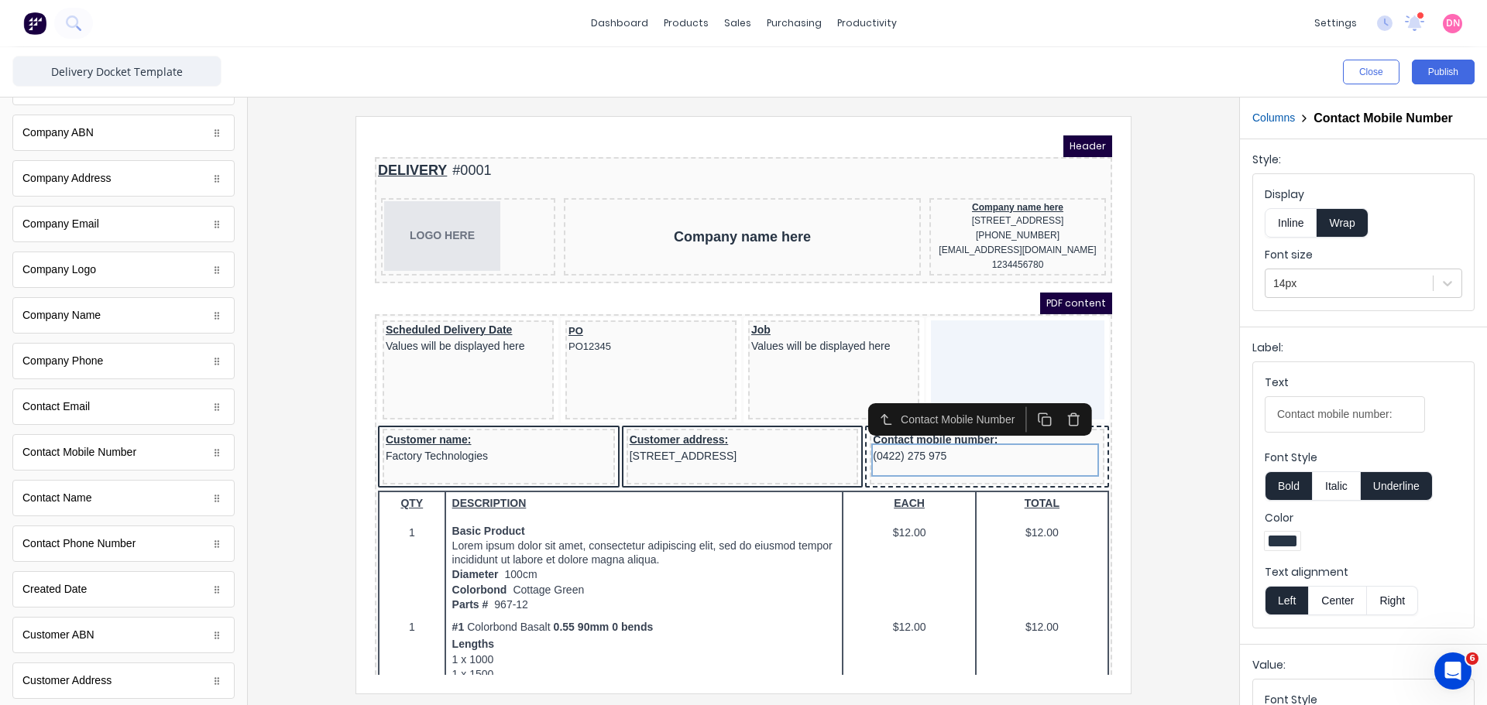
click at [1150, 434] on div at bounding box center [743, 404] width 966 height 577
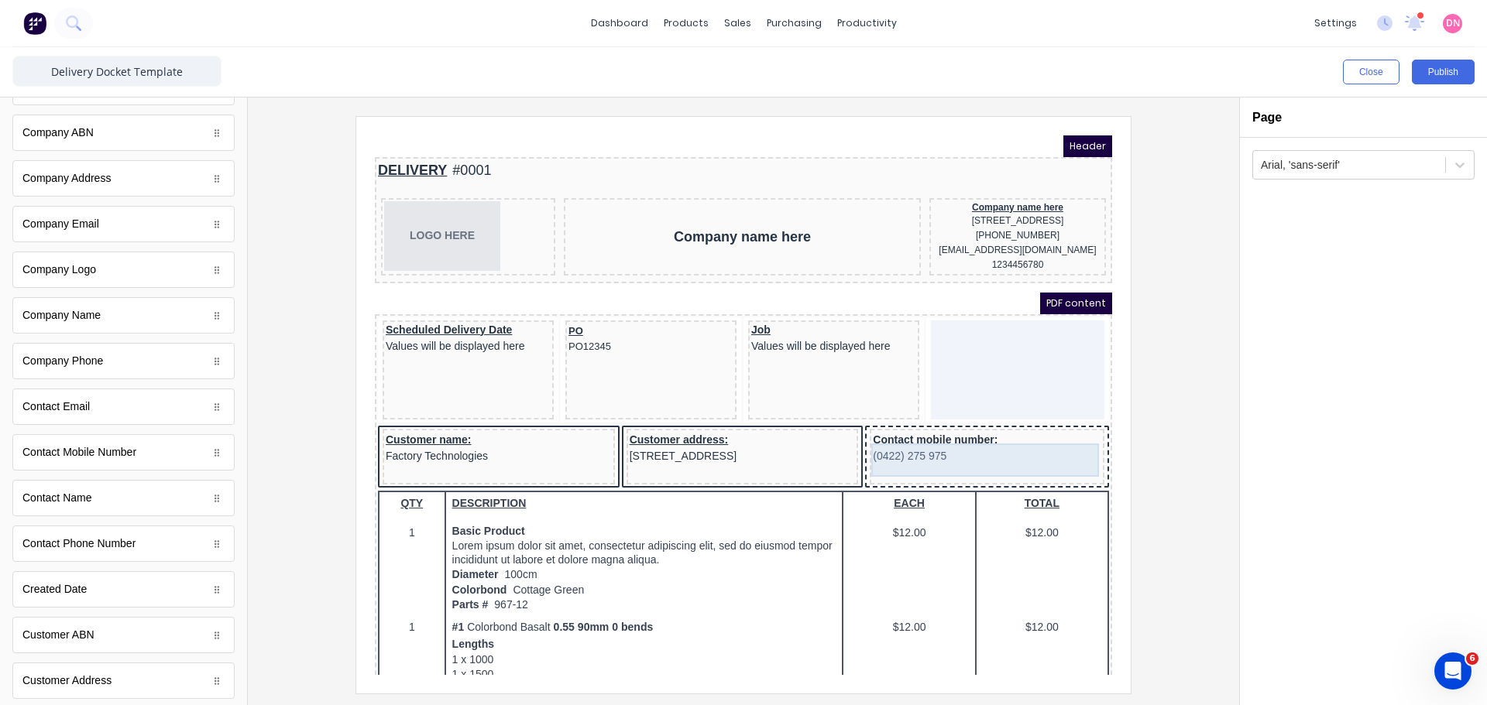
click at [1032, 446] on div "Contact mobile number: (0422) 275 975" at bounding box center [968, 430] width 228 height 33
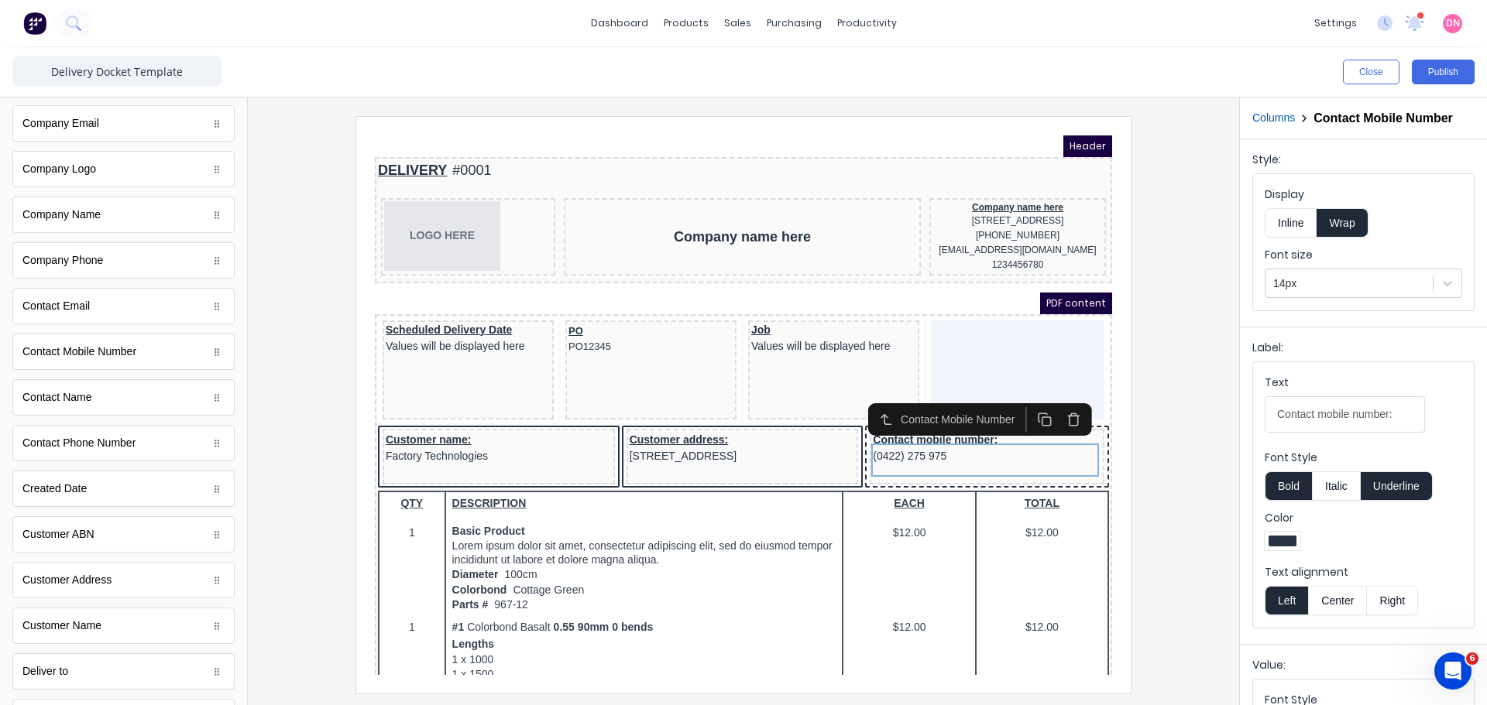
scroll to position [207, 0]
drag, startPoint x: 171, startPoint y: 509, endPoint x: 235, endPoint y: 546, distance: 73.6
click at [235, 546] on div "standard fields Accounting number Accounting number Company ABN Company ABN Com…" at bounding box center [123, 460] width 247 height 1138
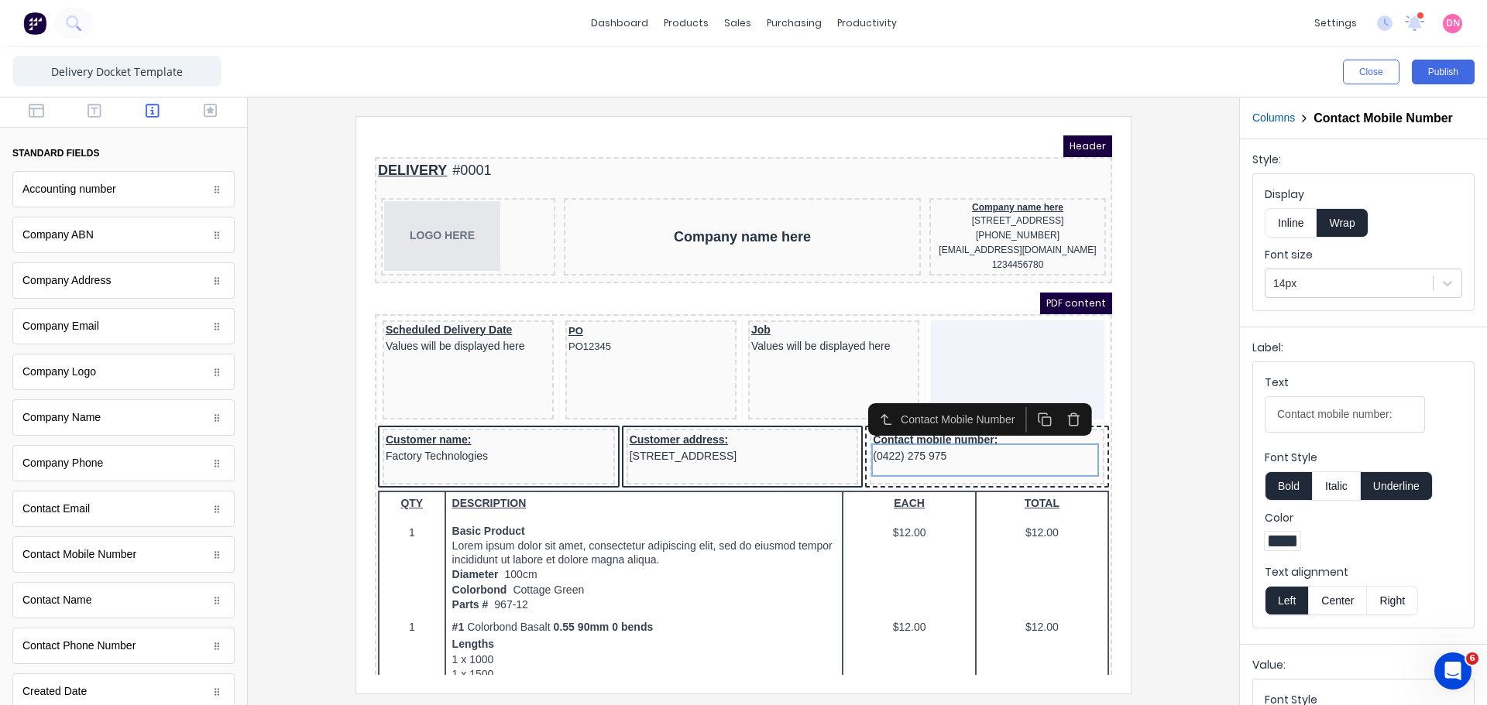
scroll to position [0, 0]
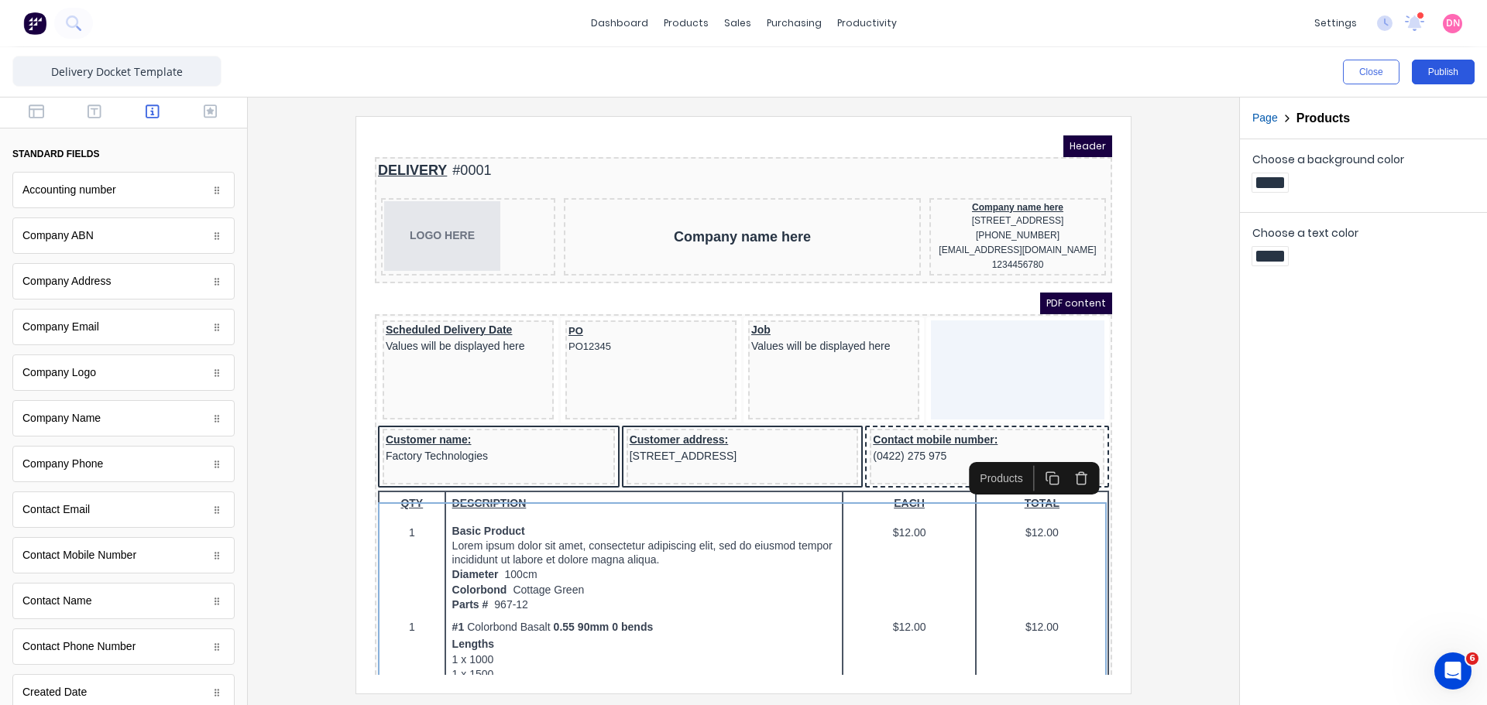
click at [1433, 76] on button "Publish" at bounding box center [1443, 72] width 63 height 25
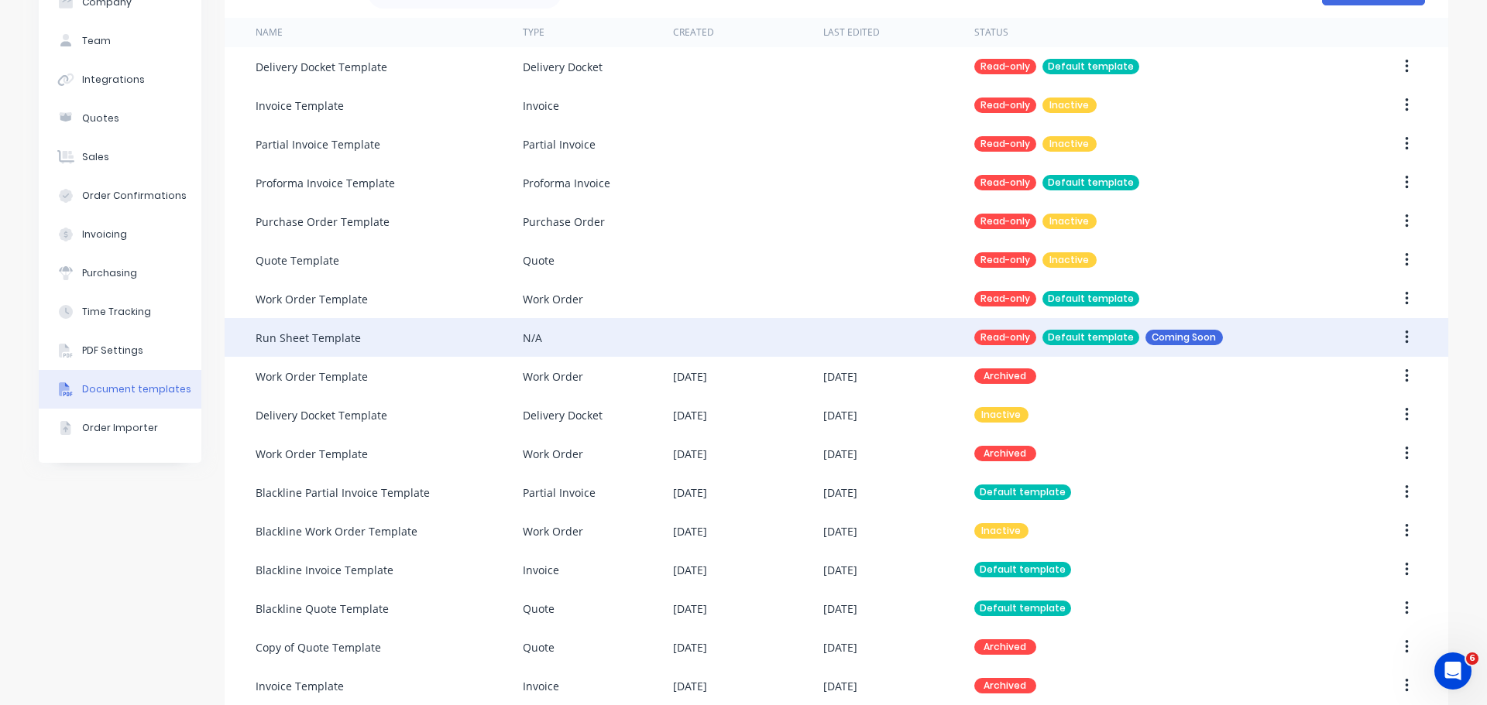
scroll to position [43, 0]
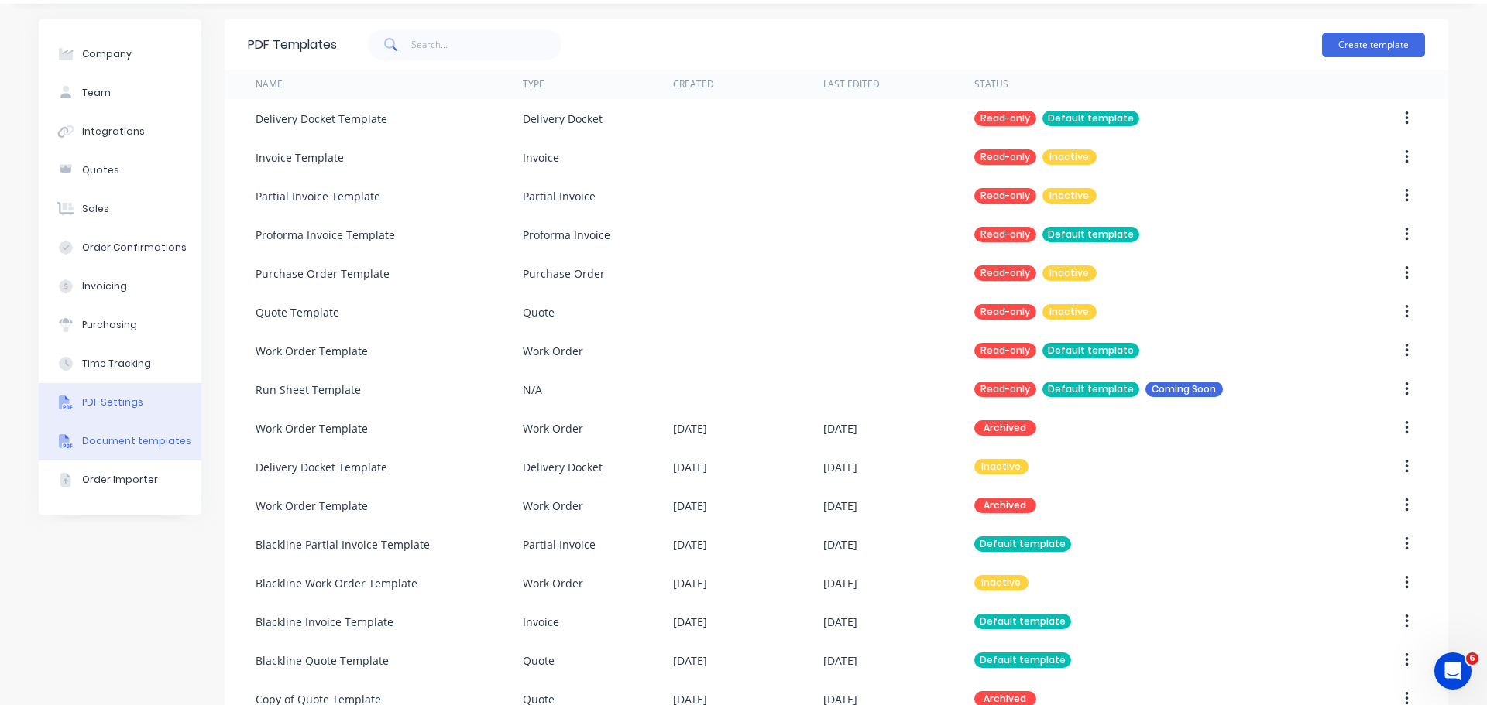
click at [153, 383] on button "PDF Settings" at bounding box center [120, 402] width 163 height 39
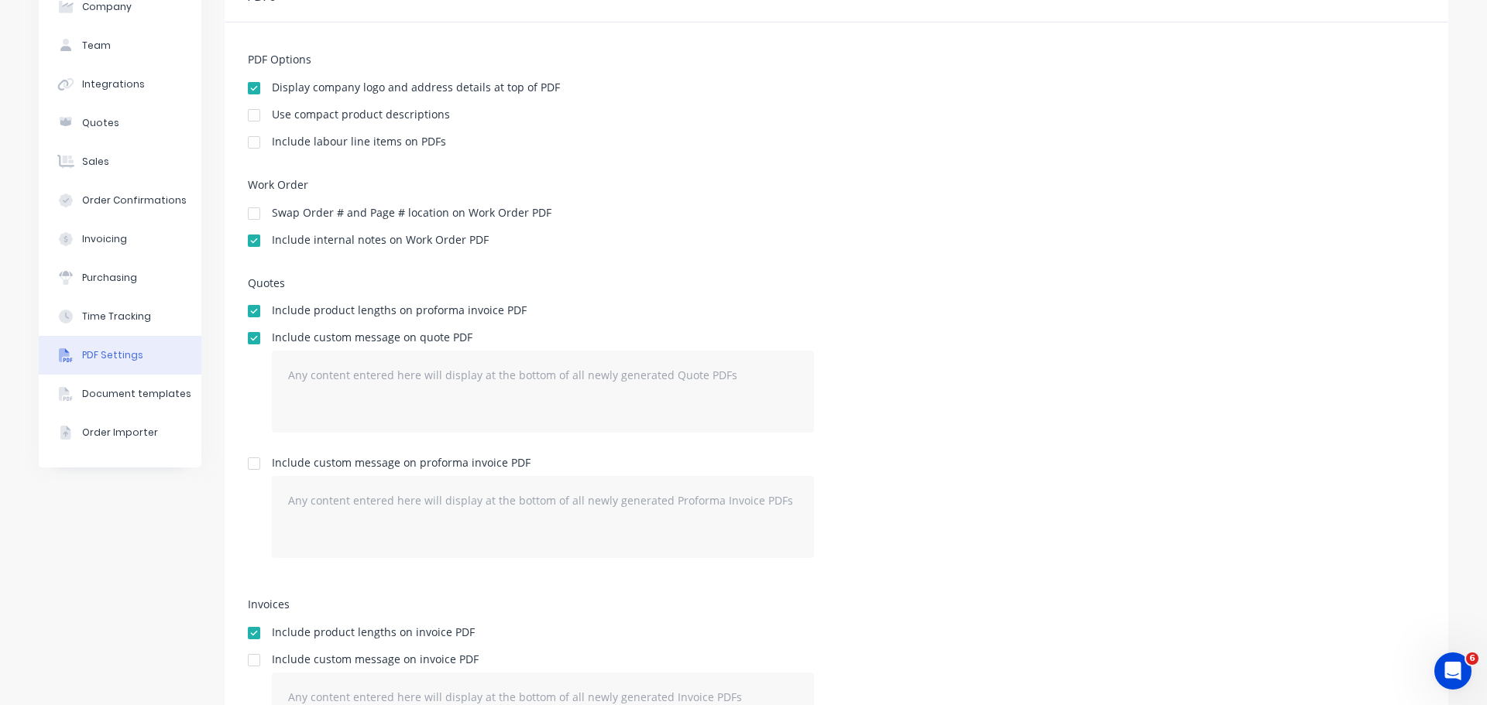
scroll to position [102, 0]
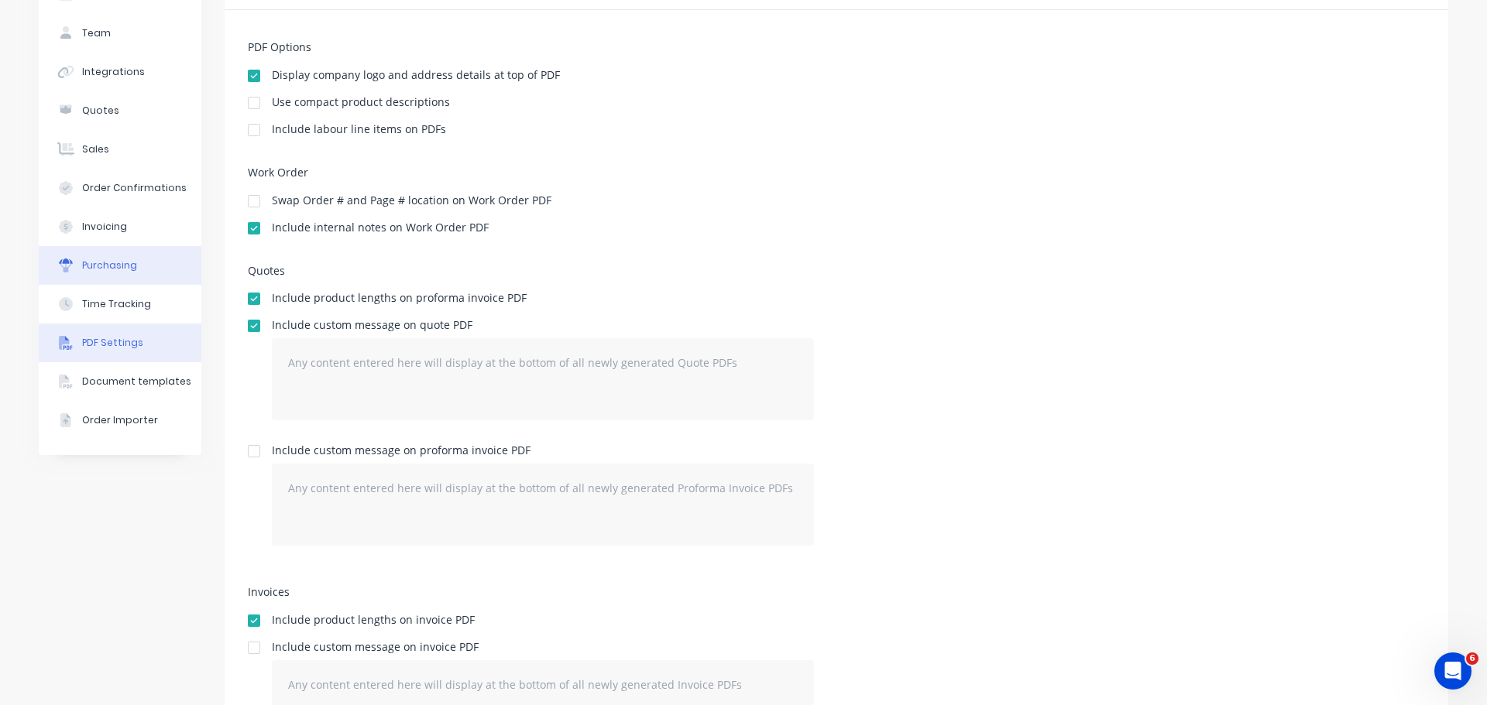
click at [142, 246] on button "Purchasing" at bounding box center [120, 265] width 163 height 39
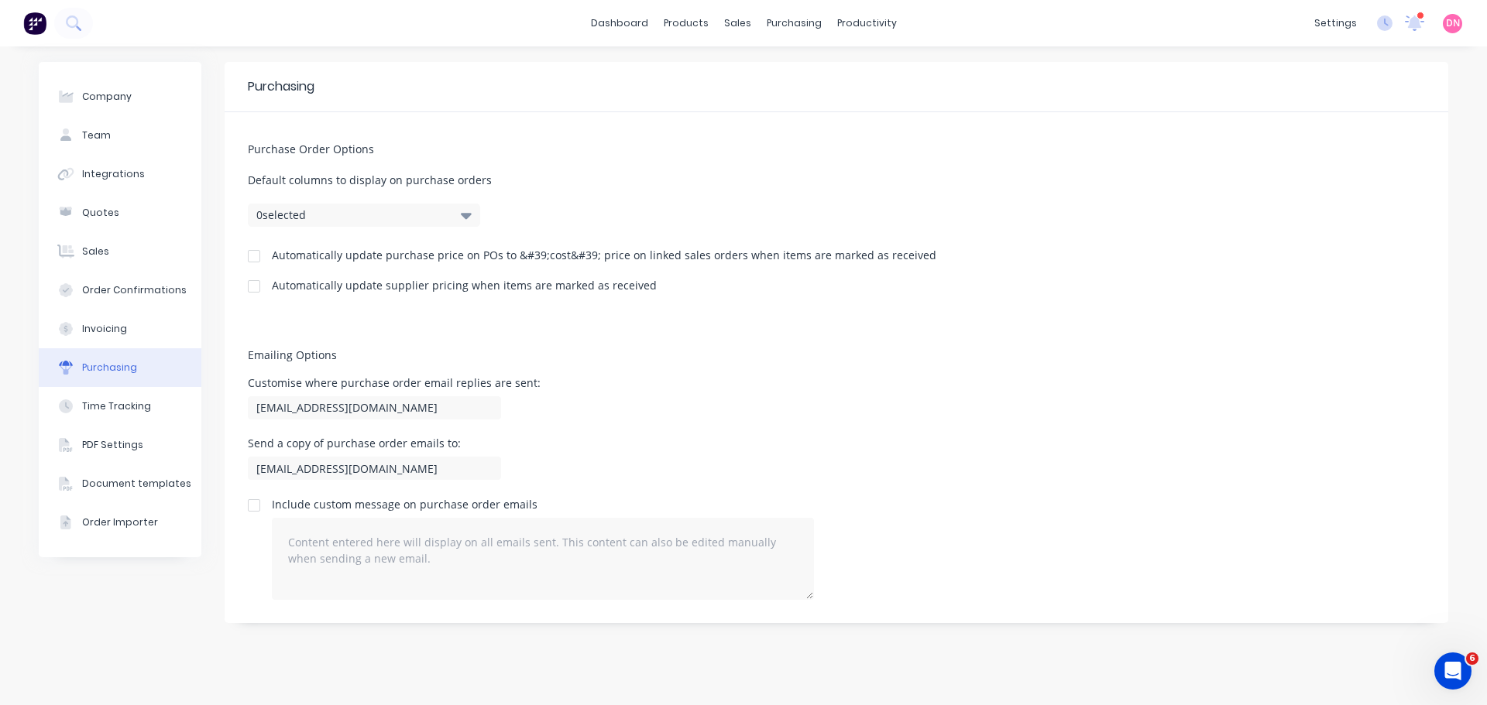
click at [280, 204] on button "0 selected" at bounding box center [364, 215] width 232 height 23
click at [116, 310] on button "Invoicing" at bounding box center [120, 329] width 163 height 39
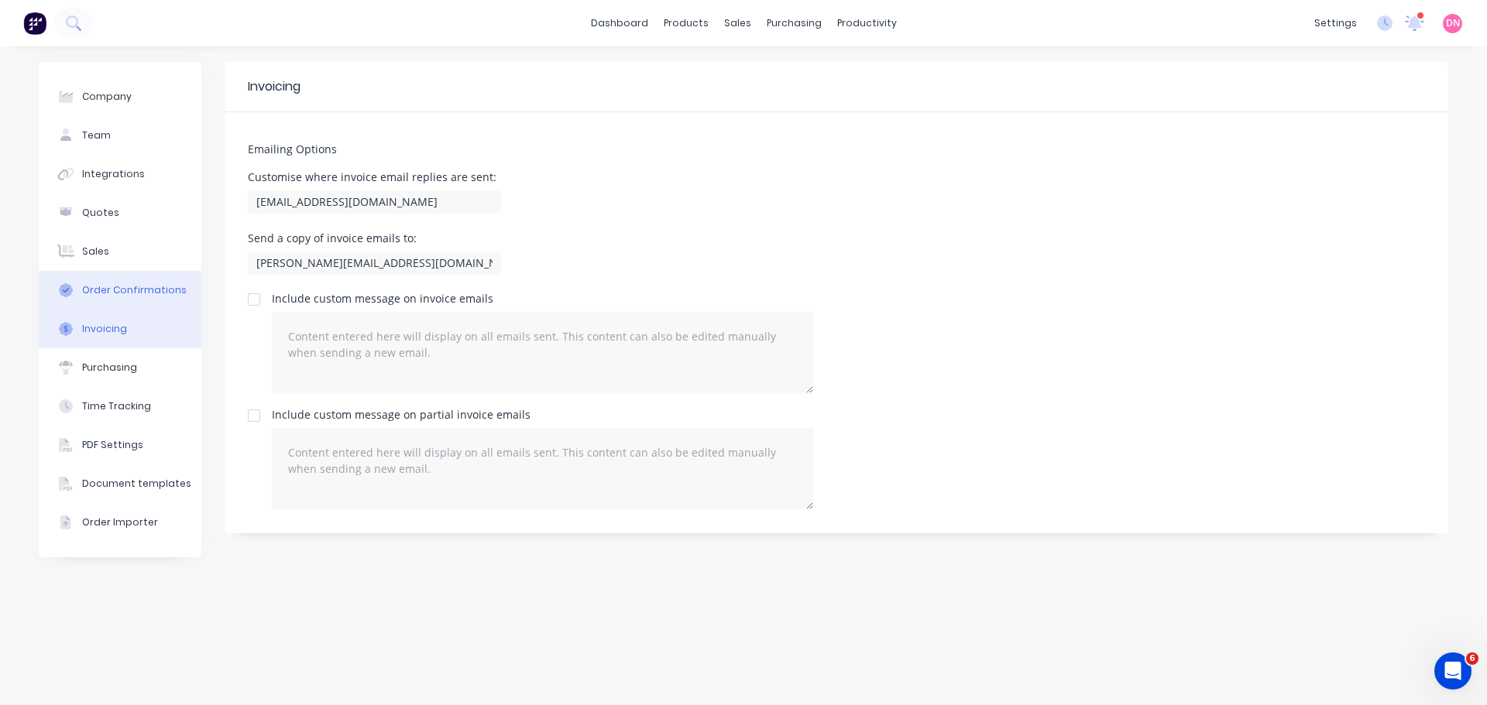
click at [129, 283] on div "Order Confirmations" at bounding box center [134, 290] width 105 height 14
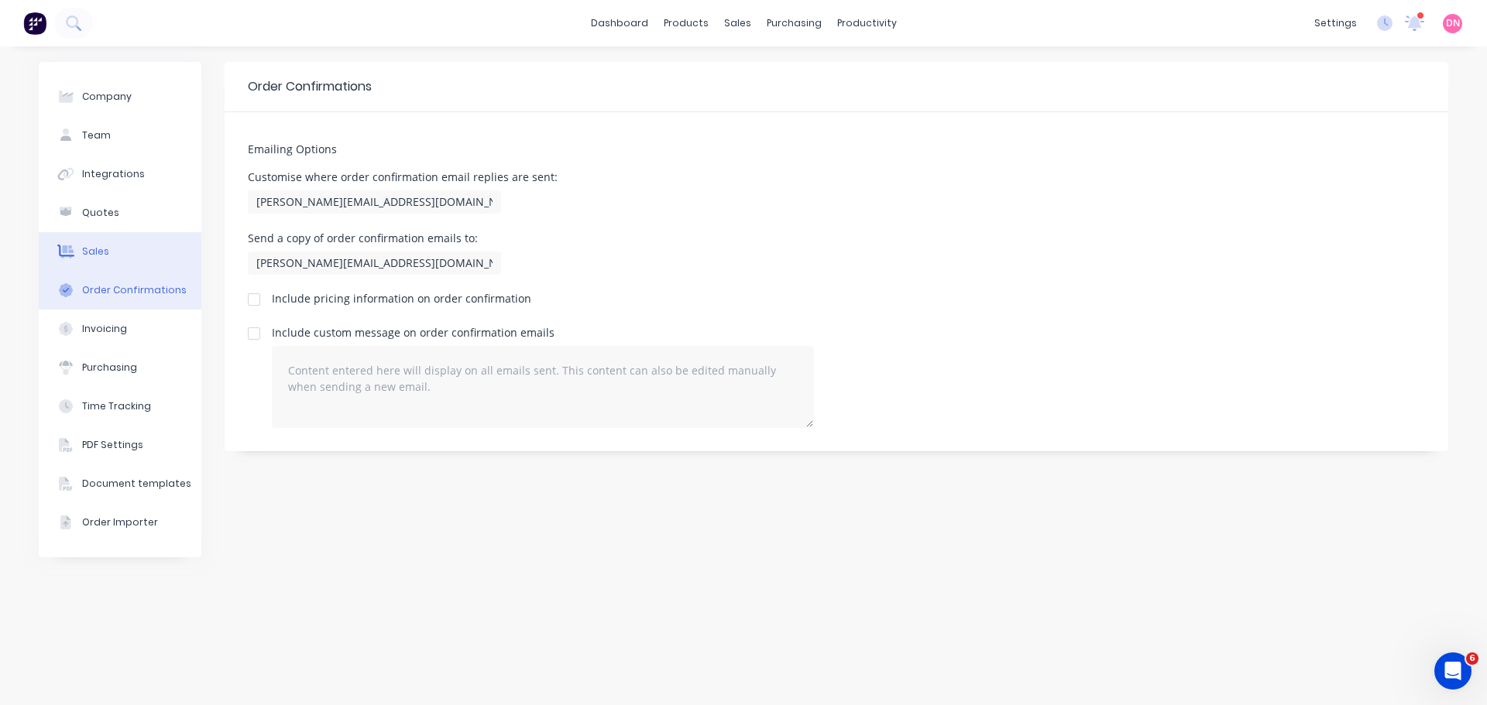
click at [146, 232] on button "Sales" at bounding box center [120, 251] width 163 height 39
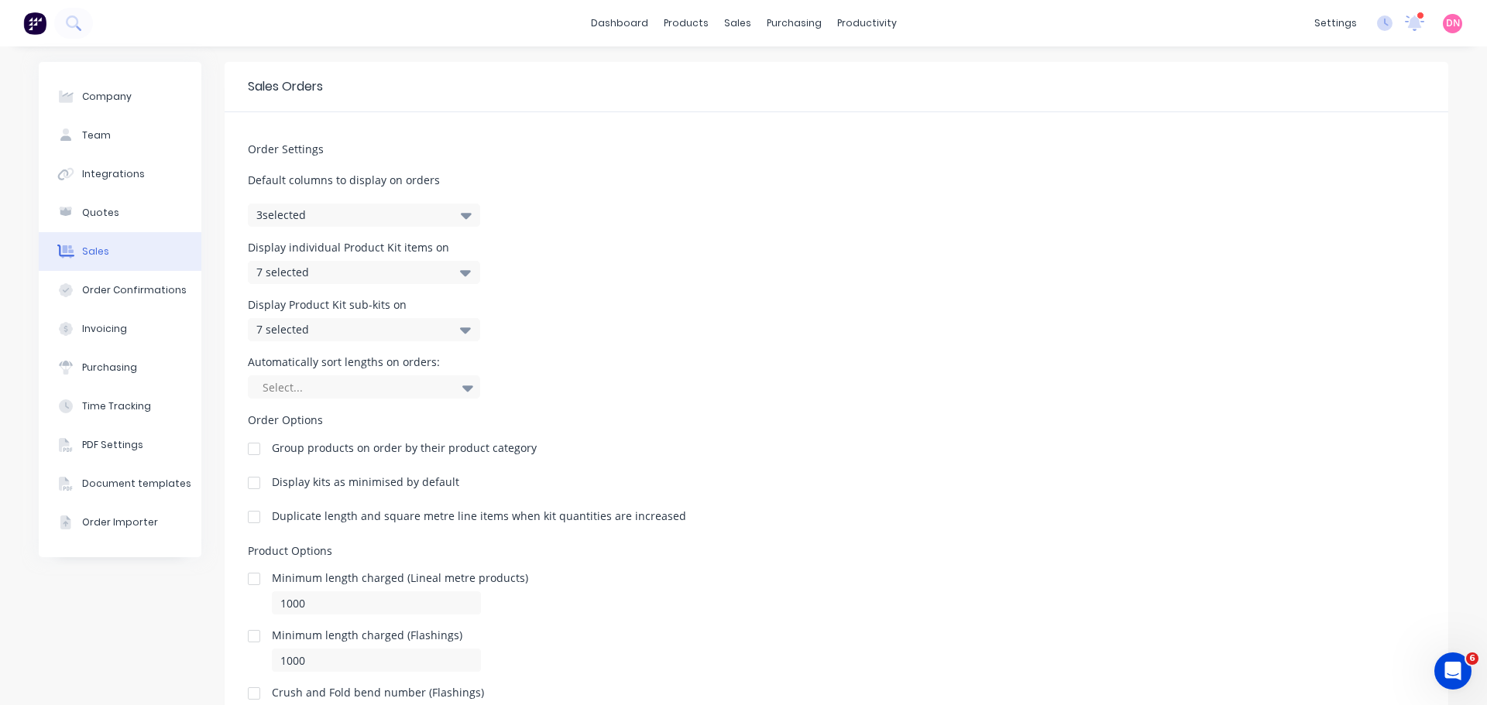
click at [280, 204] on button "3 selected" at bounding box center [364, 215] width 232 height 23
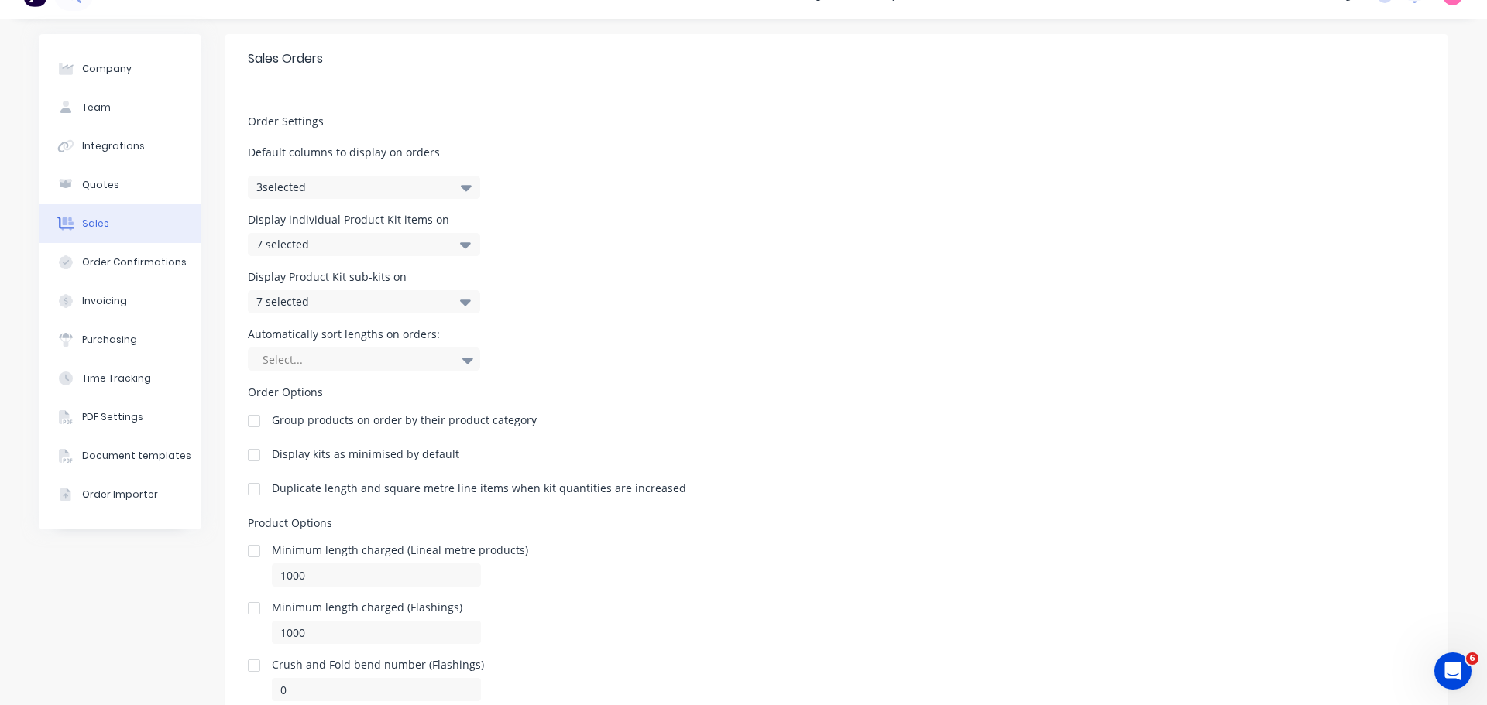
scroll to position [29, 0]
click at [107, 165] on button "Quotes" at bounding box center [120, 184] width 163 height 39
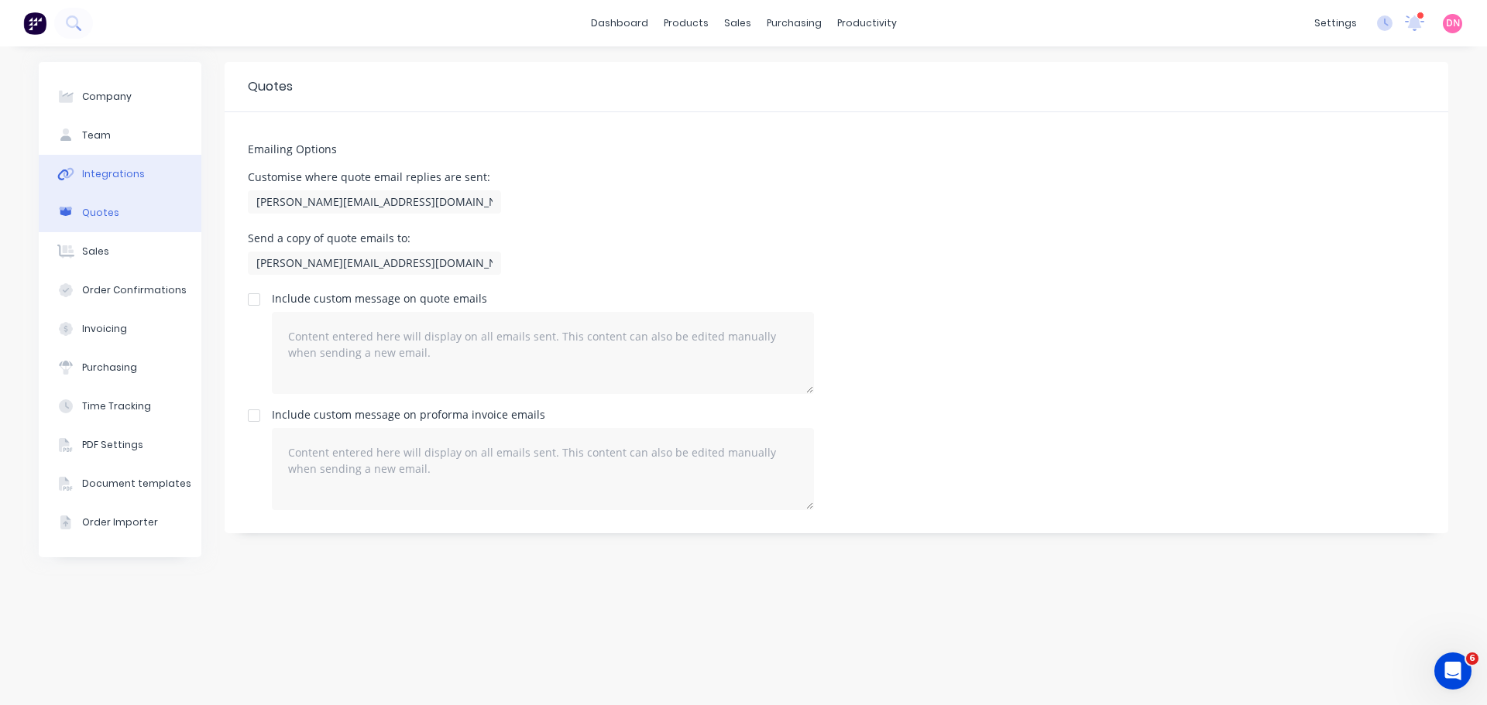
click at [117, 155] on button "Integrations" at bounding box center [120, 174] width 163 height 39
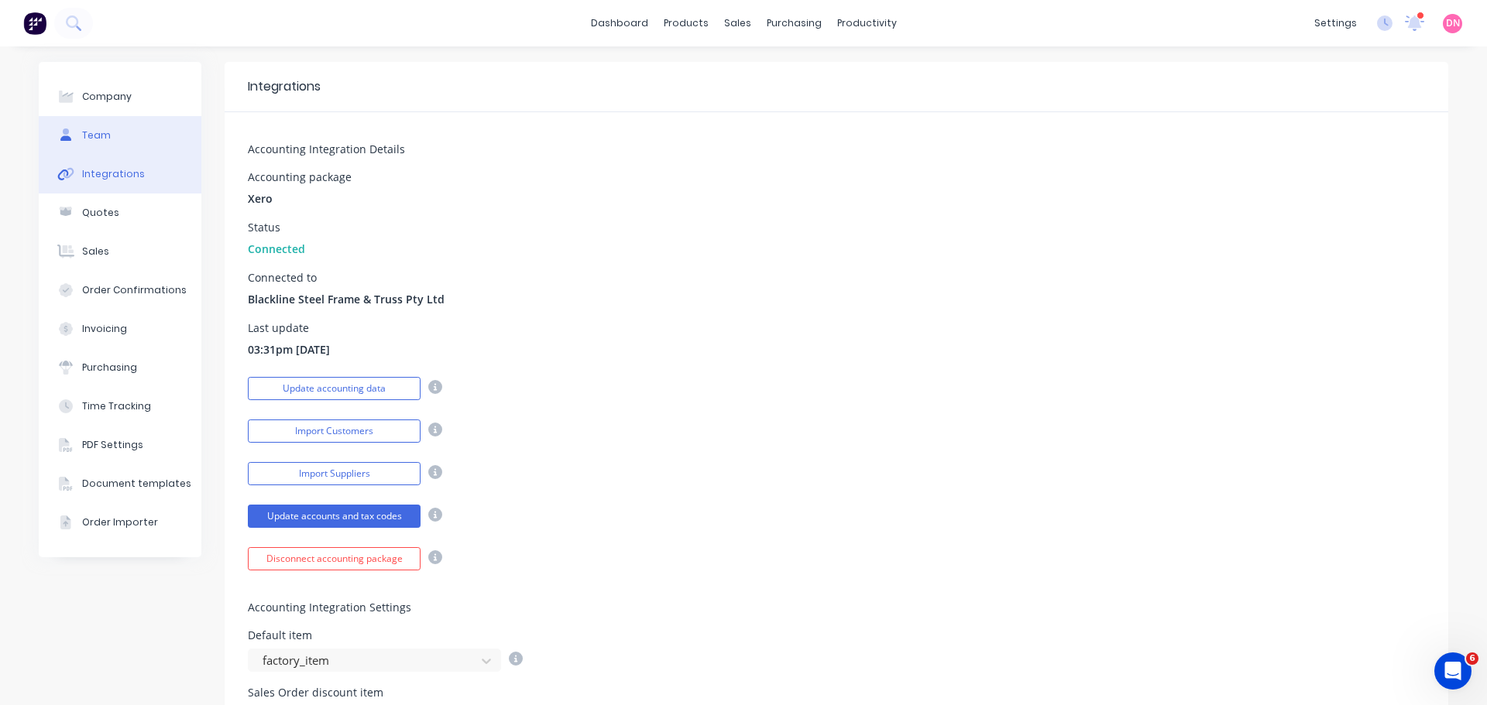
click at [127, 116] on button "Team" at bounding box center [120, 135] width 163 height 39
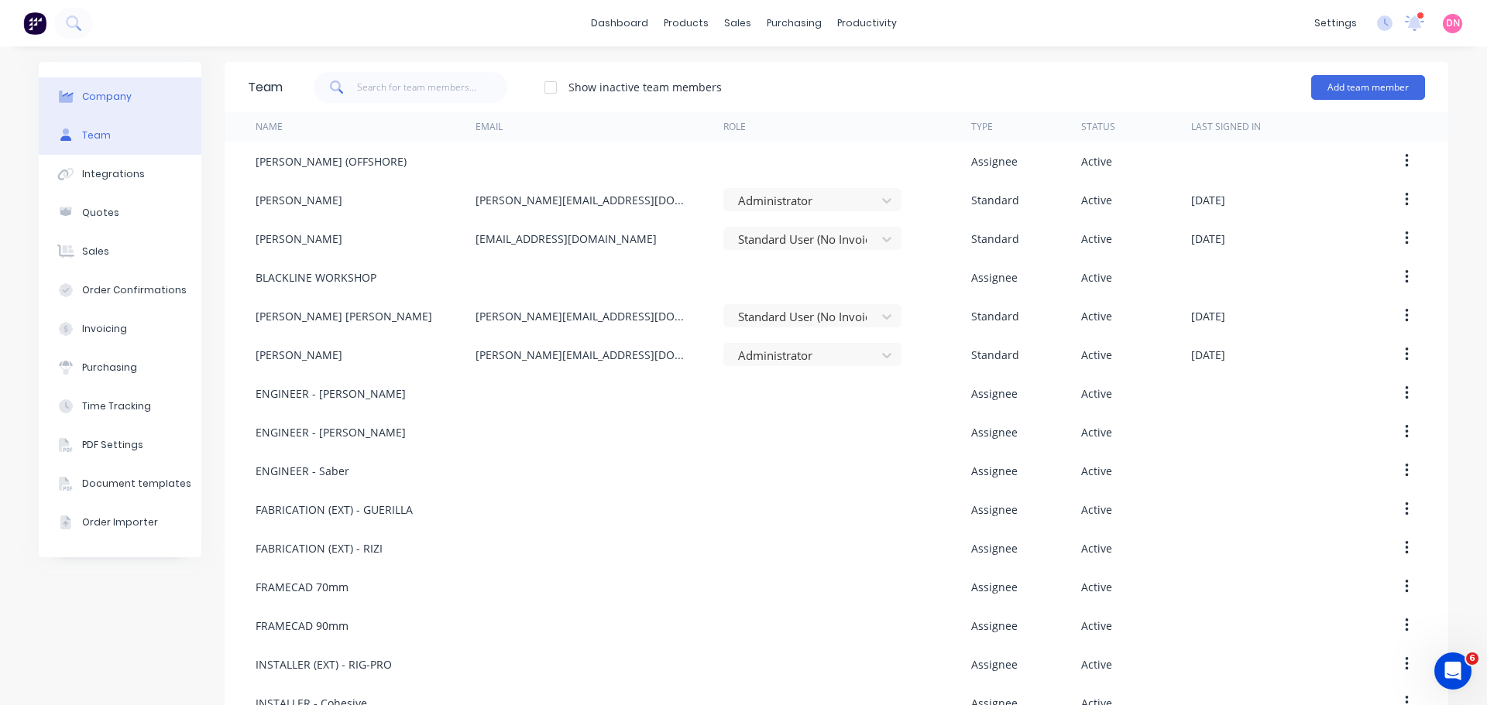
click at [142, 83] on button "Company" at bounding box center [120, 96] width 163 height 39
select select "AU"
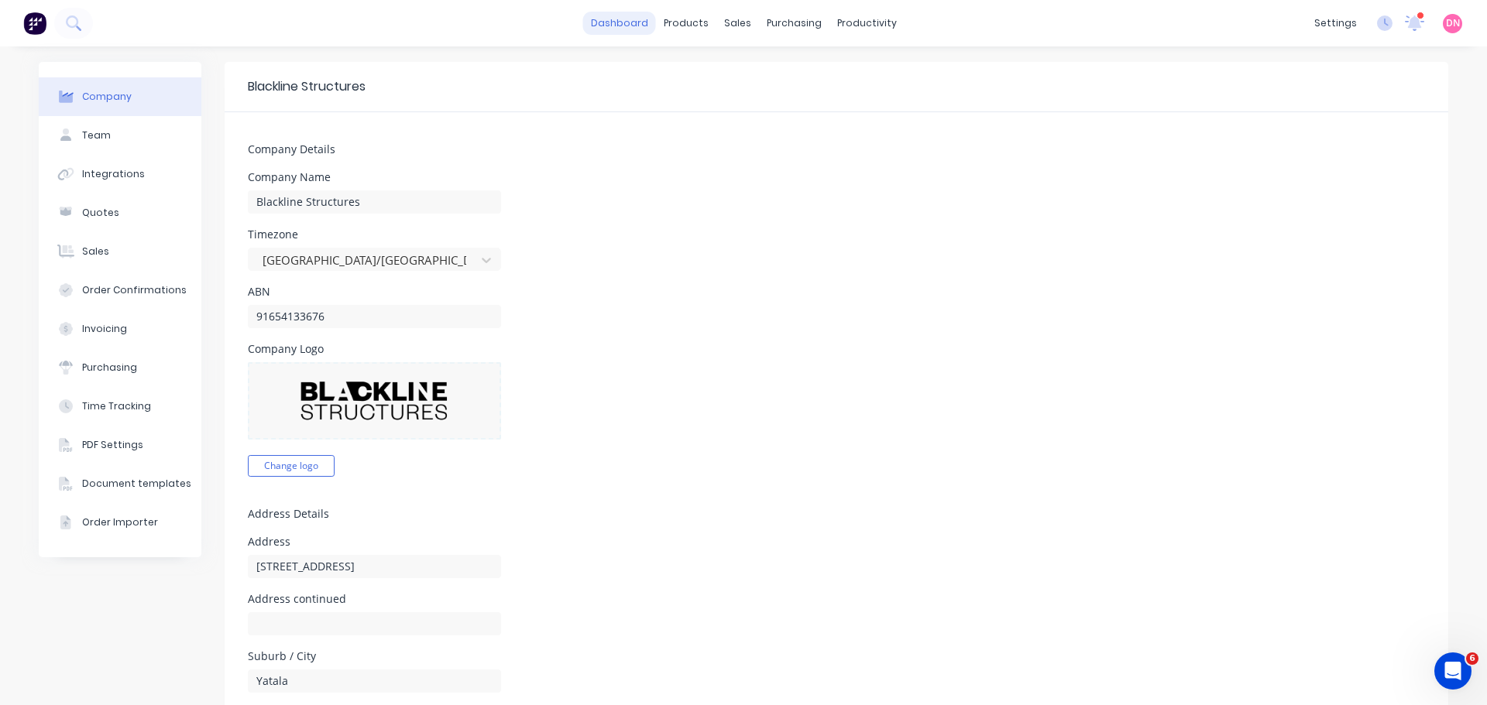
click at [637, 29] on link "dashboard" at bounding box center [619, 23] width 73 height 23
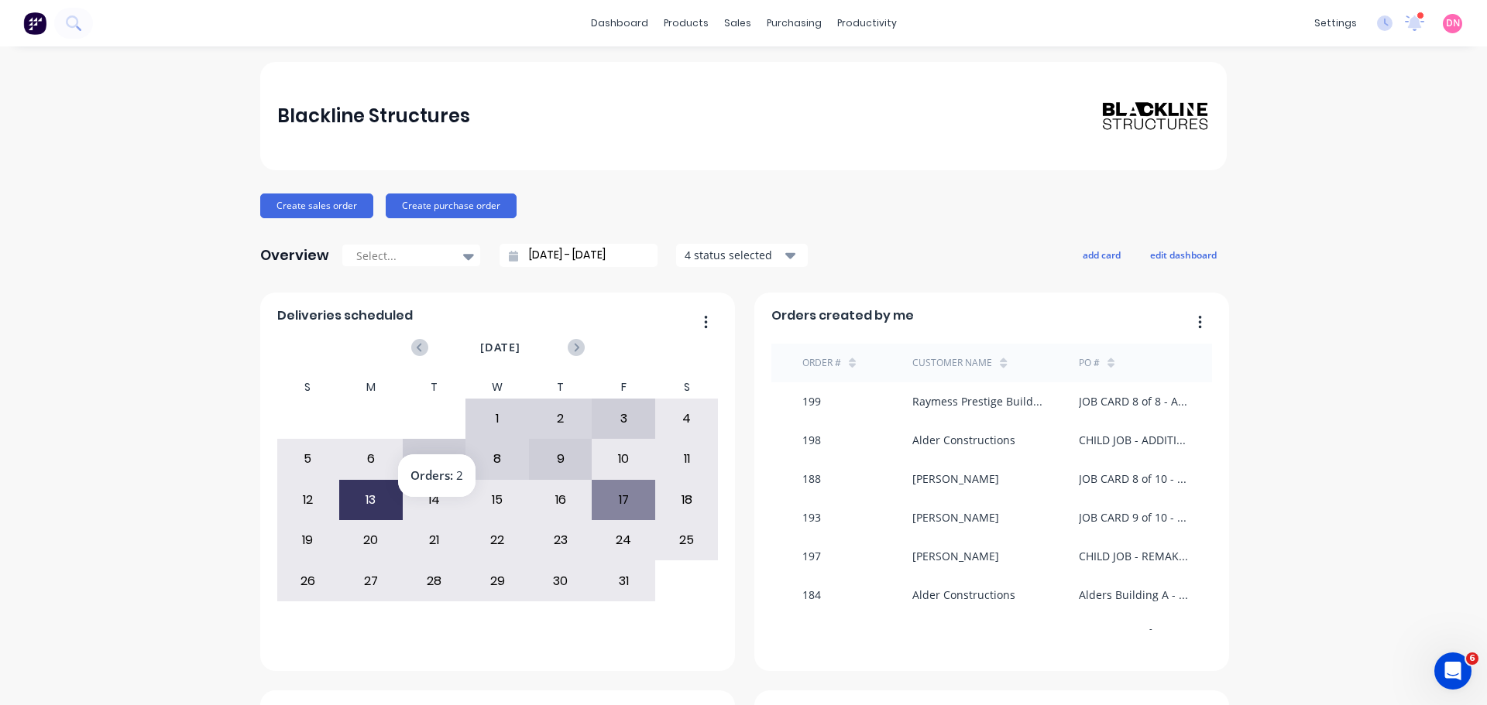
click at [431, 440] on div "7" at bounding box center [434, 459] width 62 height 39
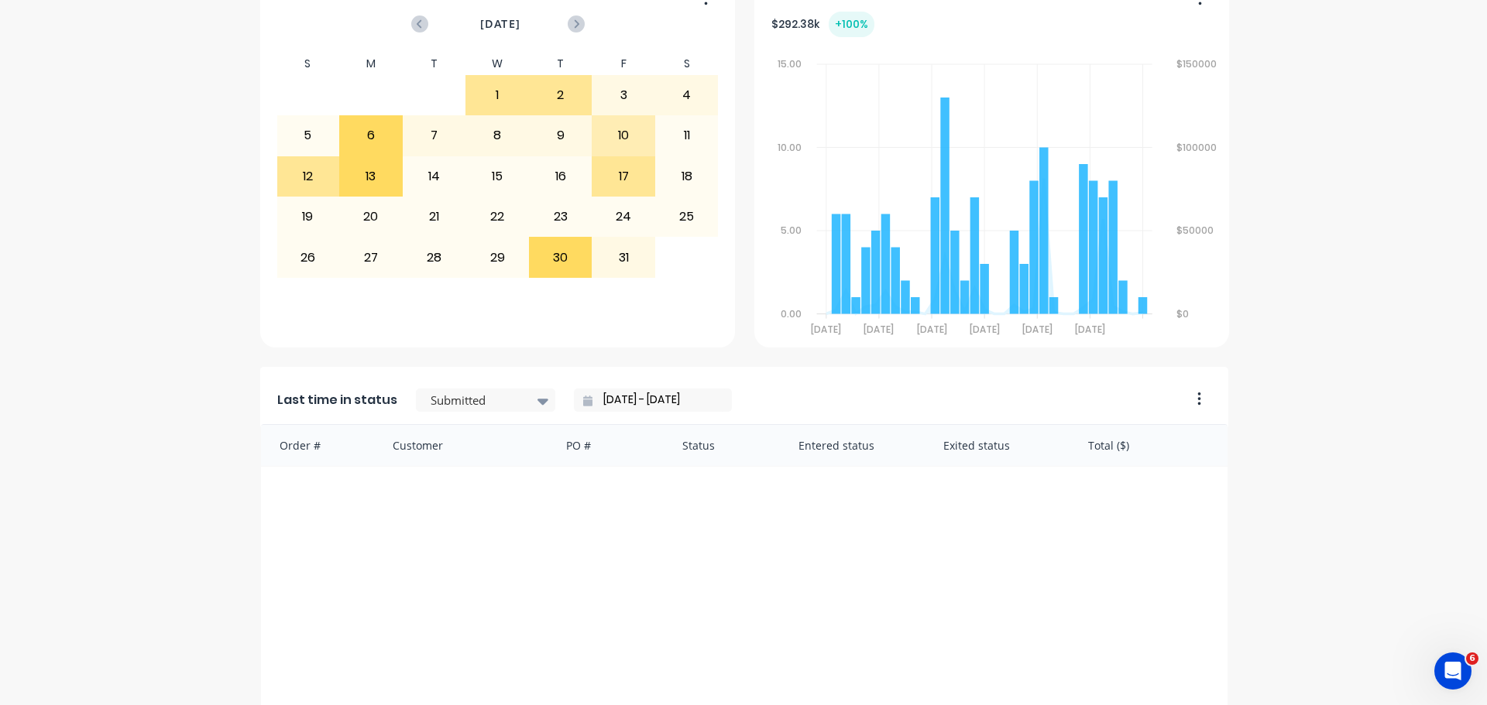
scroll to position [723, 0]
click at [454, 389] on div "Submitted" at bounding box center [477, 400] width 107 height 23
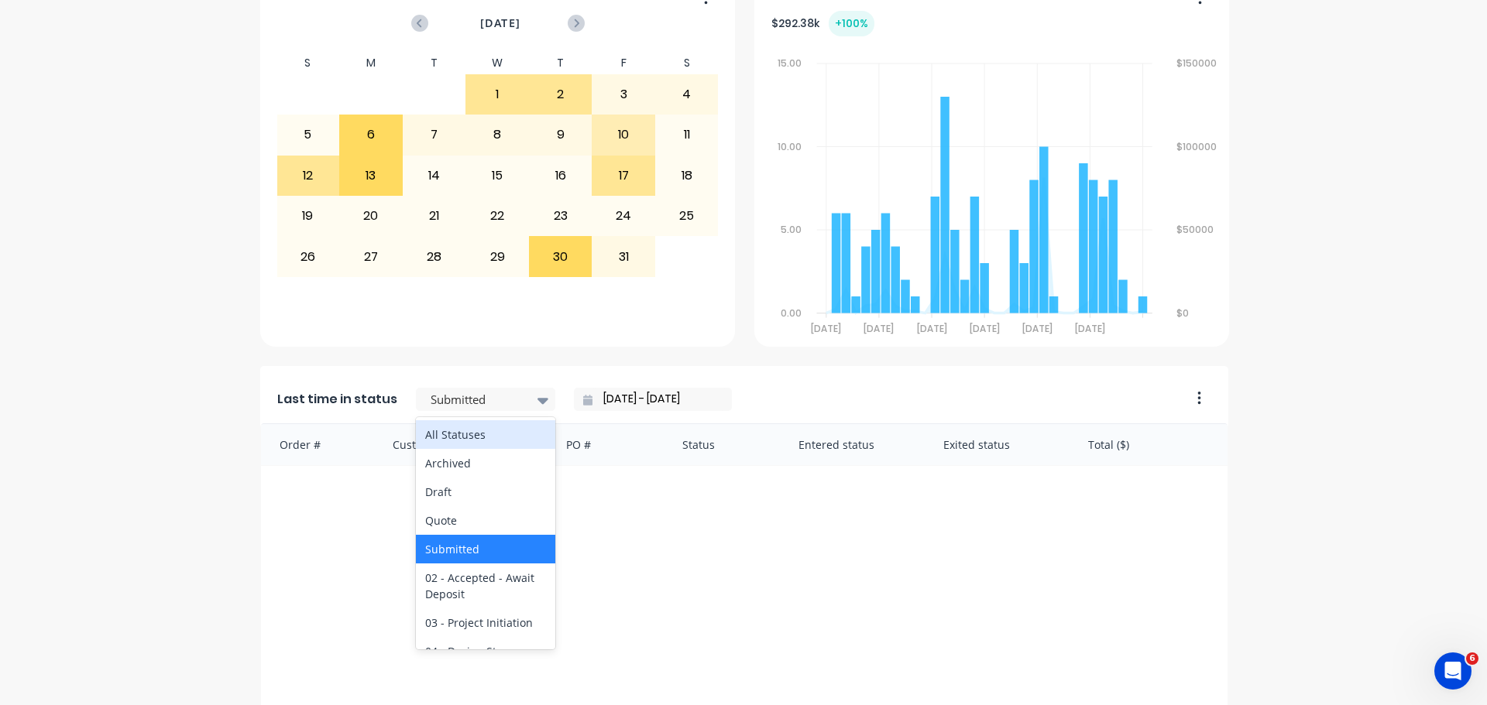
click at [455, 421] on div "All Statuses" at bounding box center [485, 435] width 139 height 29
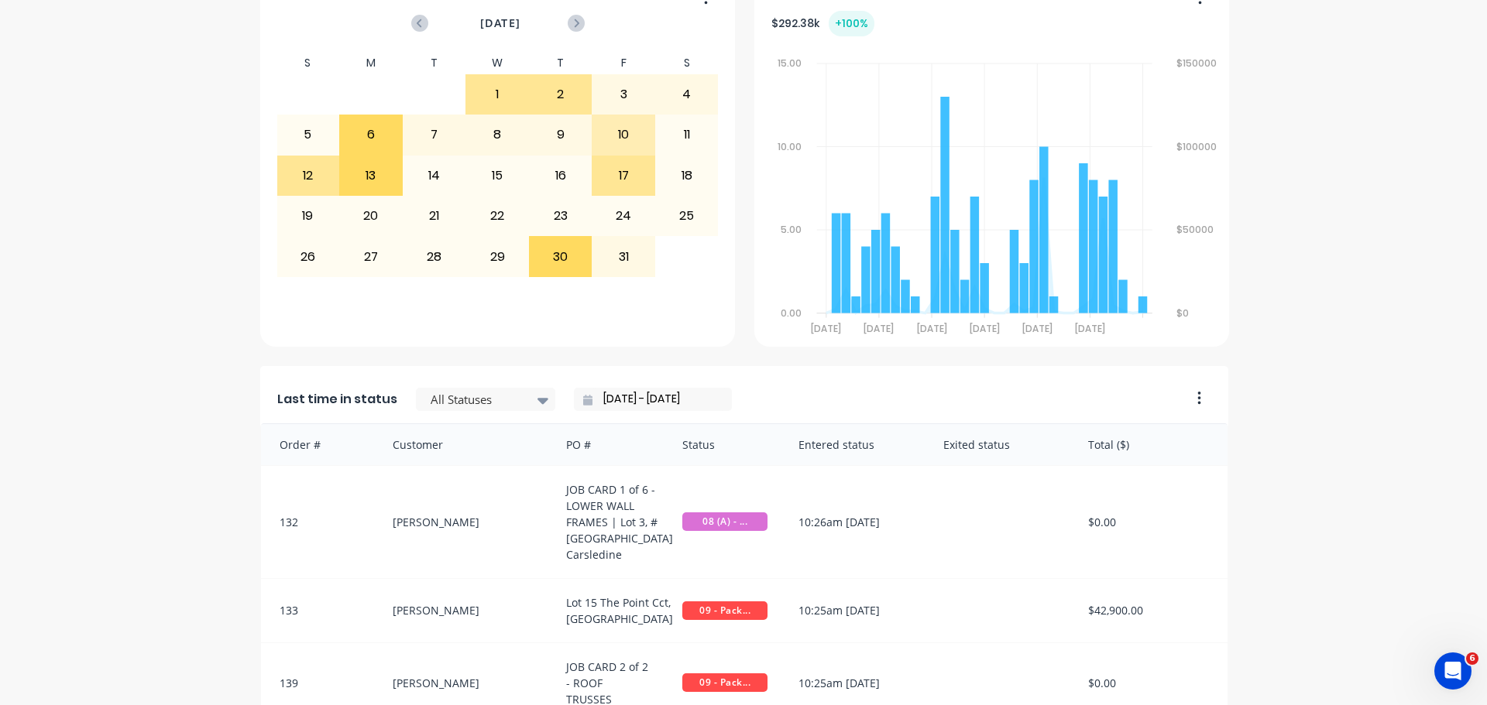
click at [597, 388] on input "05/10/25 - 05/10/25" at bounding box center [658, 399] width 133 height 23
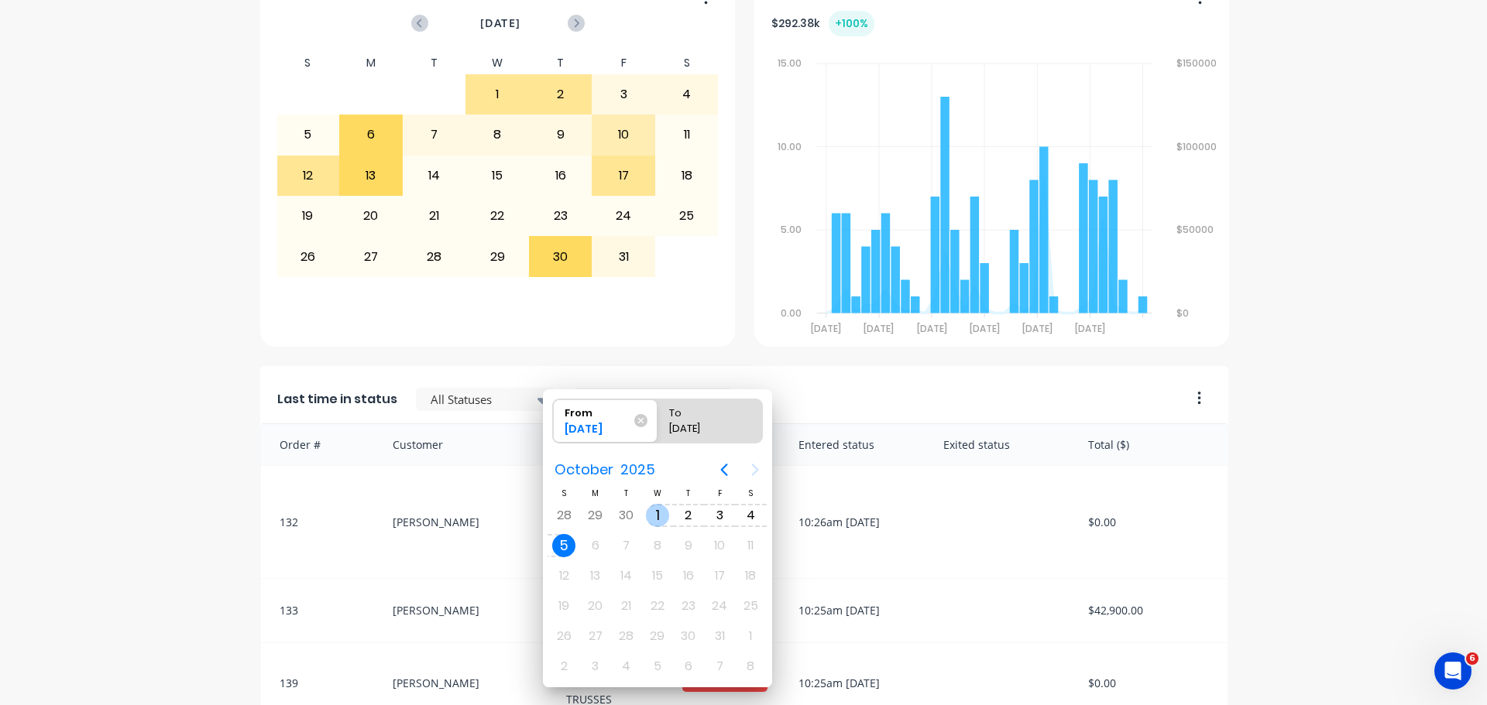
click at [651, 519] on div "1" at bounding box center [657, 515] width 23 height 23
type input "01/10/25 - 05/10/25"
radio input "false"
radio input "true"
click at [826, 360] on div "15.00 15.00 10.00 10.00 5.00 5.00 0.00 0.00 Sep 03 Sep 03 Sep 08 Sep 08 Sep 14 …" at bounding box center [991, 208] width 441 height 345
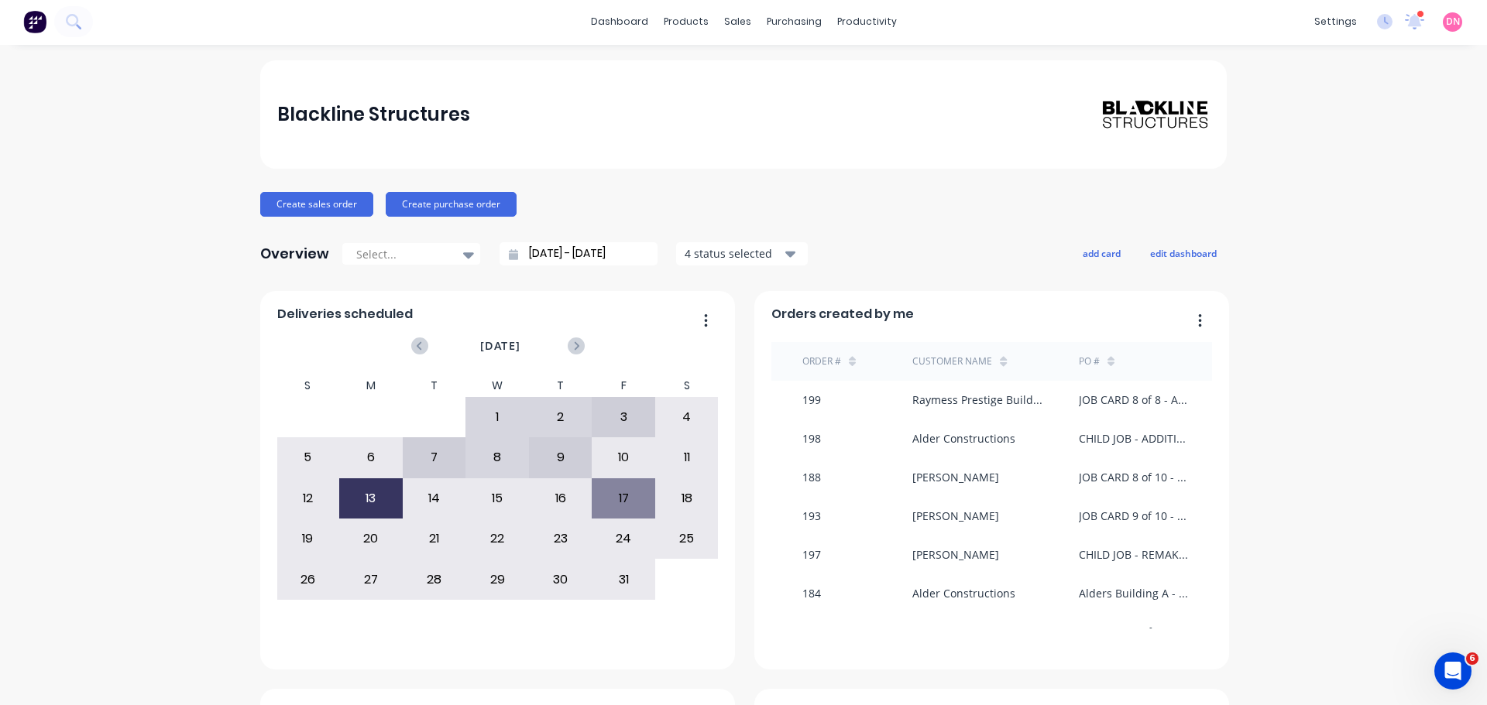
scroll to position [0, 0]
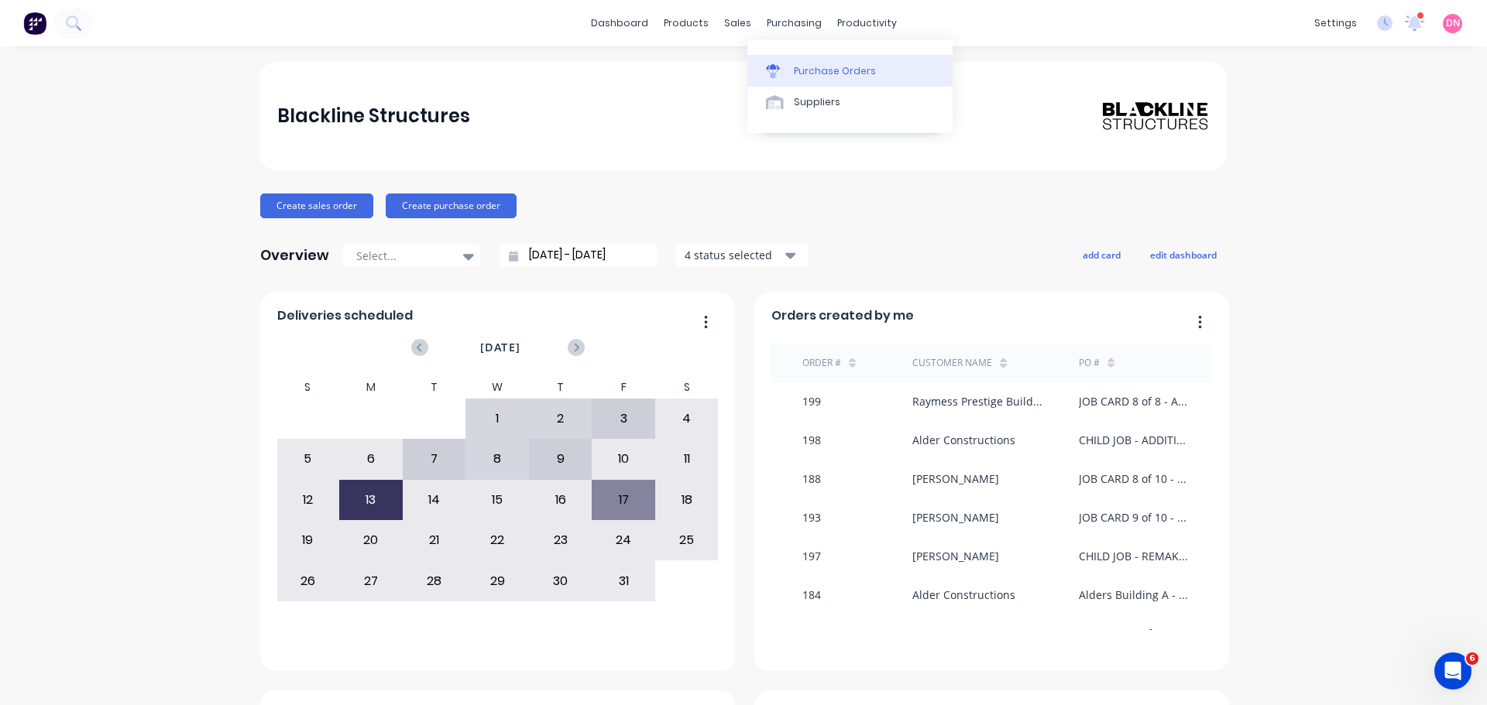
click at [781, 55] on link "Purchase Orders" at bounding box center [849, 70] width 205 height 31
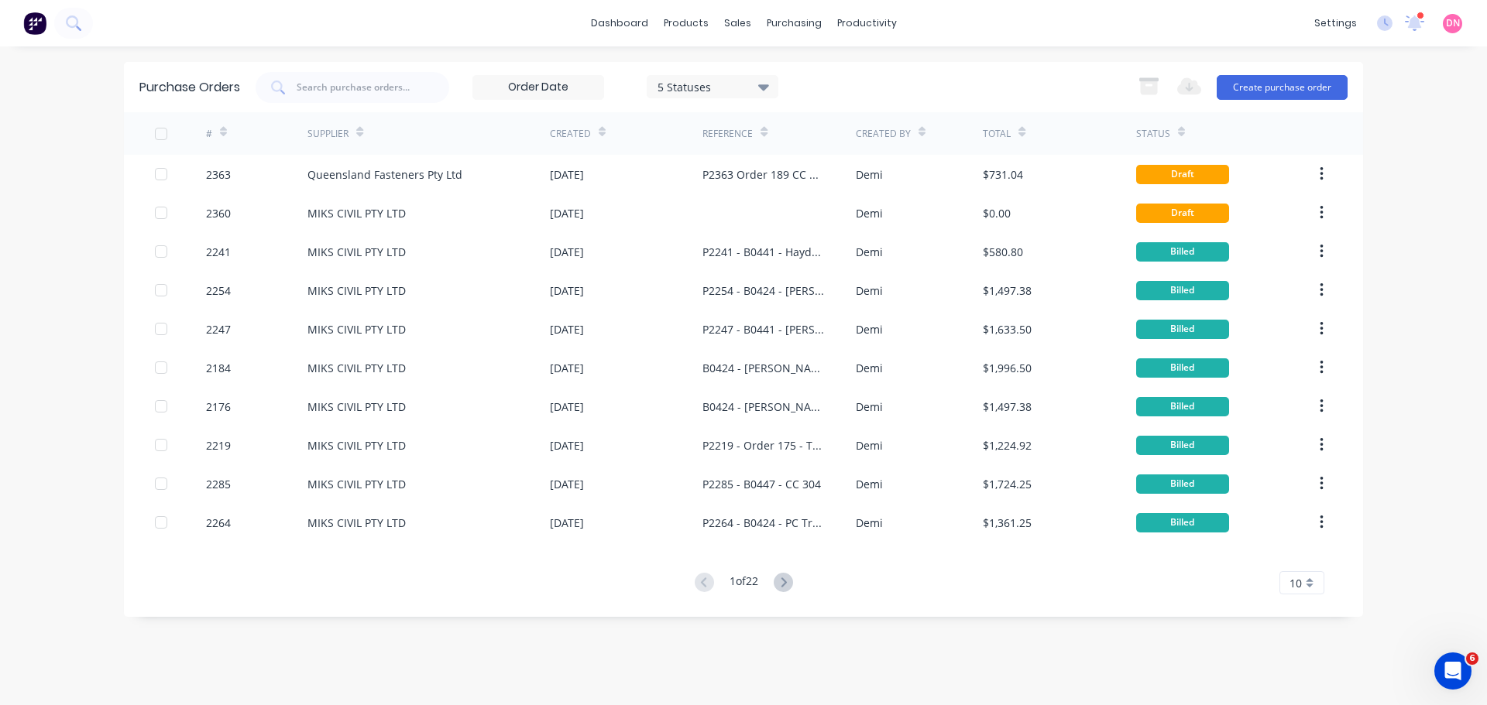
click at [792, 134] on div "Reference" at bounding box center [778, 133] width 153 height 43
click at [788, 575] on icon at bounding box center [783, 582] width 19 height 19
